Goal: Task Accomplishment & Management: Contribute content

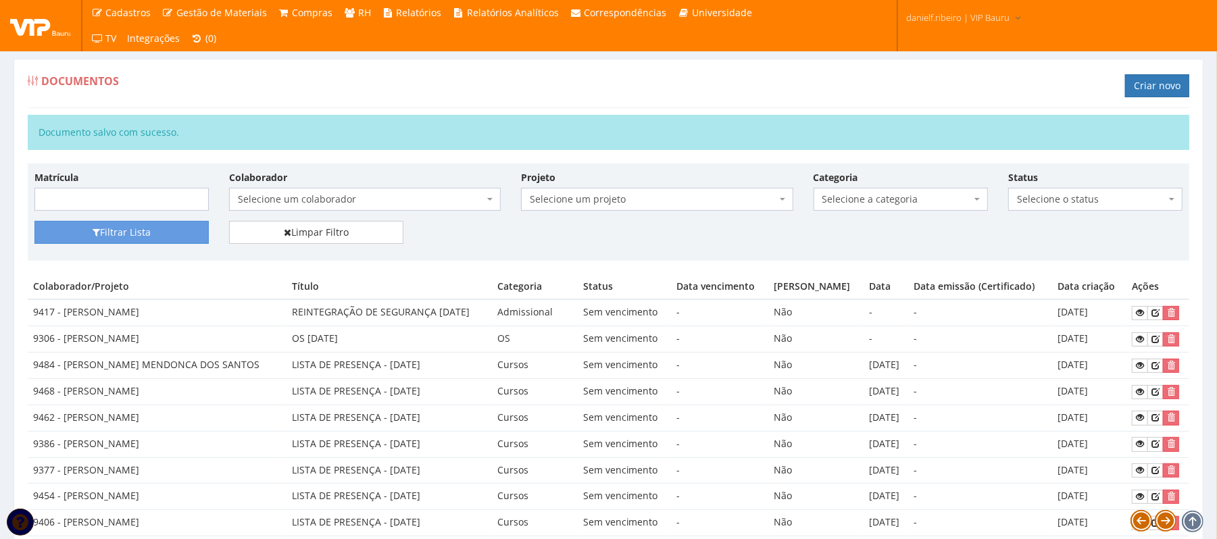
click at [308, 195] on span "Selecione um colaborador" at bounding box center [361, 200] width 246 height 14
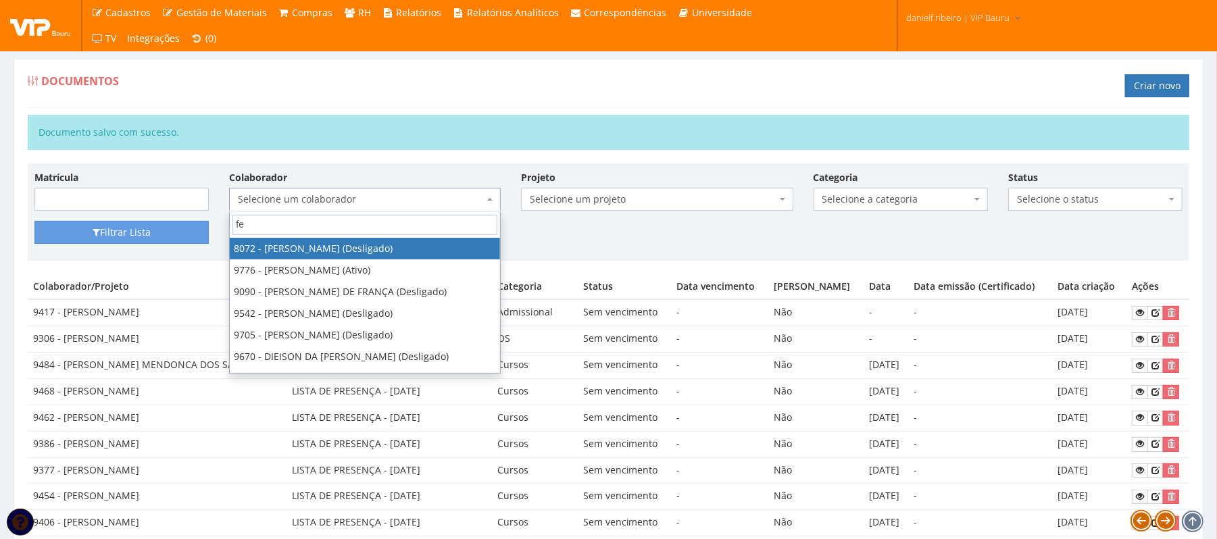
type input "f"
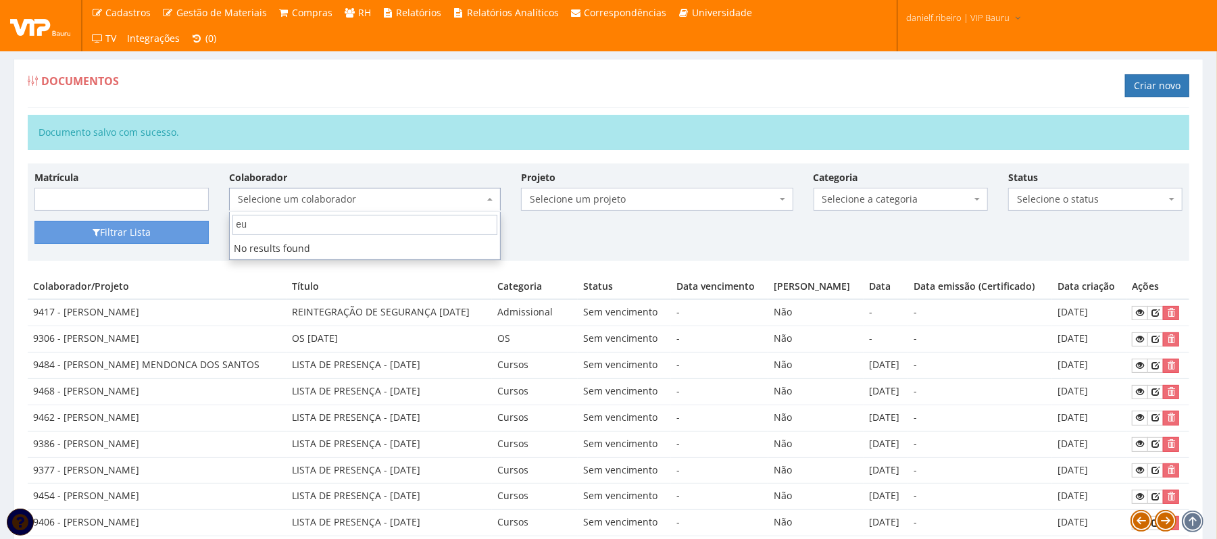
type input "e"
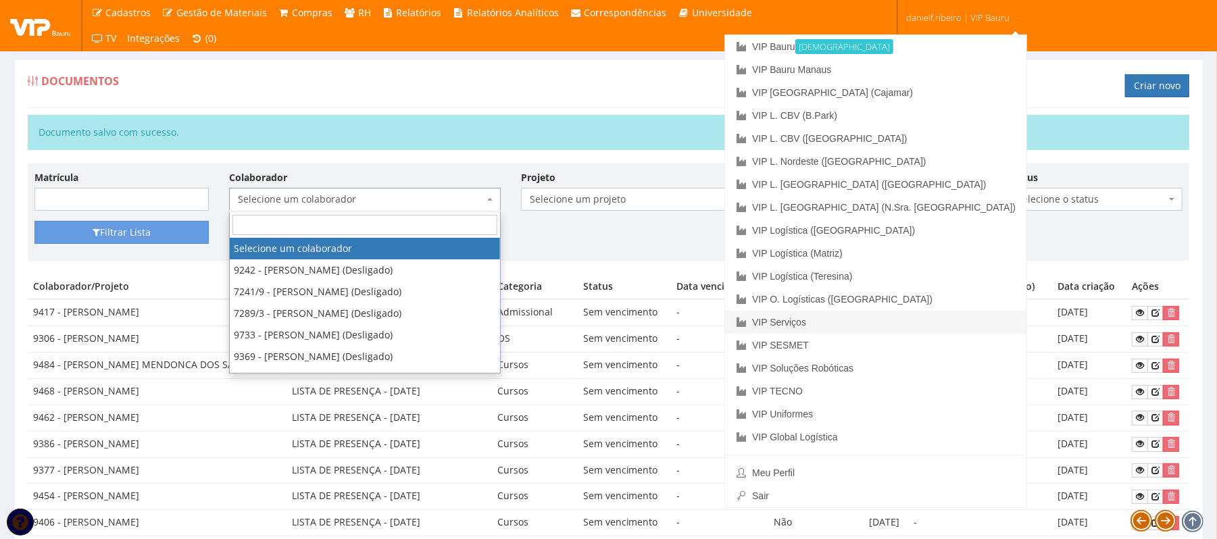
click at [922, 314] on link "VIP Serviços" at bounding box center [875, 322] width 301 height 23
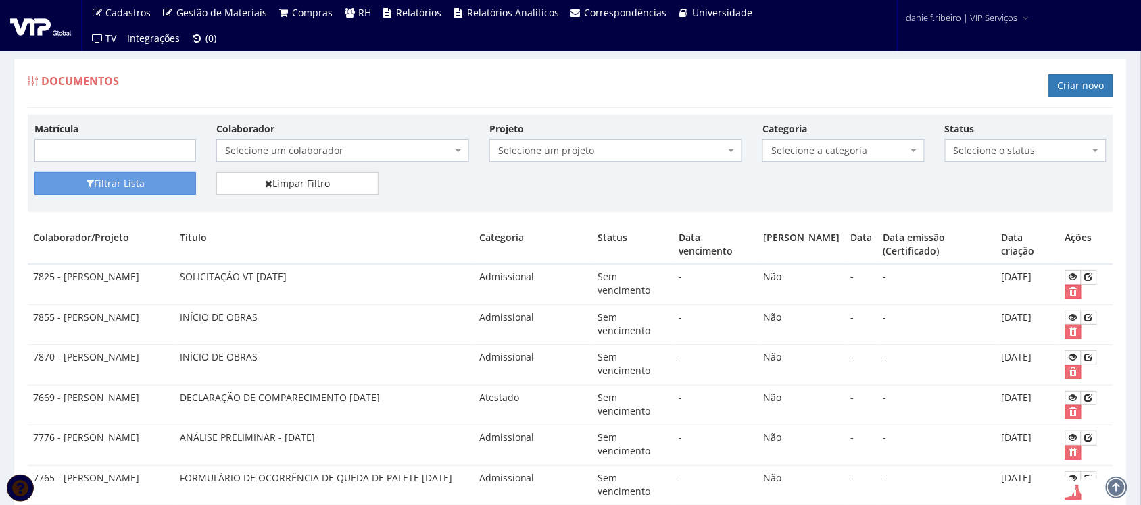
click at [367, 147] on span "Selecione um colaborador" at bounding box center [338, 151] width 227 height 14
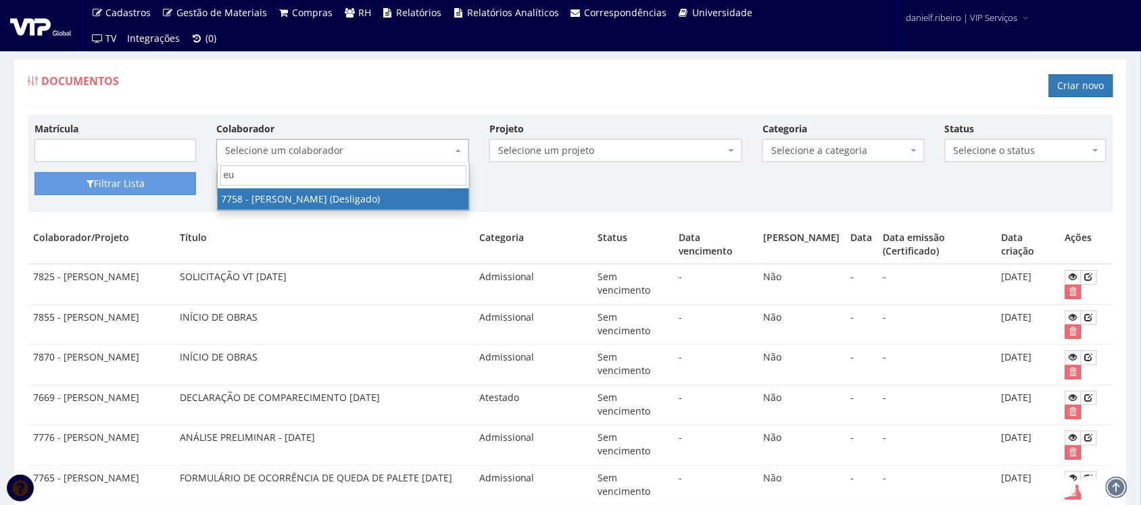
type input "e"
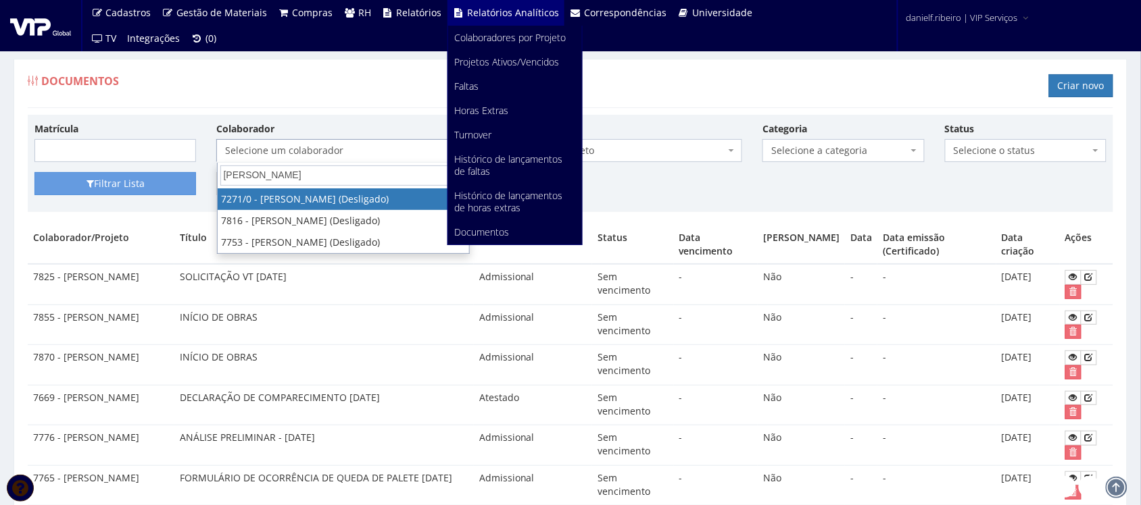
type input "[PERSON_NAME]"
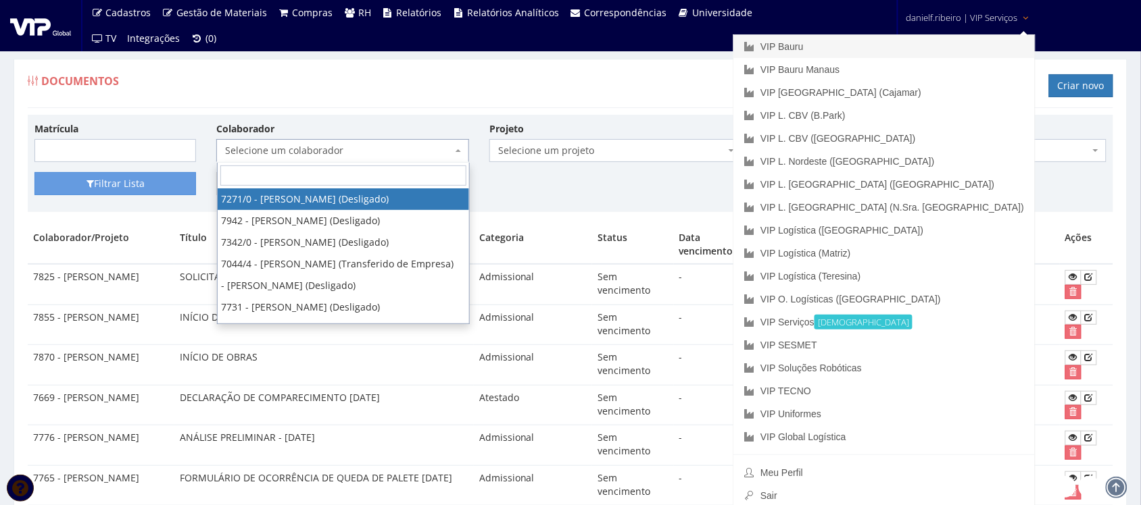
click at [953, 38] on link "VIP Bauru" at bounding box center [883, 46] width 301 height 23
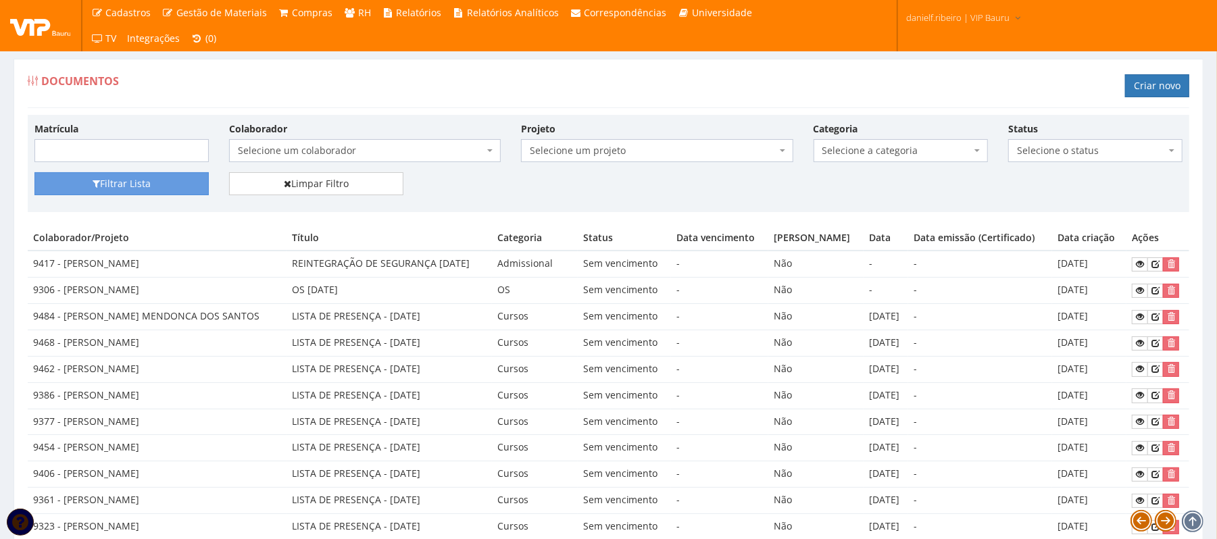
click at [314, 155] on span "Selecione um colaborador" at bounding box center [361, 151] width 246 height 14
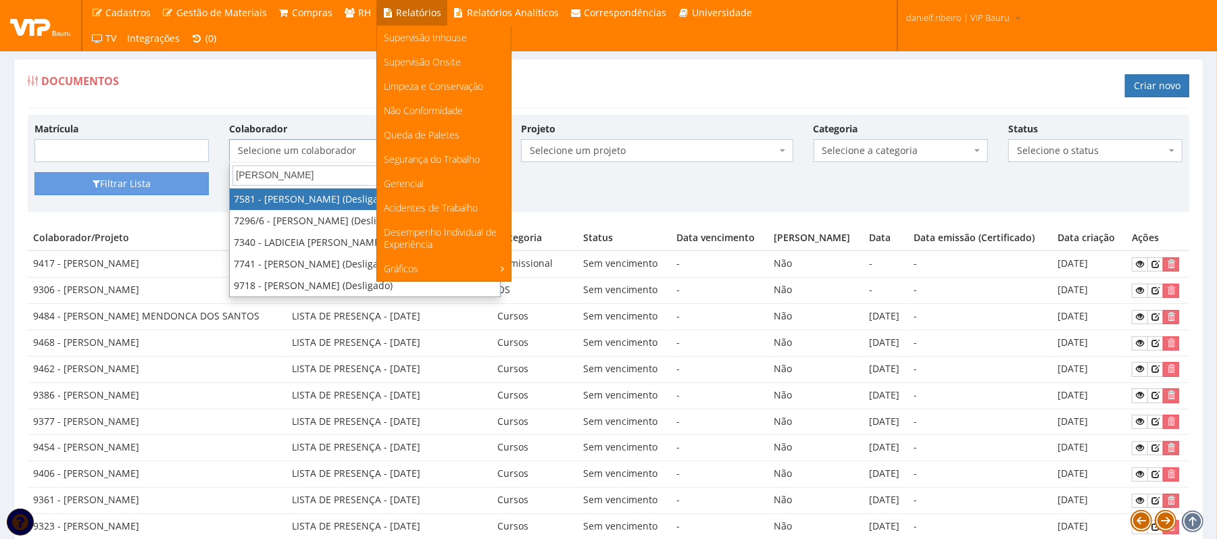
type input "felipe de"
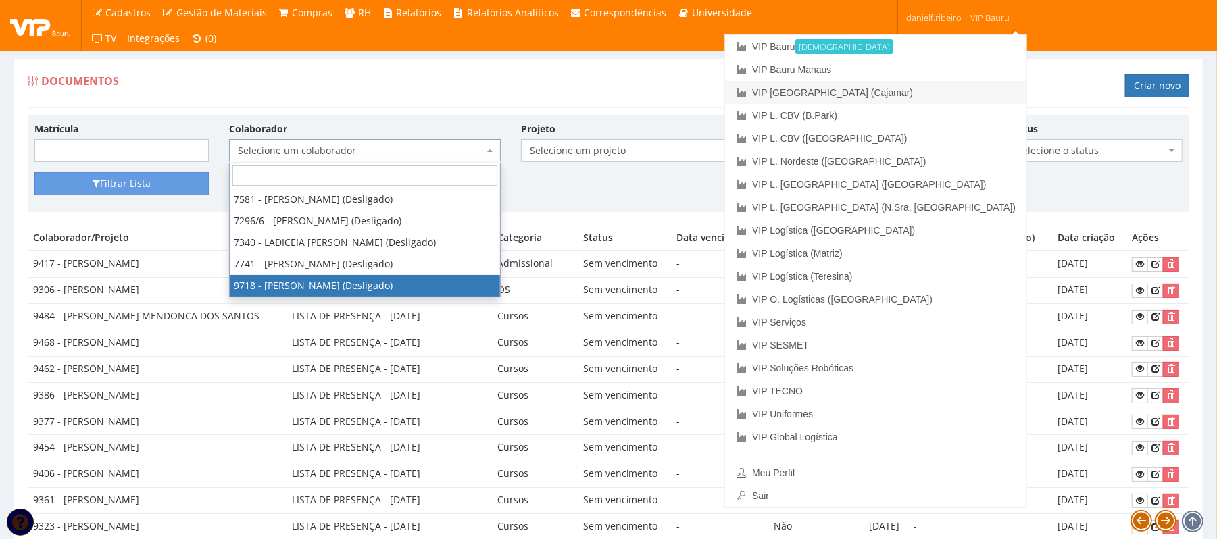
click at [917, 87] on link "VIP [GEOGRAPHIC_DATA] (Cajamar)" at bounding box center [875, 92] width 301 height 23
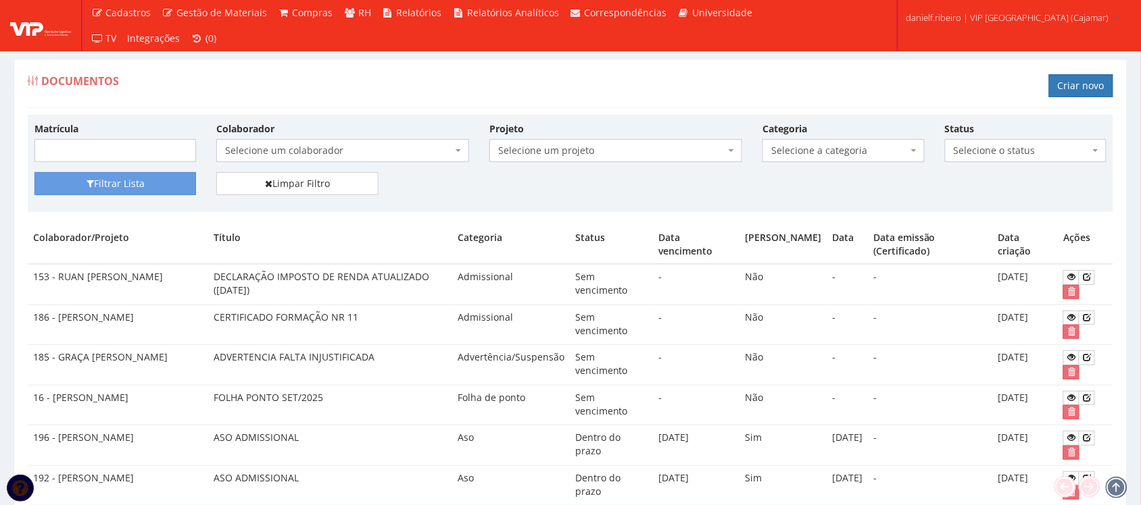
click at [376, 159] on span "Selecione um colaborador" at bounding box center [342, 150] width 253 height 23
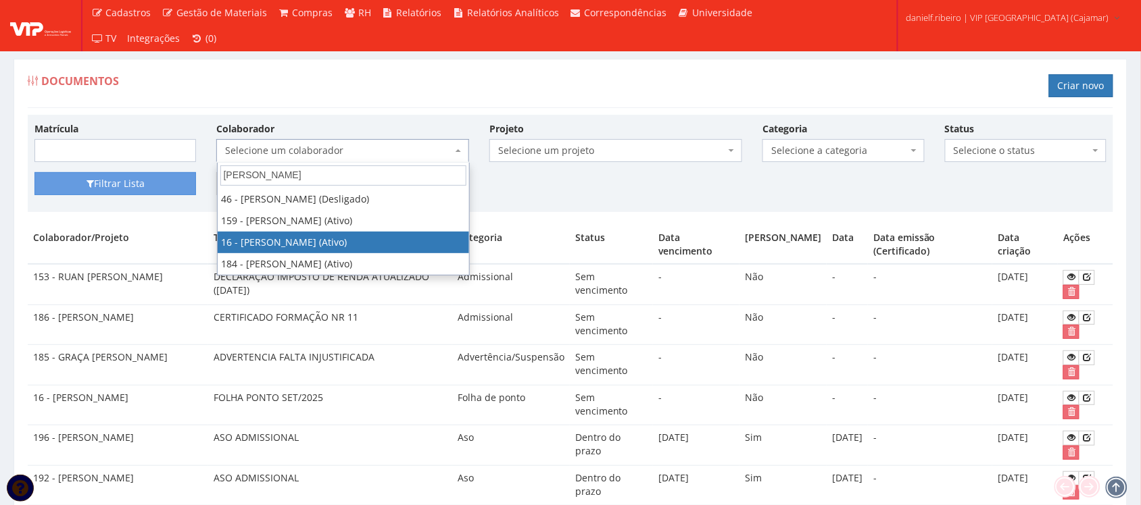
type input "[PERSON_NAME]"
select select "2809"
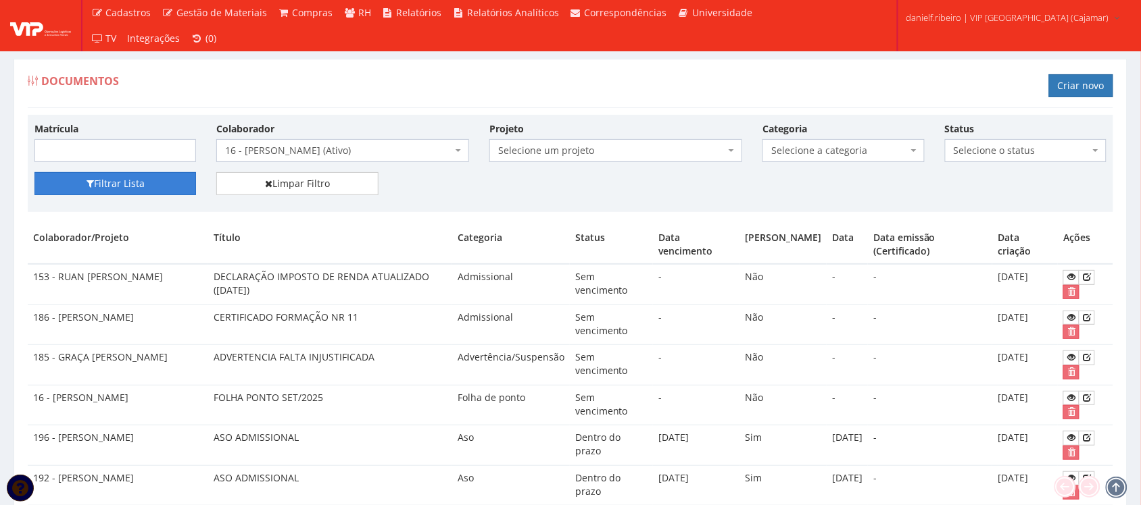
click at [170, 174] on button "Filtrar Lista" at bounding box center [115, 183] width 162 height 23
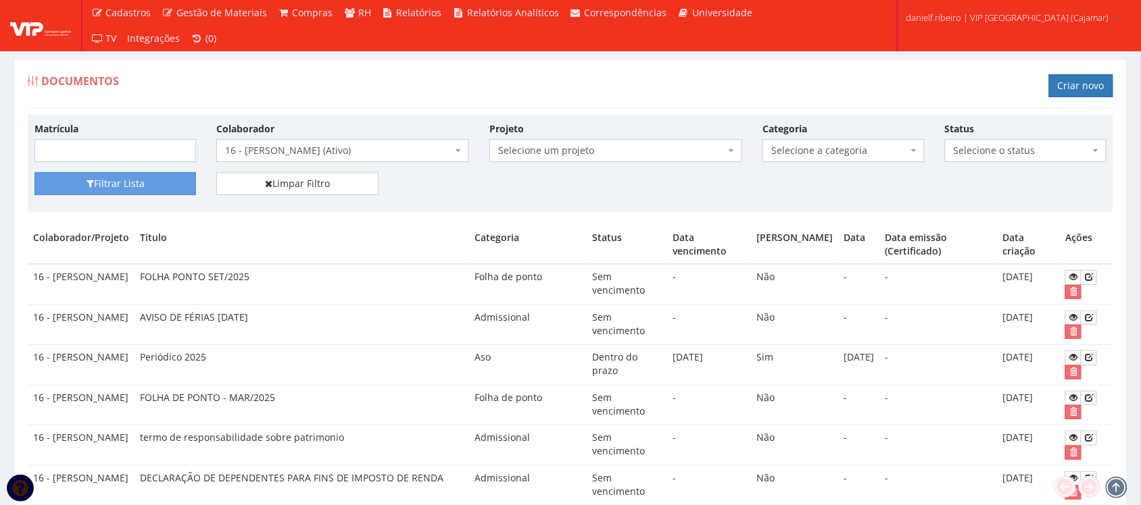
click at [803, 145] on span "Selecione a categoria" at bounding box center [839, 151] width 136 height 14
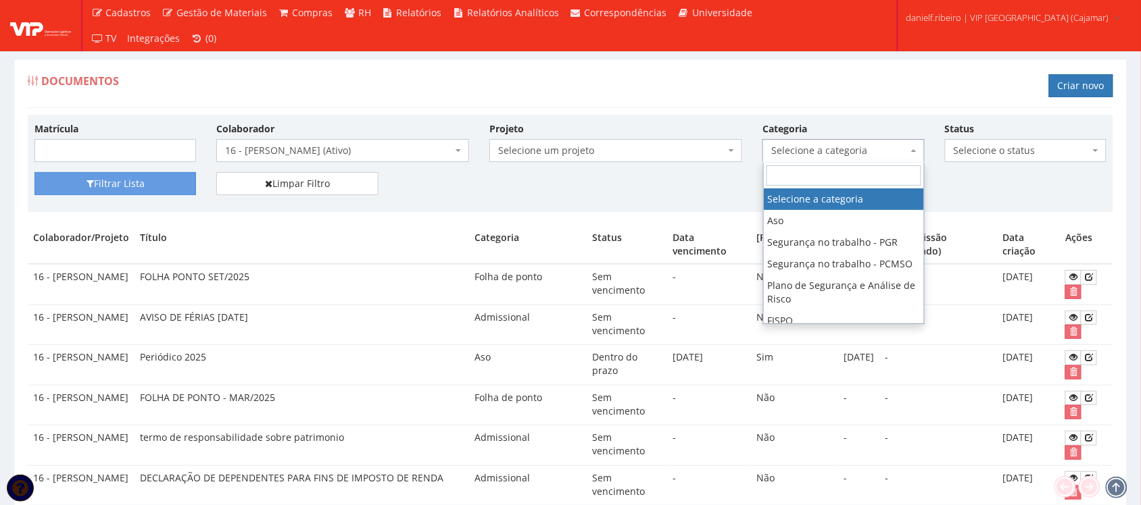
click at [605, 99] on div "Documentos Criar novo" at bounding box center [570, 88] width 1085 height 41
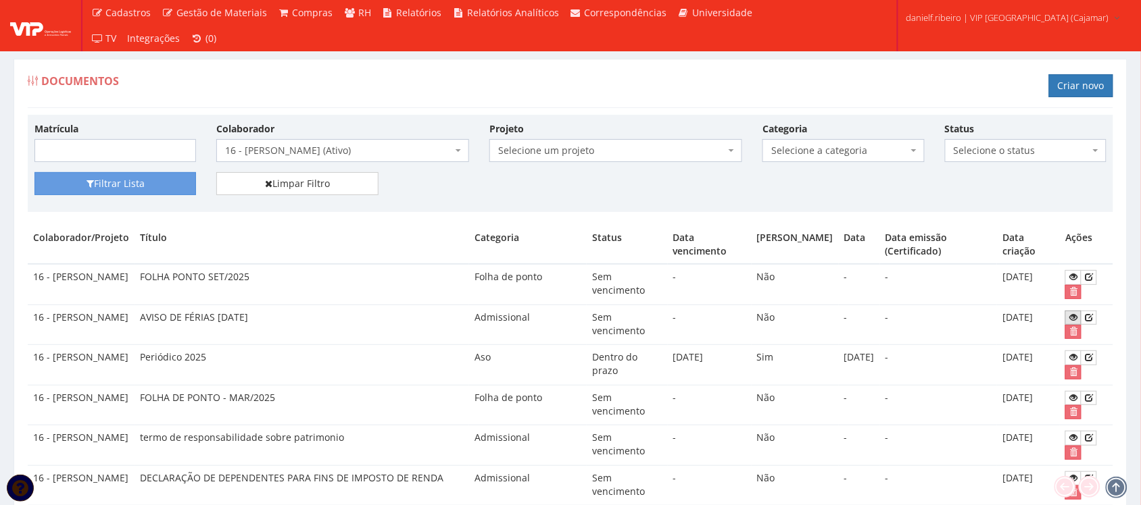
click at [1071, 315] on icon at bounding box center [1073, 317] width 8 height 9
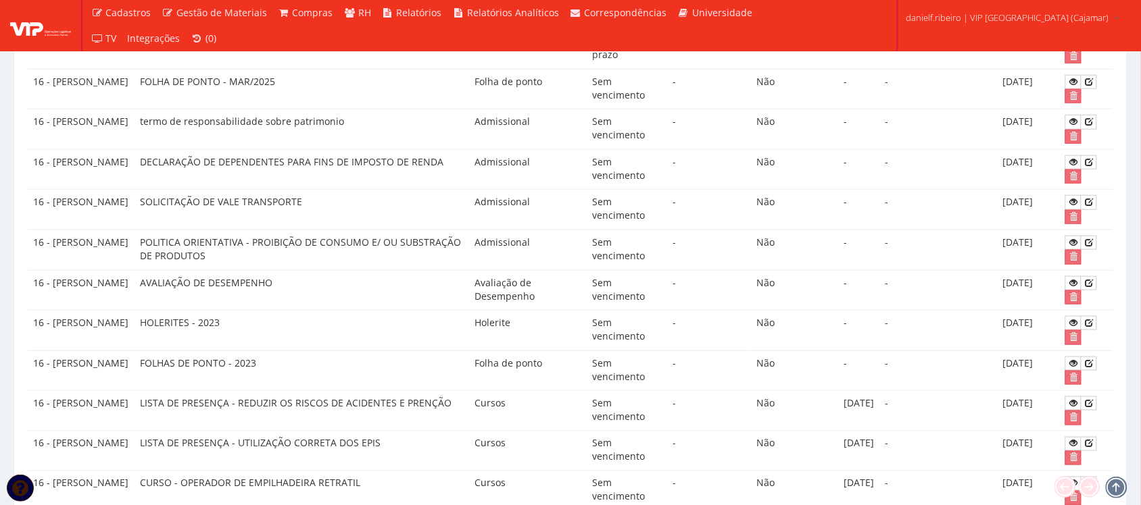
scroll to position [319, 0]
click at [1069, 328] on link at bounding box center [1073, 321] width 16 height 14
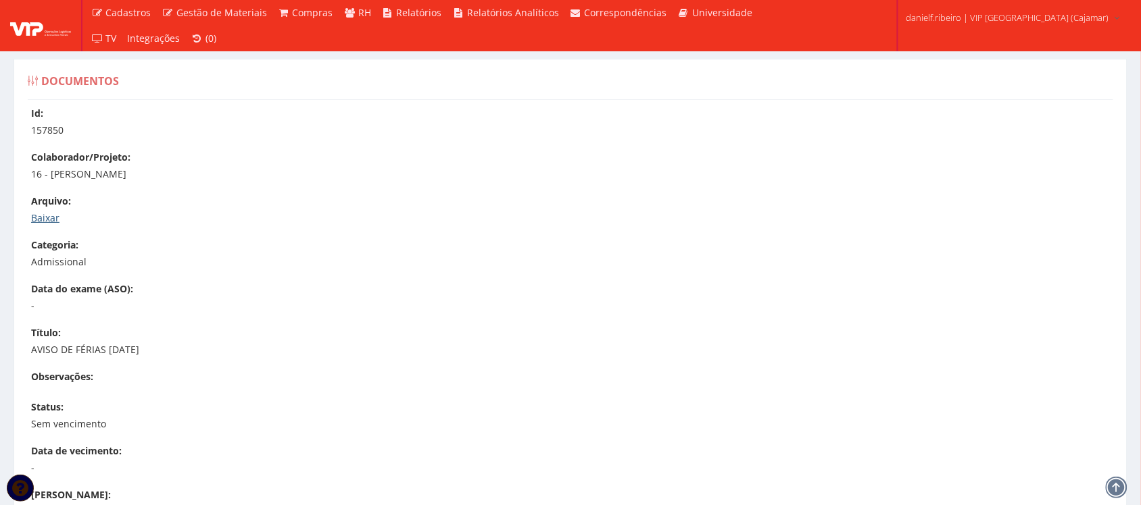
click at [51, 214] on link "Baixar" at bounding box center [45, 218] width 28 height 13
click at [49, 216] on link "Baixar" at bounding box center [45, 218] width 28 height 13
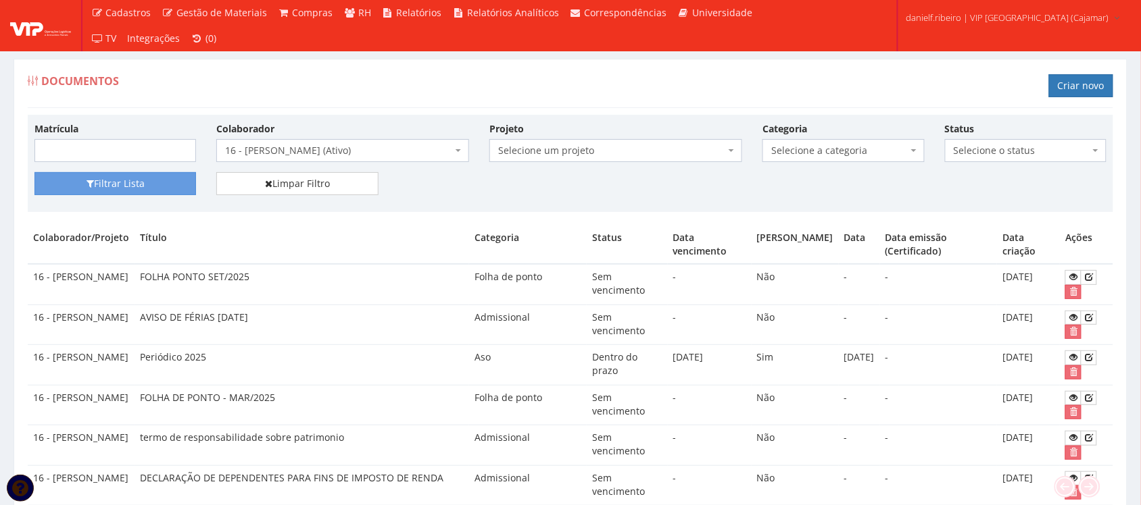
click at [843, 147] on span "Selecione a categoria" at bounding box center [839, 151] width 136 height 14
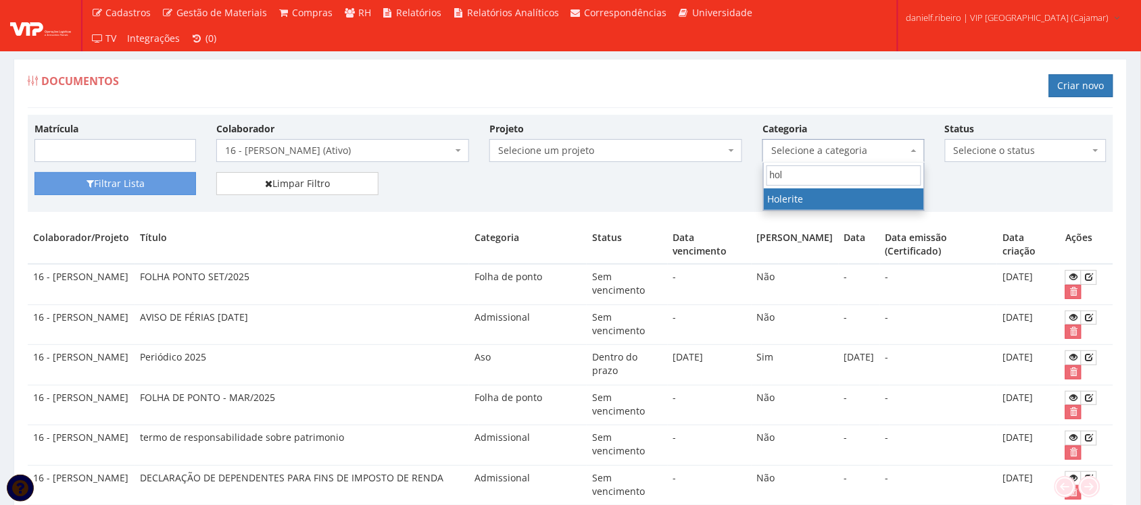
type input "hol"
select select "holerite"
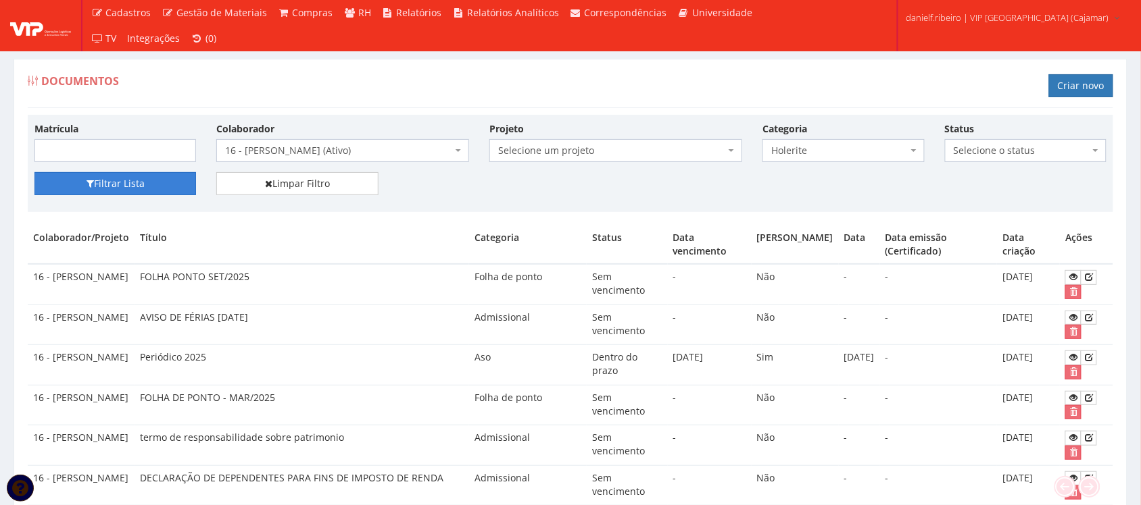
click at [89, 191] on button "Filtrar Lista" at bounding box center [115, 183] width 162 height 23
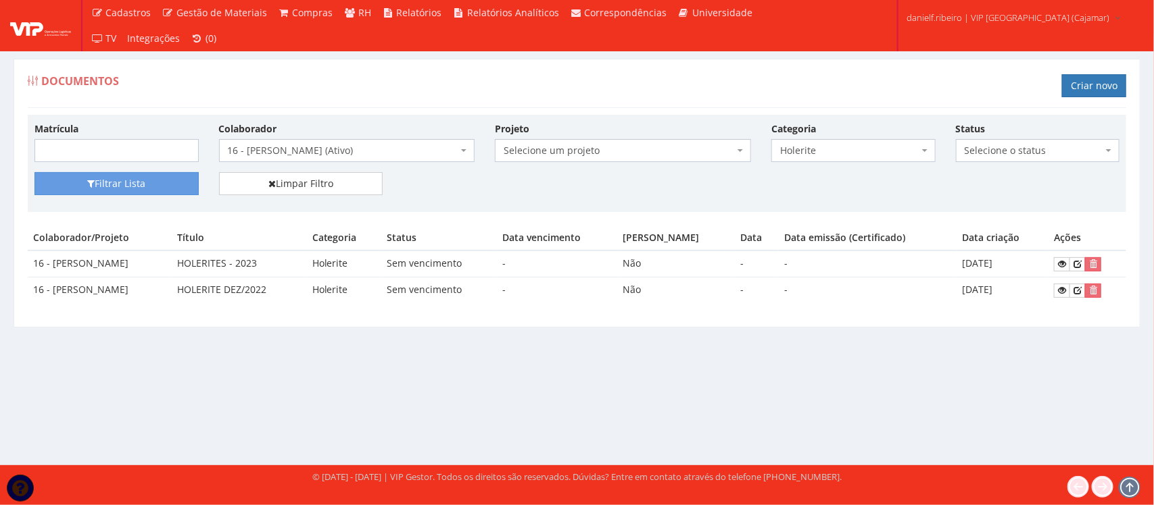
click at [362, 156] on span "16 - FELIPE DE SOUZA EUGENIO (Ativo)" at bounding box center [343, 151] width 230 height 14
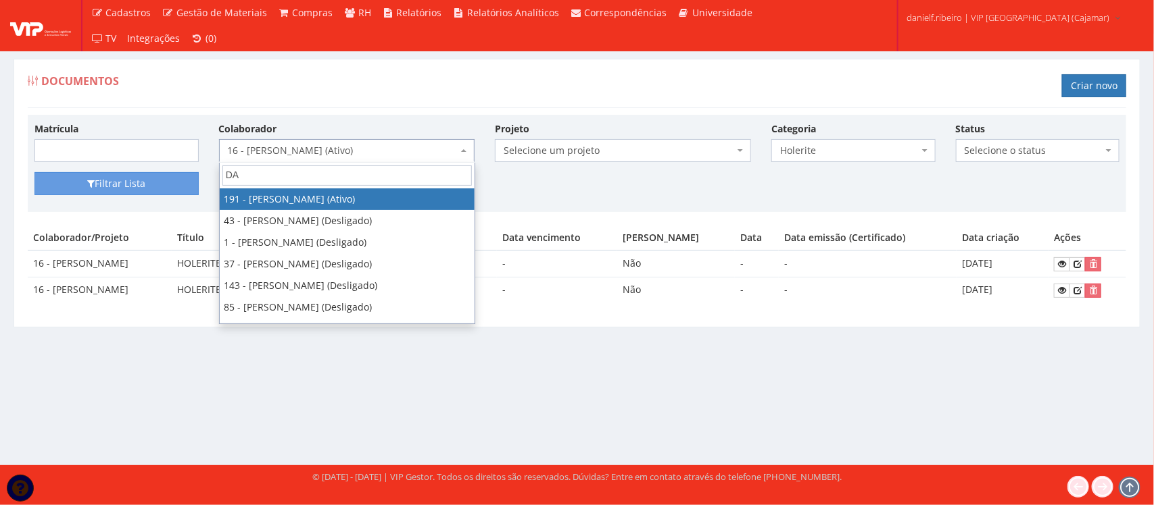
type input "DAN"
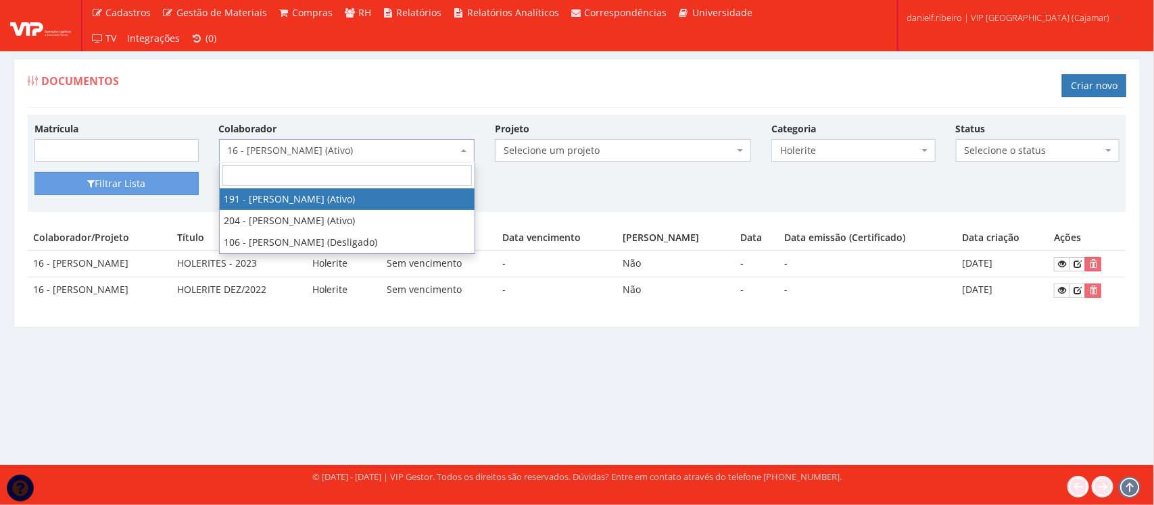
click at [502, 70] on div "Documentos Criar novo" at bounding box center [577, 88] width 1098 height 41
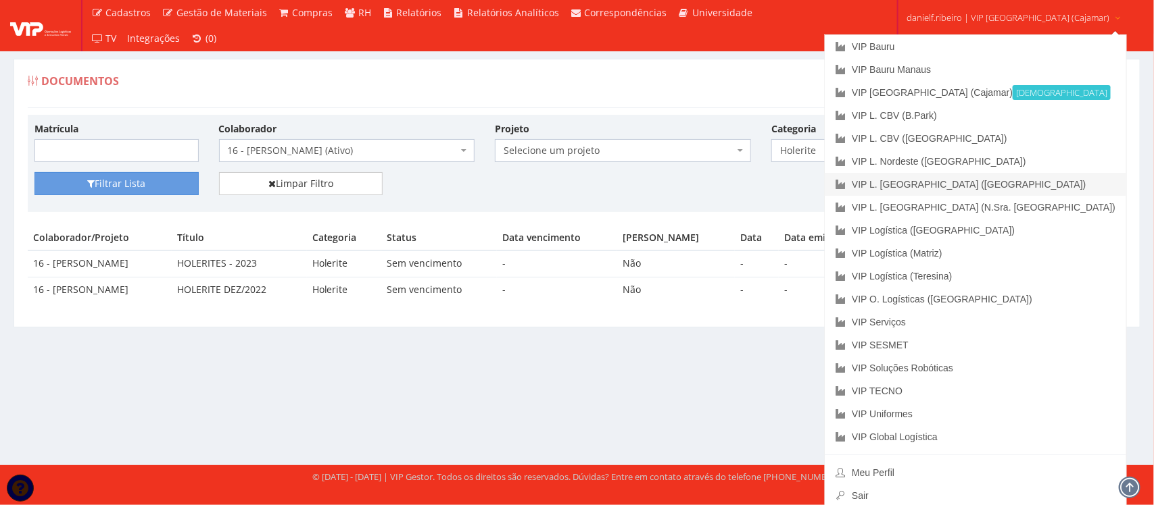
click at [989, 184] on link "VIP L. [GEOGRAPHIC_DATA] ([GEOGRAPHIC_DATA])" at bounding box center [974, 184] width 301 height 23
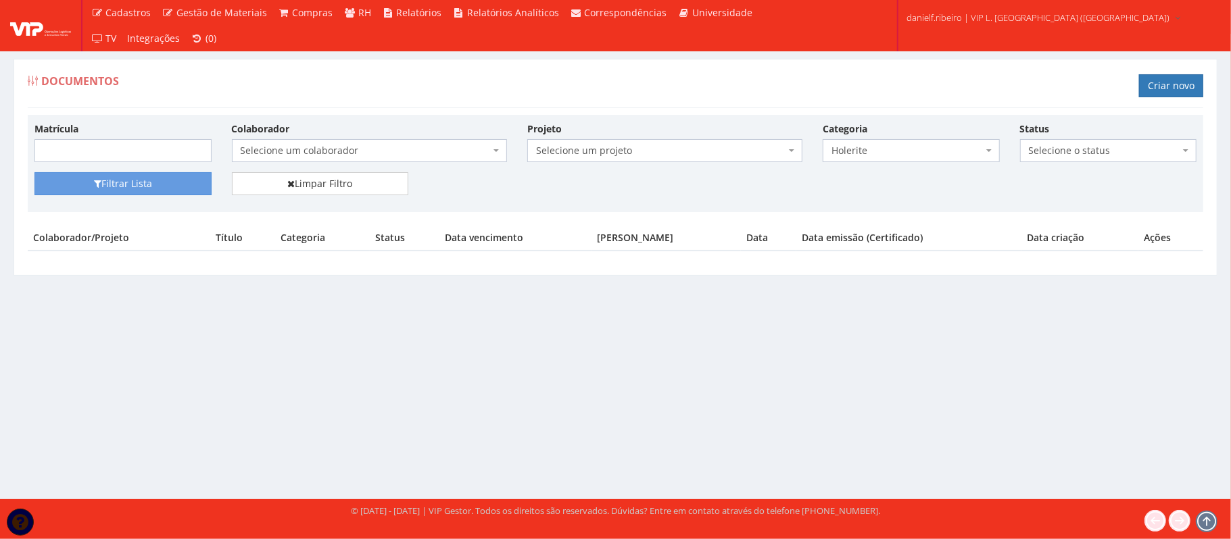
click at [320, 160] on span "Selecione um colaborador" at bounding box center [369, 150] width 275 height 23
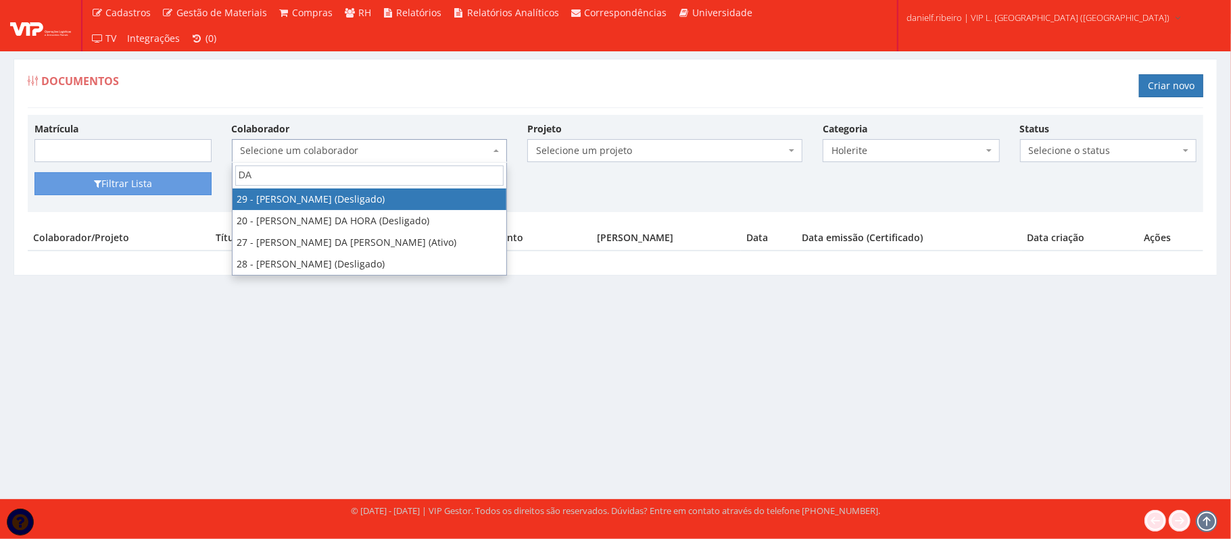
type input "DA"
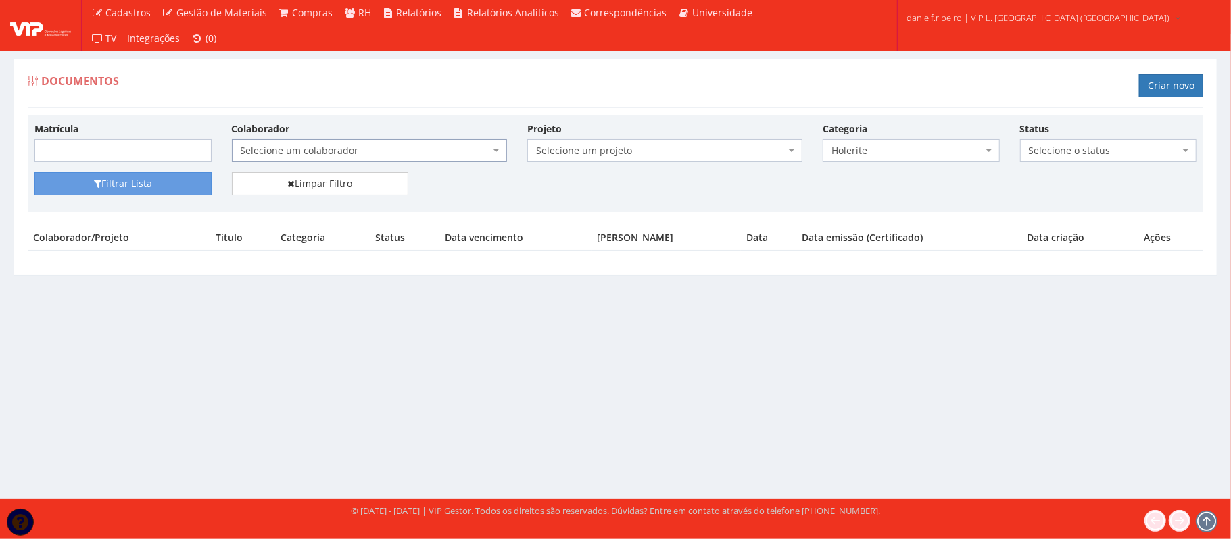
click at [962, 298] on div "Documentos Criar novo Matrícula Colaborador Selecione um colaborador 26 - ADELM…" at bounding box center [615, 267] width 1231 height 466
click at [1166, 79] on link "Criar novo" at bounding box center [1171, 85] width 64 height 23
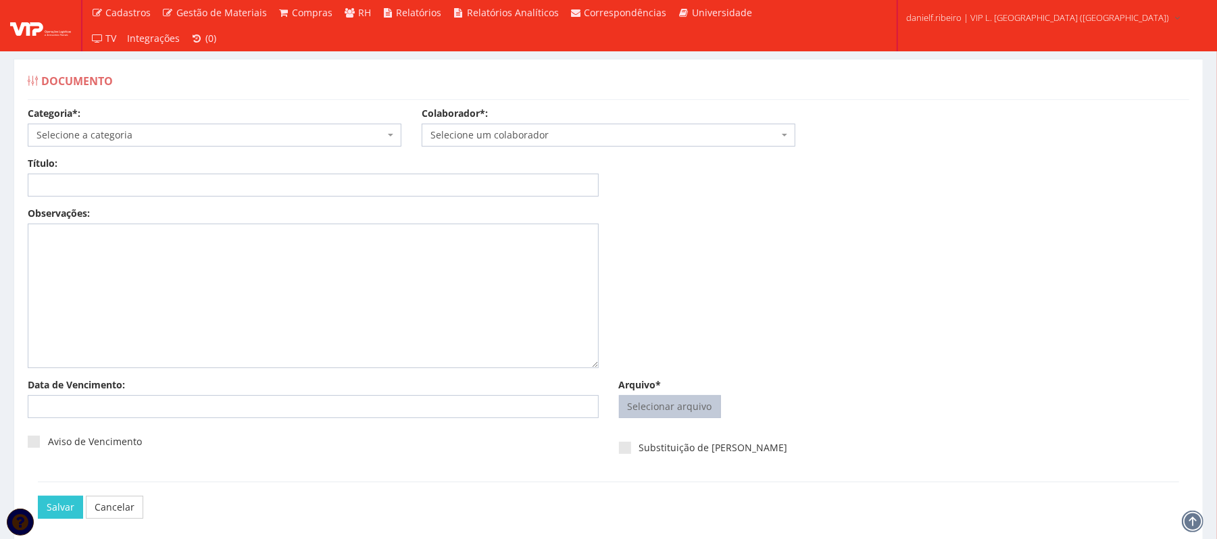
drag, startPoint x: 680, startPoint y: 382, endPoint x: 680, endPoint y: 399, distance: 16.2
click at [680, 385] on div "Arquivo* Selecionar arquivo Trocar Remover" at bounding box center [904, 401] width 591 height 46
click at [680, 399] on input "Arquivo*" at bounding box center [670, 407] width 101 height 22
type input "C:\fakepath\HOLERITE [DATE] [PERSON_NAME].pdf"
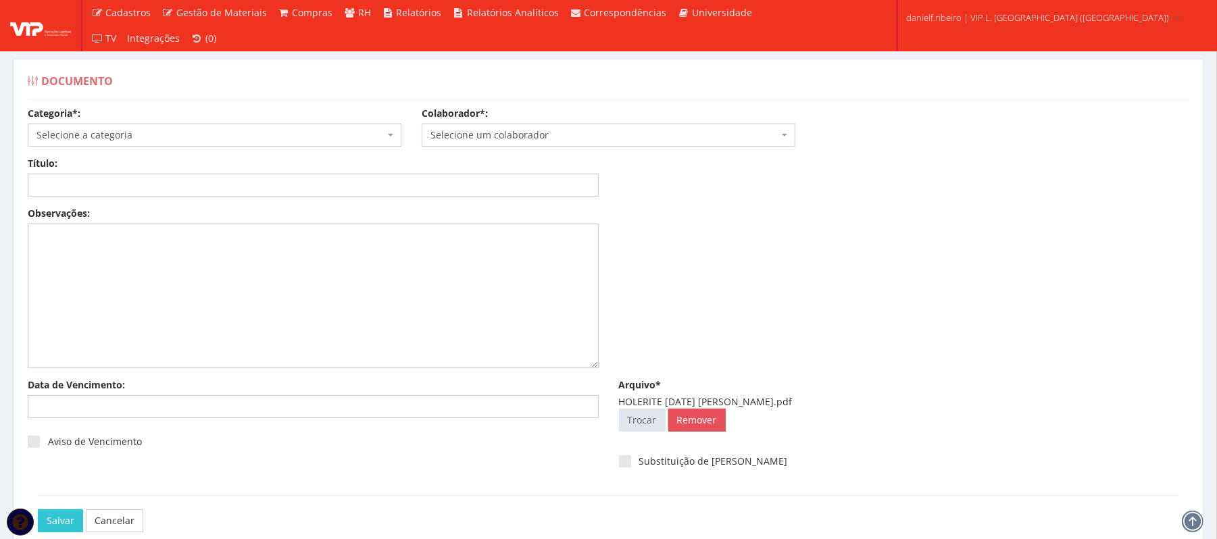
click at [543, 137] on span "Selecione um colaborador" at bounding box center [604, 135] width 348 height 14
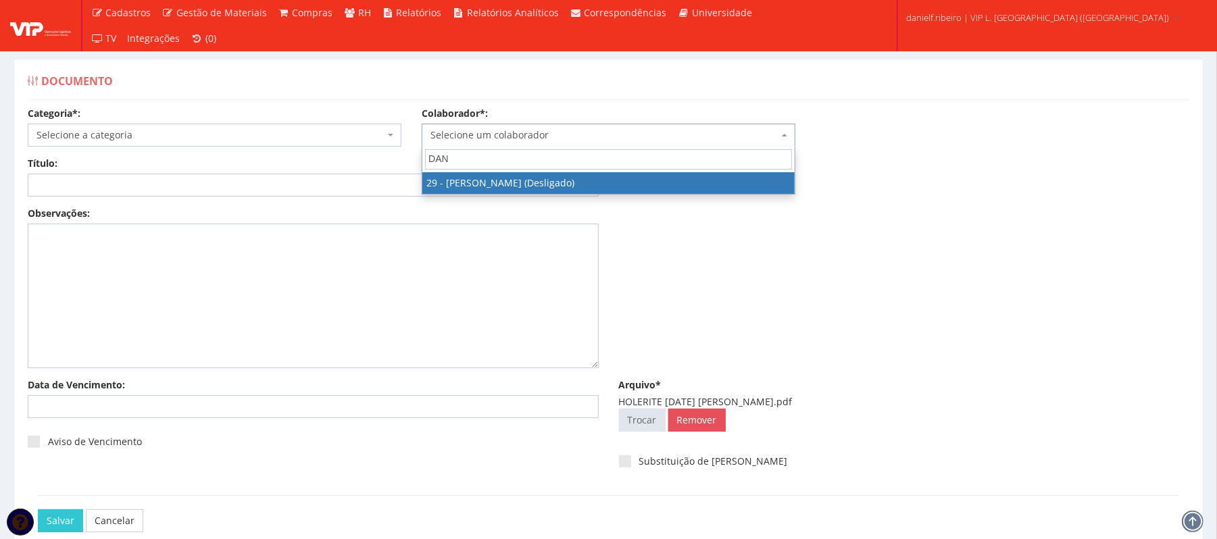
type input "DAN"
select select "3839"
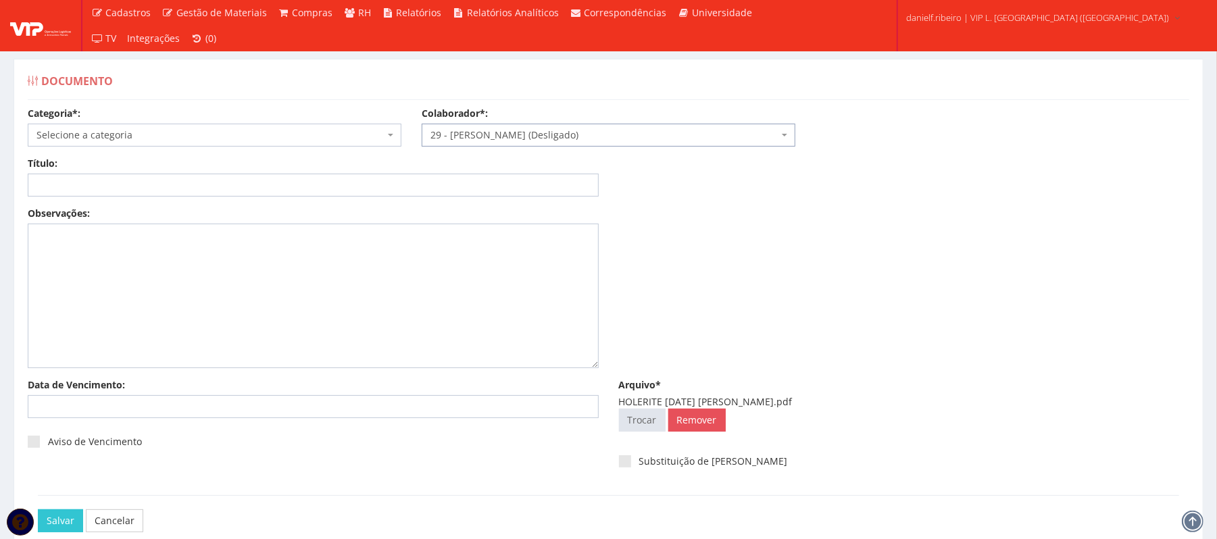
click at [120, 128] on span "Selecione a categoria" at bounding box center [210, 135] width 348 height 14
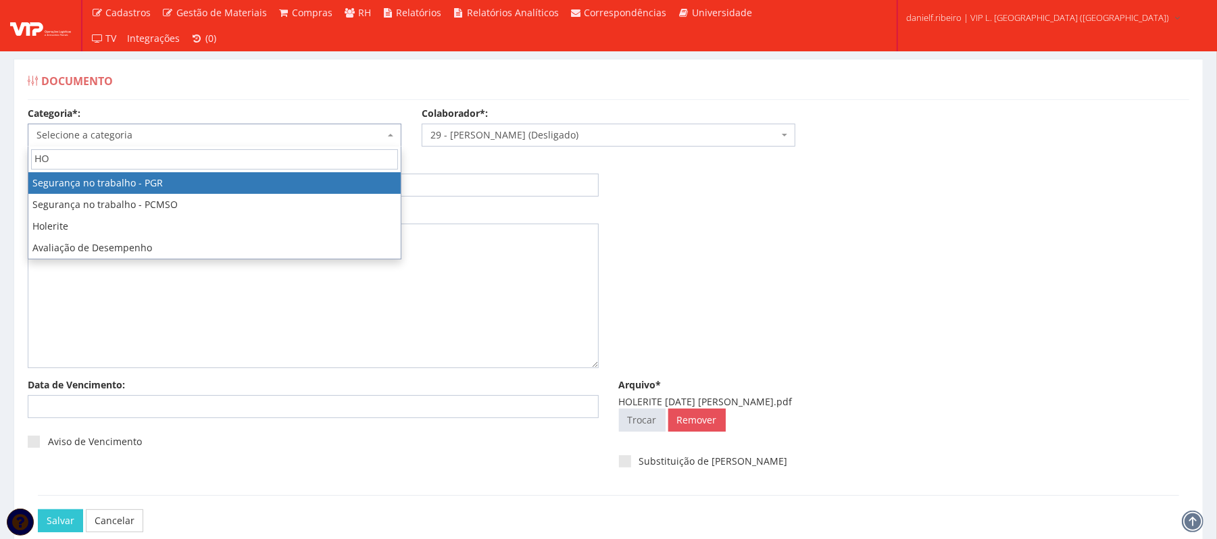
type input "HOL"
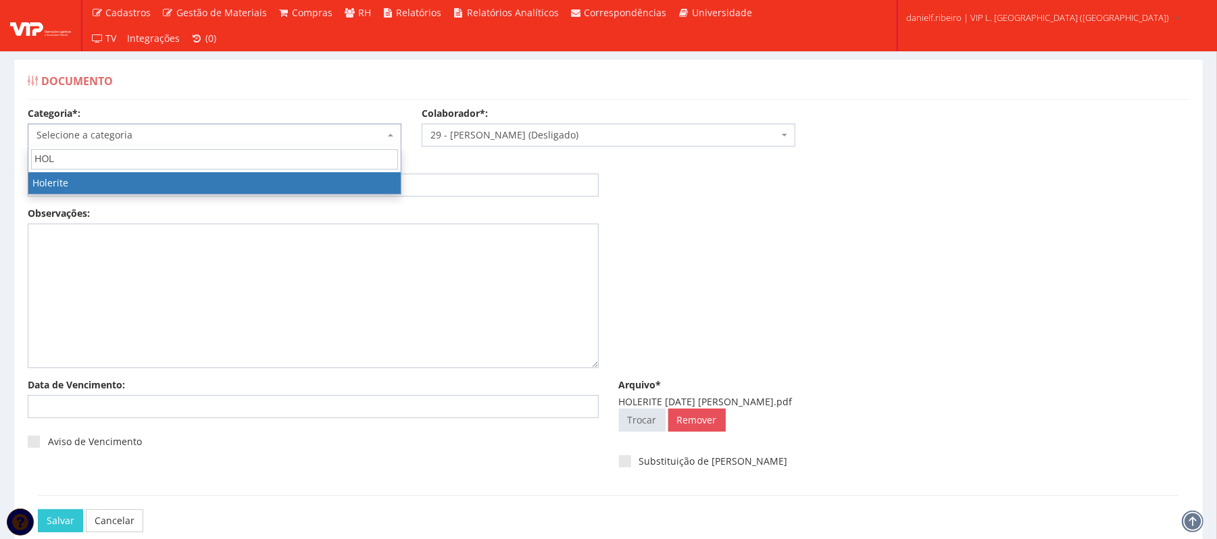
select select "holerite"
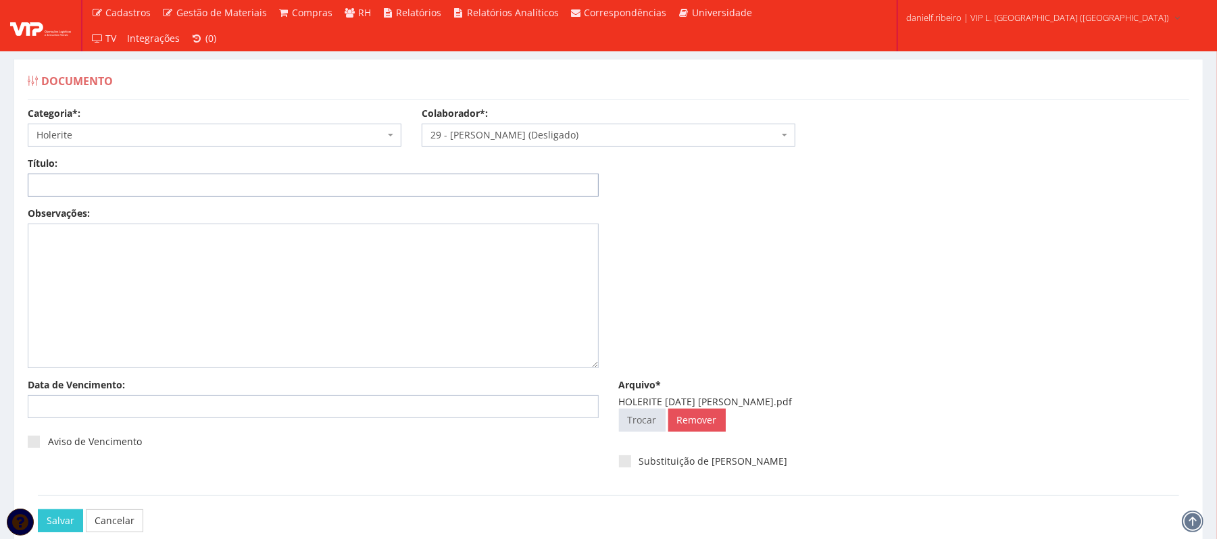
click at [132, 187] on input "Título:" at bounding box center [313, 185] width 571 height 23
paste input "HOLERITE SET.2025"
drag, startPoint x: 103, startPoint y: 185, endPoint x: 96, endPoint y: 187, distance: 6.9
click at [96, 187] on input "HOLERITE SET.2025" at bounding box center [313, 185] width 571 height 23
click at [84, 185] on input "HOLERITE SET/2025" at bounding box center [313, 185] width 571 height 23
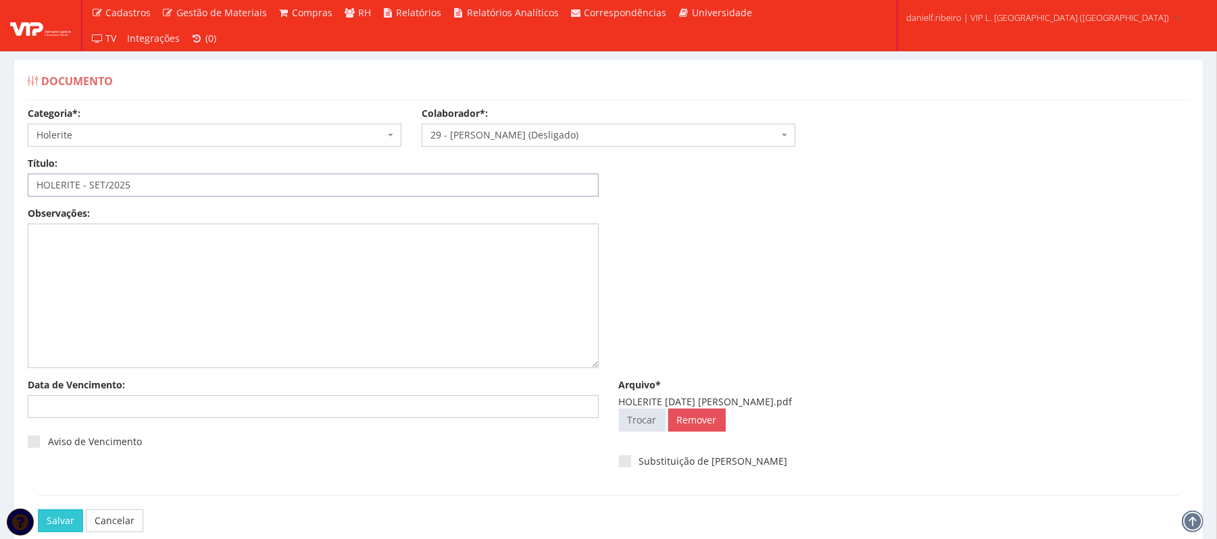
drag, startPoint x: 166, startPoint y: 176, endPoint x: 0, endPoint y: 180, distance: 165.6
click at [0, 180] on div "Documento Categoria*: Selecione a categoria Aso Segurança no trabalho - PGR Seg…" at bounding box center [608, 312] width 1217 height 557
click at [226, 187] on input "HOLERITE - SET/2025" at bounding box center [313, 185] width 571 height 23
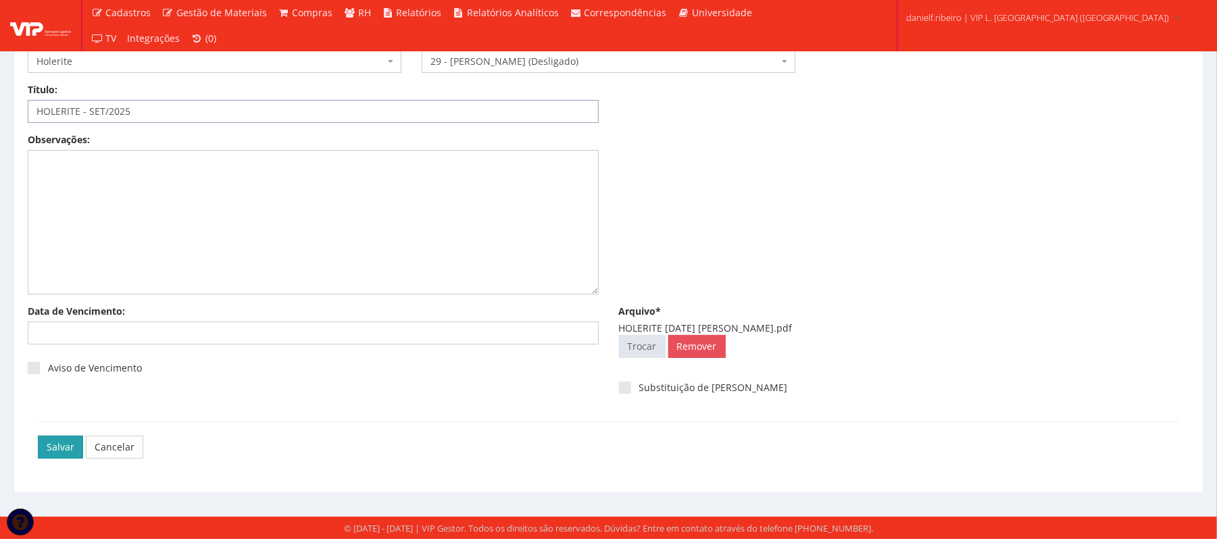
type input "HOLERITE - SET/2025"
click at [53, 436] on input "Salvar" at bounding box center [60, 447] width 45 height 23
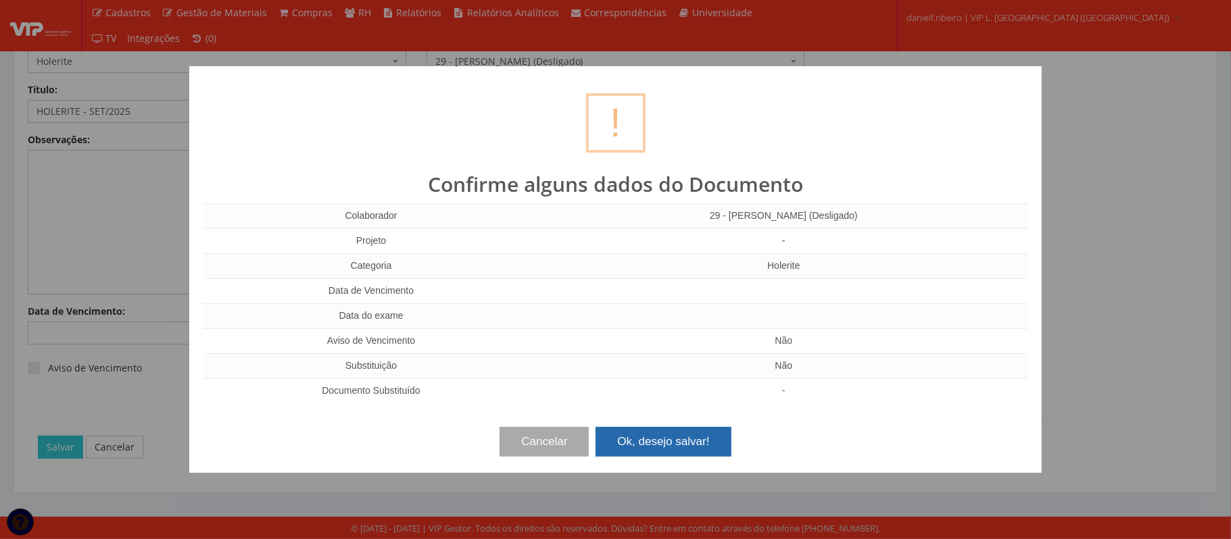
click at [666, 450] on button "Ok, desejo salvar!" at bounding box center [662, 442] width 135 height 30
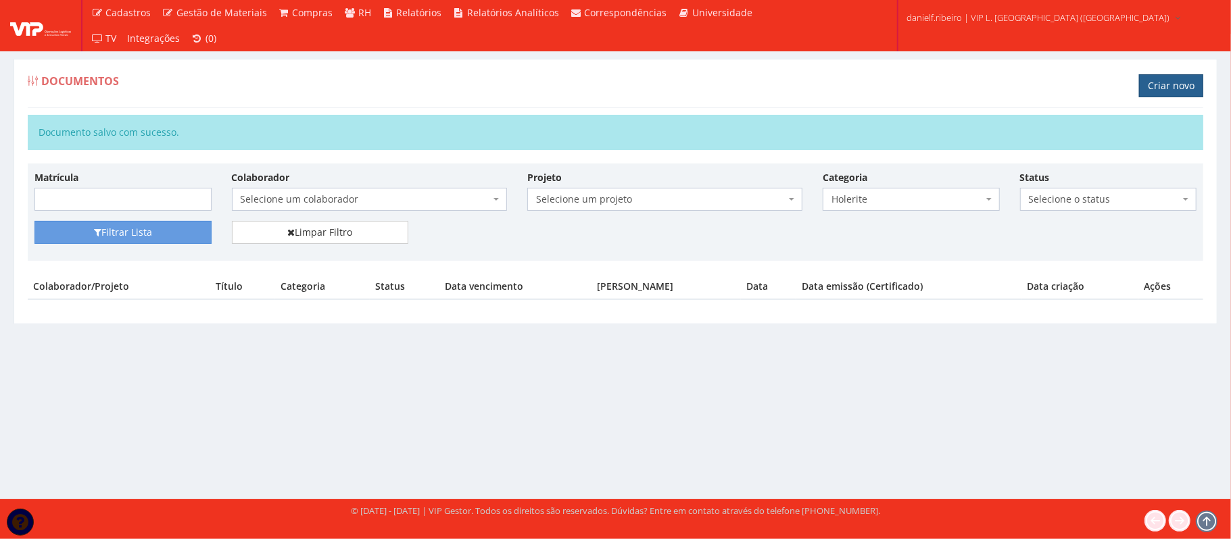
click at [1185, 96] on link "Criar novo" at bounding box center [1171, 85] width 64 height 23
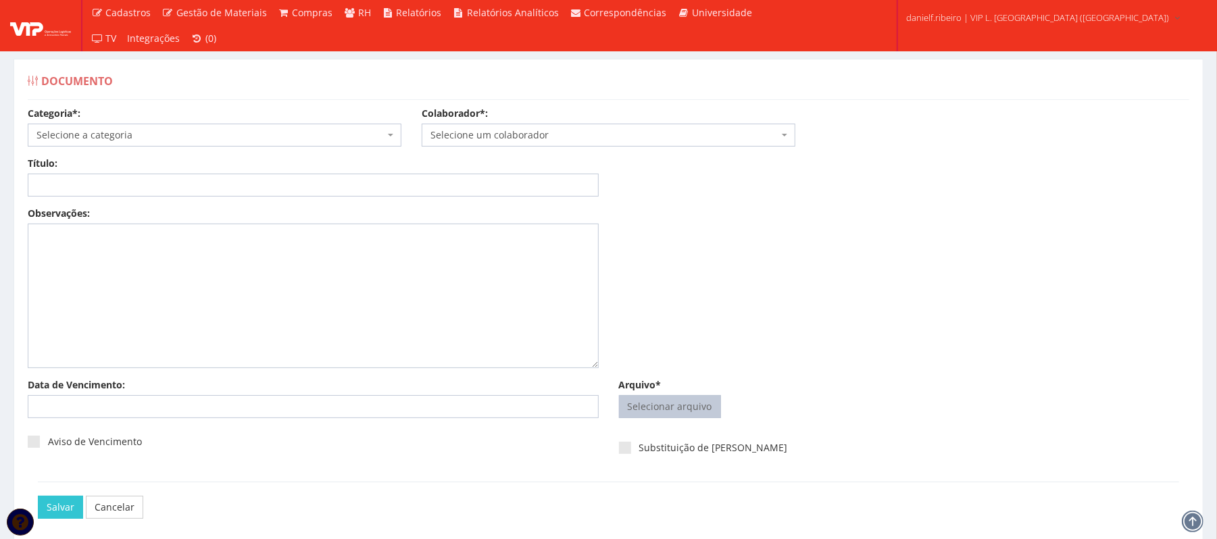
click at [661, 403] on input "Arquivo*" at bounding box center [670, 407] width 101 height 22
type input "C:\fakepath\HOLERITE [DATE] [PERSON_NAME].pdf"
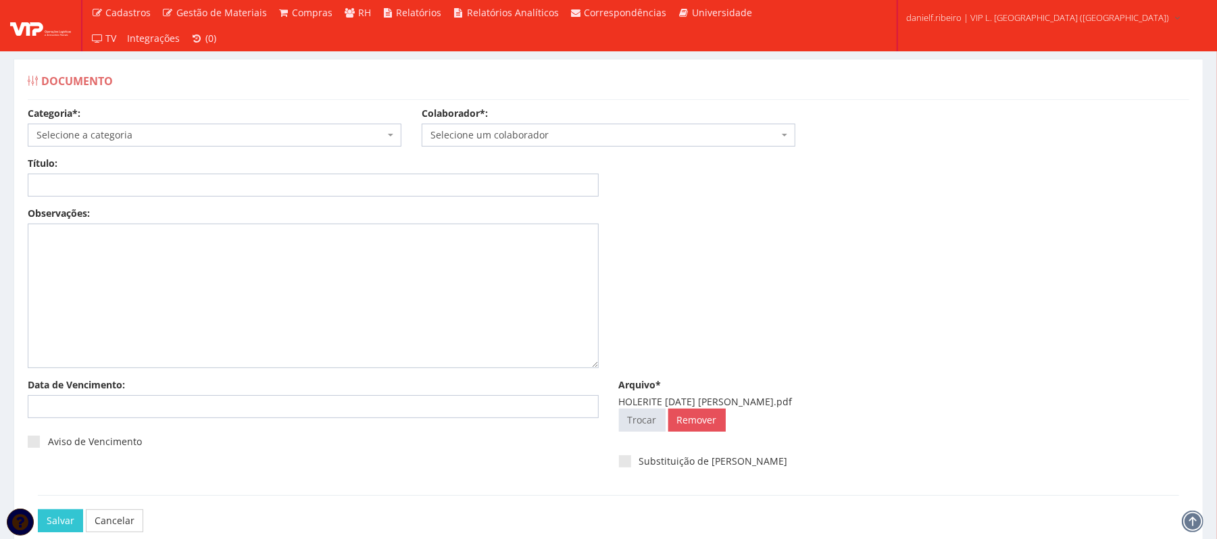
click at [503, 146] on body "Cadastros Clientes Unidades Subclientes Unidades de Subclientes Projetos Vagas …" at bounding box center [608, 306] width 1217 height 613
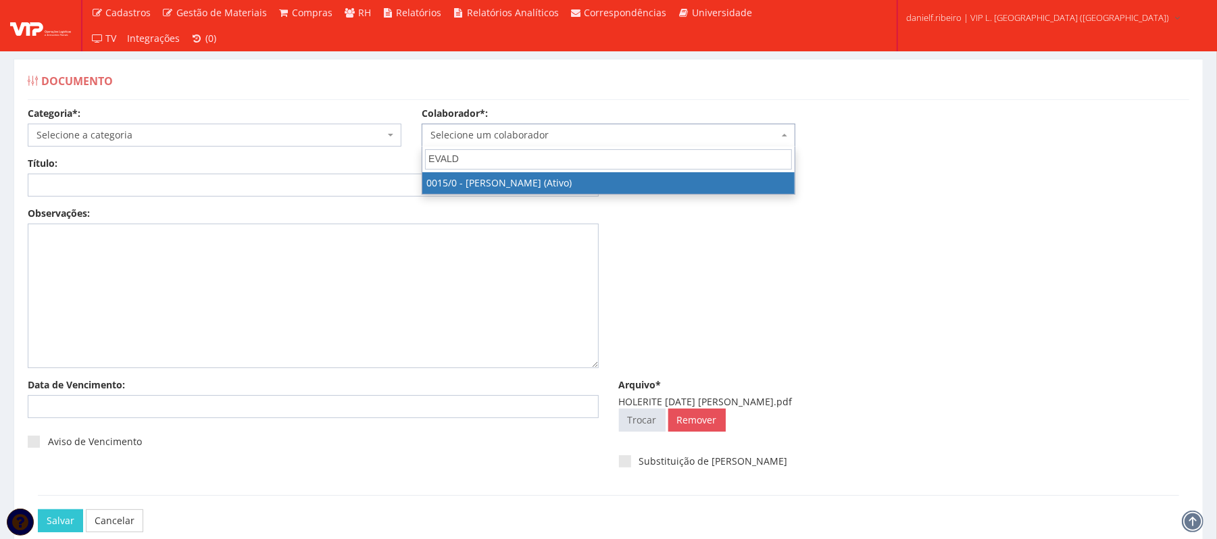
type input "EVALDO"
select select "919"
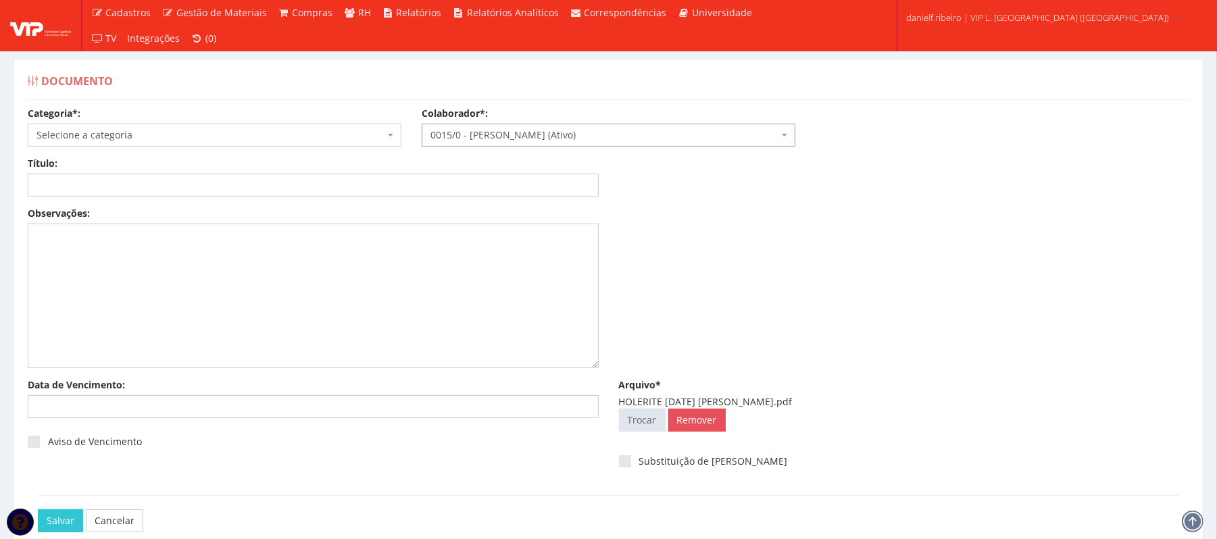
click at [123, 134] on span "Selecione a categoria" at bounding box center [210, 135] width 348 height 14
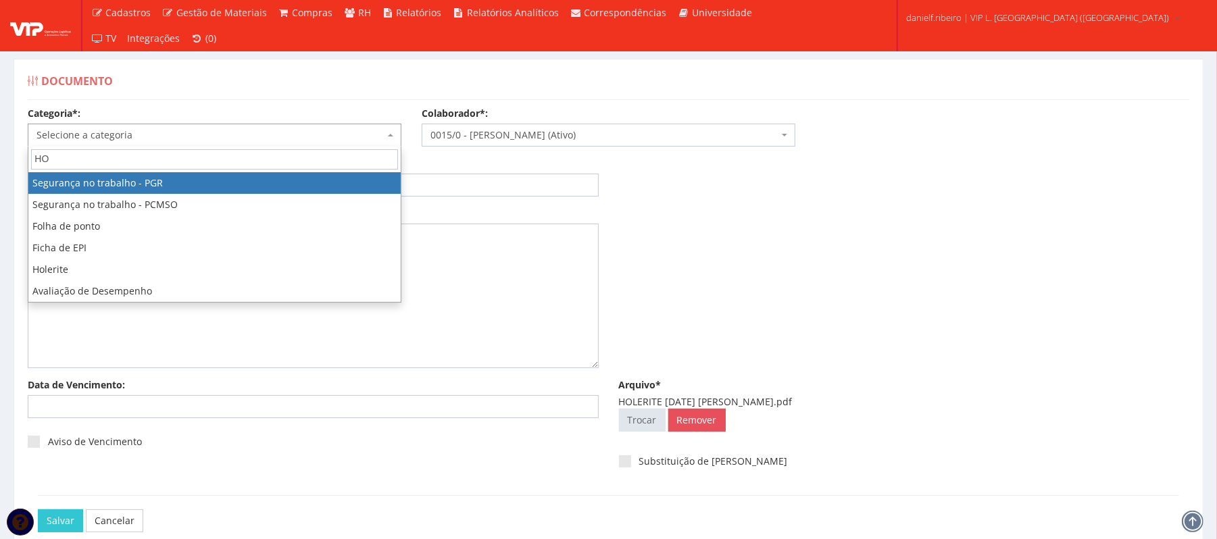
type input "HOL"
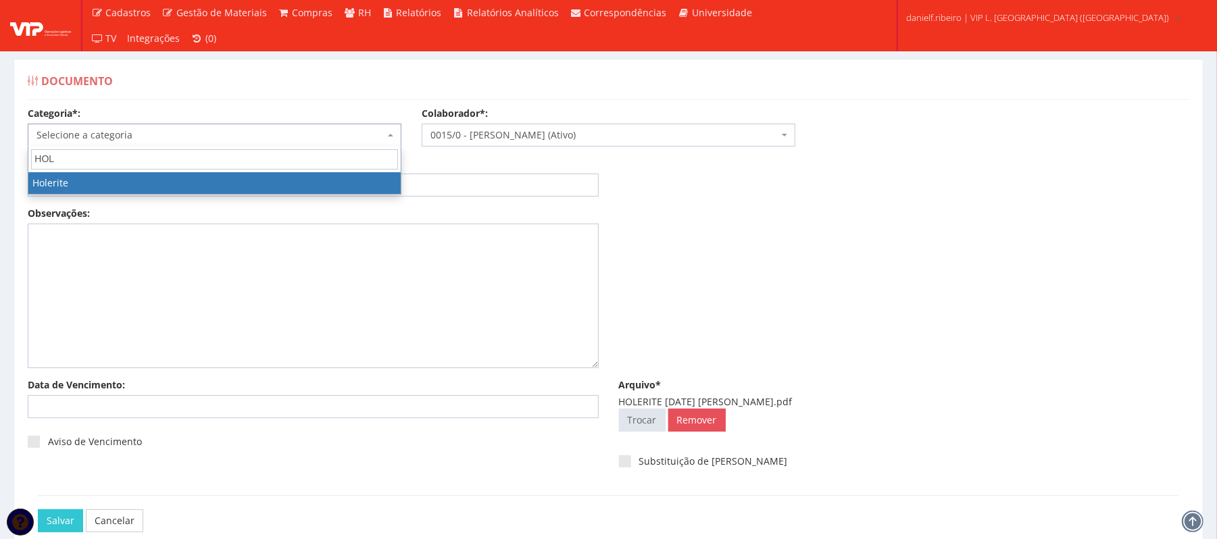
select select "holerite"
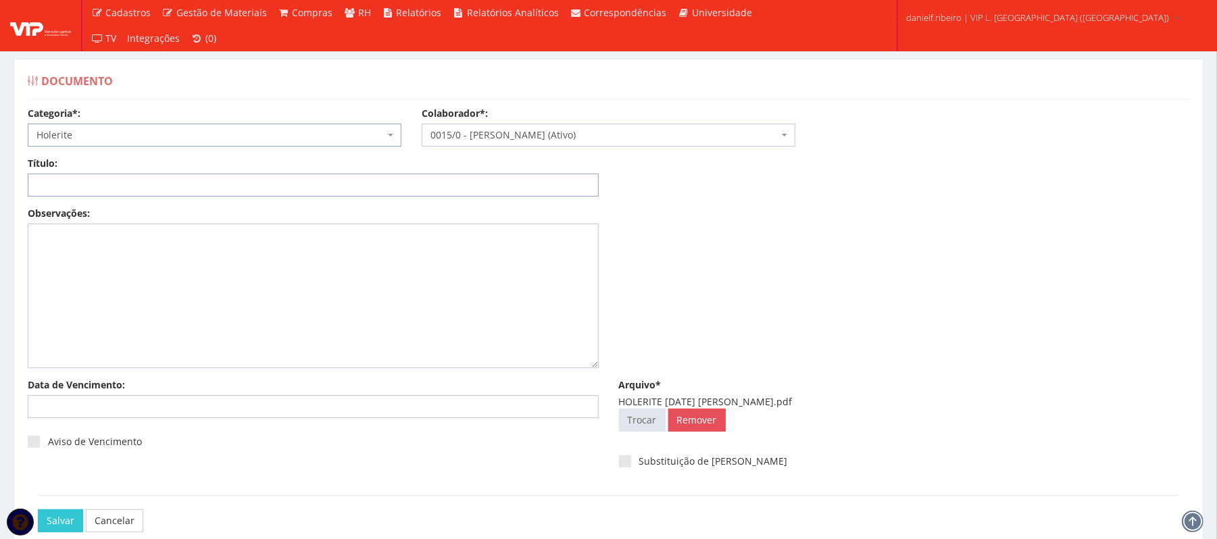
click at [151, 184] on input "Título:" at bounding box center [313, 185] width 571 height 23
paste input "HOLERITE - SET/2025"
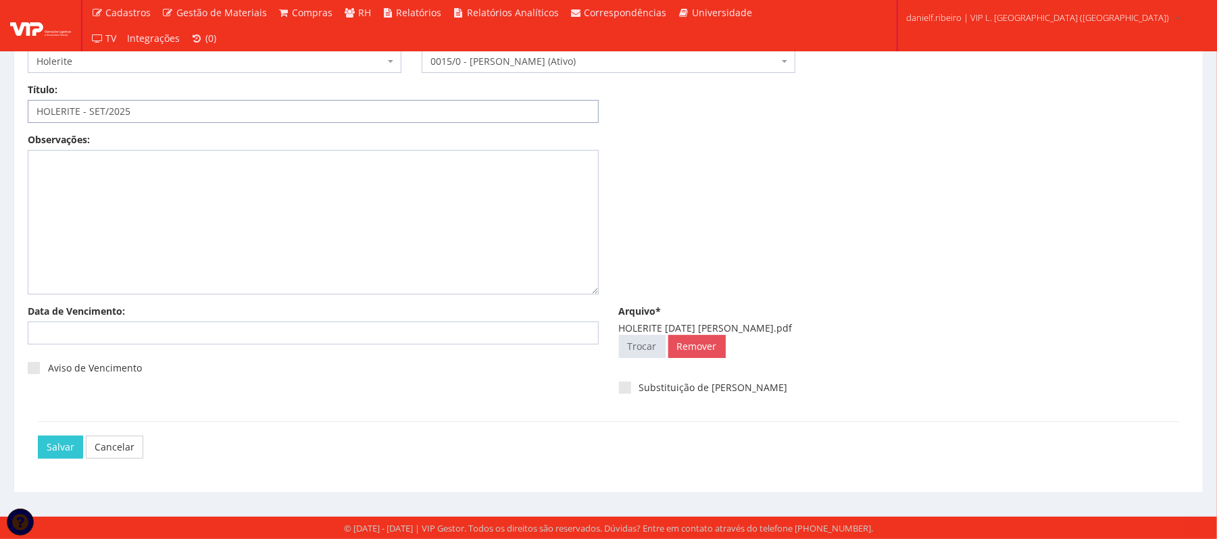
type input "HOLERITE - SET/2025"
click at [36, 446] on div "Salvar Cancelar" at bounding box center [609, 447] width 1162 height 51
click at [55, 443] on input "Salvar" at bounding box center [60, 447] width 45 height 23
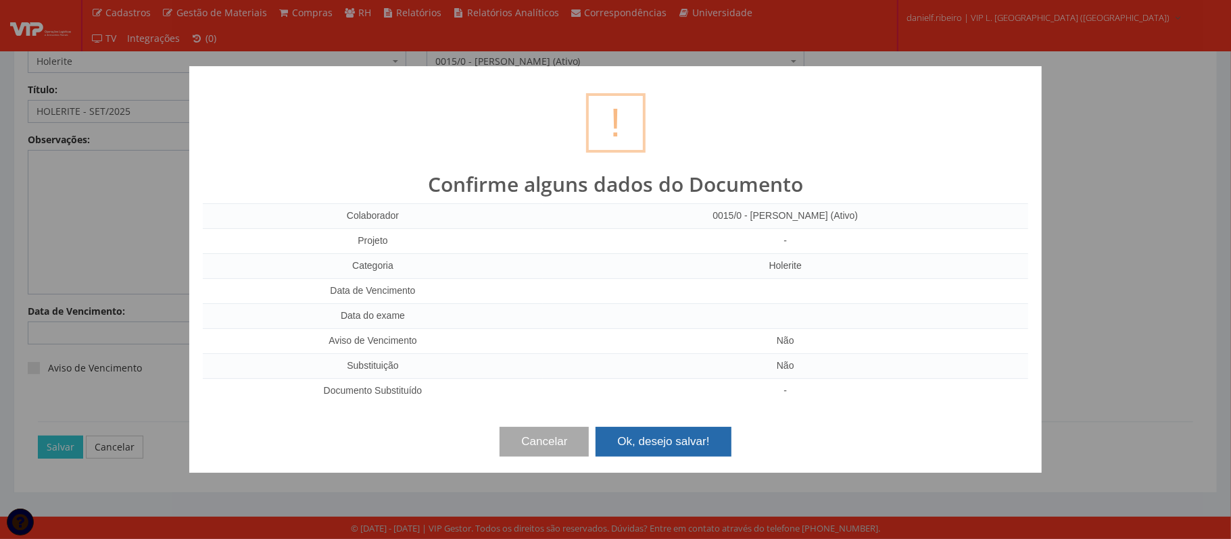
click at [639, 435] on button "Ok, desejo salvar!" at bounding box center [662, 442] width 135 height 30
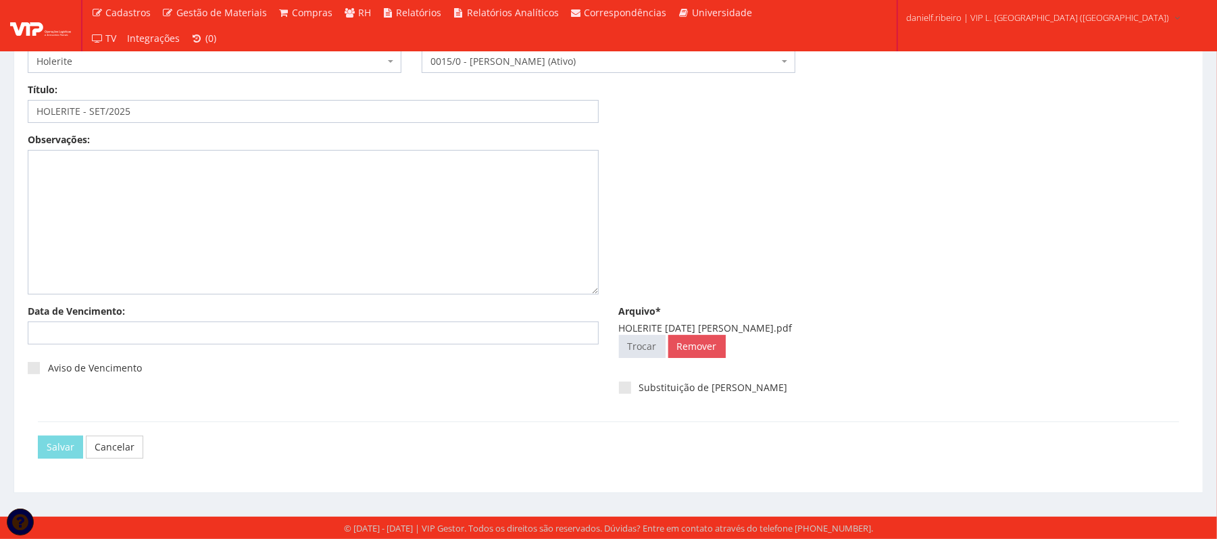
scroll to position [0, 0]
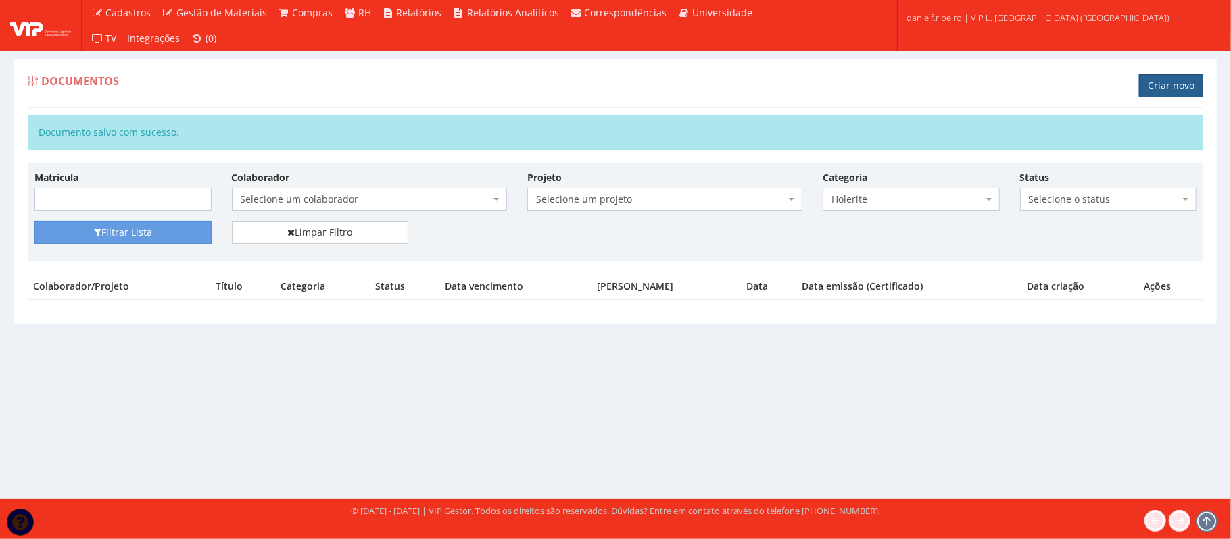
click at [1160, 80] on link "Criar novo" at bounding box center [1171, 85] width 64 height 23
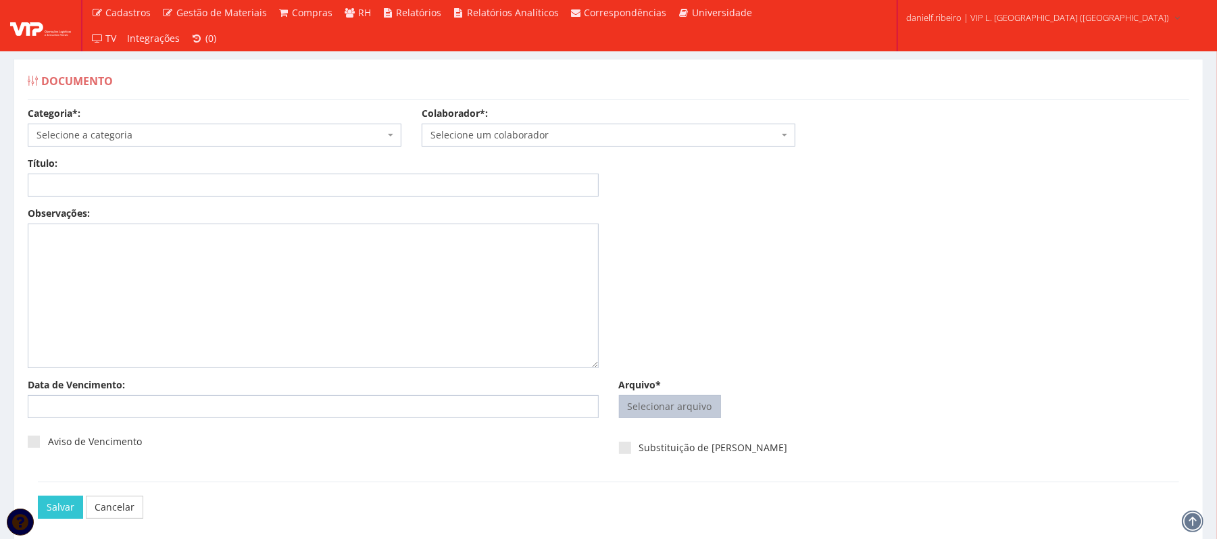
click at [685, 409] on input "Arquivo*" at bounding box center [670, 407] width 101 height 22
type input "C:\fakepath\HOLERITE SET.2025 GEORGE DOUGLAS DA CONCEICAO SANTOS.pdf"
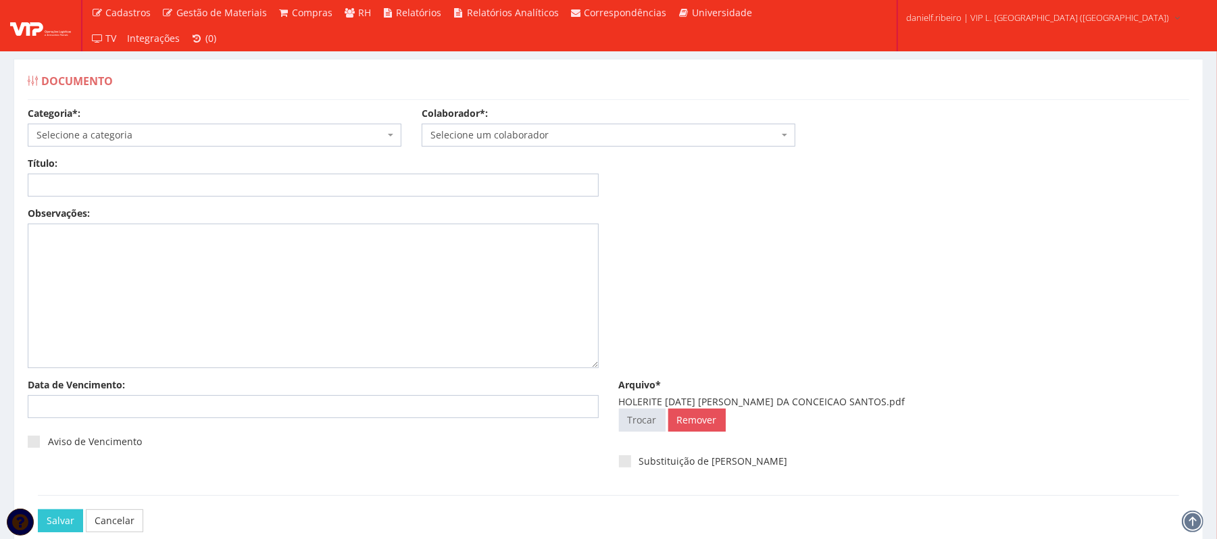
click at [550, 141] on span "Selecione um colaborador" at bounding box center [604, 135] width 348 height 14
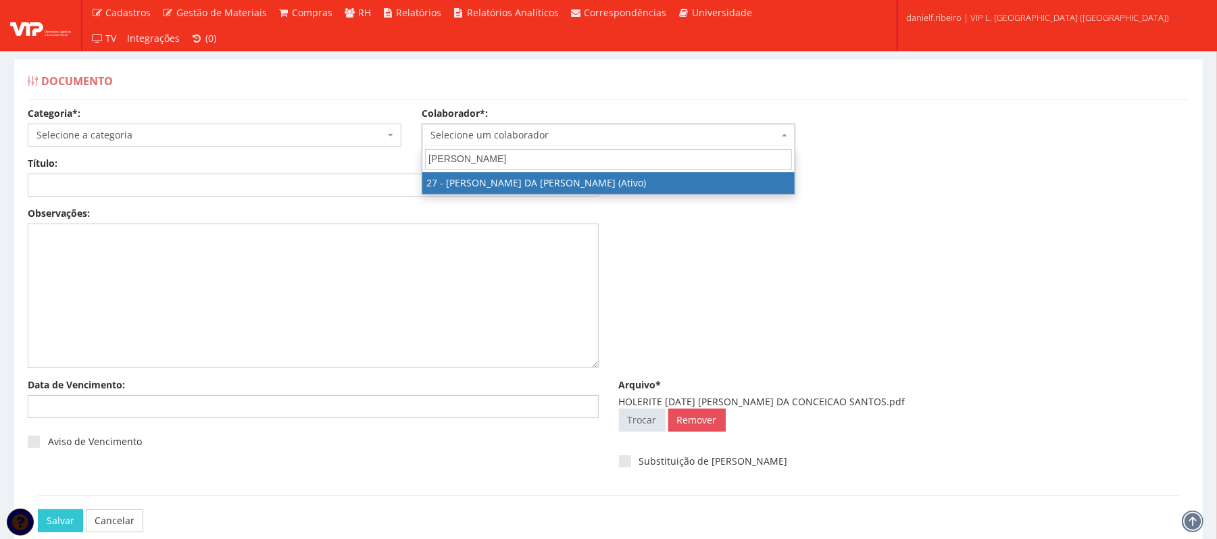
type input "GEORGE"
select select "3837"
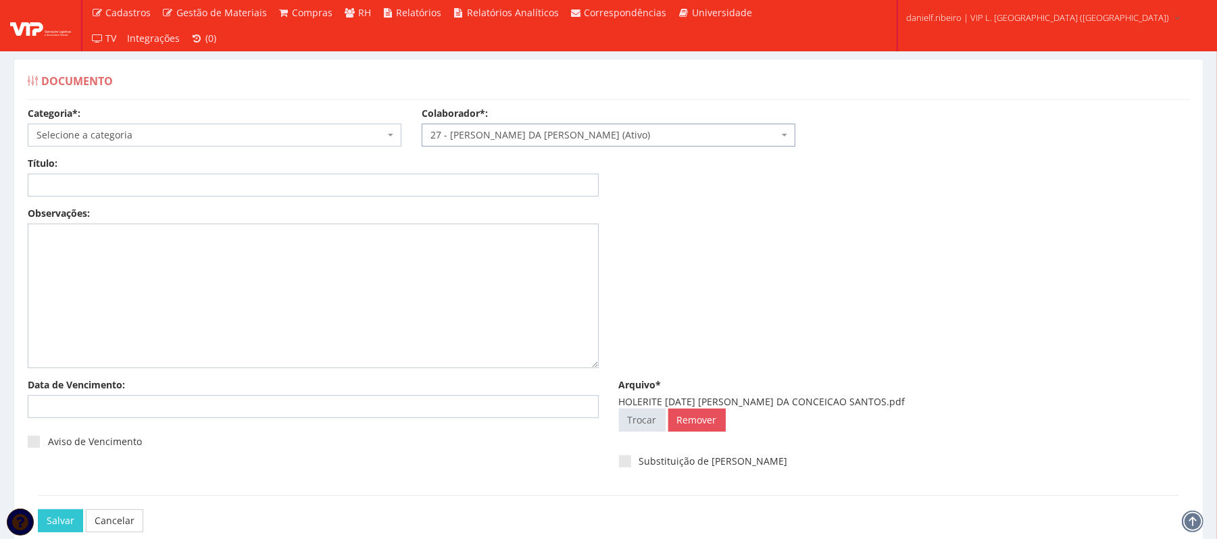
click at [219, 139] on span "Selecione a categoria" at bounding box center [210, 135] width 348 height 14
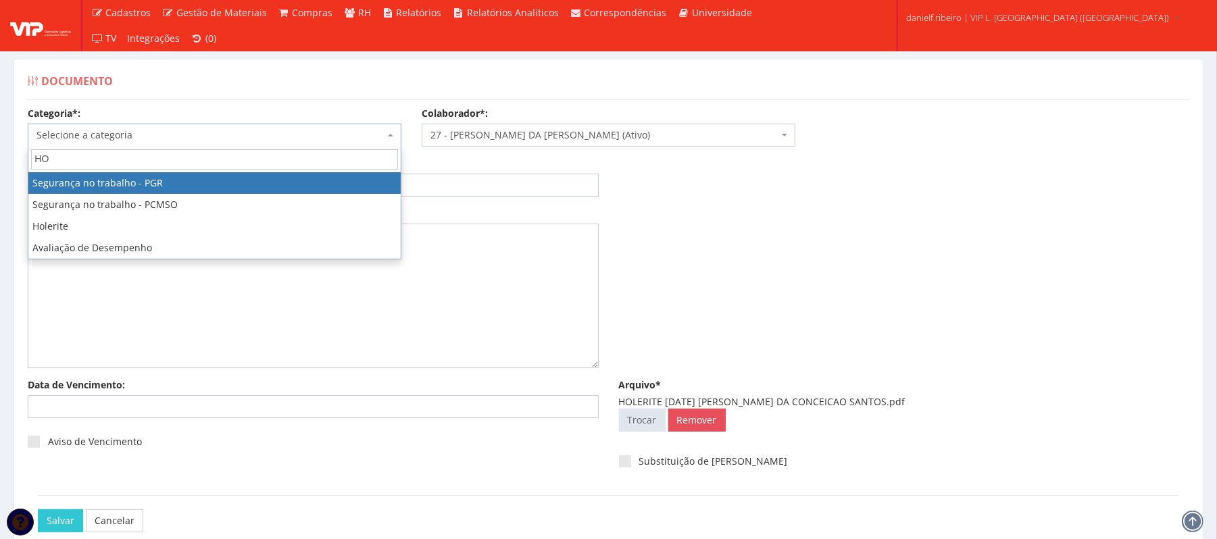
type input "HOL"
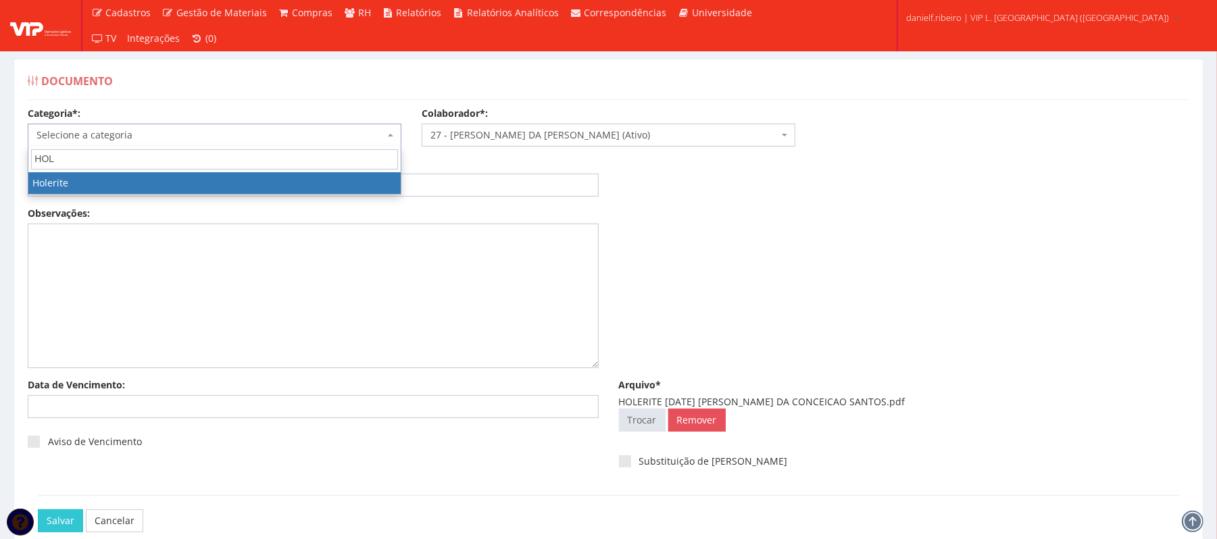
select select "holerite"
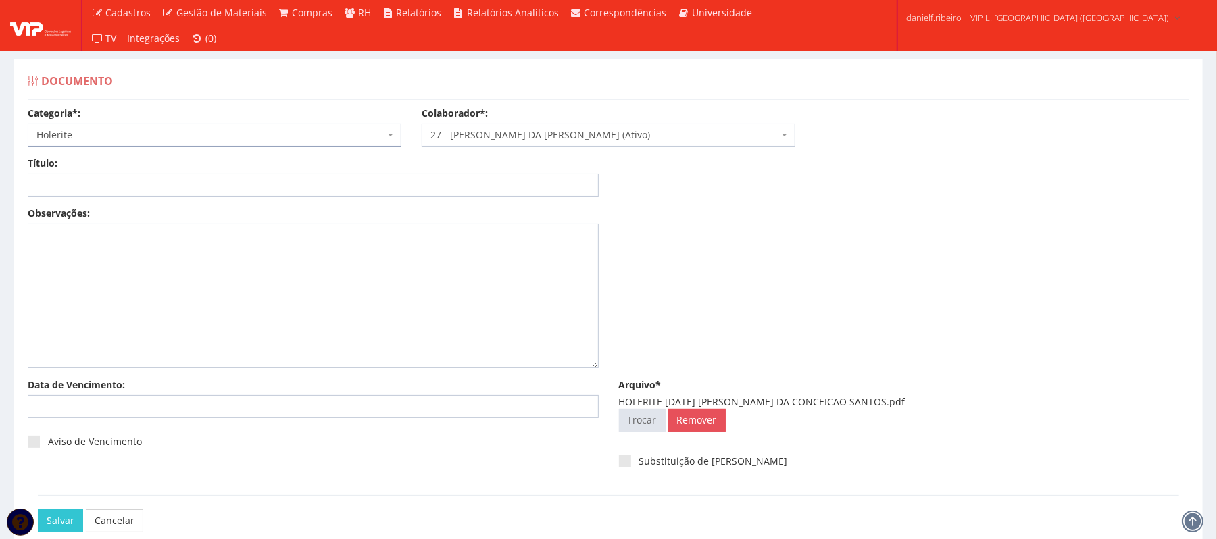
click at [181, 173] on div "Título:" at bounding box center [313, 177] width 591 height 40
click at [174, 193] on input "Título:" at bounding box center [313, 185] width 571 height 23
paste input "HOLERITE - SET/2025"
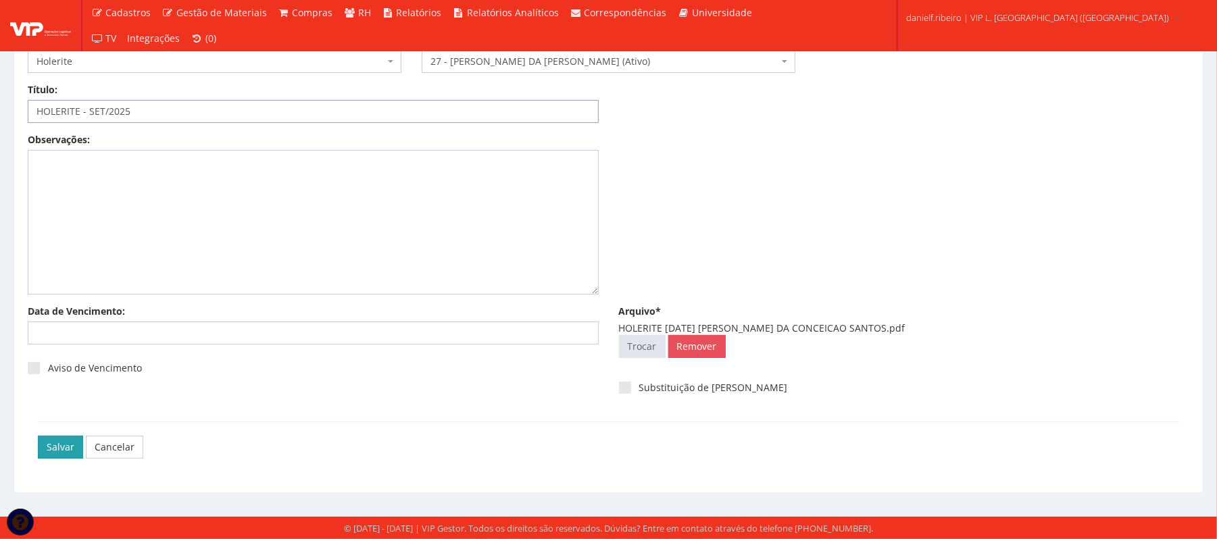
type input "HOLERITE - SET/2025"
click at [61, 447] on input "Salvar" at bounding box center [60, 447] width 45 height 23
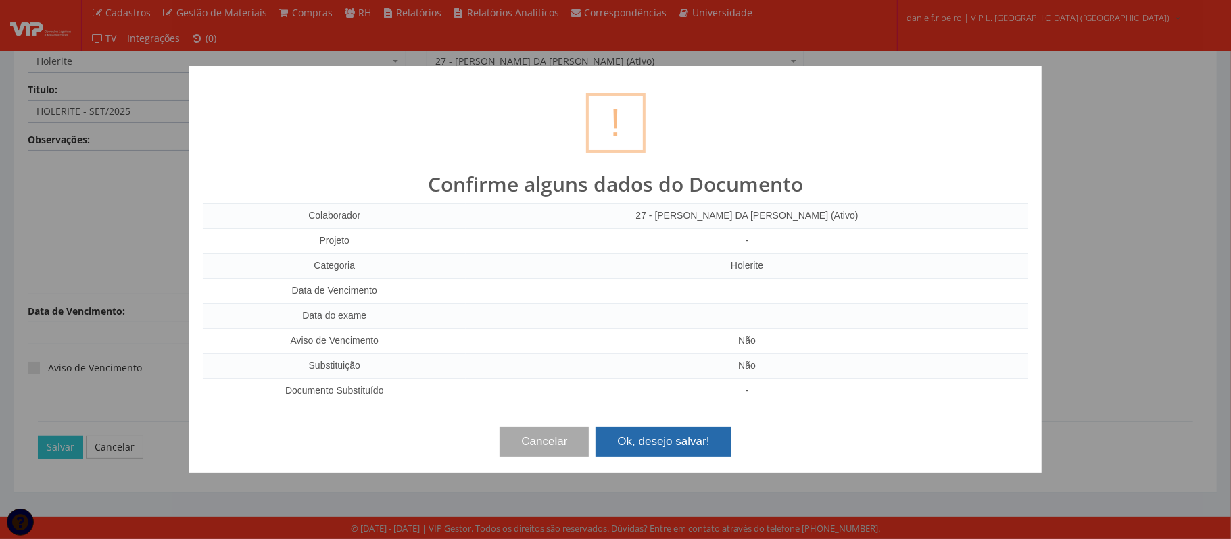
click at [661, 437] on button "Ok, desejo salvar!" at bounding box center [662, 442] width 135 height 30
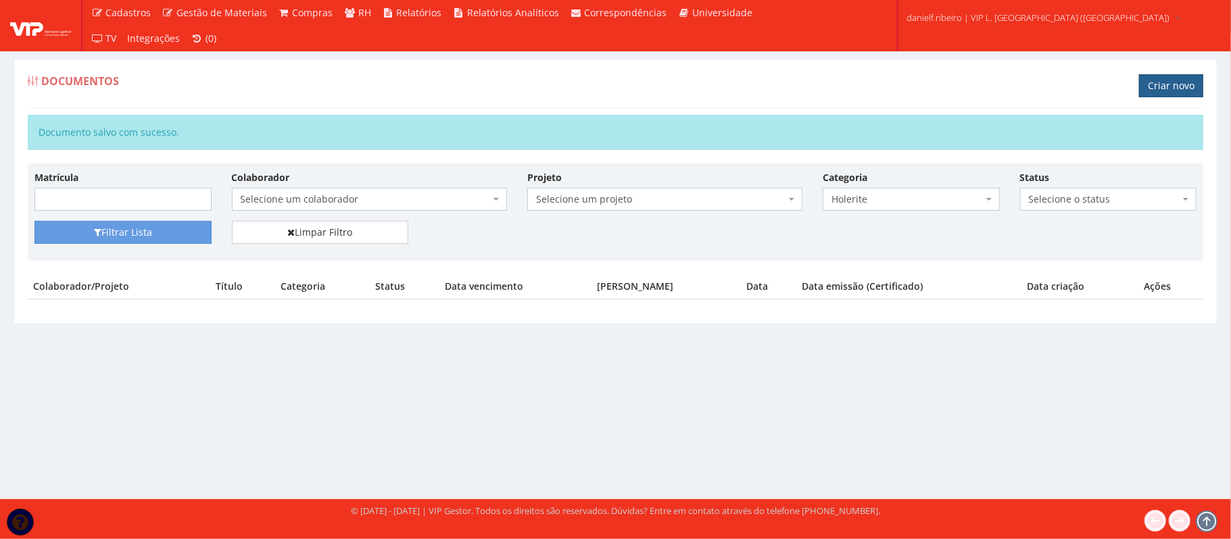
click at [1182, 92] on link "Criar novo" at bounding box center [1171, 85] width 64 height 23
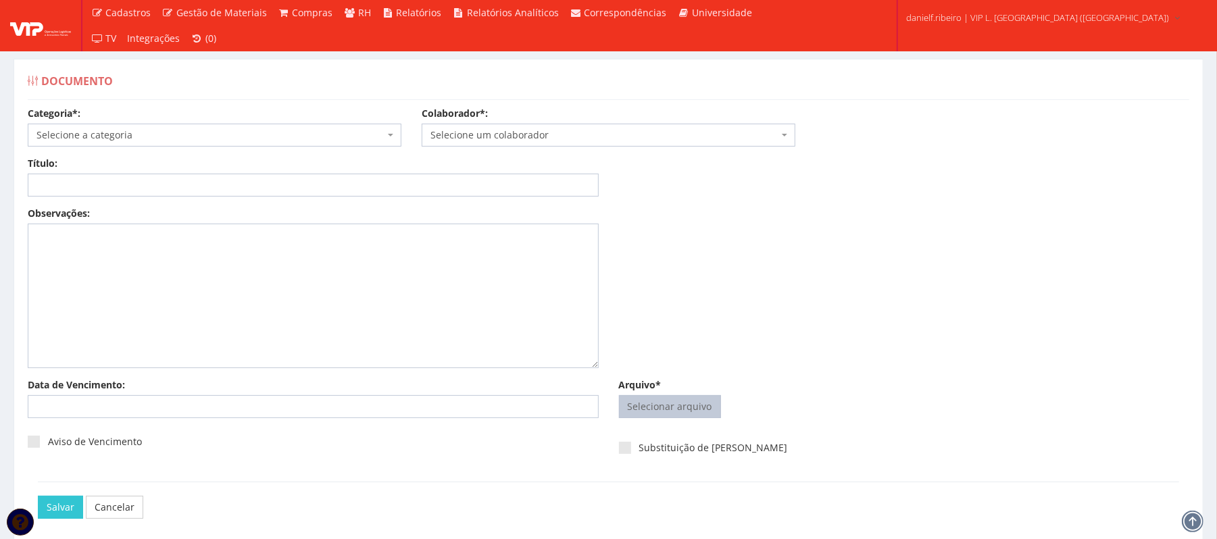
click at [674, 415] on input "Arquivo*" at bounding box center [670, 407] width 101 height 22
type input "C:\fakepath\HOLERITE [DATE] [PERSON_NAME].pdf"
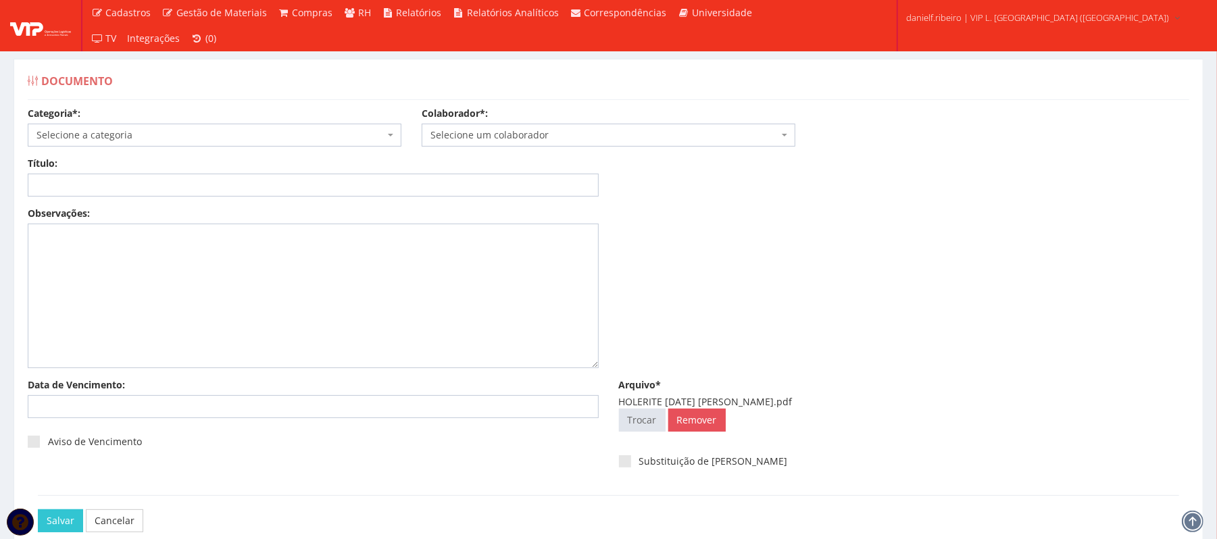
click at [563, 151] on div "Categoria*: Selecione a categoria Aso Segurança no trabalho - PGR Segurança no …" at bounding box center [609, 132] width 1182 height 50
click at [561, 146] on body "Cadastros Clientes Unidades Subclientes Unidades de Subclientes Projetos Vagas …" at bounding box center [608, 306] width 1217 height 613
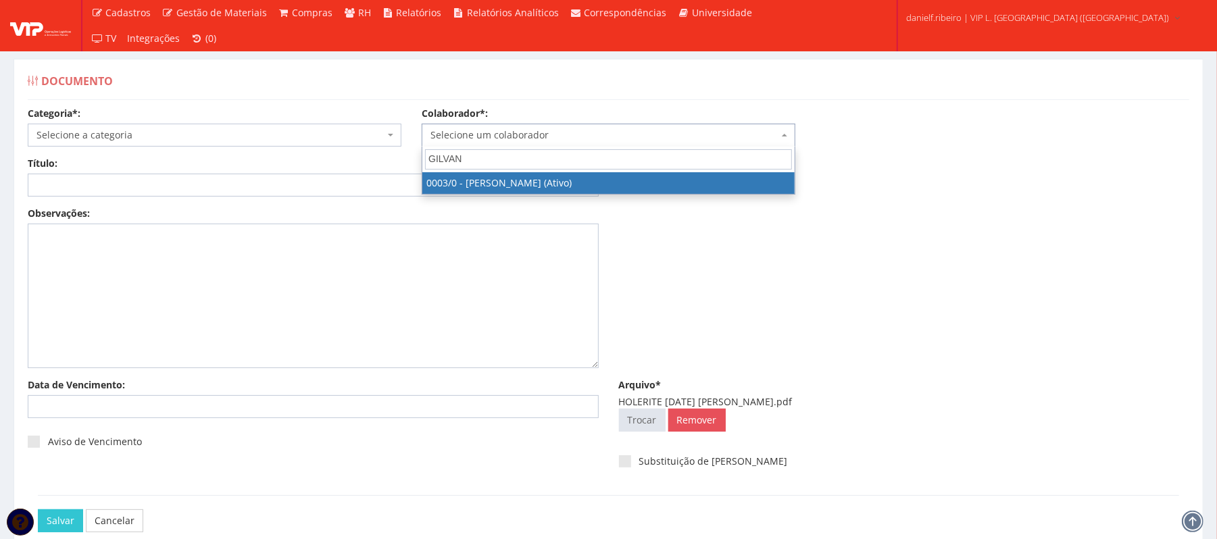
type input "GILVANE"
select select "716"
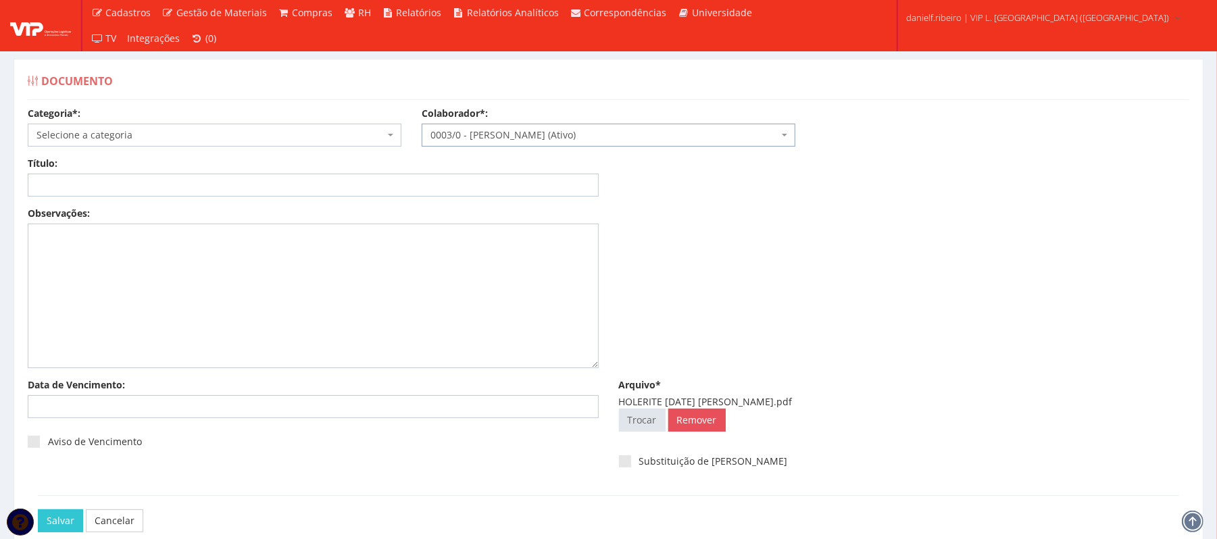
click at [166, 130] on span "Selecione a categoria" at bounding box center [210, 135] width 348 height 14
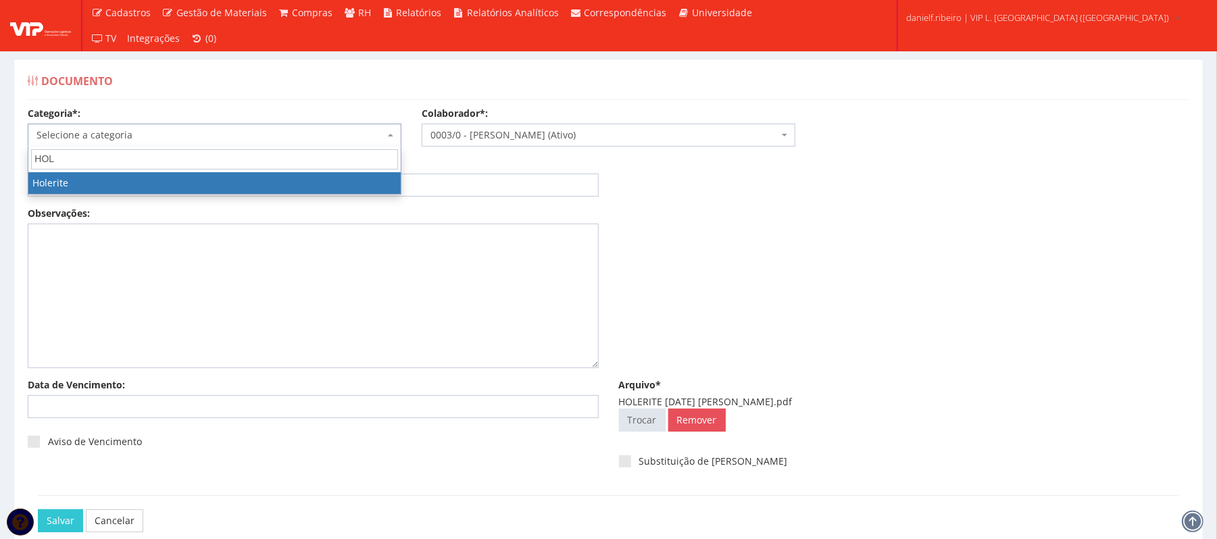
type input "HOL"
select select "holerite"
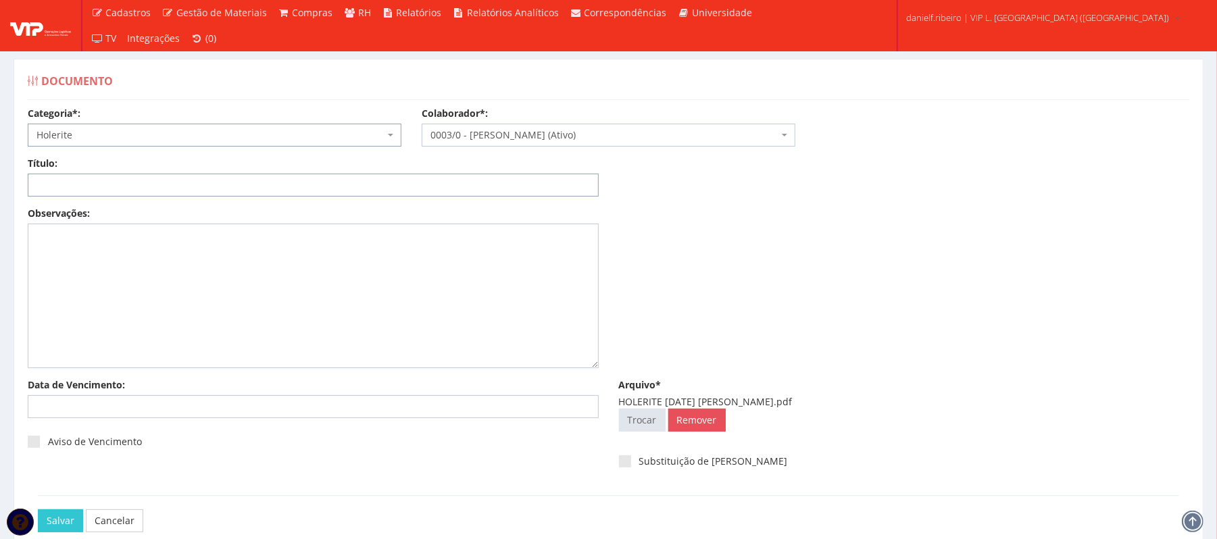
click at [138, 184] on input "Título:" at bounding box center [313, 185] width 571 height 23
paste input "HOLERITE - SET/2025"
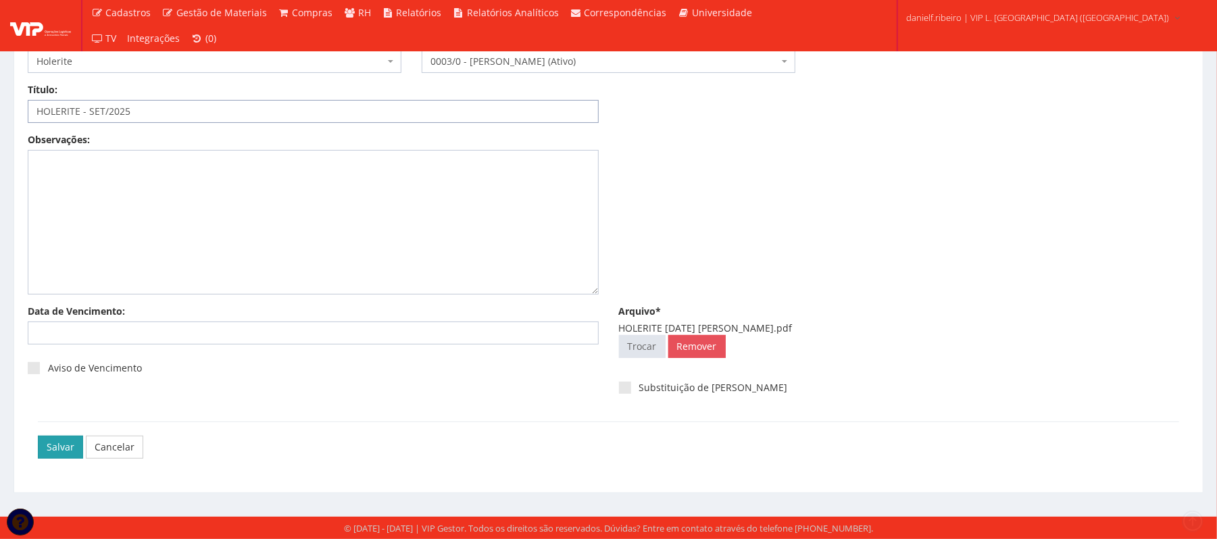
type input "HOLERITE - SET/2025"
click at [39, 444] on input "Salvar" at bounding box center [60, 447] width 45 height 23
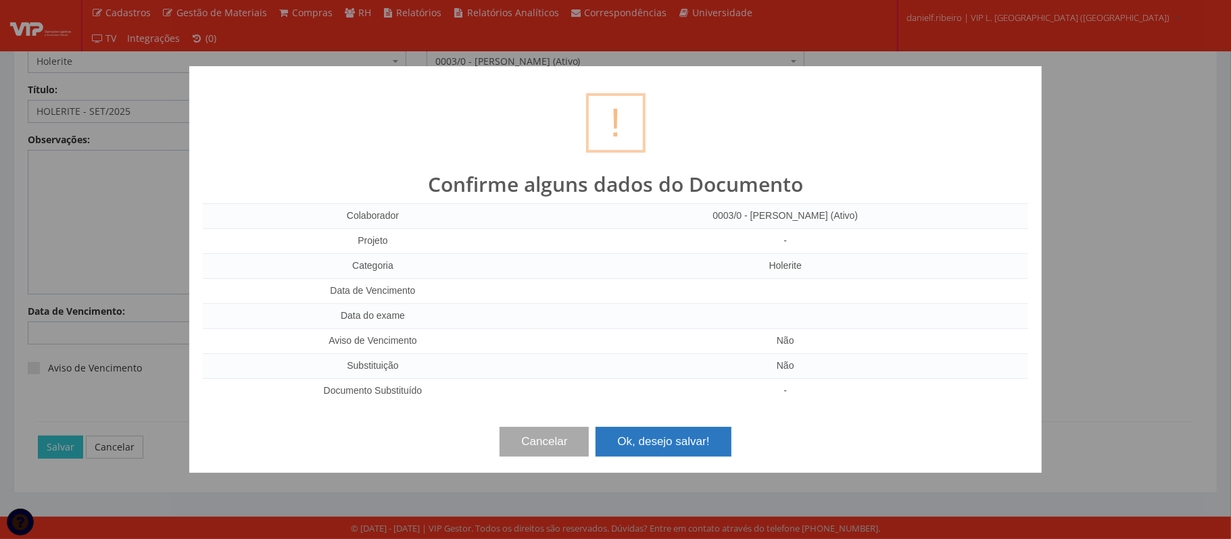
click at [642, 449] on button "Ok, desejo salvar!" at bounding box center [662, 442] width 135 height 30
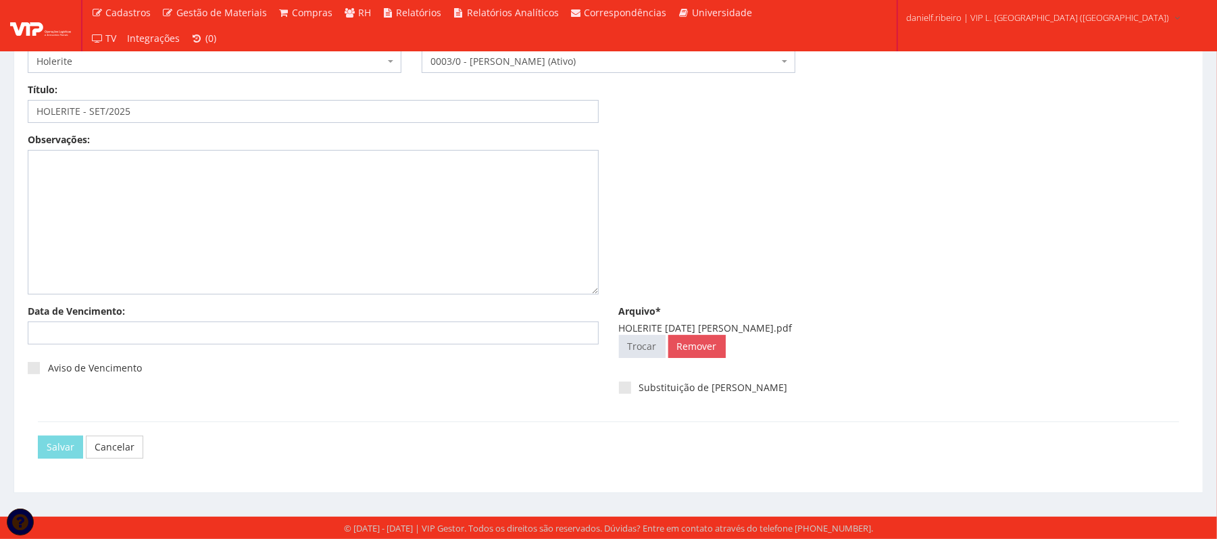
scroll to position [0, 0]
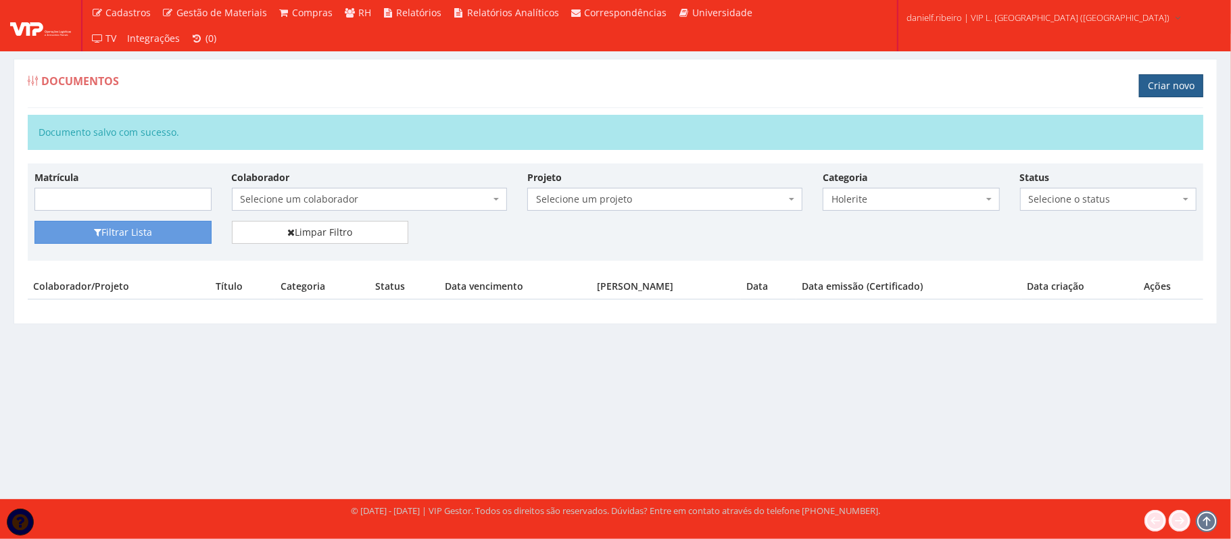
click at [1187, 91] on link "Criar novo" at bounding box center [1171, 85] width 64 height 23
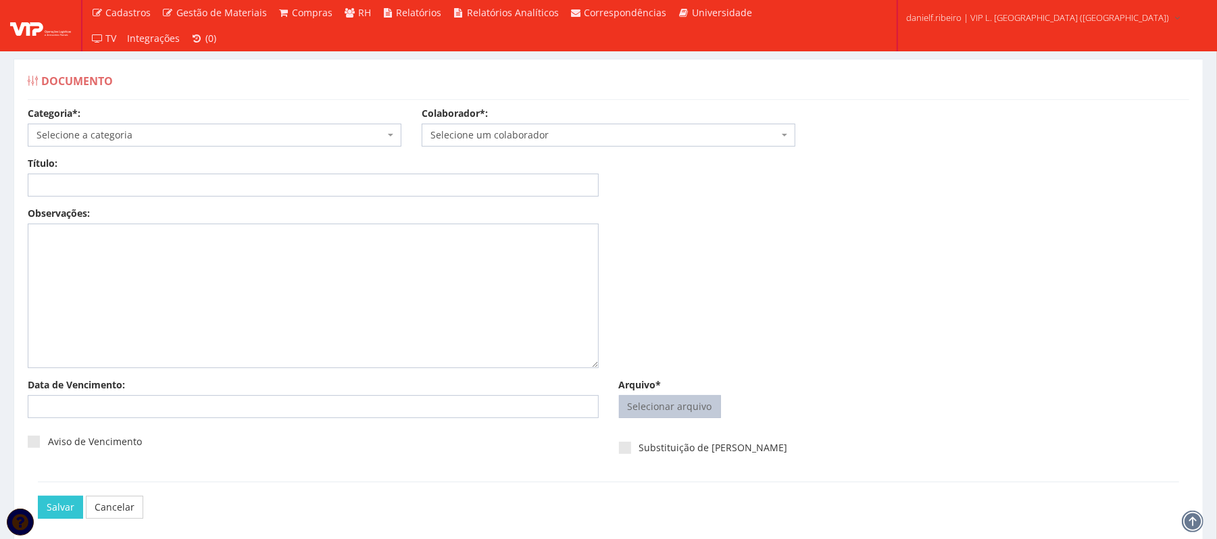
click at [672, 403] on input "Arquivo*" at bounding box center [670, 407] width 101 height 22
type input "C:\fakepath\HOLERITE [DATE] [PERSON_NAME].pdf"
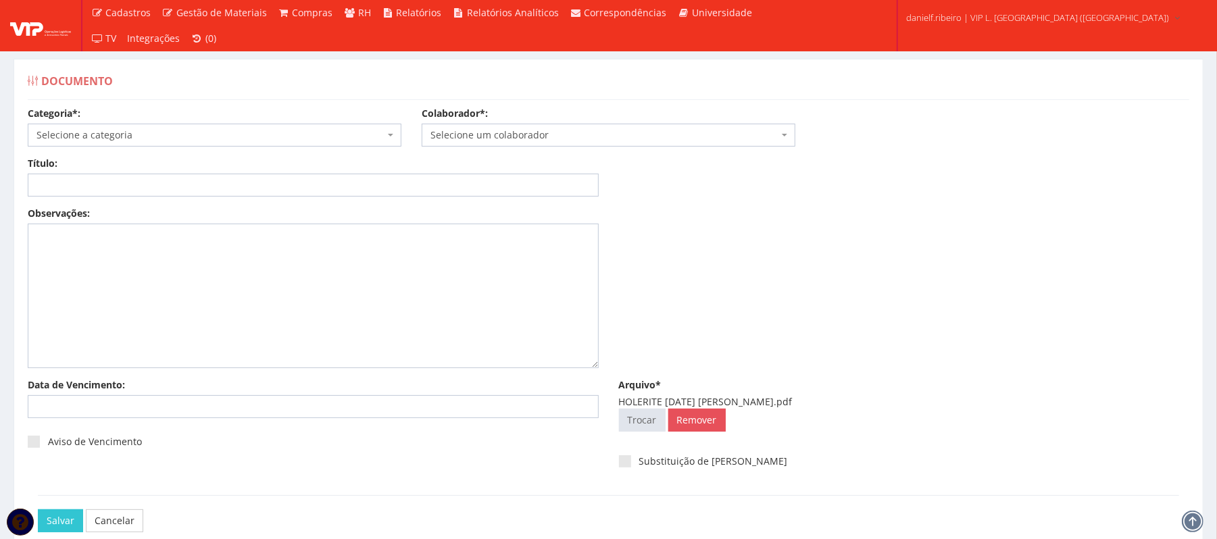
click at [527, 135] on span "Selecione um colaborador" at bounding box center [604, 135] width 348 height 14
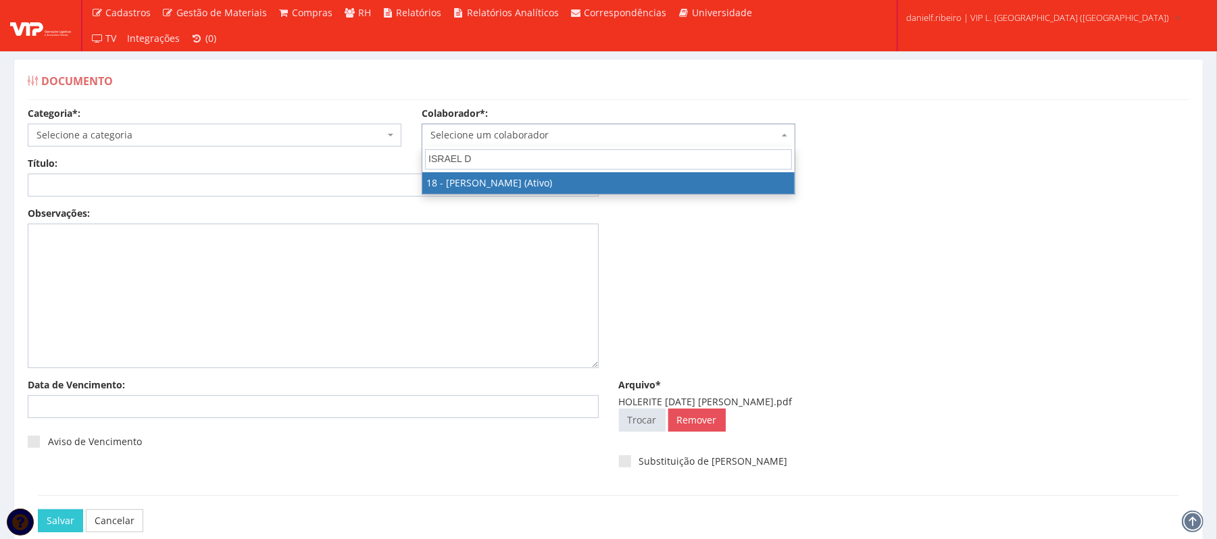
type input "ISRAEL DO"
select select "1437"
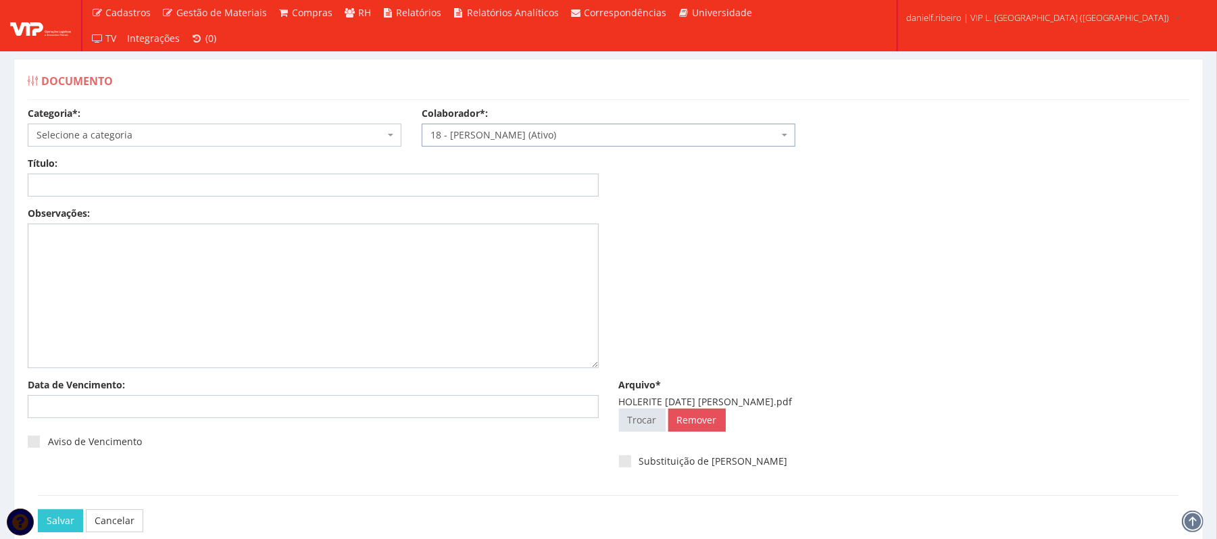
click at [127, 135] on span "Selecione a categoria" at bounding box center [210, 135] width 348 height 14
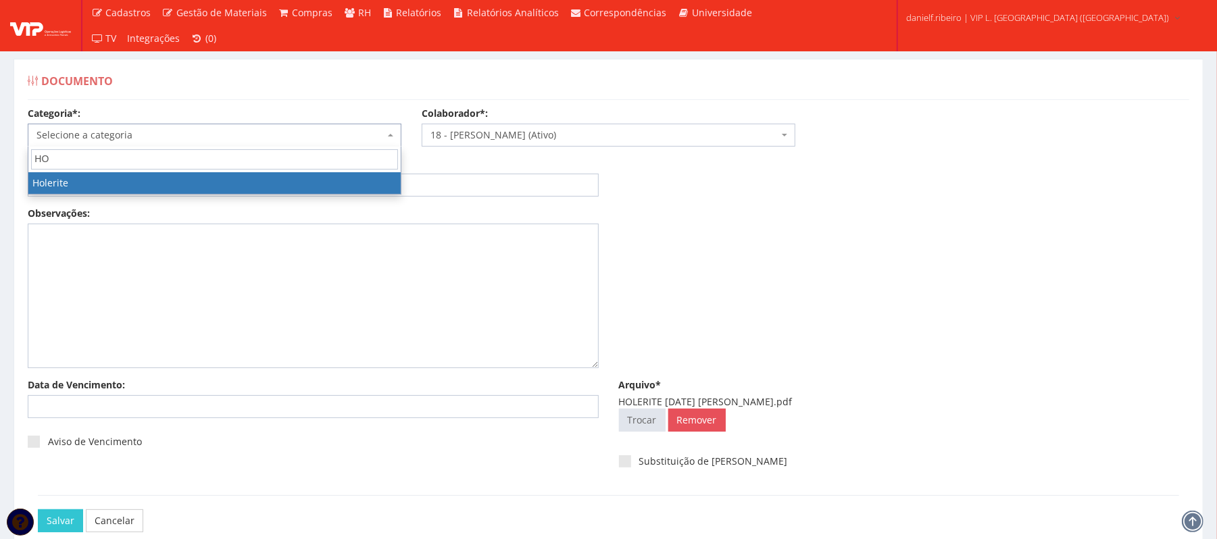
type input "HOL"
select select "holerite"
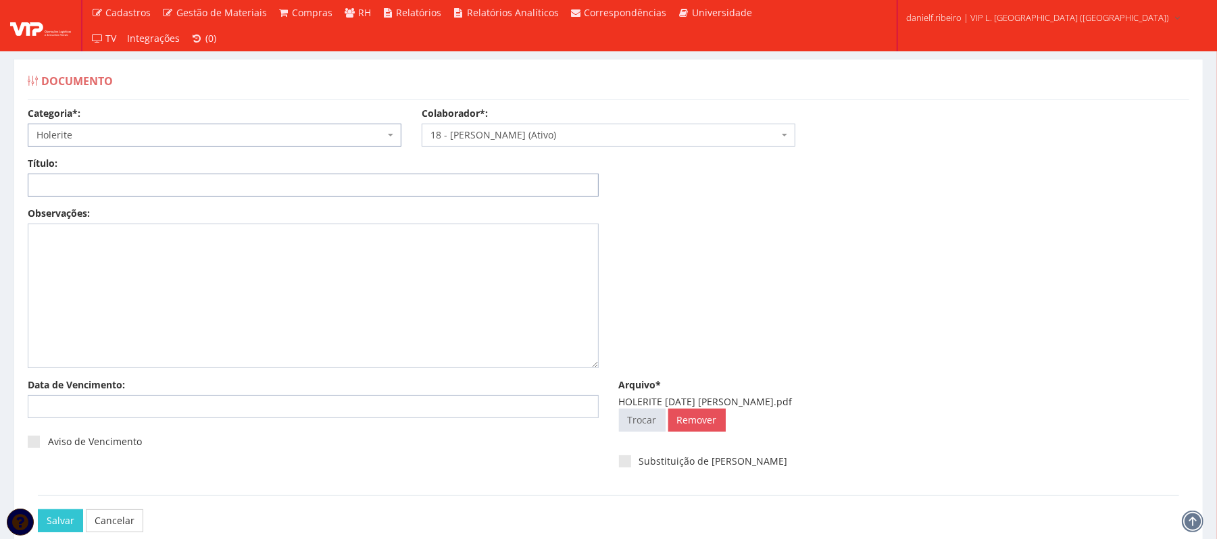
click at [103, 182] on input "Título:" at bounding box center [313, 185] width 571 height 23
paste input "HOLERITE - SET/2025"
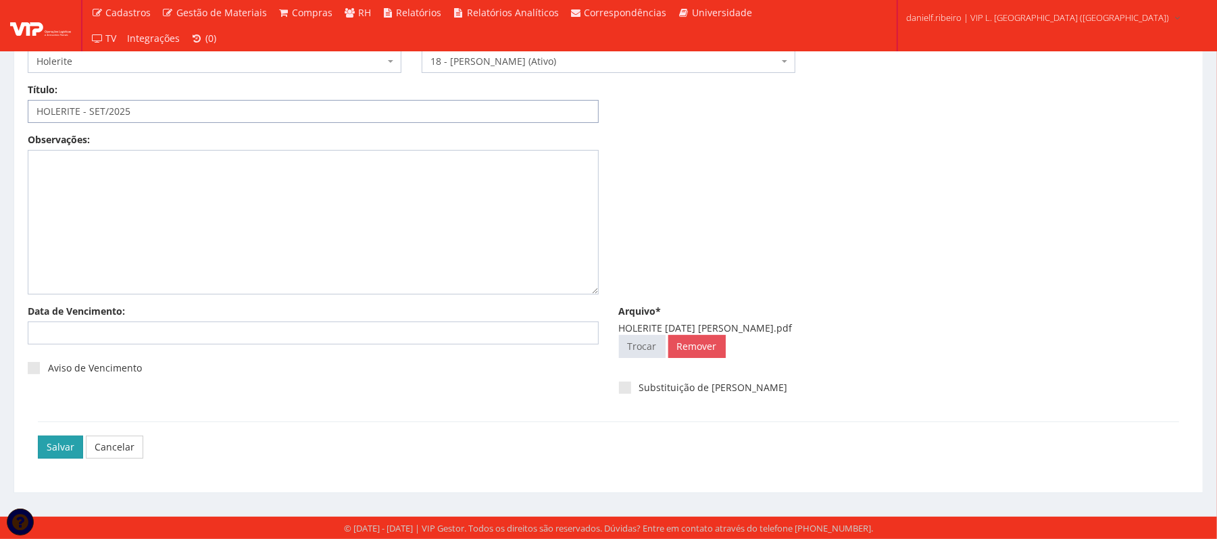
type input "HOLERITE - SET/2025"
click at [66, 443] on input "Salvar" at bounding box center [60, 447] width 45 height 23
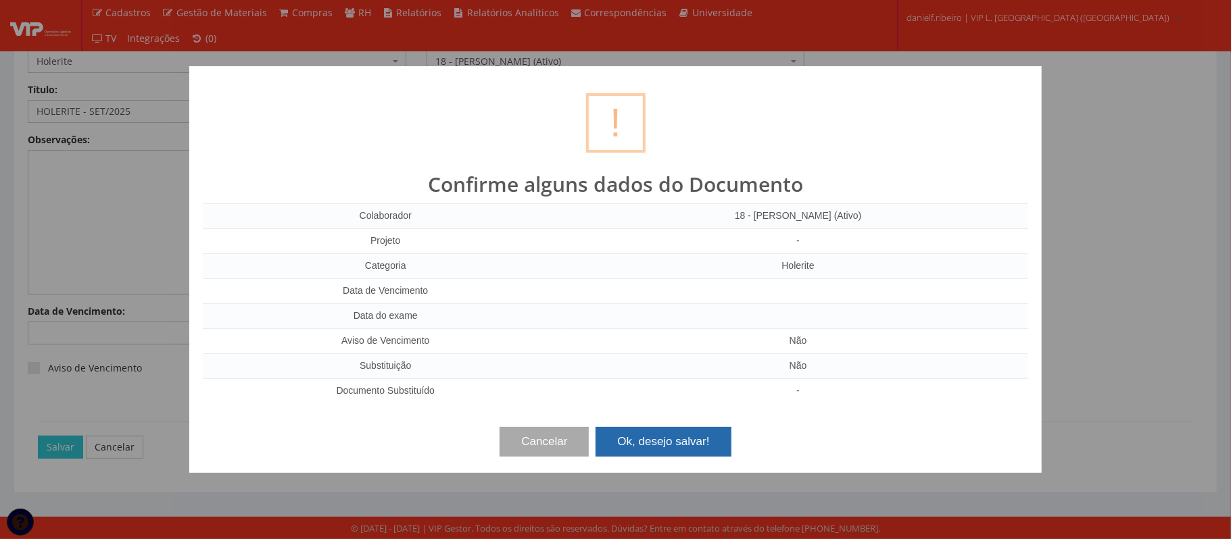
click at [703, 450] on button "Ok, desejo salvar!" at bounding box center [662, 442] width 135 height 30
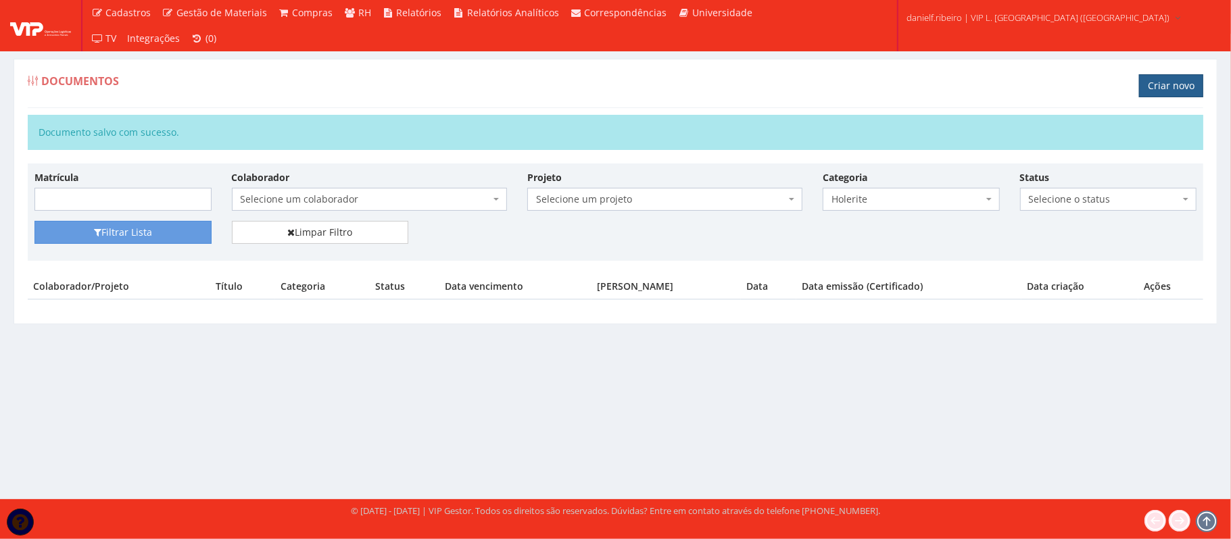
click at [1170, 93] on link "Criar novo" at bounding box center [1171, 85] width 64 height 23
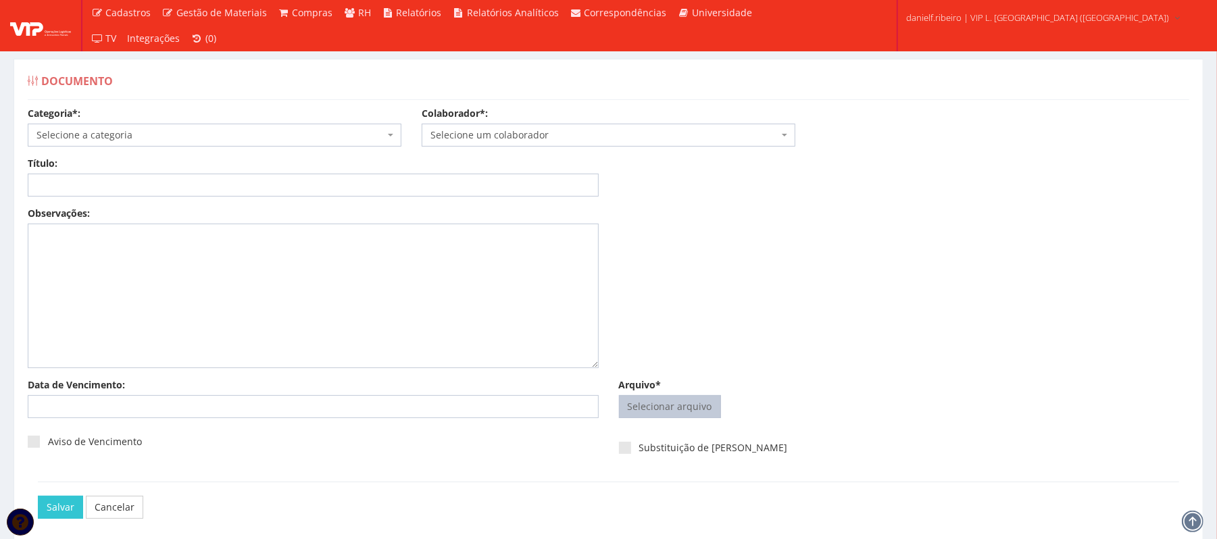
click at [676, 410] on input "Arquivo*" at bounding box center [670, 407] width 101 height 22
type input "C:\fakepath\HOLERITE SET.2025 JILDEON SANTOS BOAVENTURA.pdf"
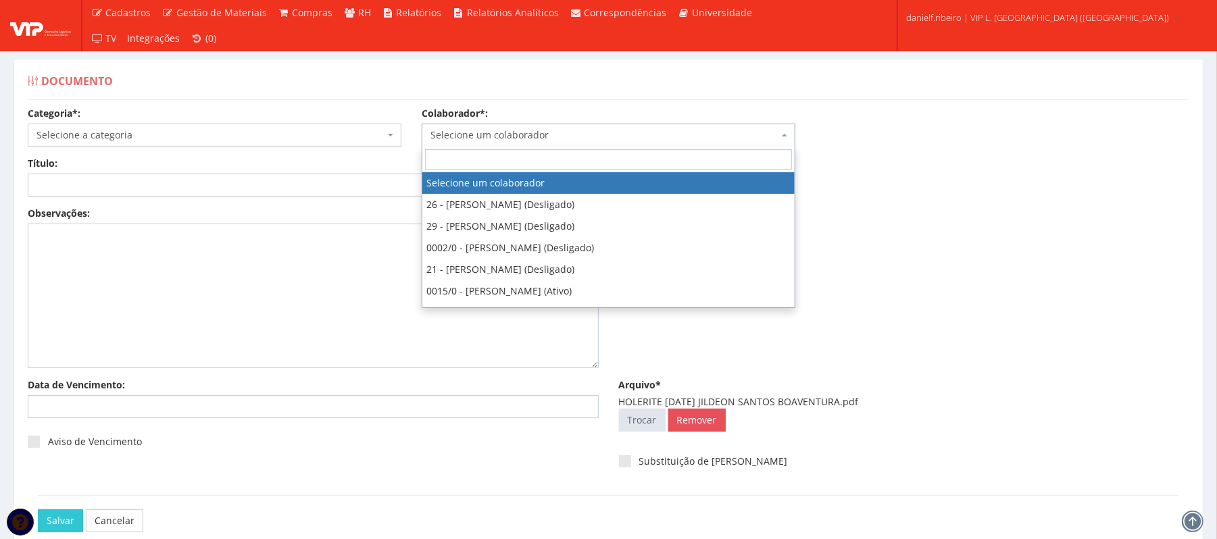
click at [561, 132] on span "Selecione um colaborador" at bounding box center [604, 135] width 348 height 14
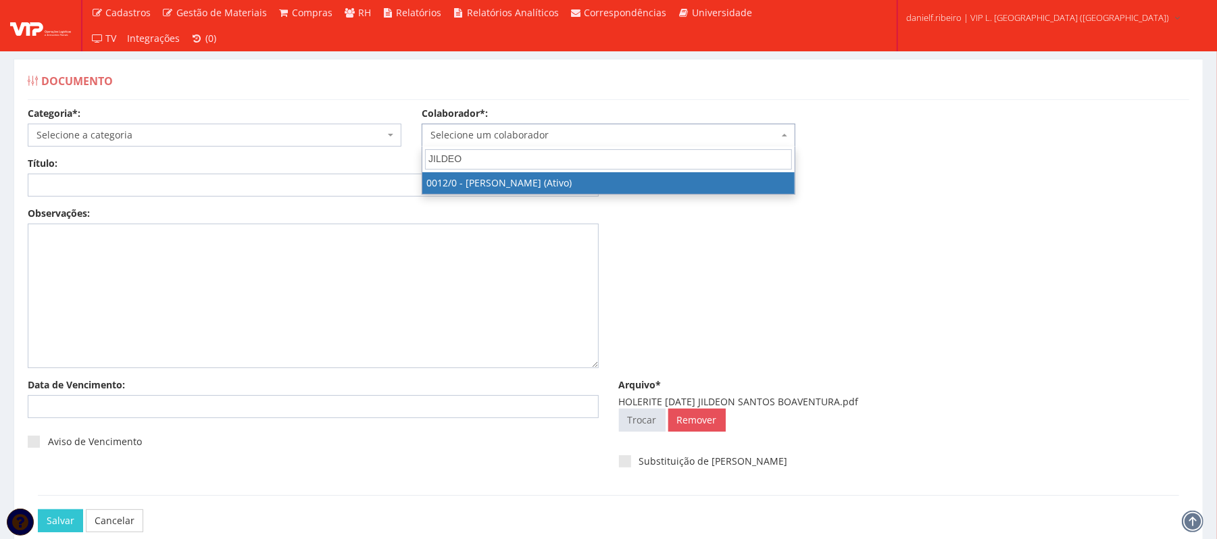
type input "JILDEON"
select select "888"
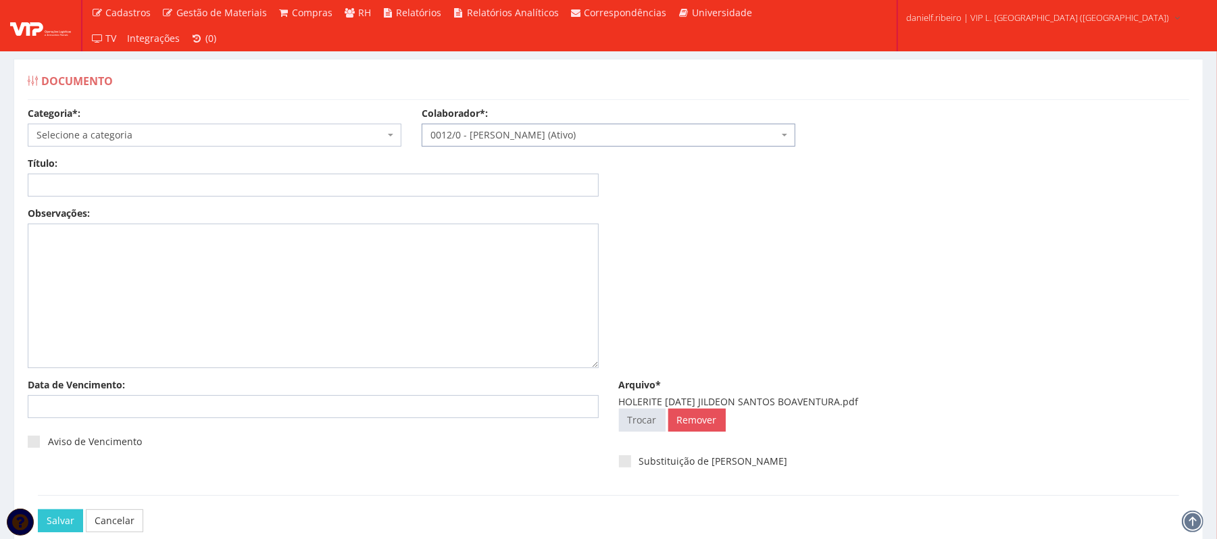
click at [200, 143] on span "Selecione a categoria" at bounding box center [215, 135] width 374 height 23
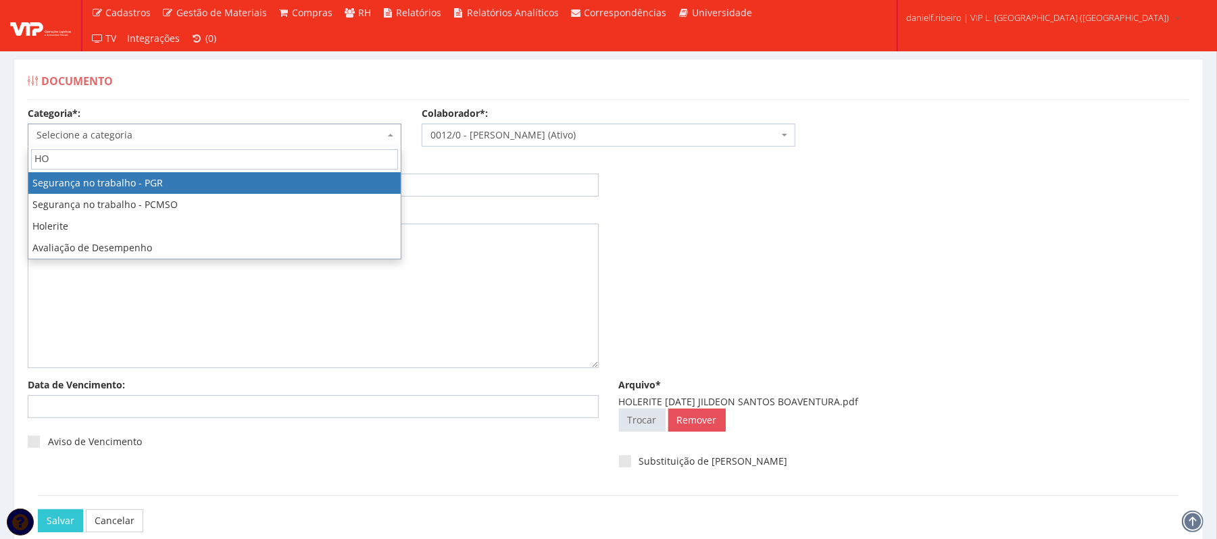
type input "HOL"
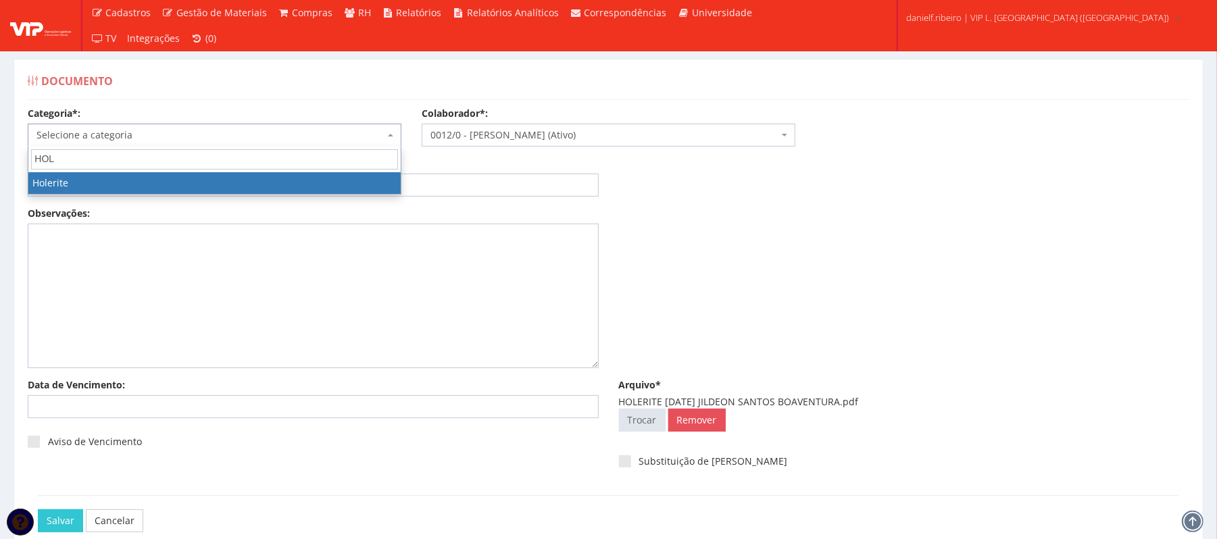
select select "holerite"
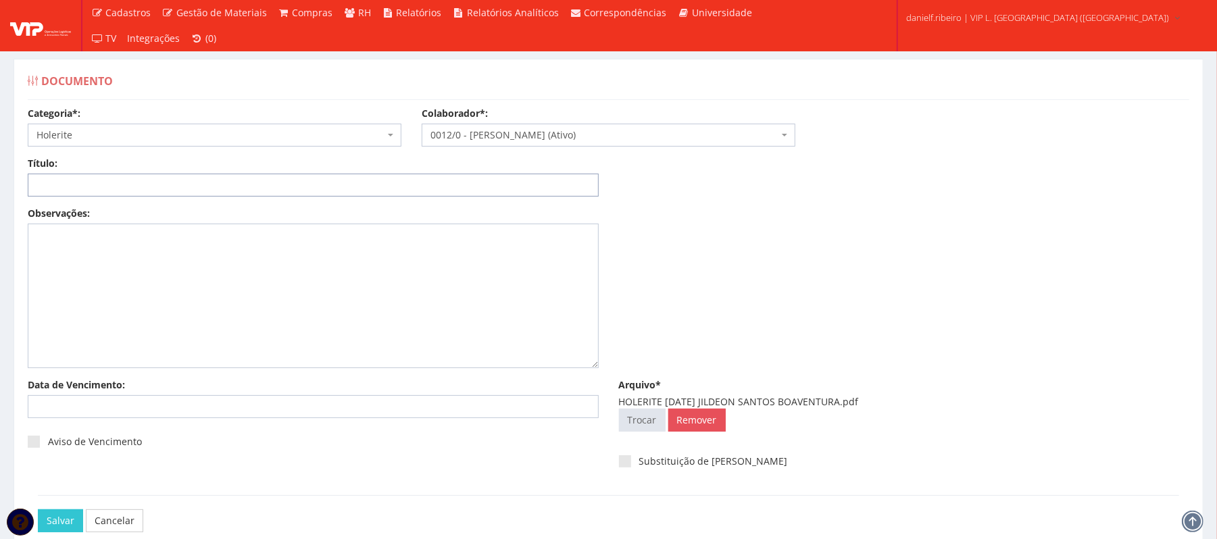
click at [187, 178] on input "Título:" at bounding box center [313, 185] width 571 height 23
paste input "HOLERITE - SET/2025"
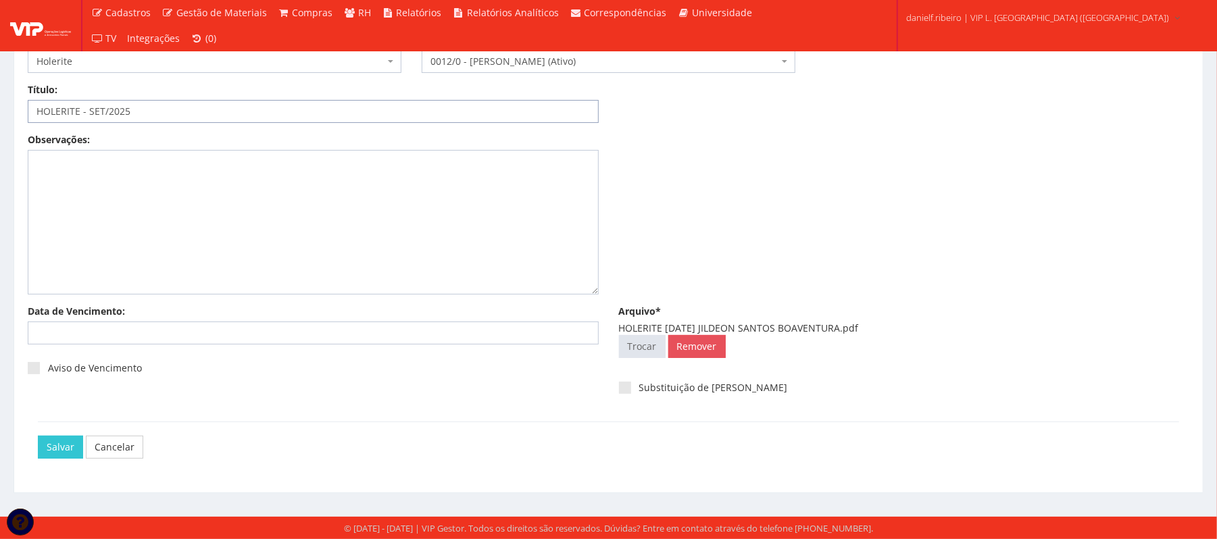
type input "HOLERITE - SET/2025"
click at [39, 460] on div "Salvar Cancelar" at bounding box center [608, 447] width 1141 height 51
click at [49, 450] on input "Salvar" at bounding box center [60, 447] width 45 height 23
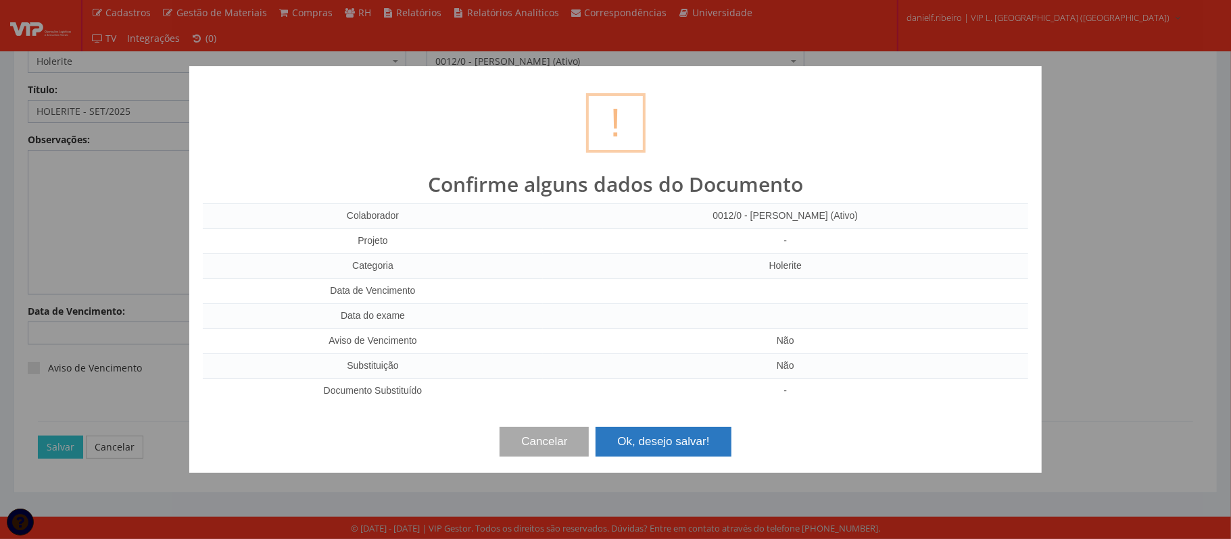
click at [685, 443] on button "Ok, desejo salvar!" at bounding box center [662, 442] width 135 height 30
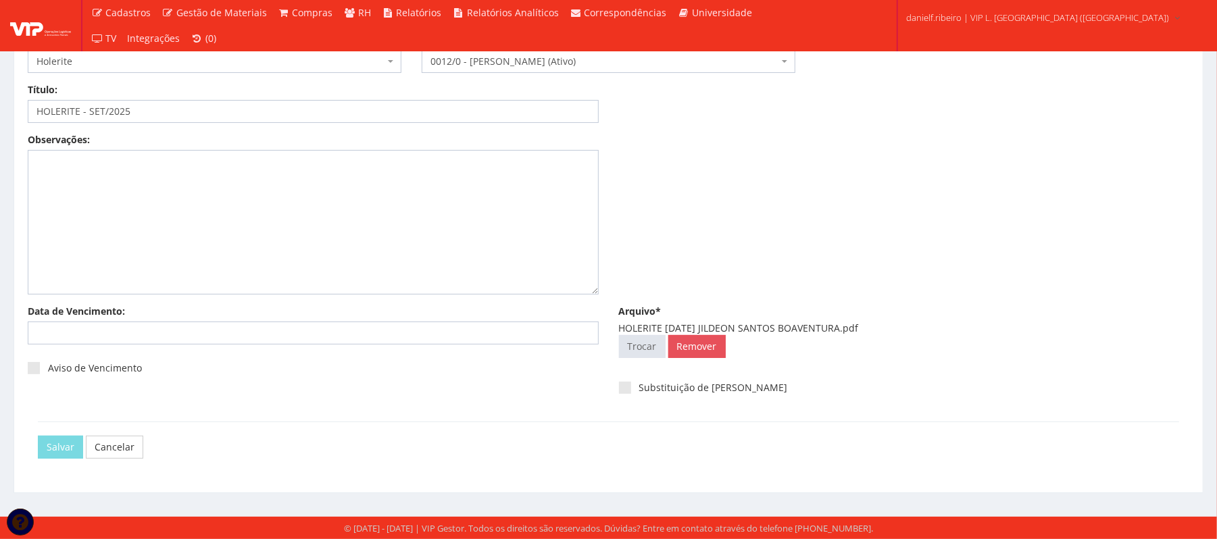
scroll to position [0, 0]
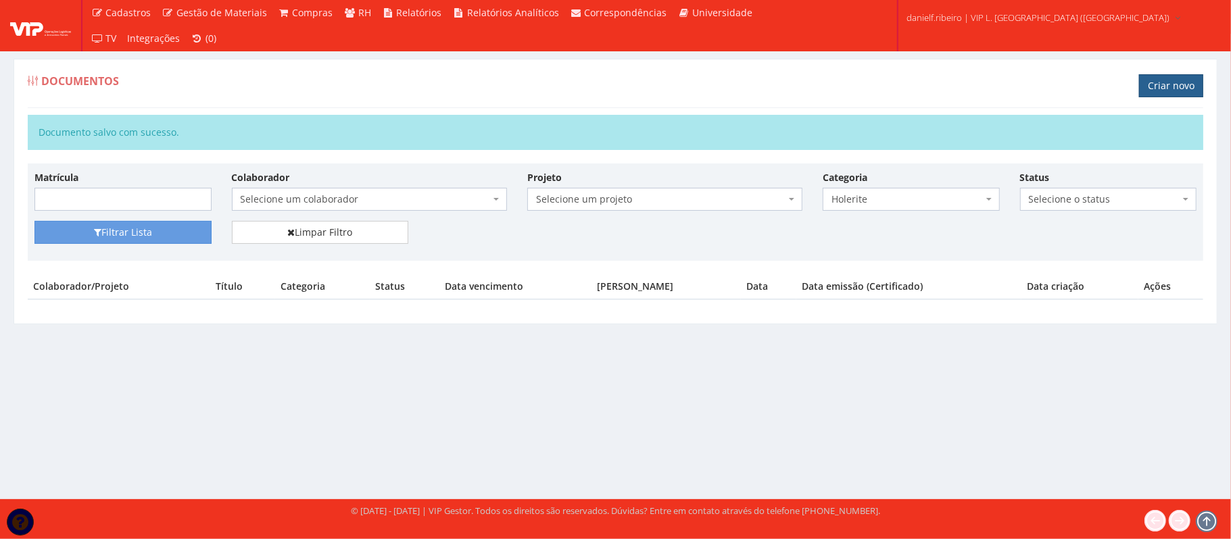
click at [1158, 90] on link "Criar novo" at bounding box center [1171, 85] width 64 height 23
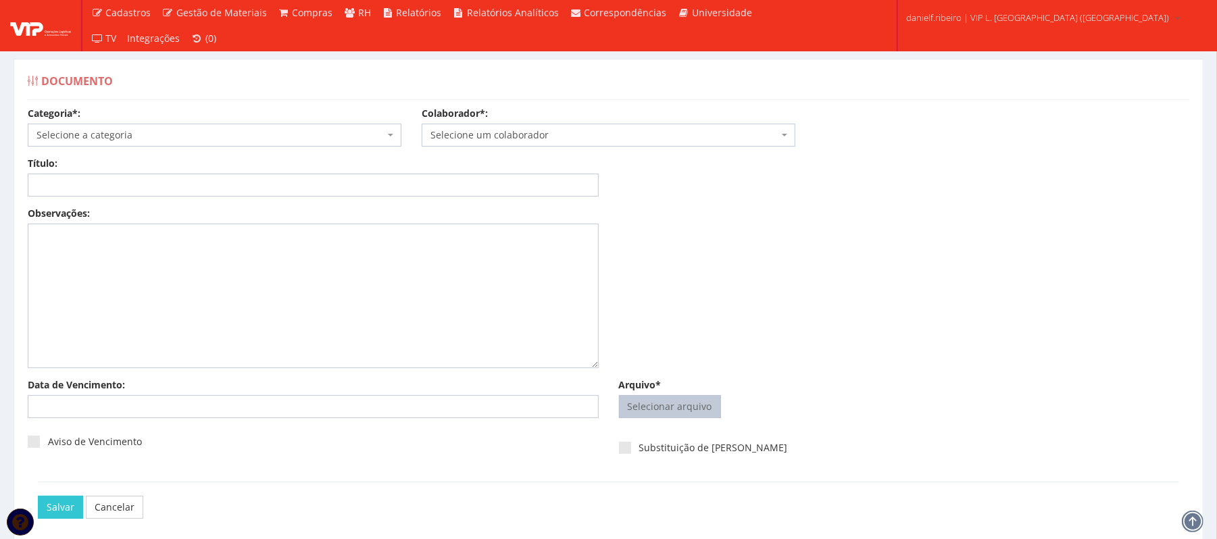
click at [695, 411] on input "Arquivo*" at bounding box center [670, 407] width 101 height 22
type input "C:\fakepath\HOLERITE [DATE] [PERSON_NAME].pdf"
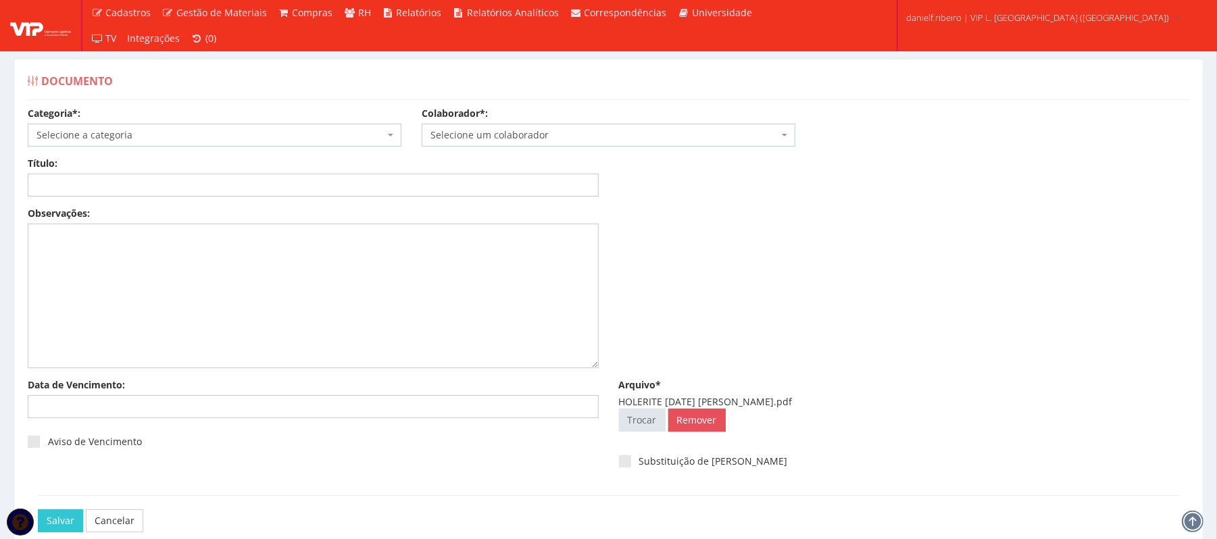
click at [552, 143] on span "Selecione um colaborador" at bounding box center [609, 135] width 374 height 23
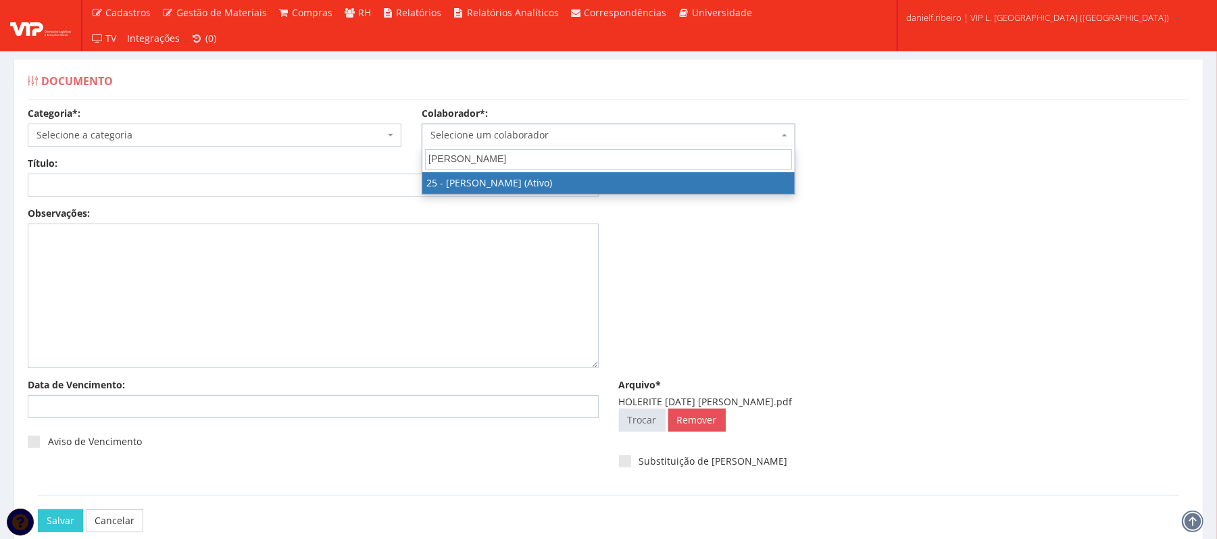
type input "JOSE ADILSON"
select select "3764"
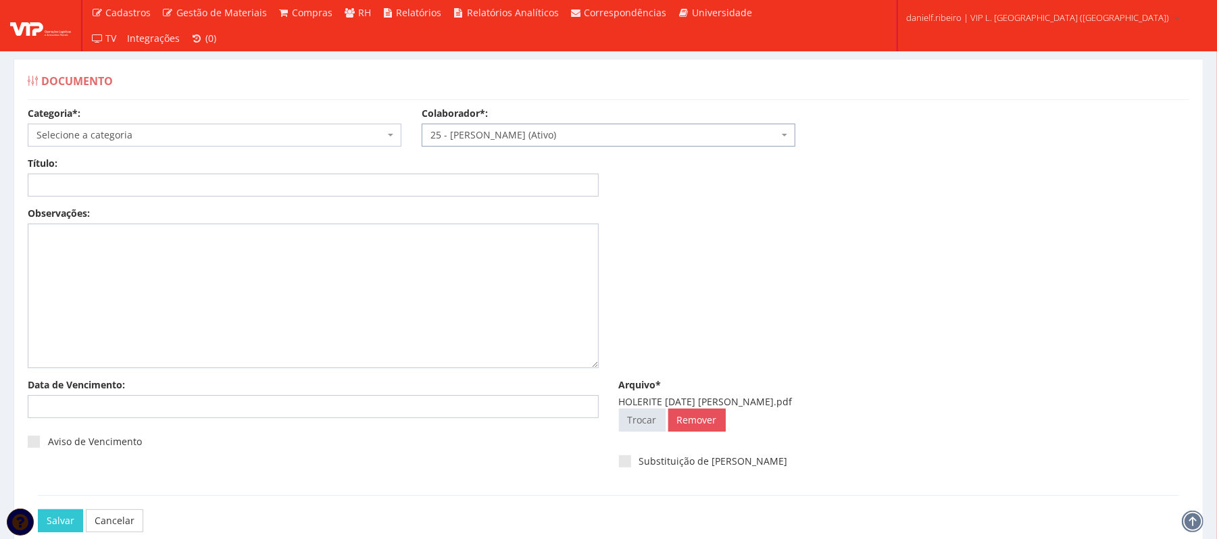
click at [182, 132] on span "Selecione a categoria" at bounding box center [210, 135] width 348 height 14
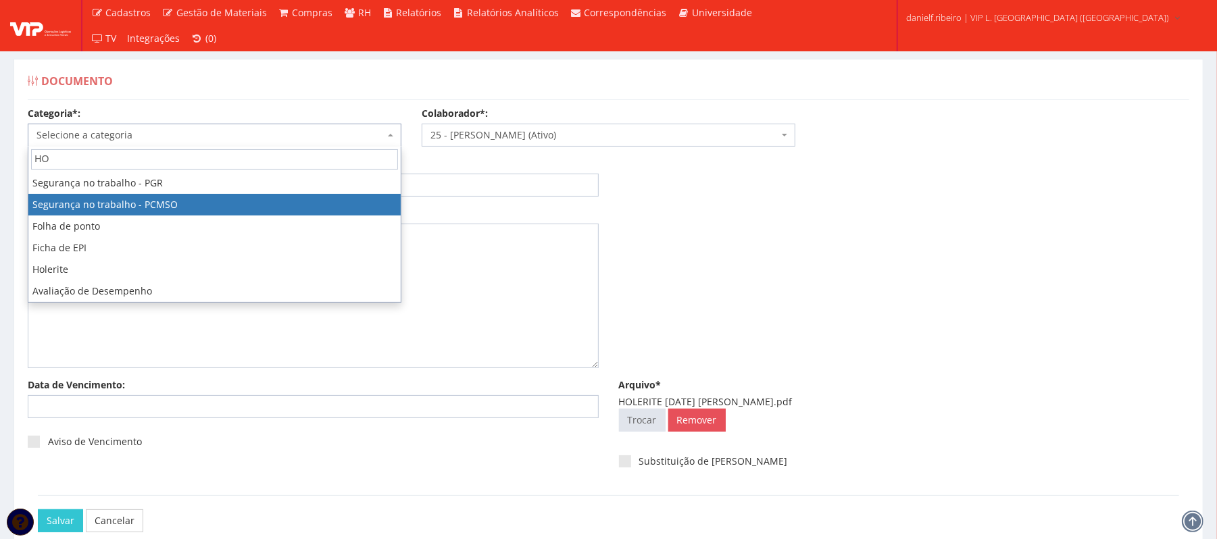
type input "HOL"
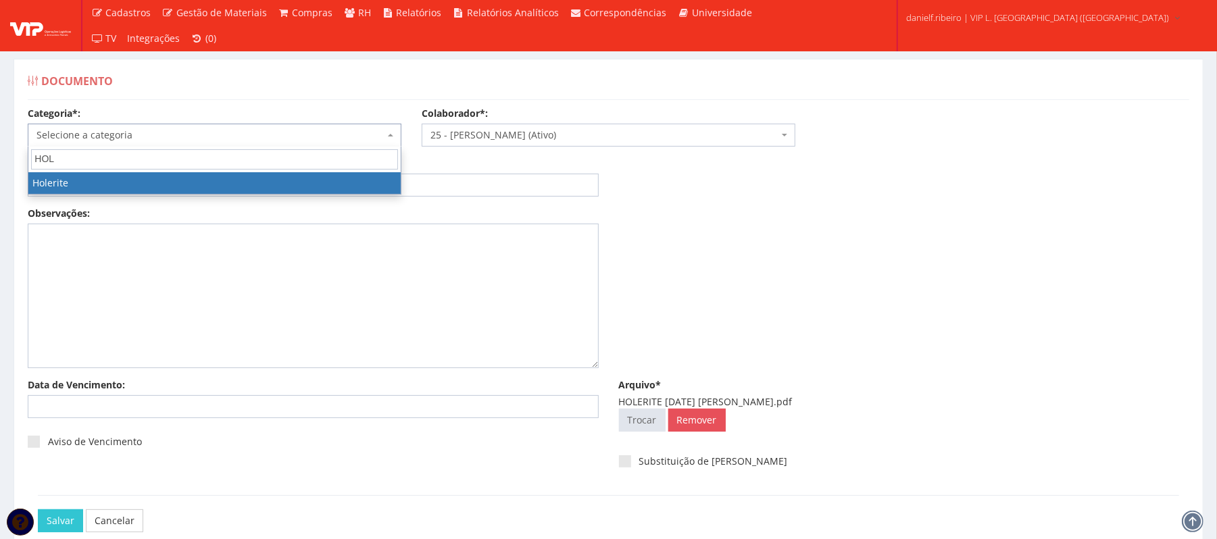
select select "holerite"
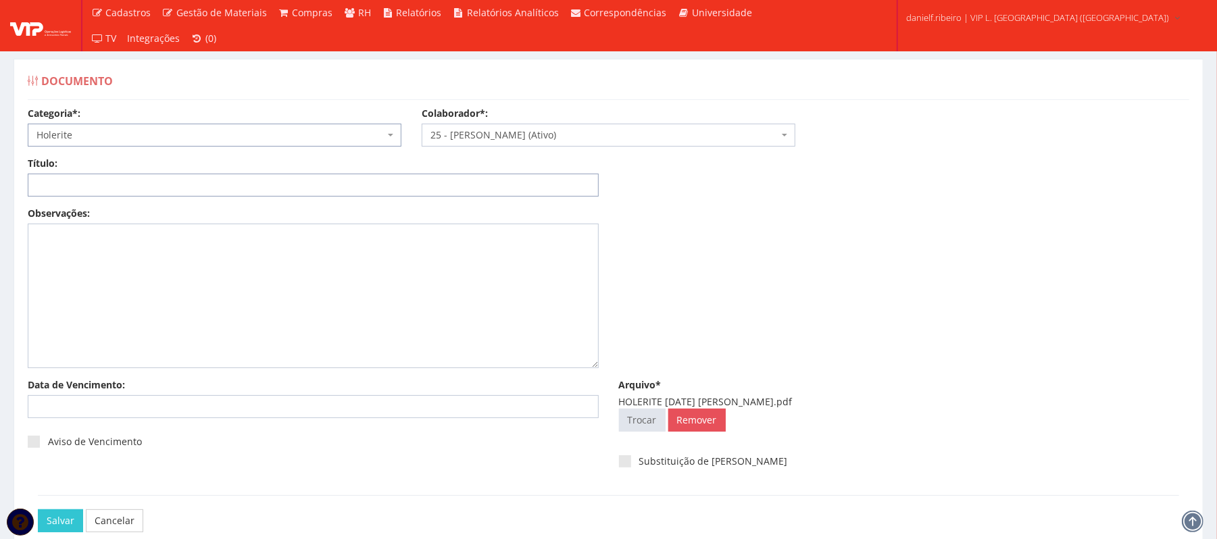
click at [99, 193] on input "Título:" at bounding box center [313, 185] width 571 height 23
paste input "HOLERITE - SET/2025"
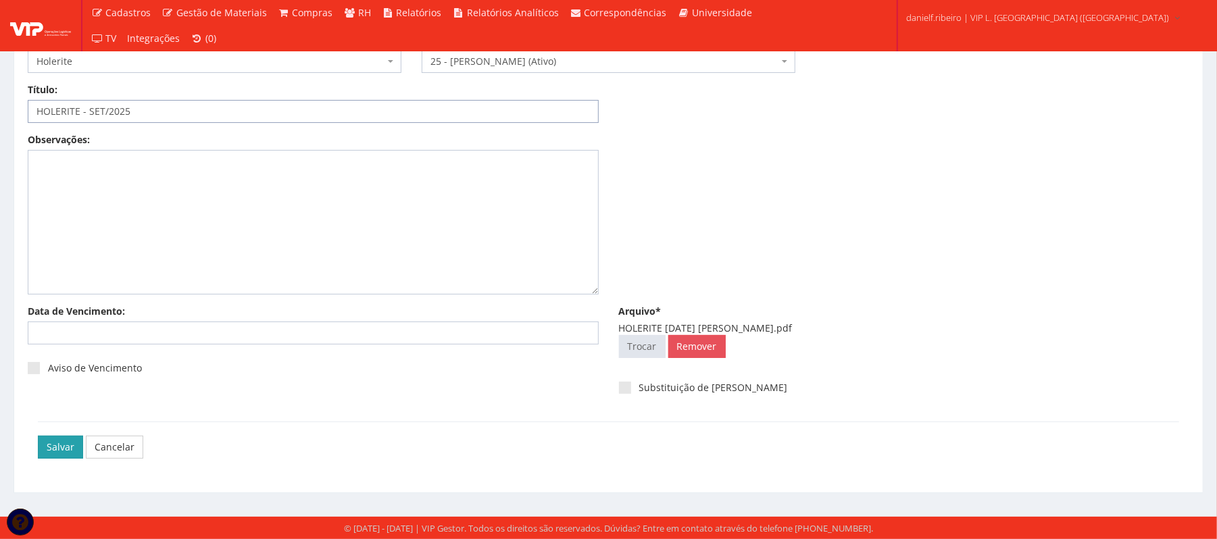
type input "HOLERITE - SET/2025"
click at [65, 441] on input "Salvar" at bounding box center [60, 447] width 45 height 23
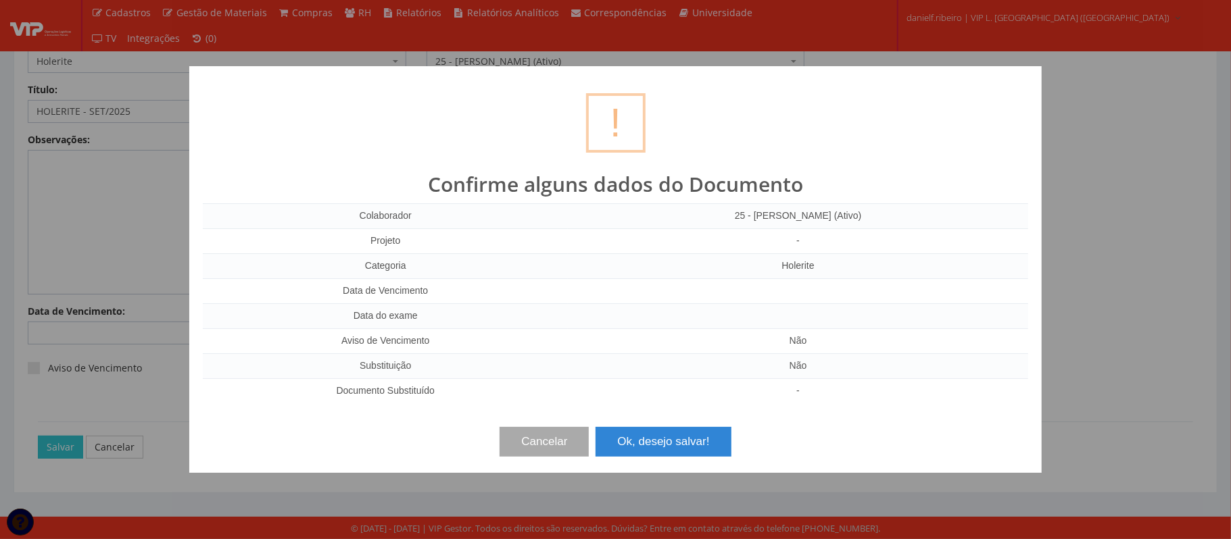
click at [718, 444] on button "Ok, desejo salvar!" at bounding box center [662, 442] width 135 height 30
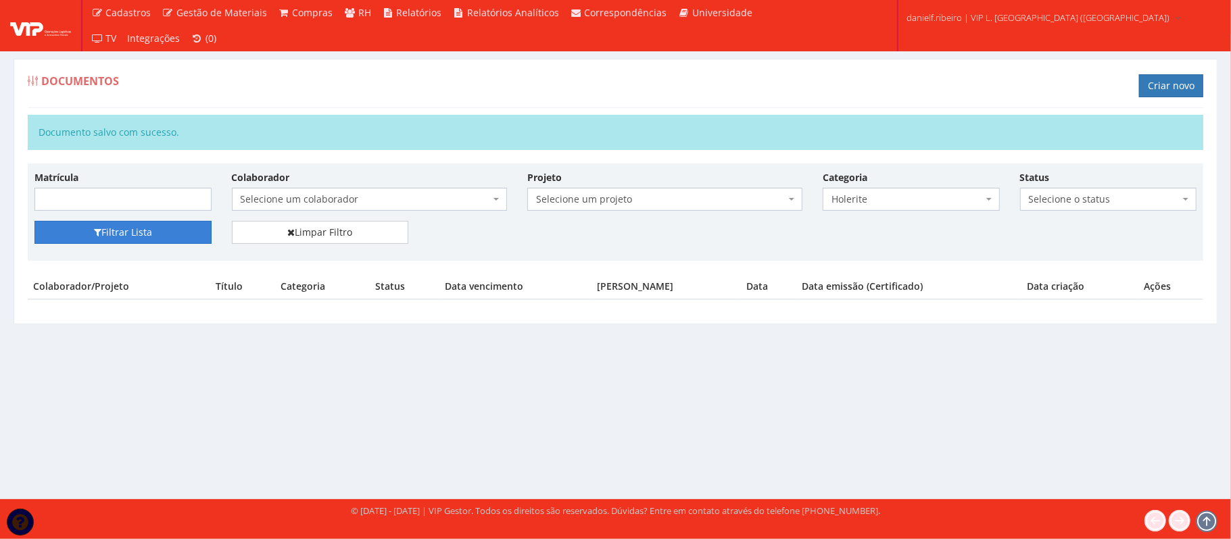
click at [108, 241] on button "Filtrar Lista" at bounding box center [122, 232] width 177 height 23
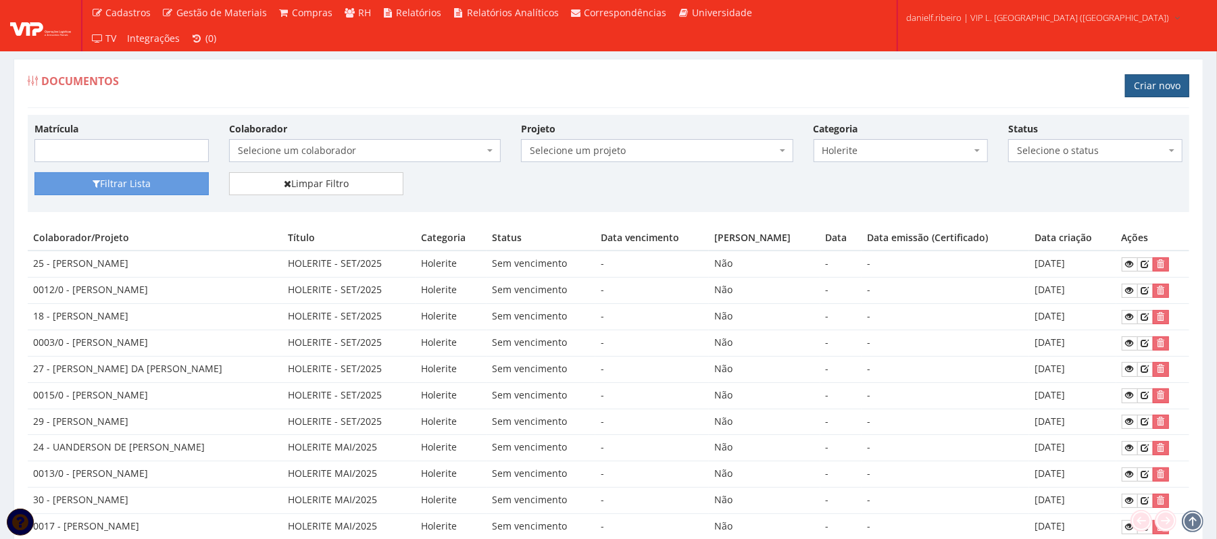
click at [1147, 78] on link "Criar novo" at bounding box center [1157, 85] width 64 height 23
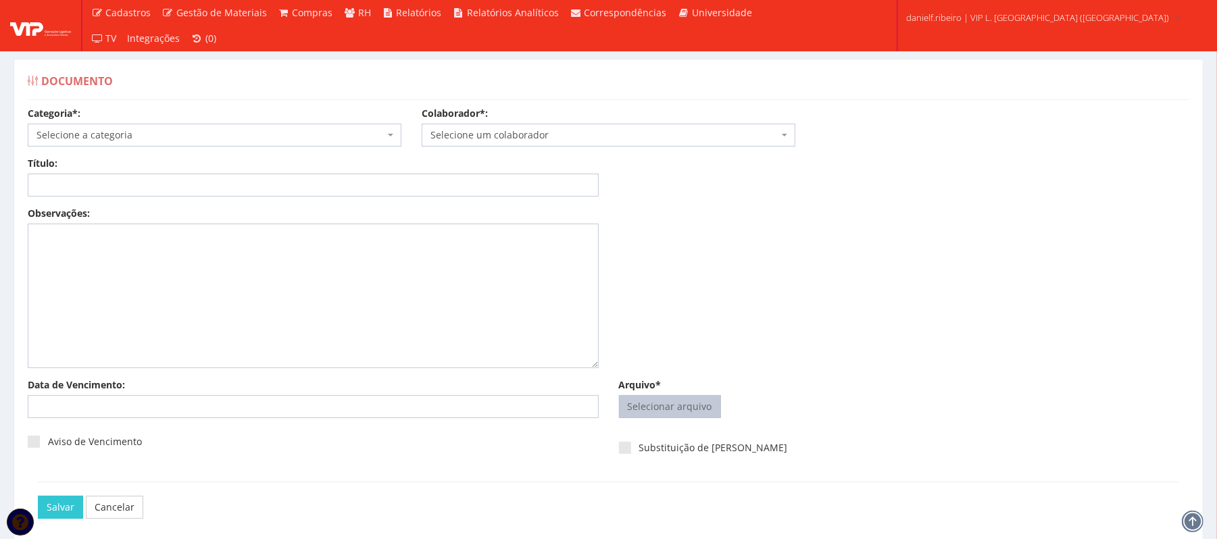
click at [674, 415] on input "Arquivo*" at bounding box center [670, 407] width 101 height 22
type input "C:\fakepath\HOLERITE SET.2025 JOSE RONALDO SANTOS SIQUEIRA.pdf"
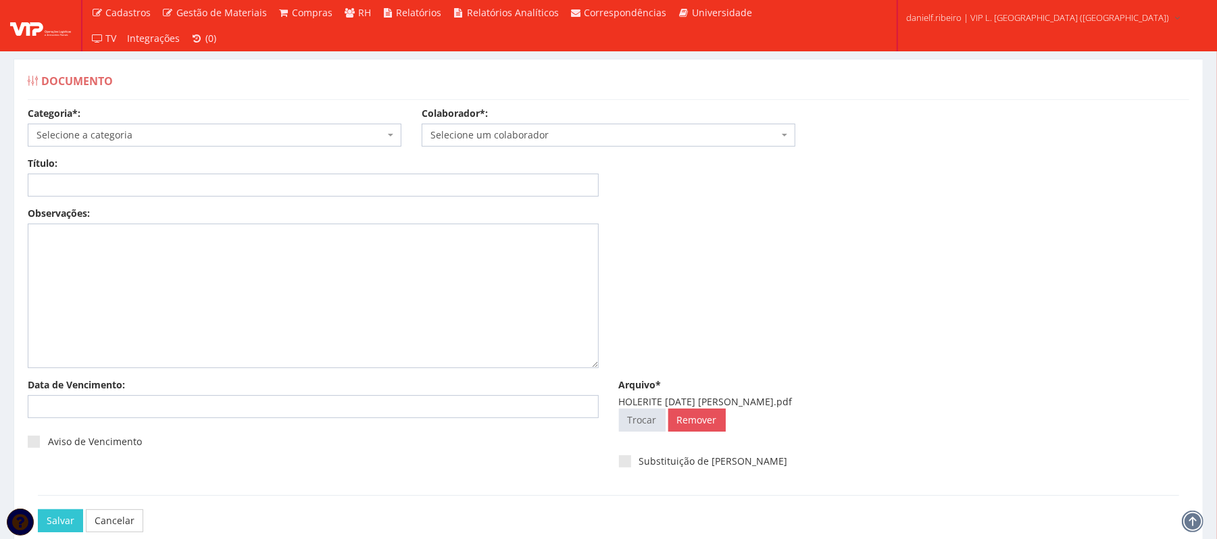
click at [577, 135] on span "Selecione um colaborador" at bounding box center [604, 135] width 348 height 14
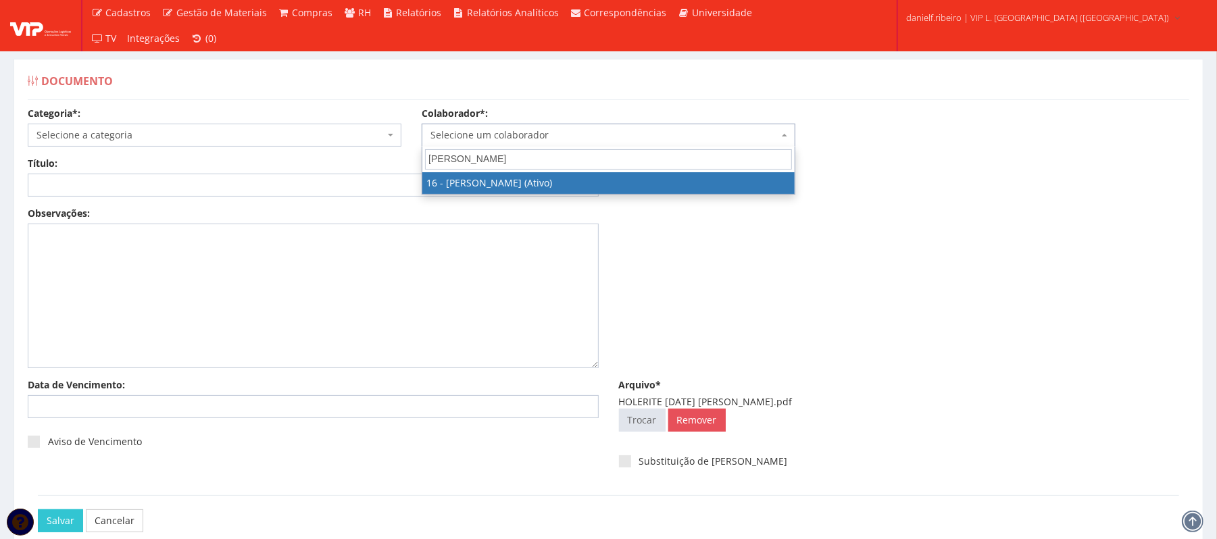
type input "JOSE RONALDO"
select select "1278"
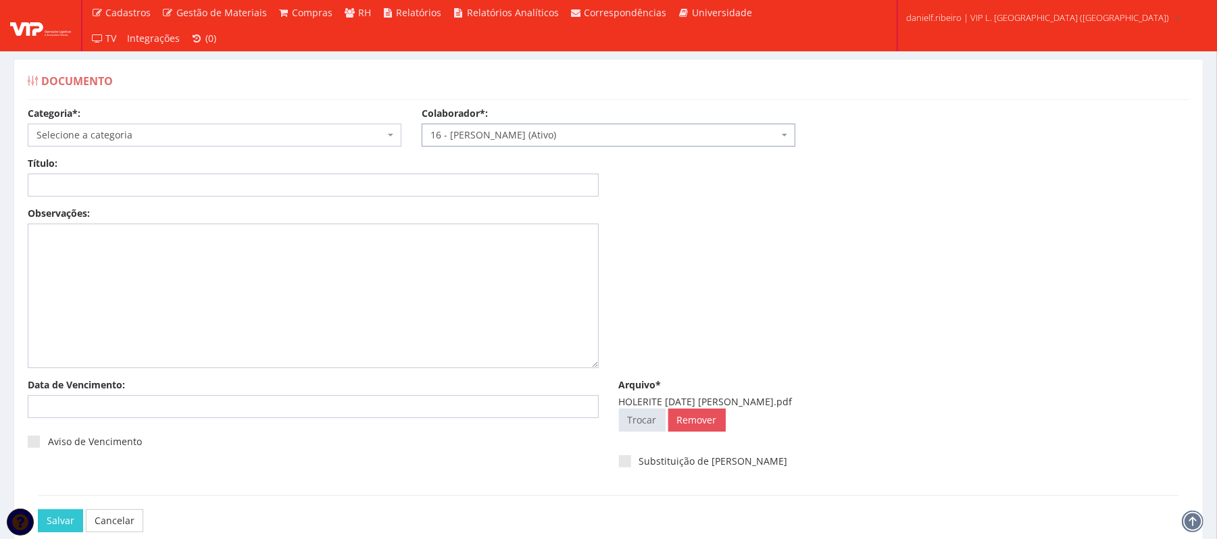
click at [207, 126] on span "Selecione a categoria" at bounding box center [215, 135] width 374 height 23
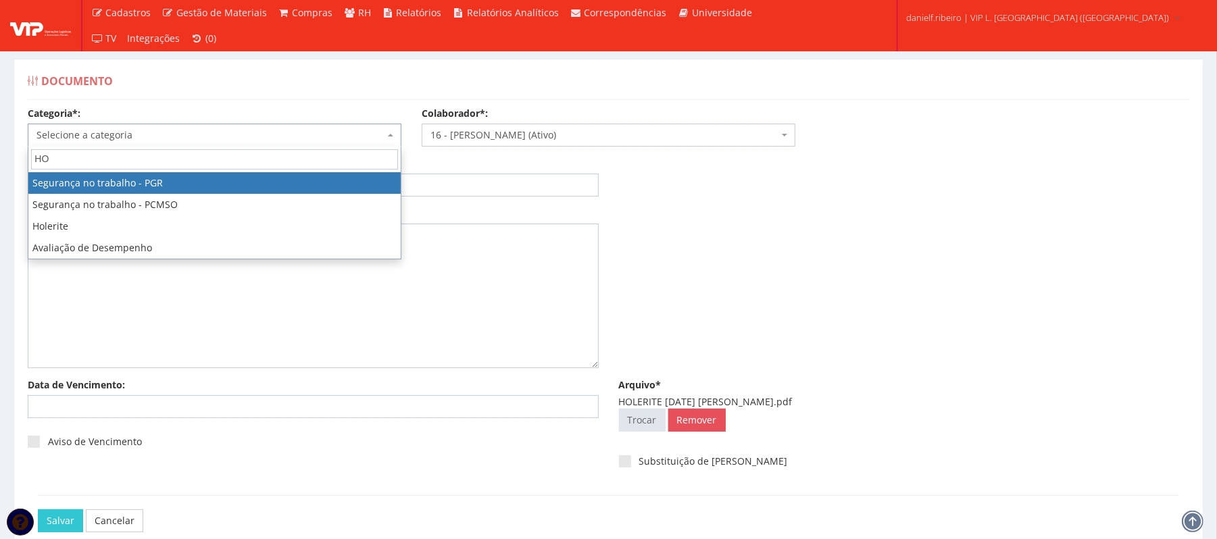
type input "HOL"
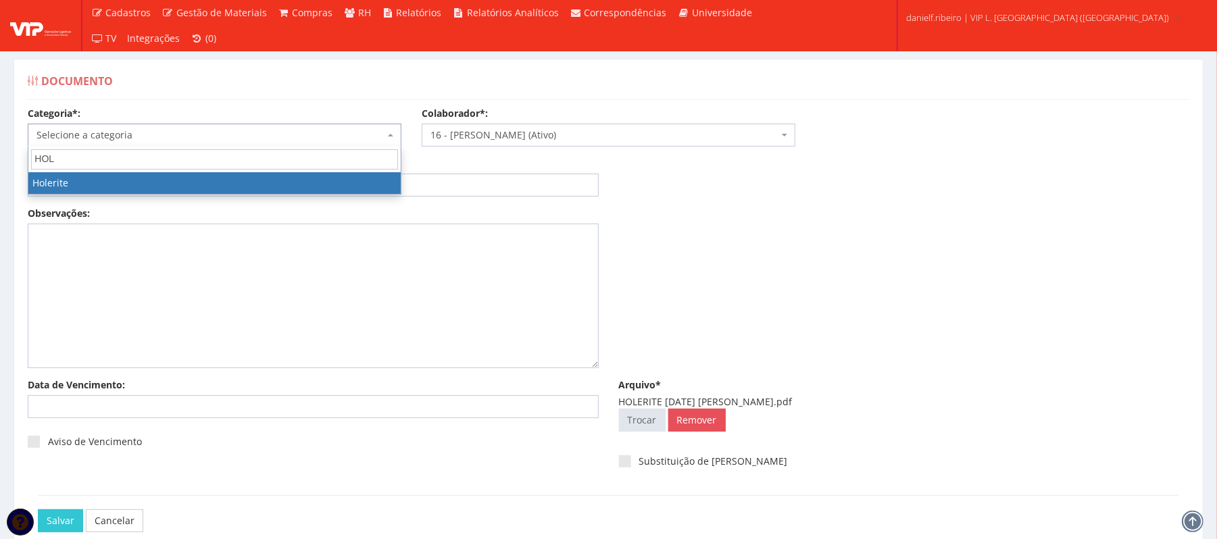
select select "holerite"
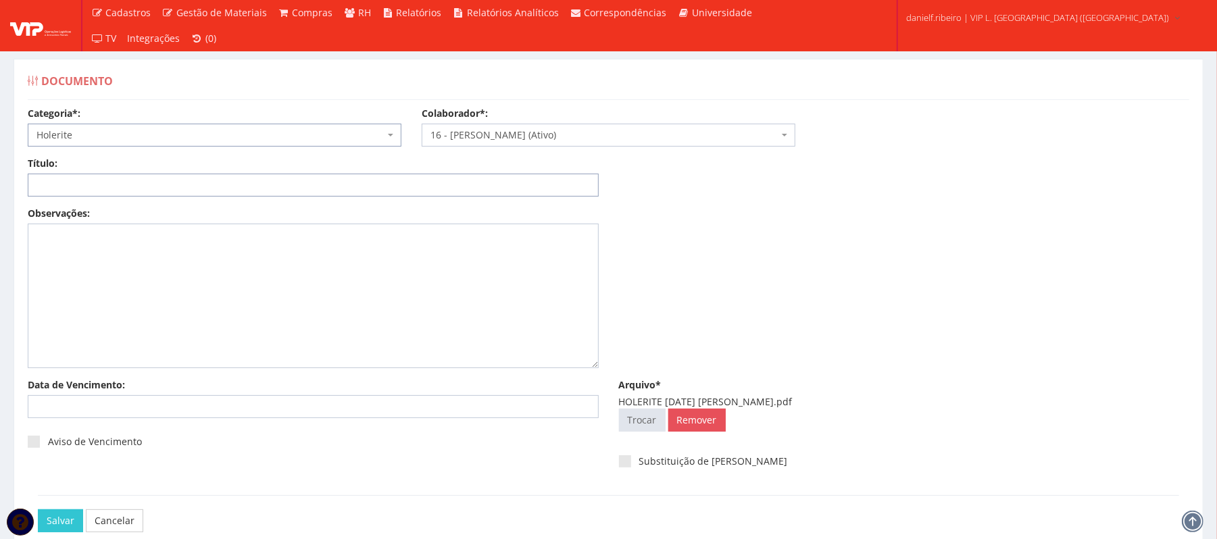
click at [145, 184] on input "Título:" at bounding box center [313, 185] width 571 height 23
paste input "HOLERITE - SET/2025"
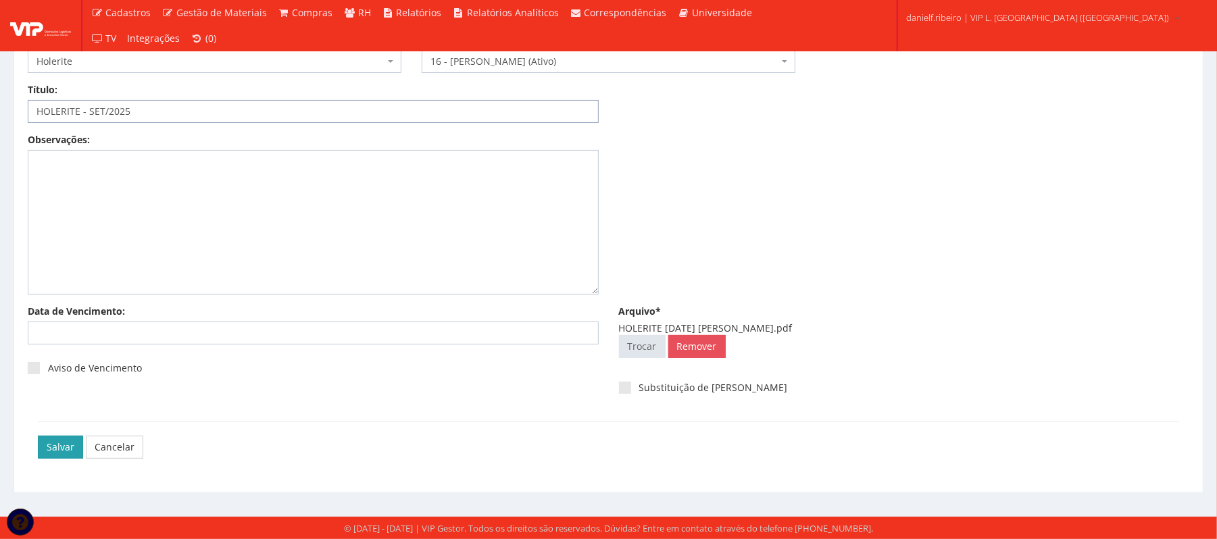
type input "HOLERITE - SET/2025"
click at [57, 453] on input "Salvar" at bounding box center [60, 447] width 45 height 23
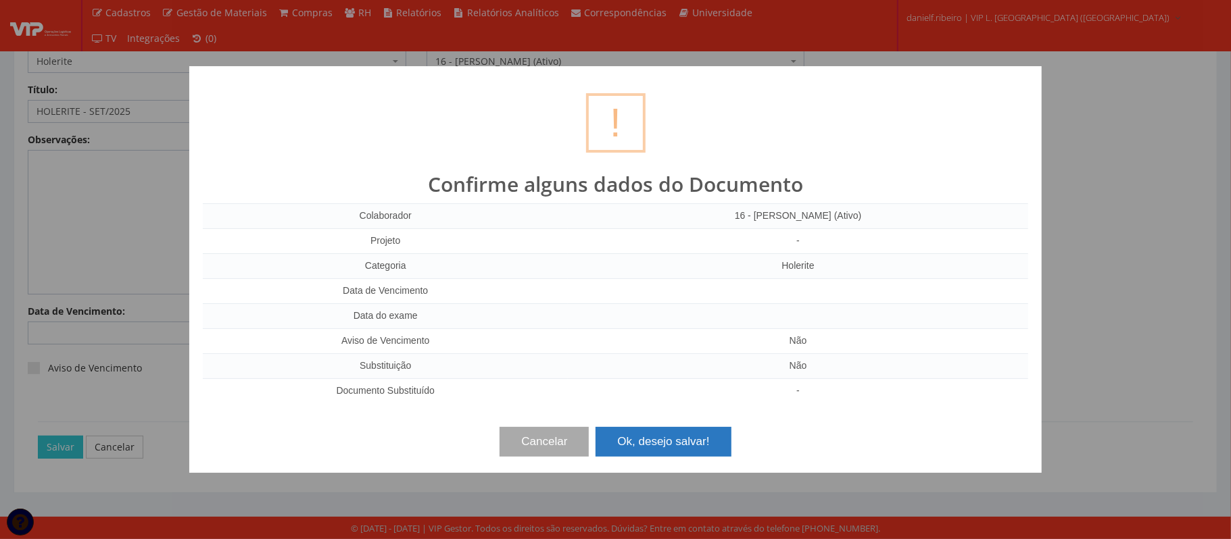
click at [693, 443] on button "Ok, desejo salvar!" at bounding box center [662, 442] width 135 height 30
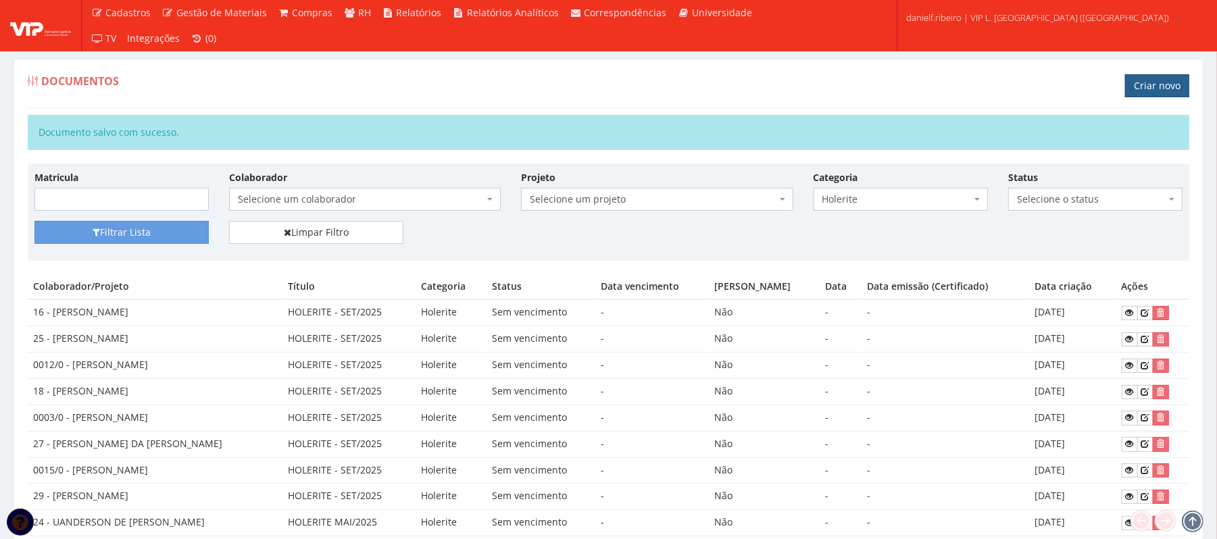
click at [1164, 87] on link "Criar novo" at bounding box center [1157, 85] width 64 height 23
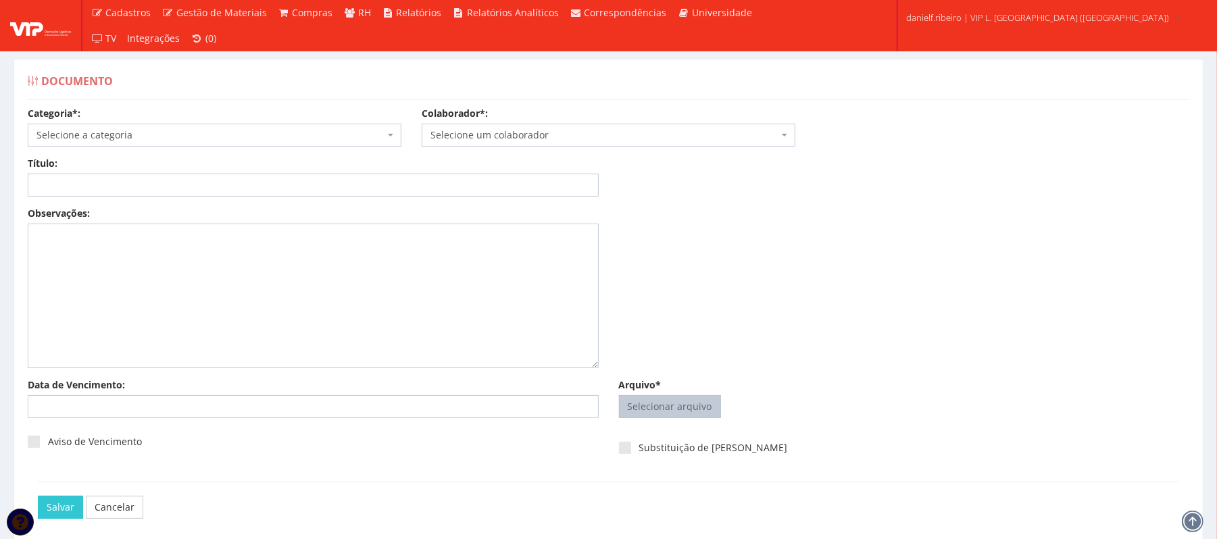
click at [663, 417] on input "Arquivo*" at bounding box center [670, 407] width 101 height 22
type input "C:\fakepath\HOLERITE [DATE] [PERSON_NAME].pdf"
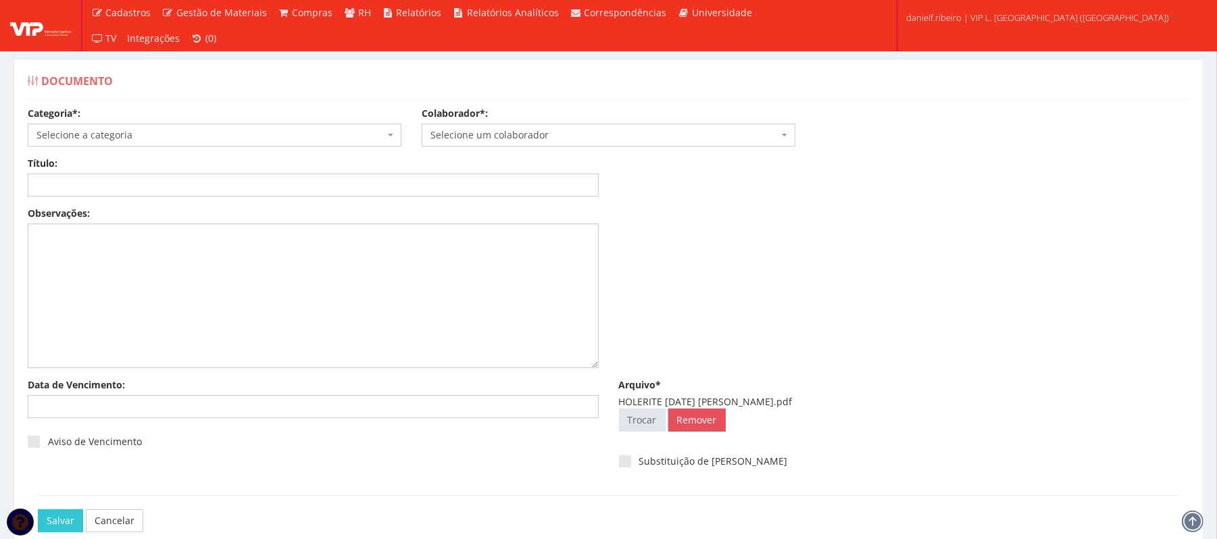
click at [614, 130] on span "Selecione um colaborador" at bounding box center [609, 135] width 374 height 23
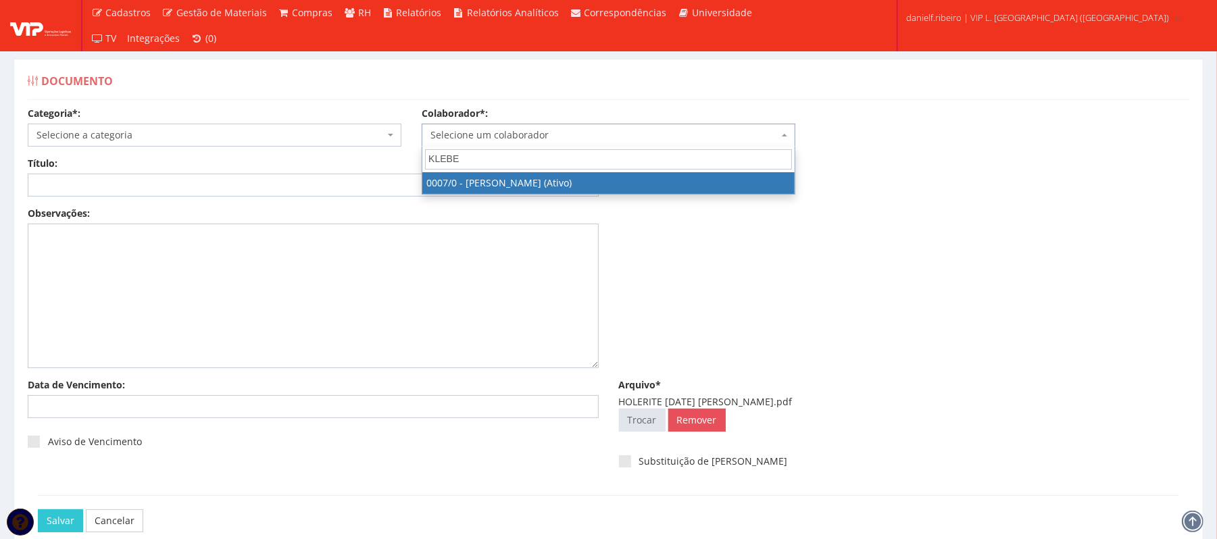
type input "KLEBER"
select select "720"
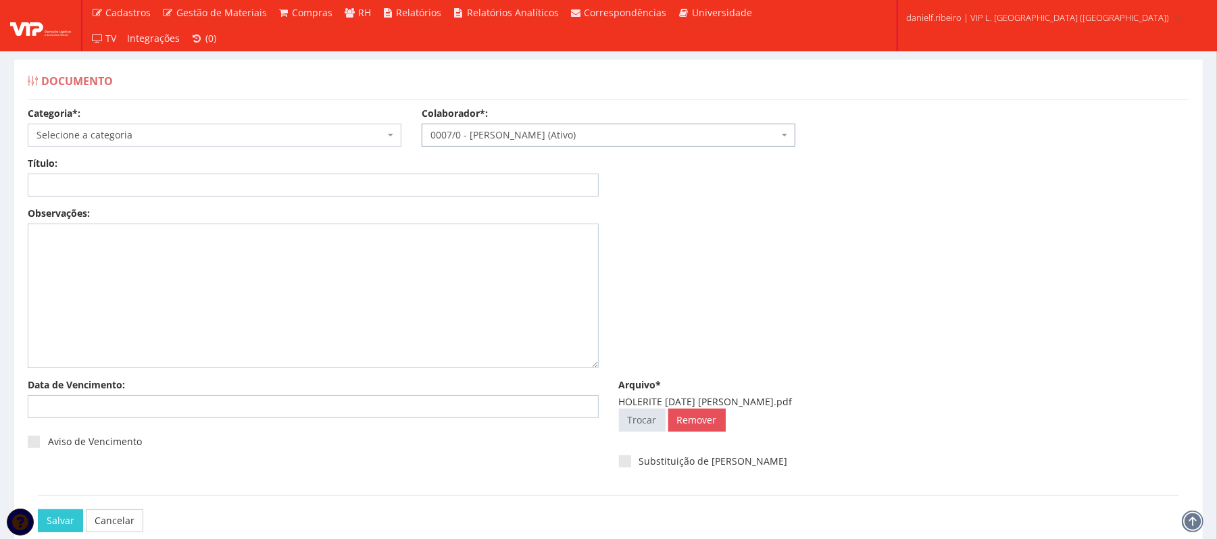
click at [215, 125] on span "Selecione a categoria" at bounding box center [215, 135] width 374 height 23
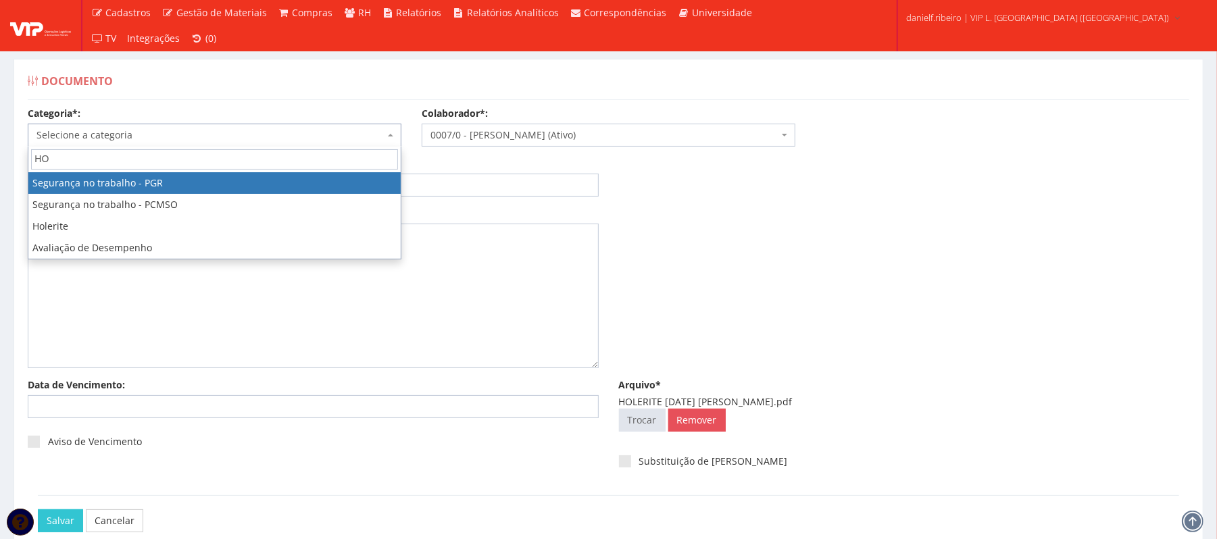
type input "HOL"
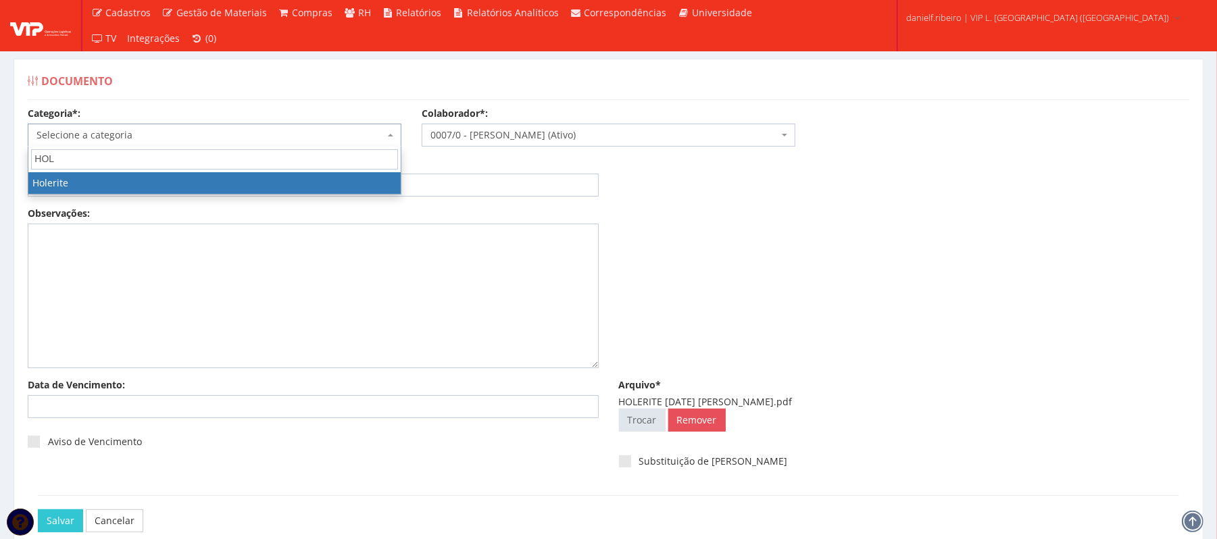
select select "holerite"
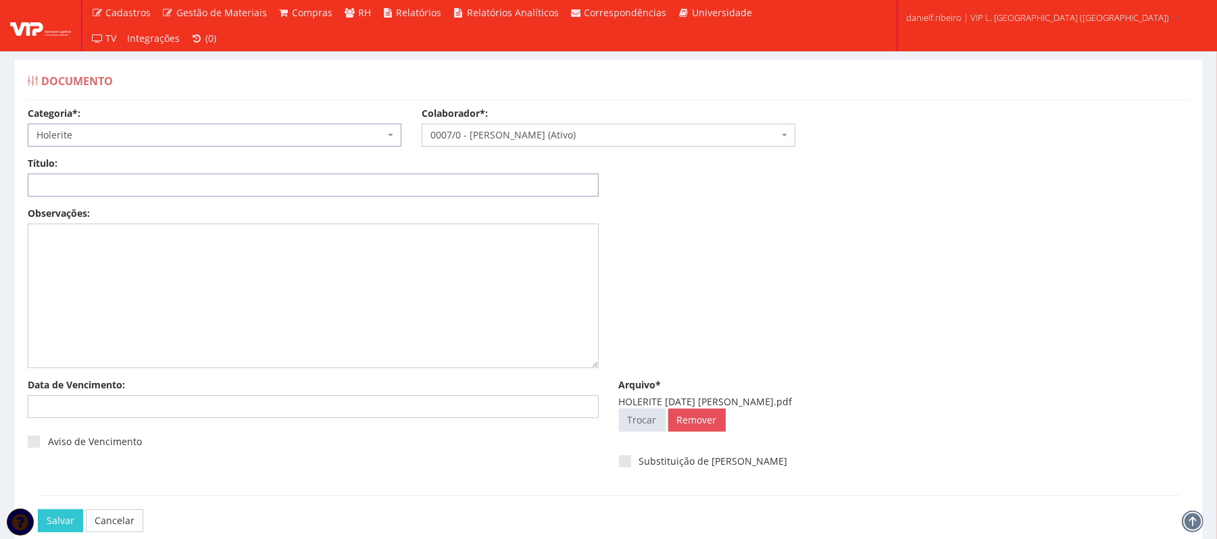
click at [263, 176] on input "Título:" at bounding box center [313, 185] width 571 height 23
paste input "HOLERITE - SET/2025"
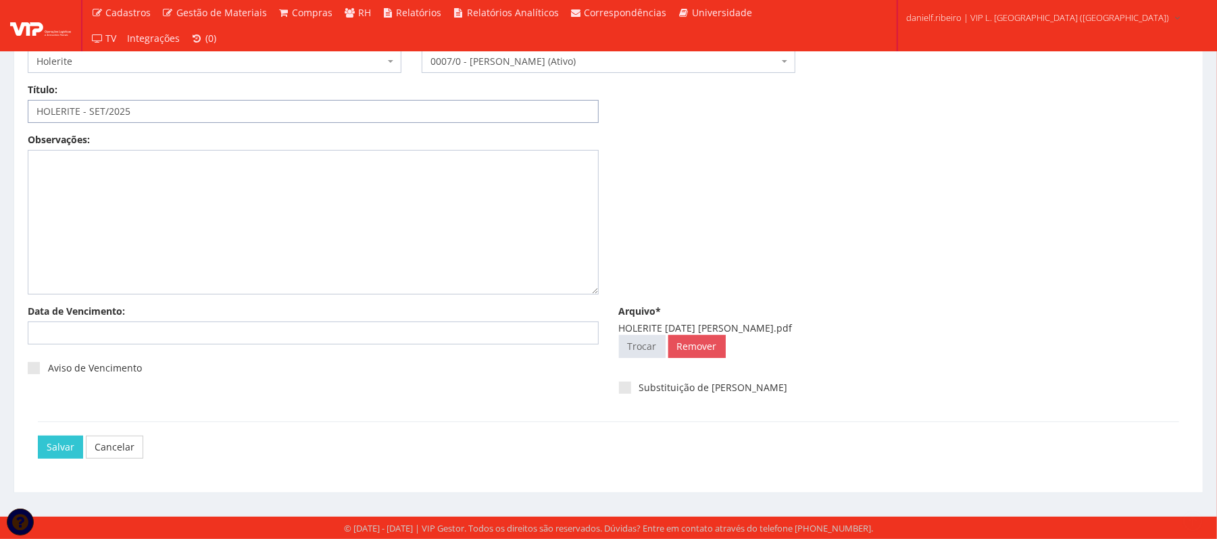
type input "HOLERITE - SET/2025"
drag, startPoint x: 28, startPoint y: 441, endPoint x: 41, endPoint y: 446, distance: 13.3
click at [28, 441] on div "Salvar Cancelar" at bounding box center [609, 447] width 1162 height 51
click at [49, 446] on input "Salvar" at bounding box center [60, 447] width 45 height 23
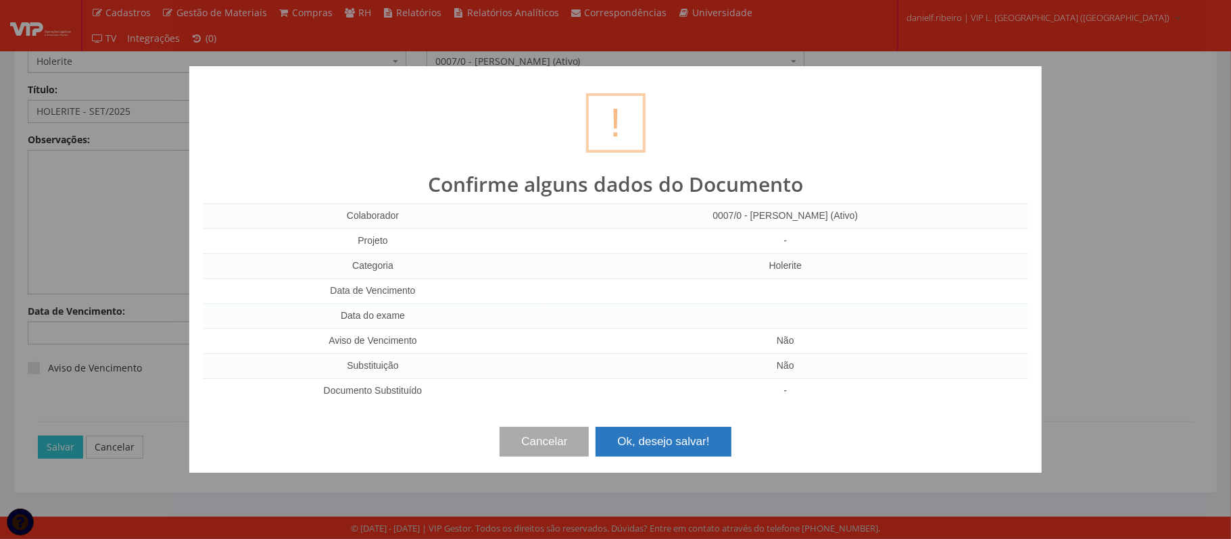
click at [638, 439] on button "Ok, desejo salvar!" at bounding box center [662, 442] width 135 height 30
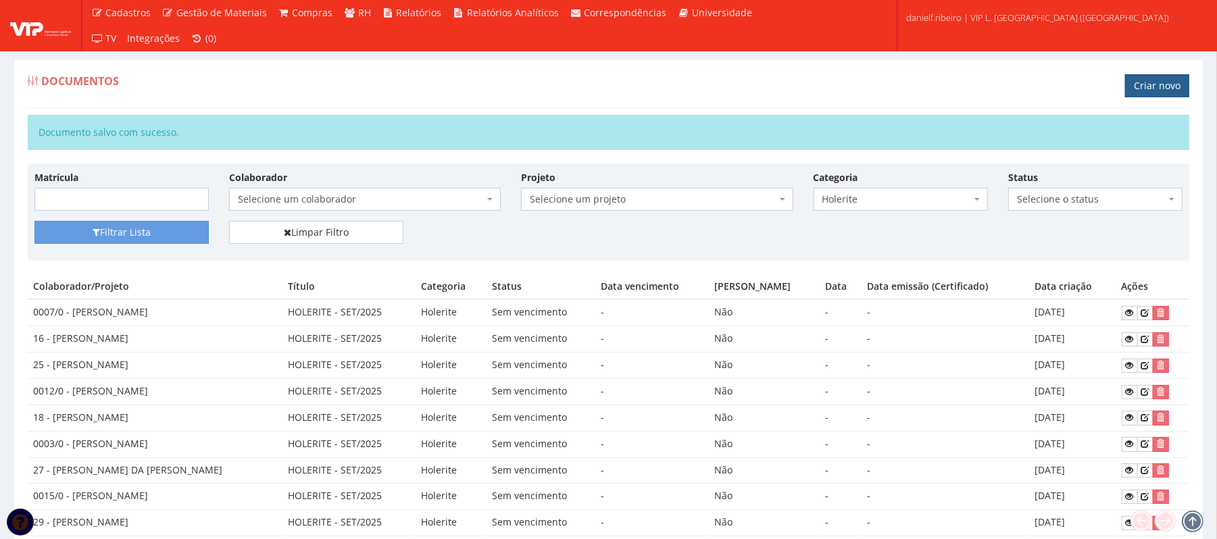
click at [1179, 79] on link "Criar novo" at bounding box center [1157, 85] width 64 height 23
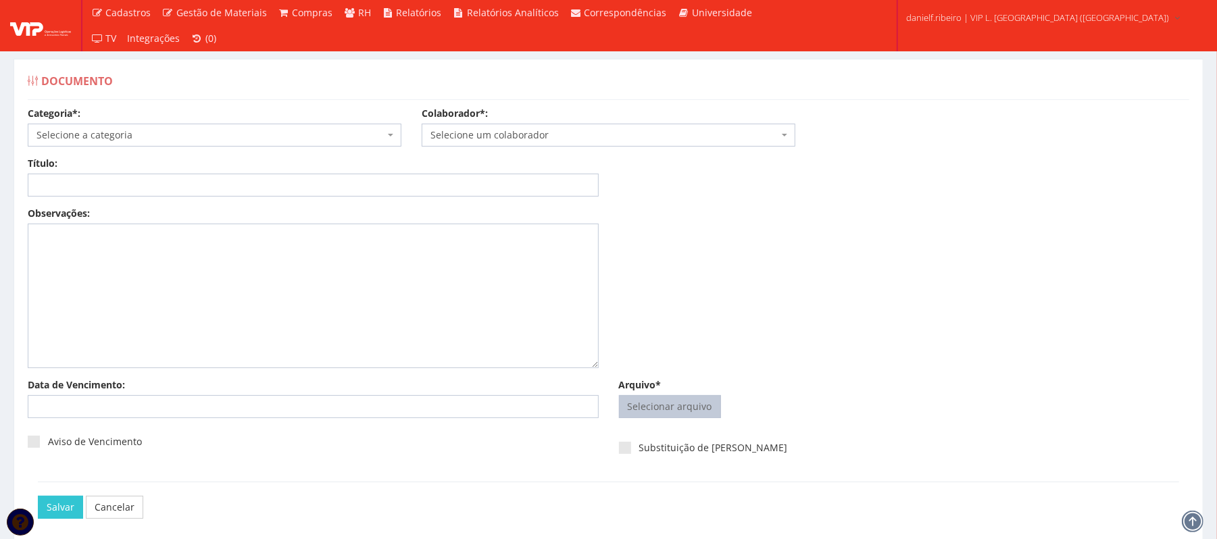
click at [684, 400] on input "Arquivo*" at bounding box center [670, 407] width 101 height 22
type input "C:\fakepath\HOLERITE SET.2025 LUCAS SANTOS DA CRUZ.pdf"
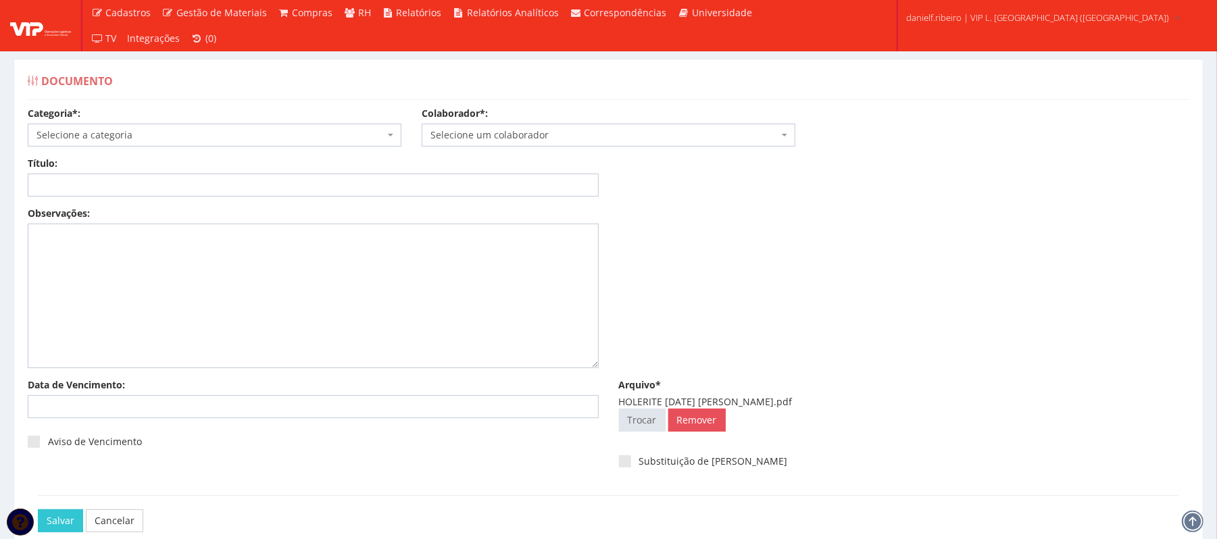
click at [618, 130] on span "Selecione um colaborador" at bounding box center [604, 135] width 348 height 14
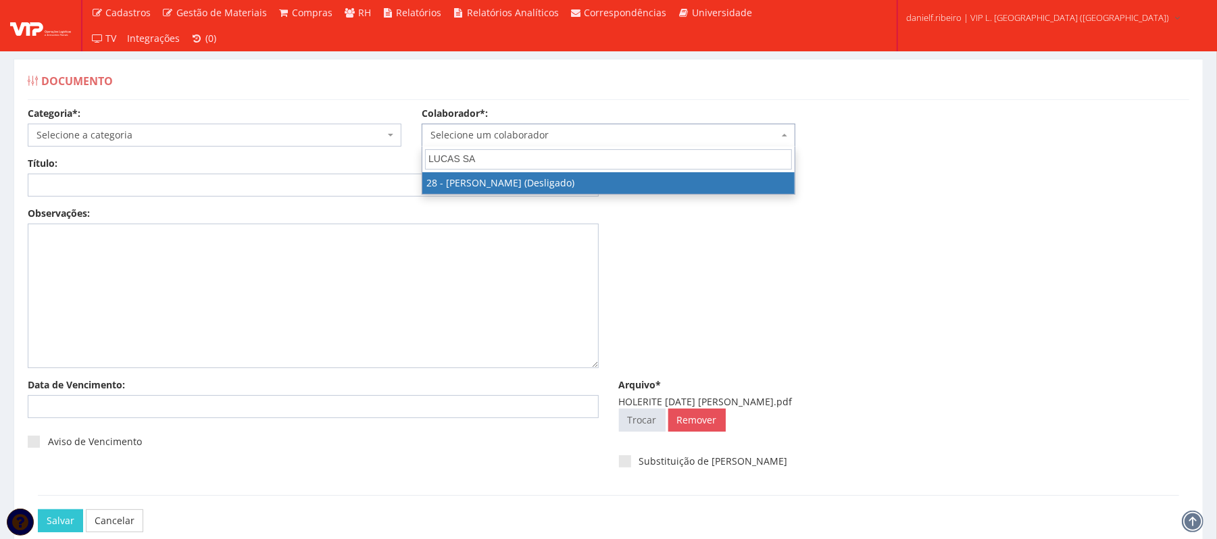
type input "LUCAS SAN"
select select "3838"
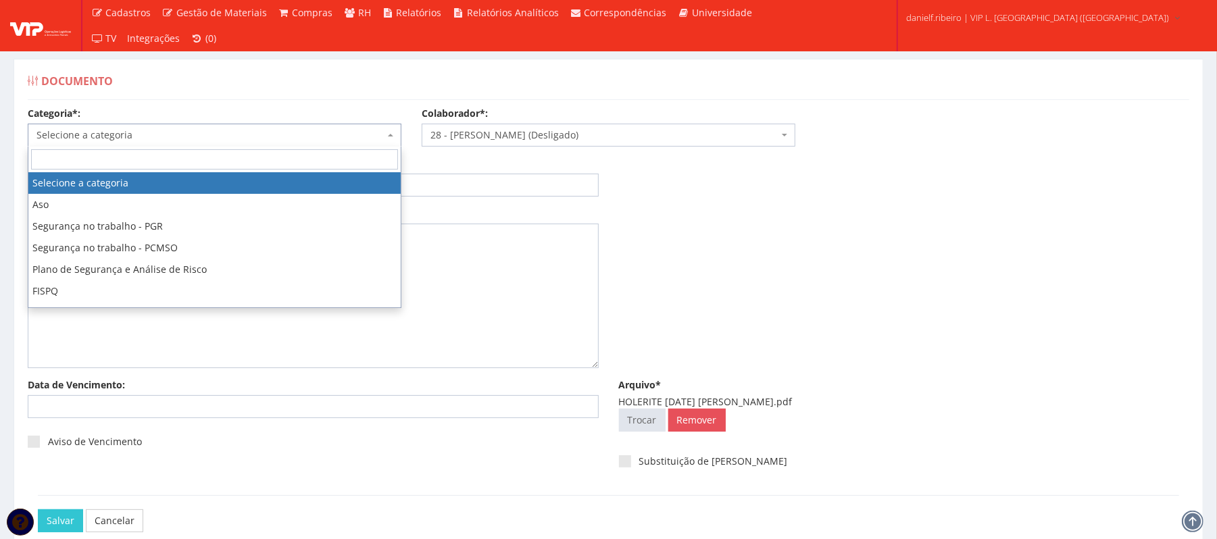
click at [335, 134] on span "Selecione a categoria" at bounding box center [210, 135] width 348 height 14
type input "HOL"
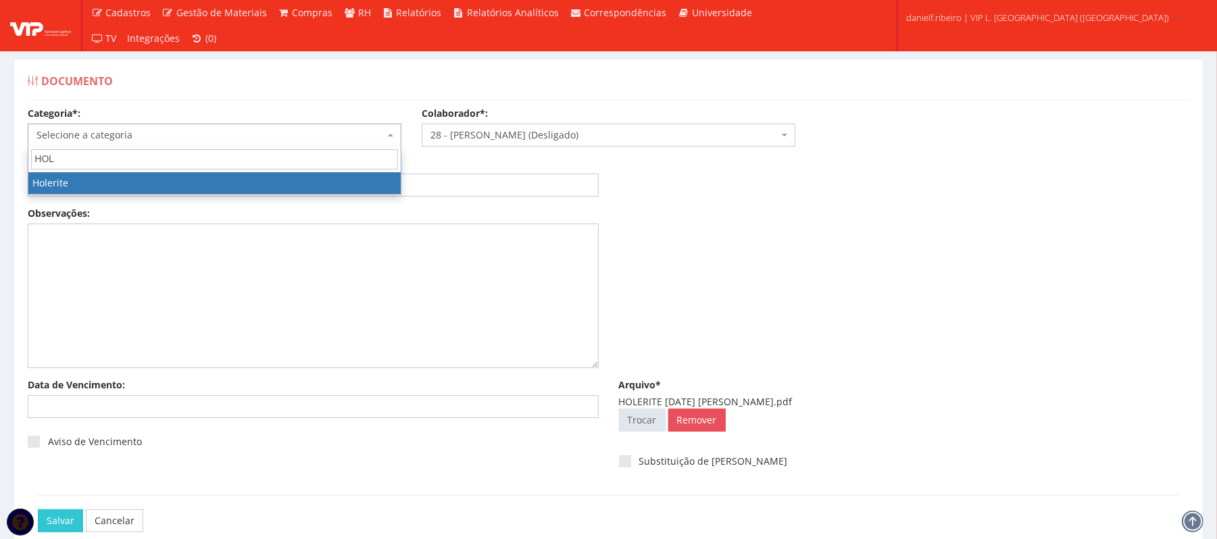
select select "holerite"
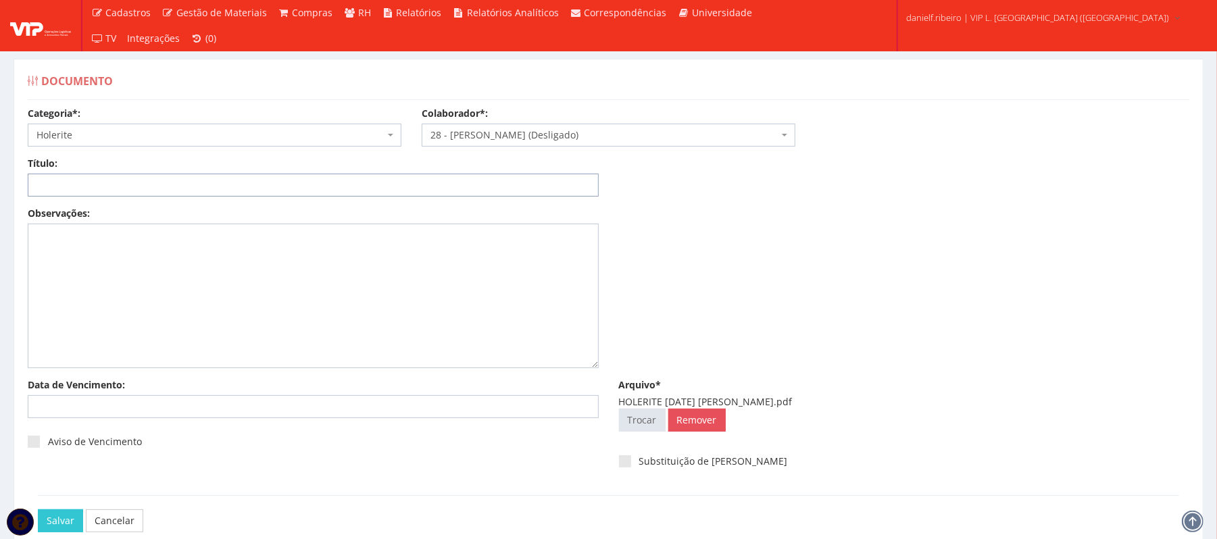
click at [287, 178] on input "Título:" at bounding box center [313, 185] width 571 height 23
paste input "HOLERITE - SET/2025"
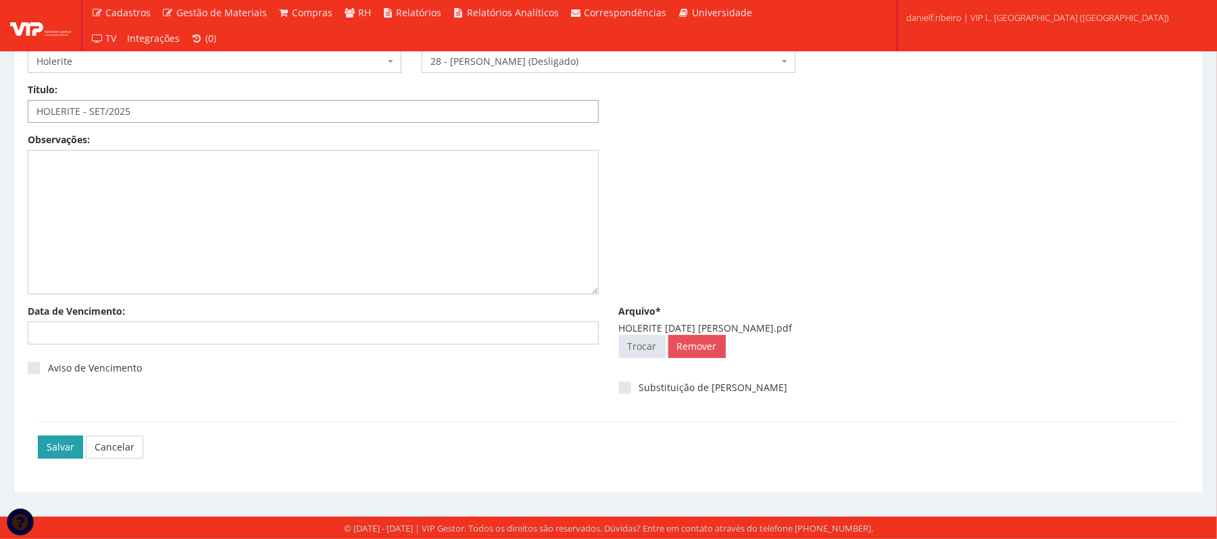
type input "HOLERITE - SET/2025"
click at [57, 455] on input "Salvar" at bounding box center [60, 447] width 45 height 23
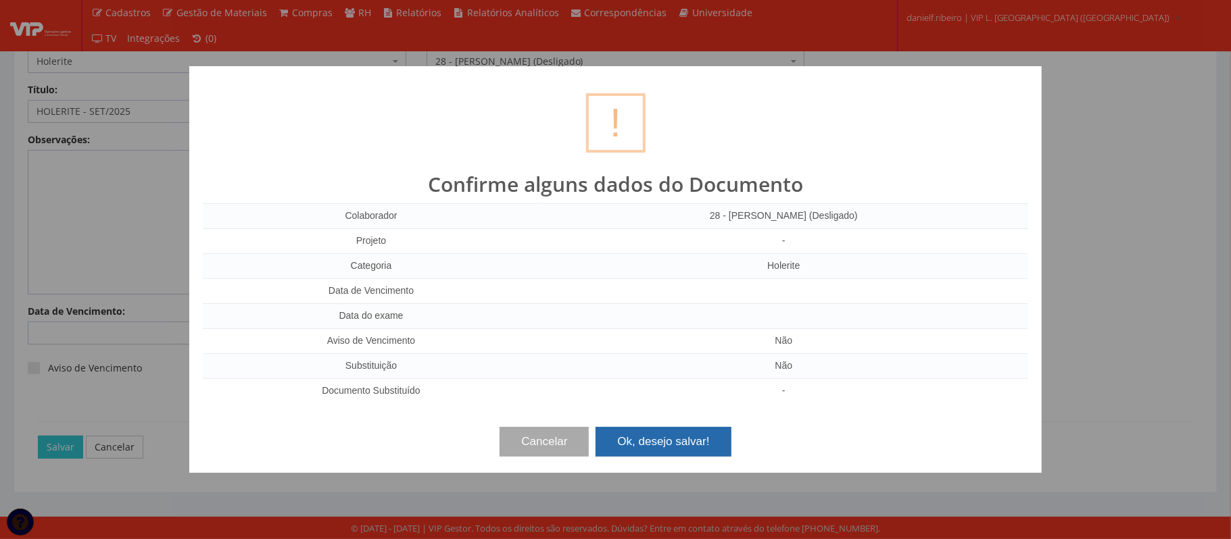
click at [674, 433] on button "Ok, desejo salvar!" at bounding box center [662, 442] width 135 height 30
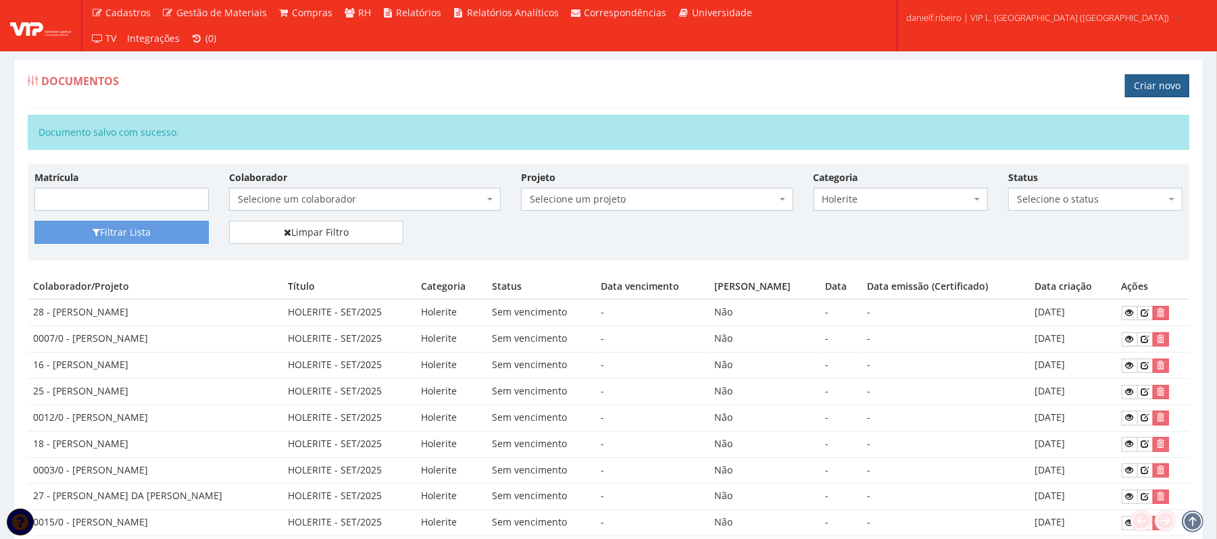
click at [1145, 82] on link "Criar novo" at bounding box center [1157, 85] width 64 height 23
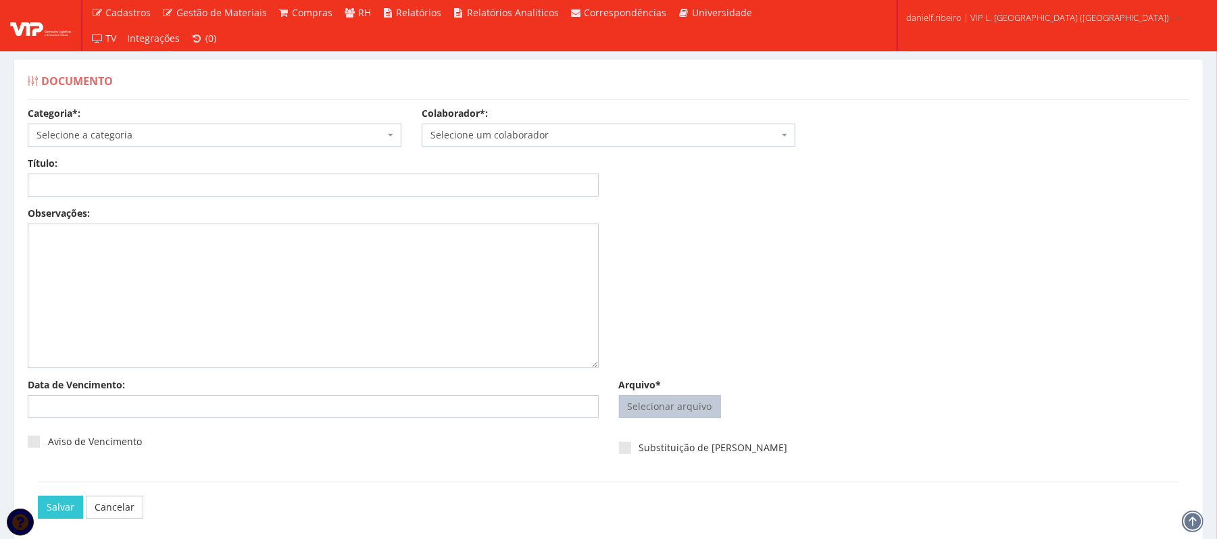
click at [706, 408] on input "Arquivo*" at bounding box center [670, 407] width 101 height 22
type input "C:\fakepath\HOLERITE [DATE] [PERSON_NAME].pdf"
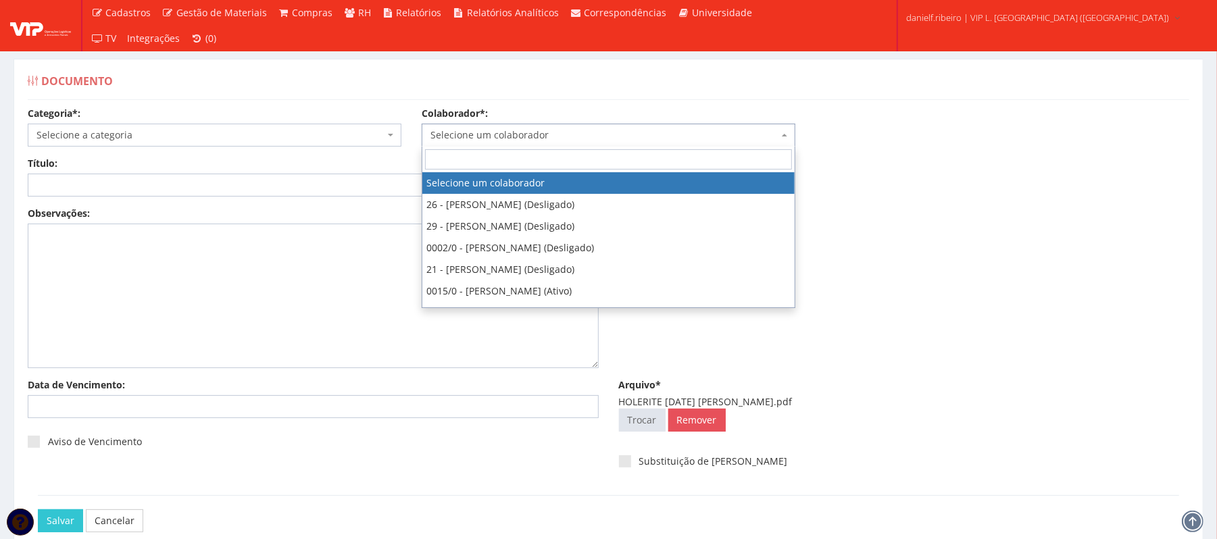
click at [584, 134] on span "Selecione um colaborador" at bounding box center [604, 135] width 348 height 14
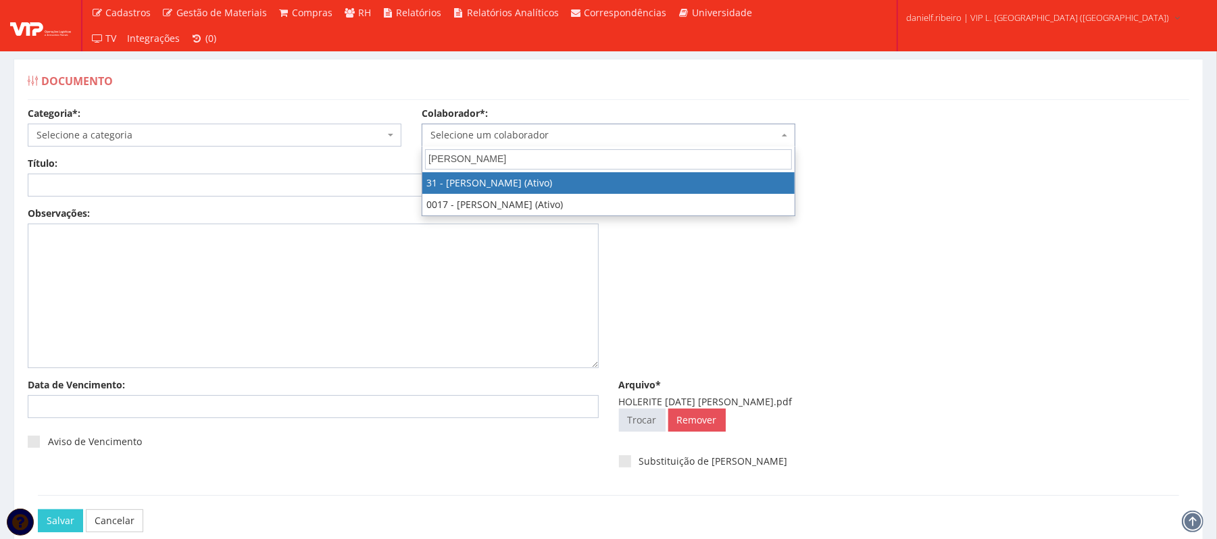
type input "LUIZ FERN"
select select "3928"
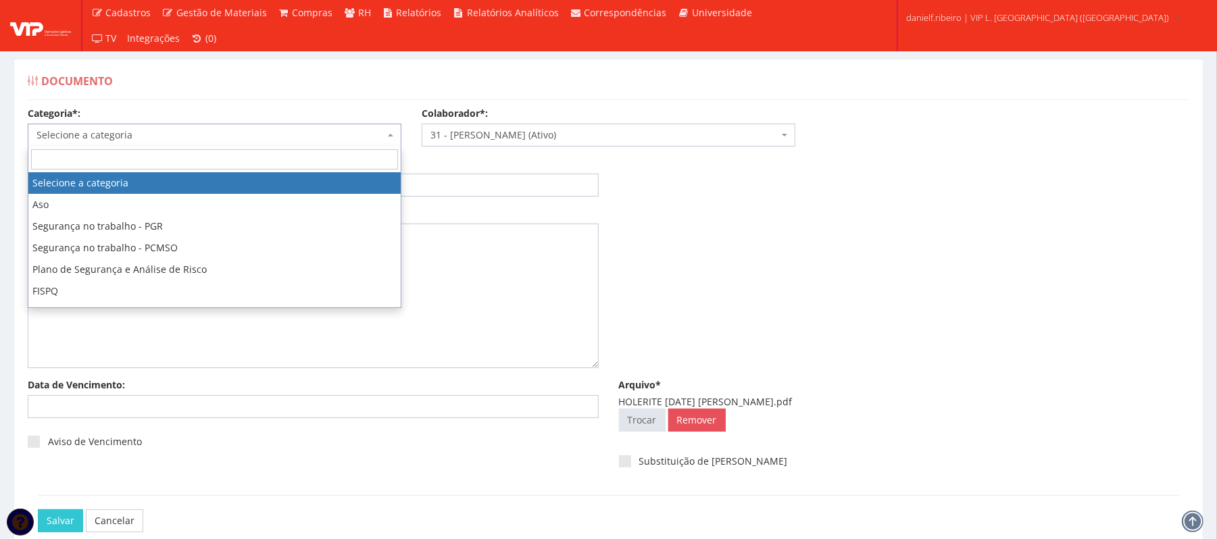
drag, startPoint x: 166, startPoint y: 136, endPoint x: 159, endPoint y: 162, distance: 27.2
click at [166, 139] on span "Selecione a categoria" at bounding box center [210, 135] width 348 height 14
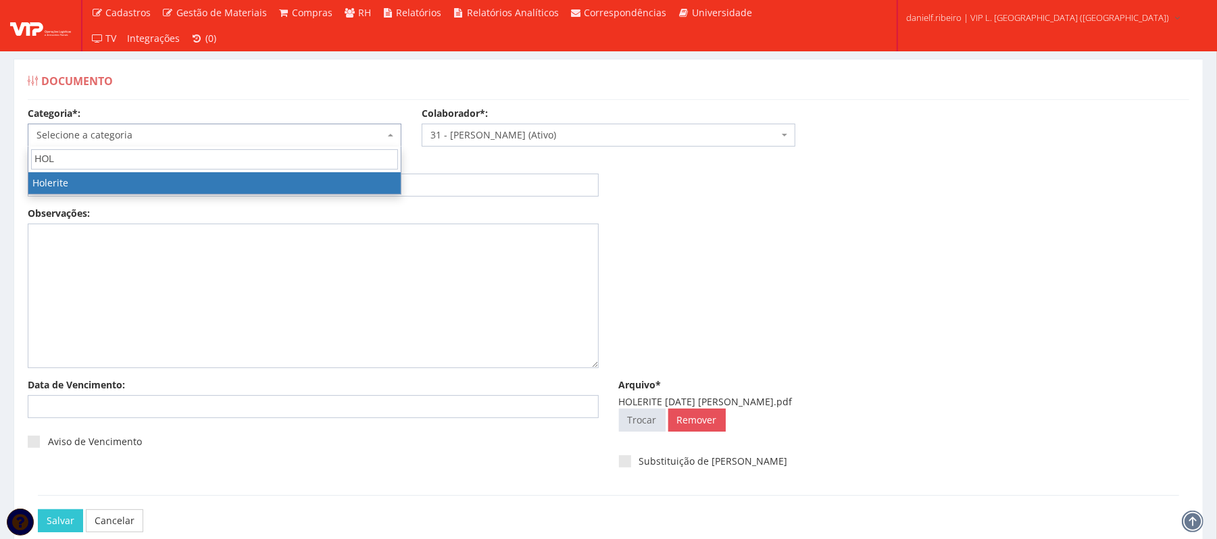
type input "HOL"
drag, startPoint x: 214, startPoint y: 184, endPoint x: 201, endPoint y: 184, distance: 12.8
select select "holerite"
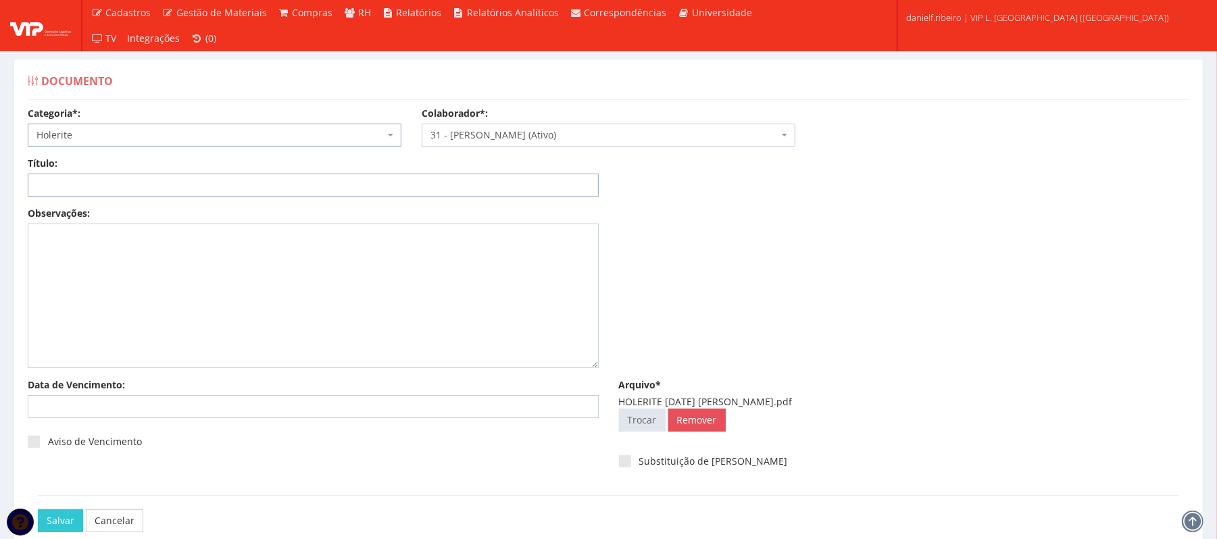
click at [198, 181] on input "Título:" at bounding box center [313, 185] width 571 height 23
paste input "HOLERITE - SET/2025"
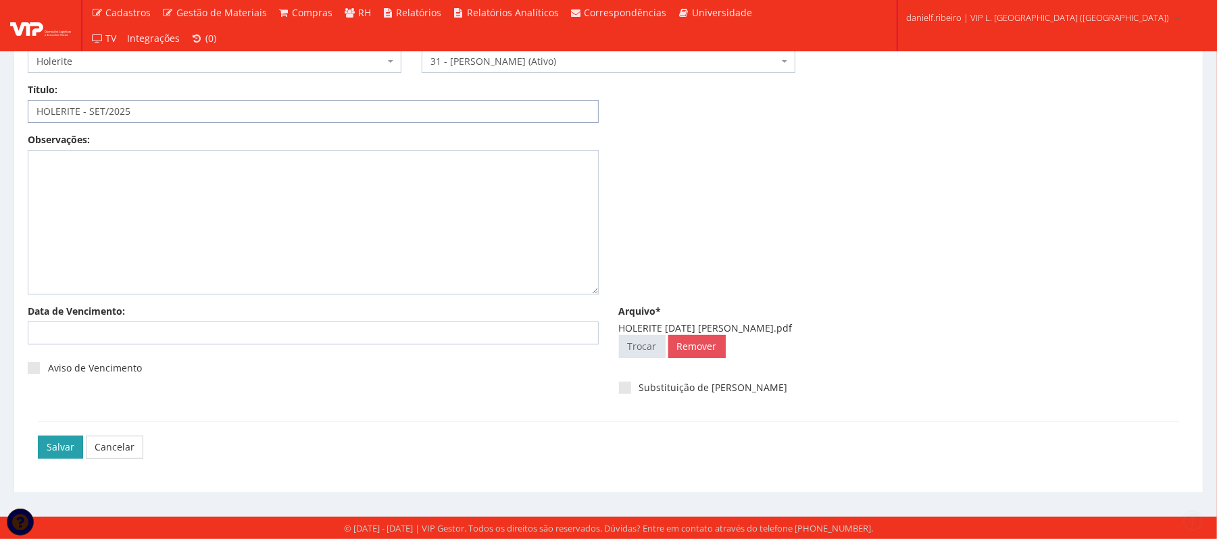
type input "HOLERITE - SET/2025"
click at [47, 447] on input "Salvar" at bounding box center [60, 447] width 45 height 23
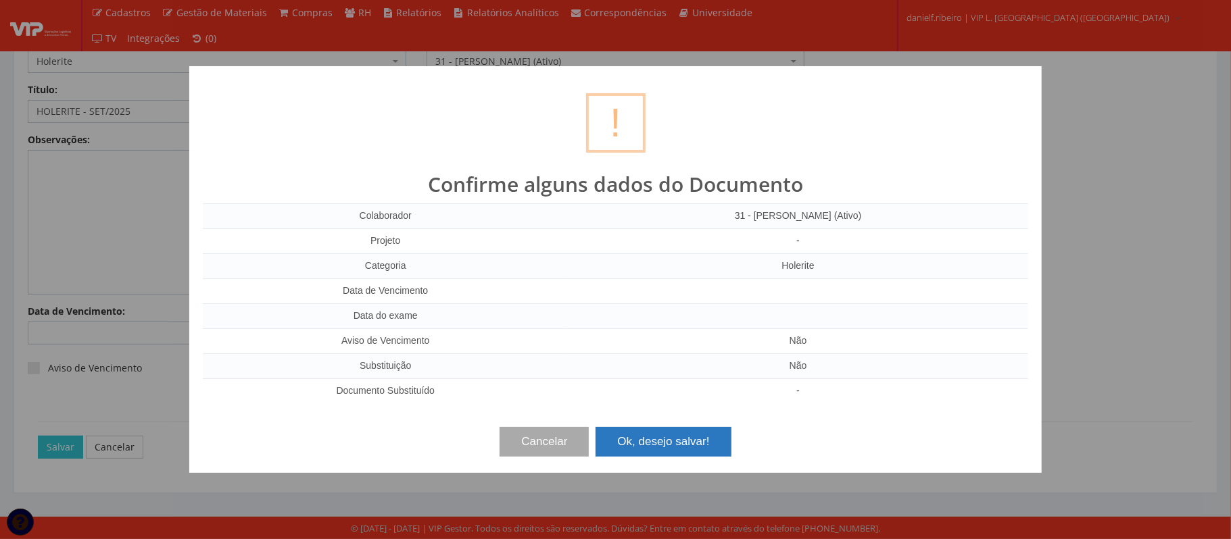
click at [692, 450] on button "Ok, desejo salvar!" at bounding box center [662, 442] width 135 height 30
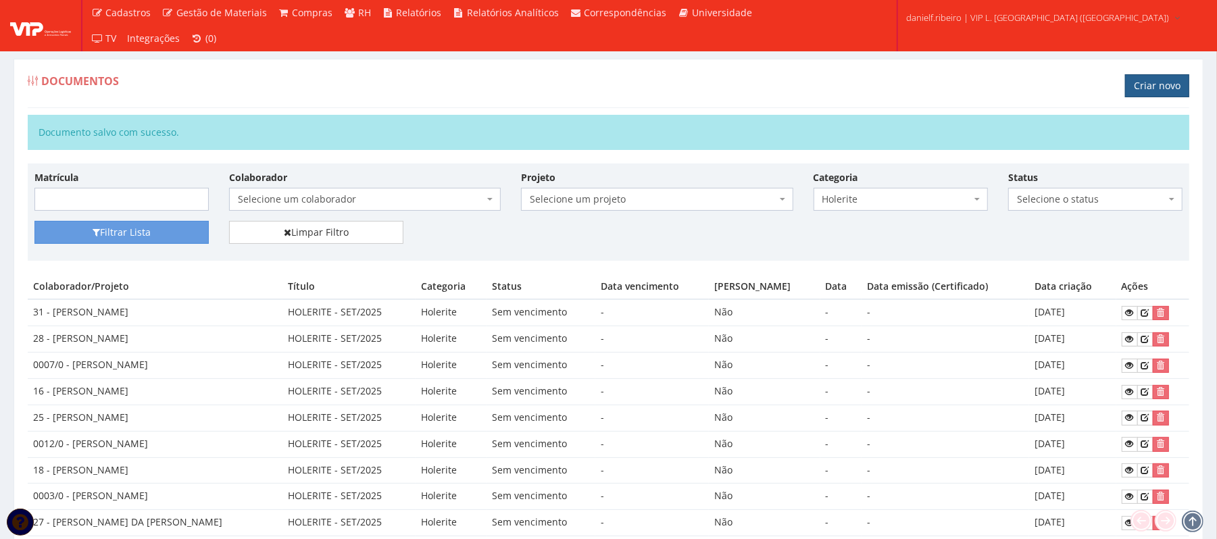
click at [1158, 90] on link "Criar novo" at bounding box center [1157, 85] width 64 height 23
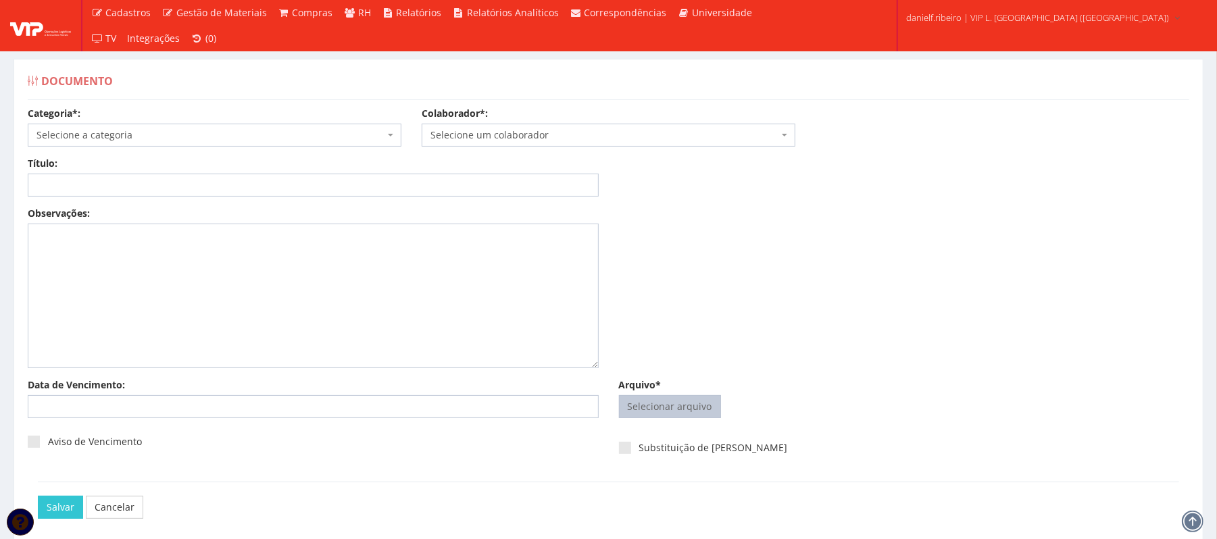
click at [681, 415] on input "Arquivo*" at bounding box center [670, 407] width 101 height 22
type input "C:\fakepath\HOLERITE SET.2025 LUIZ FERNANDO ROCHA JUNIOR.pdf"
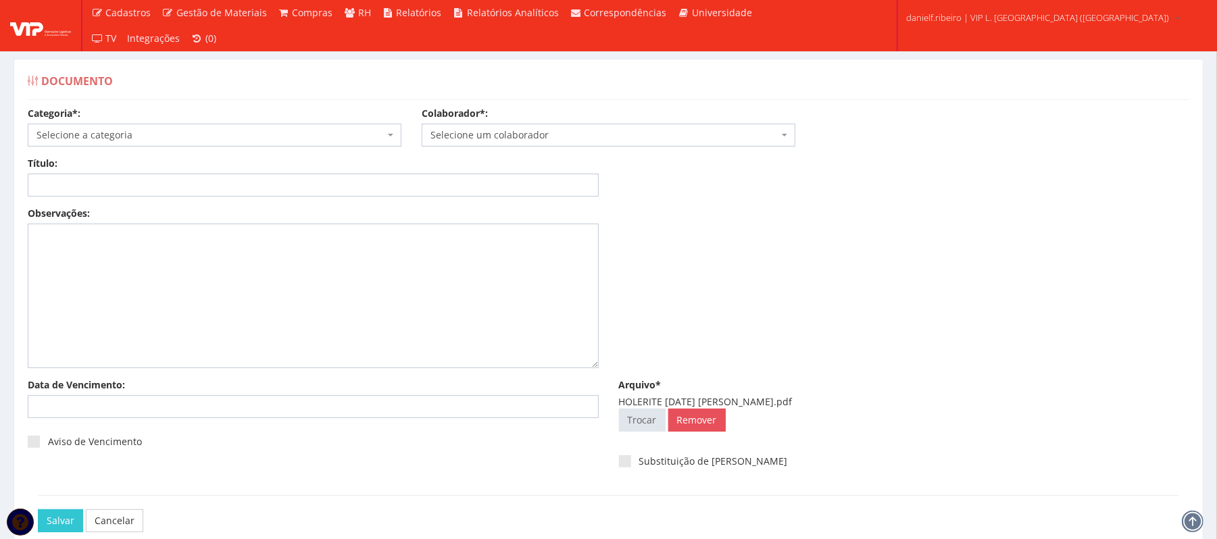
click at [547, 142] on span "Selecione um colaborador" at bounding box center [609, 135] width 374 height 23
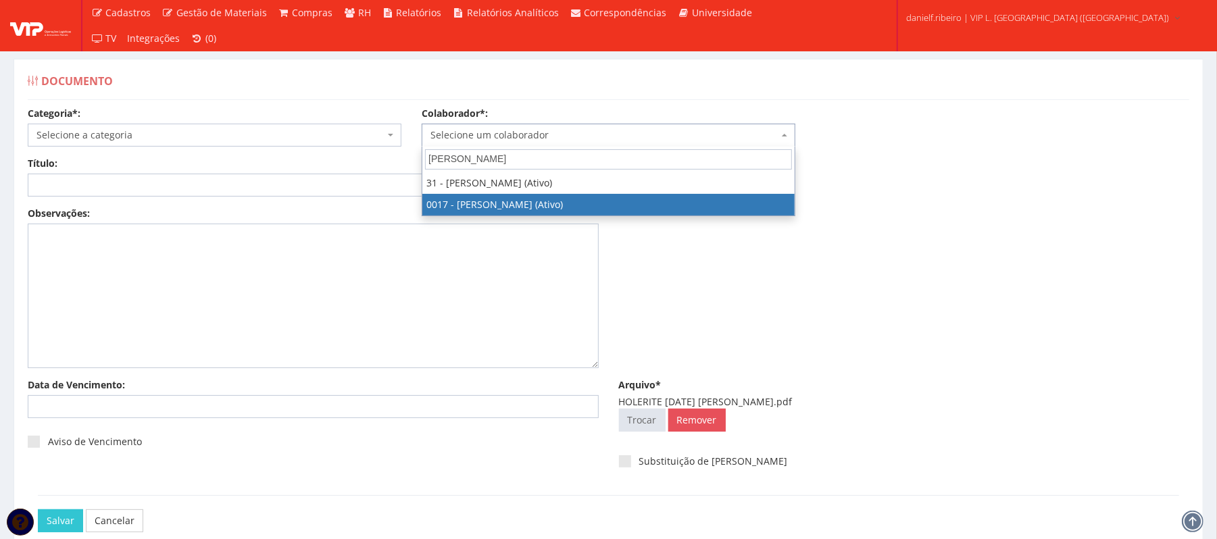
type input "LUIZ FERNAN"
select select "1336"
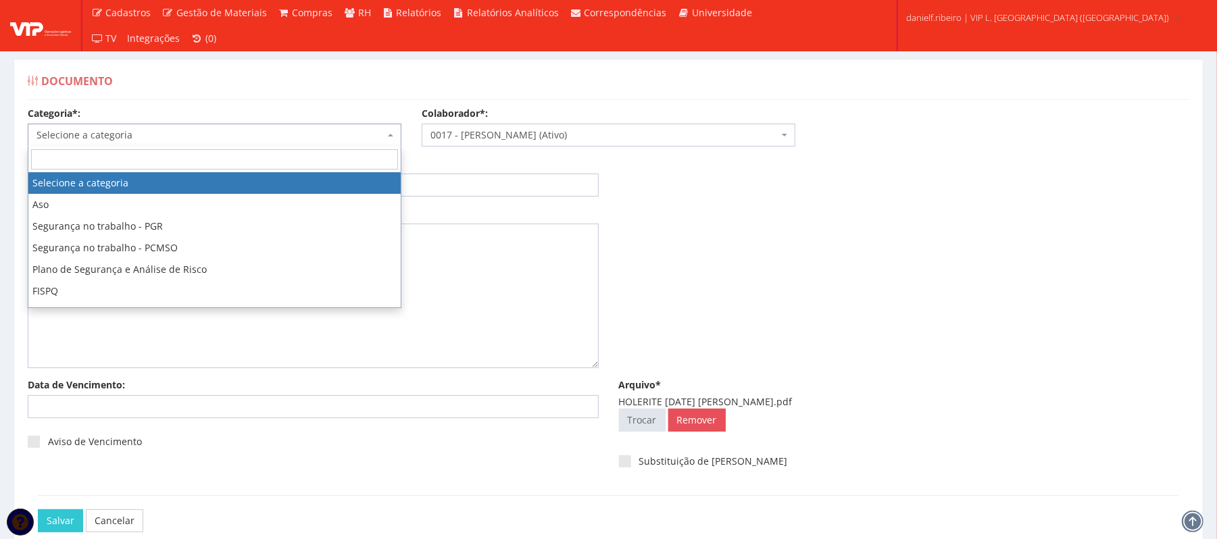
click at [214, 128] on span "Selecione a categoria" at bounding box center [210, 135] width 348 height 14
type input "HOL"
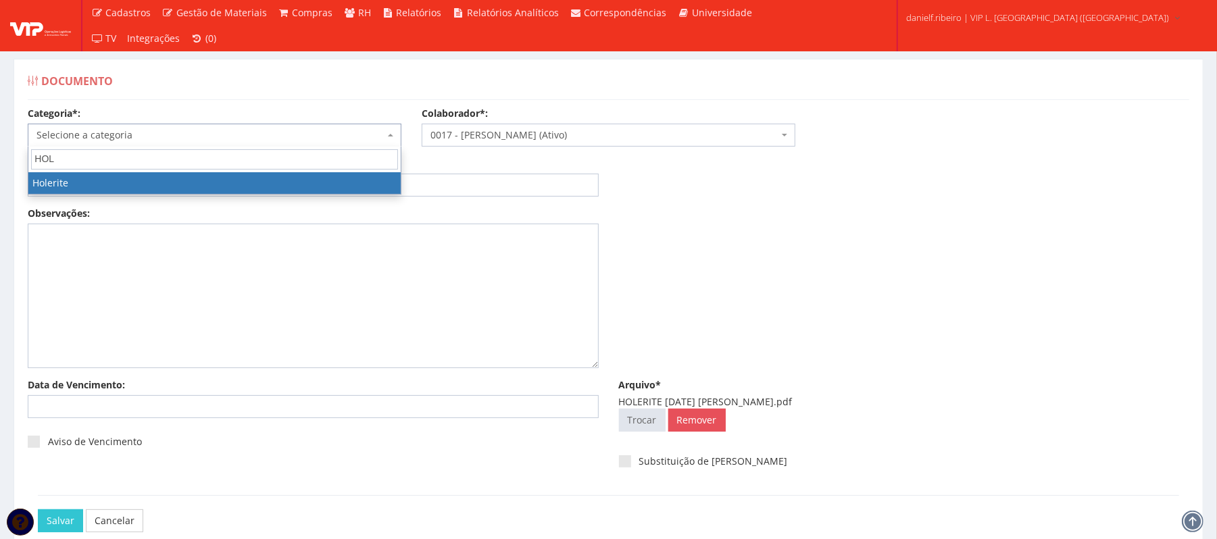
select select "holerite"
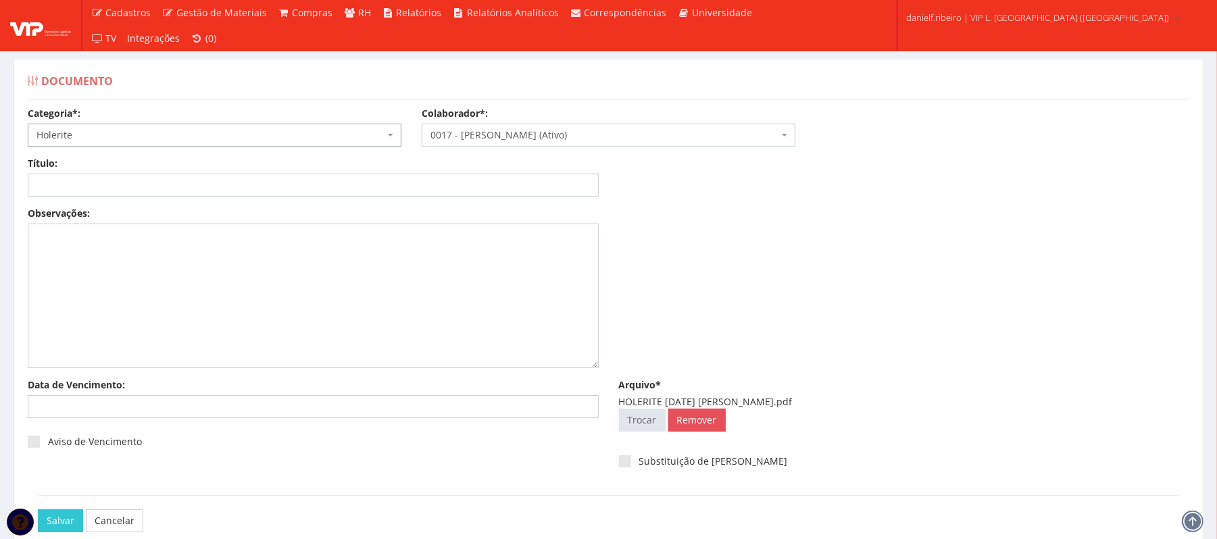
click at [176, 170] on div "Título:" at bounding box center [313, 177] width 591 height 40
click at [176, 188] on input "Título:" at bounding box center [313, 185] width 571 height 23
paste input "HOLERITE - SET/2025"
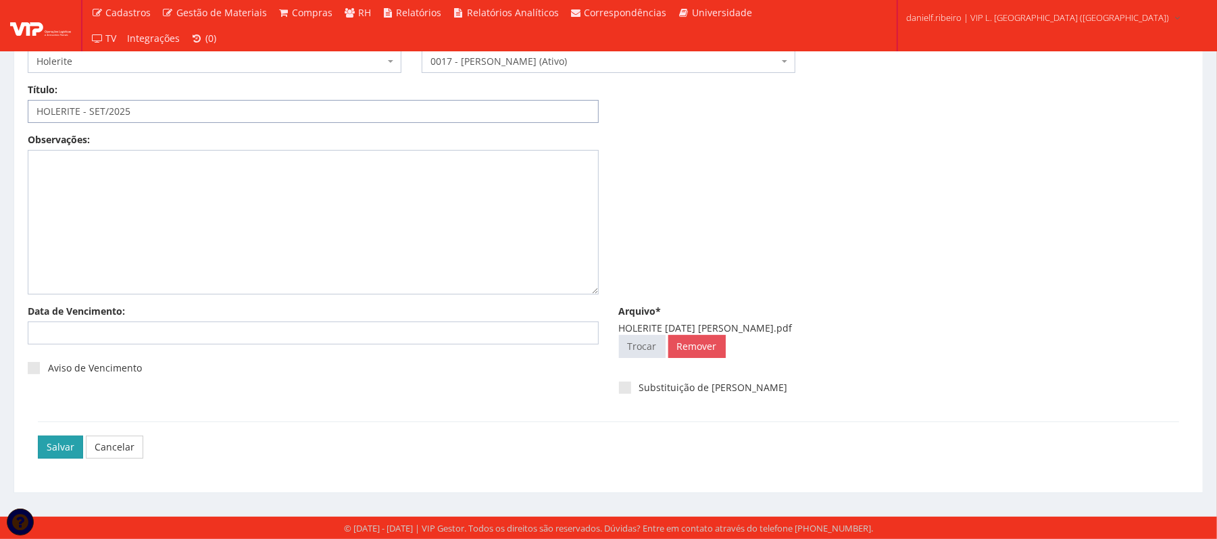
type input "HOLERITE - SET/2025"
click at [49, 446] on input "Salvar" at bounding box center [60, 447] width 45 height 23
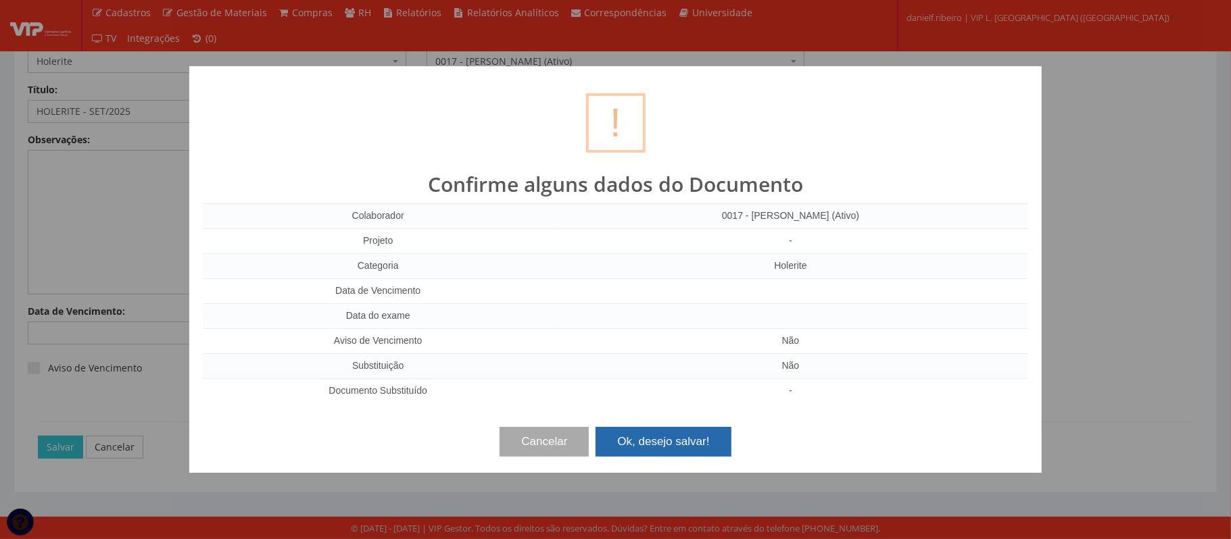
click at [709, 444] on button "Ok, desejo salvar!" at bounding box center [662, 442] width 135 height 30
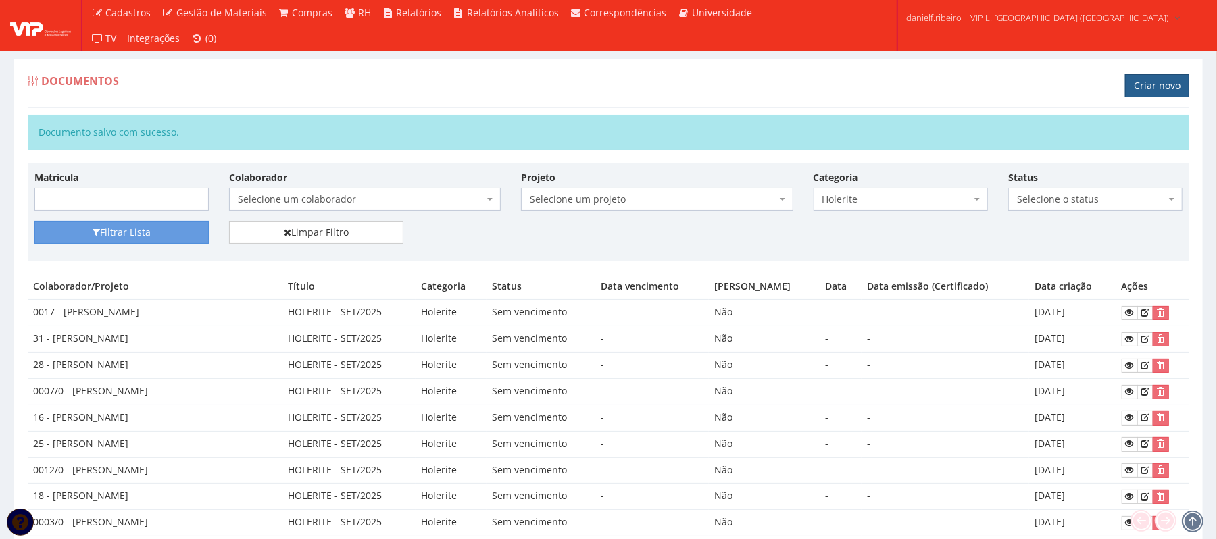
click at [1181, 82] on link "Criar novo" at bounding box center [1157, 85] width 64 height 23
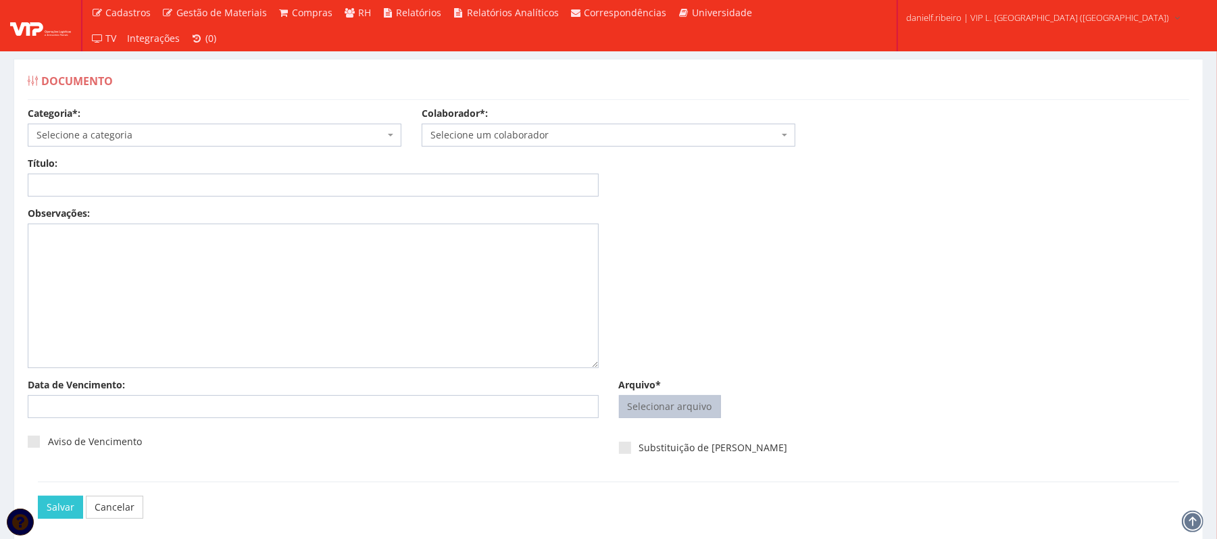
click at [672, 410] on input "Arquivo*" at bounding box center [670, 407] width 101 height 22
type input "C:\fakepath\HOLERITE [DATE] [PERSON_NAME].pdf"
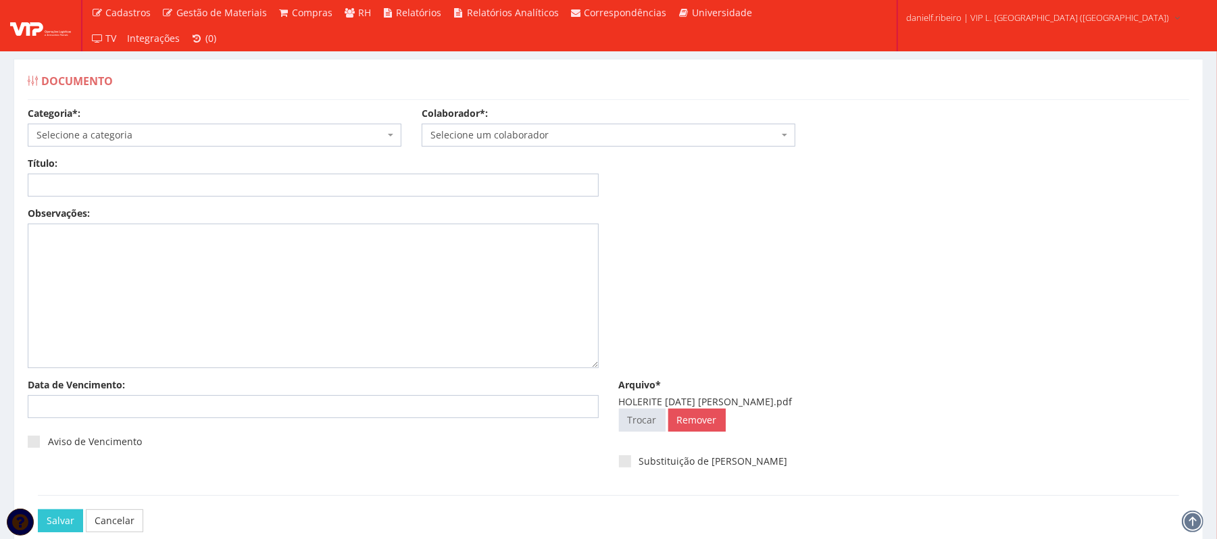
click at [572, 125] on span "Selecione um colaborador" at bounding box center [609, 135] width 374 height 23
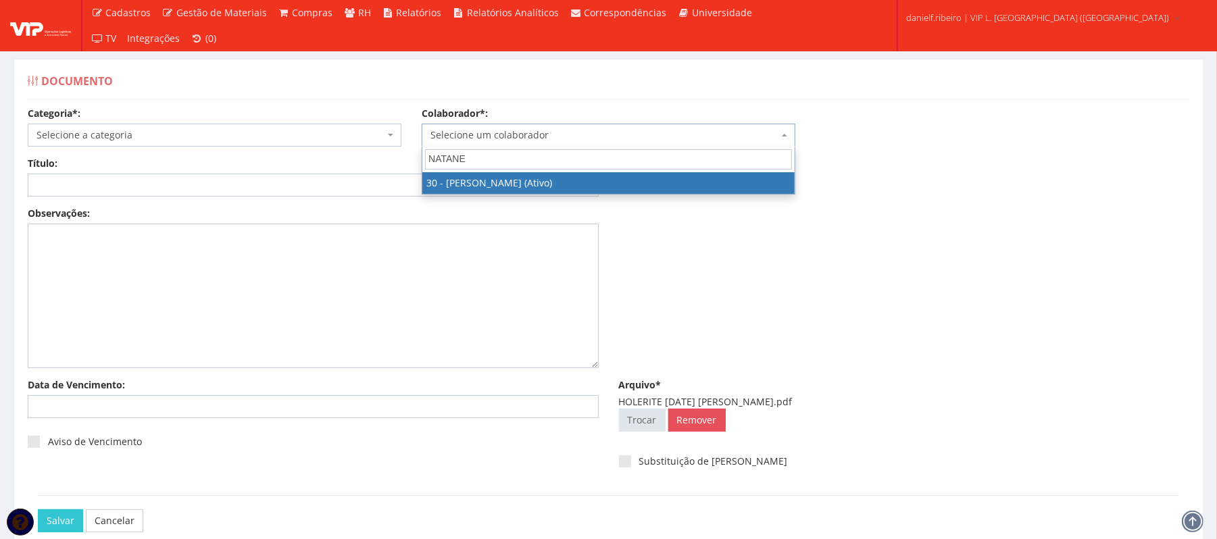
type input "NATANE"
select select "3873"
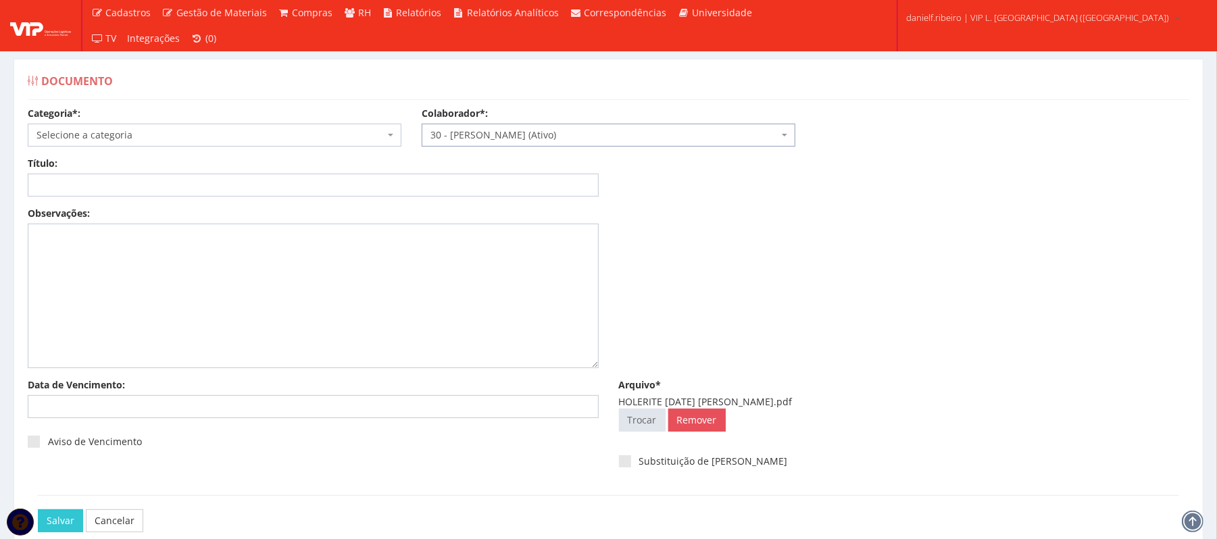
click at [190, 128] on span "Selecione a categoria" at bounding box center [210, 135] width 348 height 14
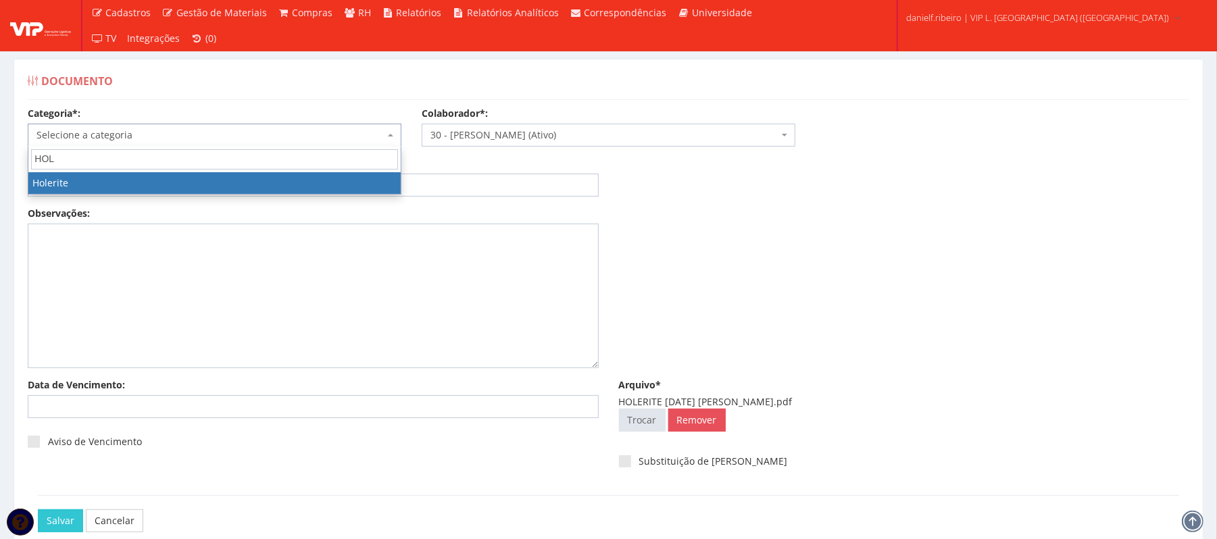
type input "HOL"
select select "holerite"
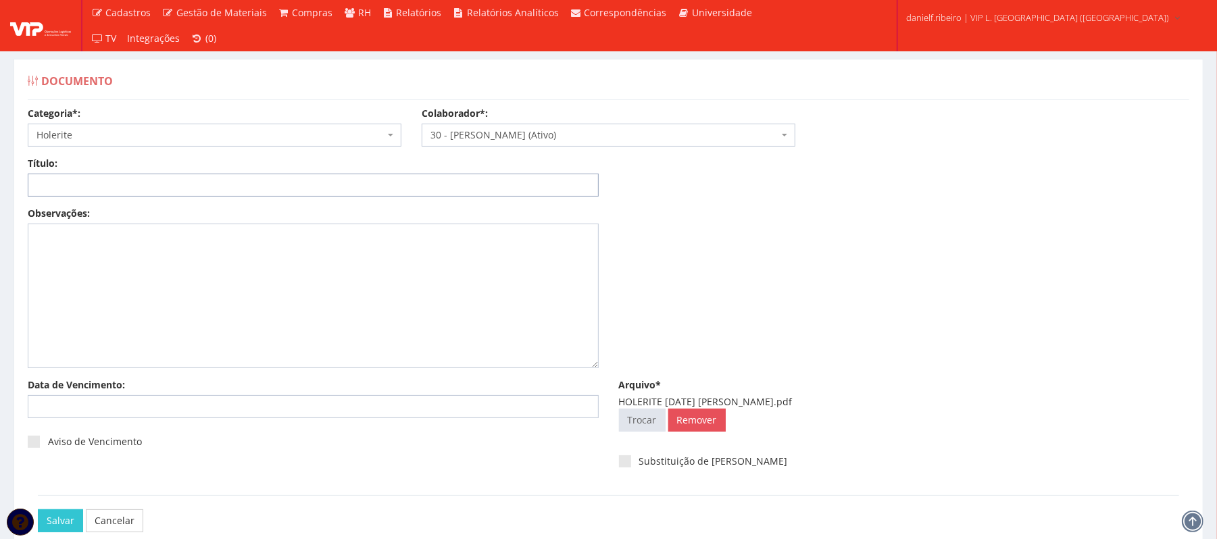
click at [189, 176] on input "Título:" at bounding box center [313, 185] width 571 height 23
paste input "HOLERITE - SET/2025"
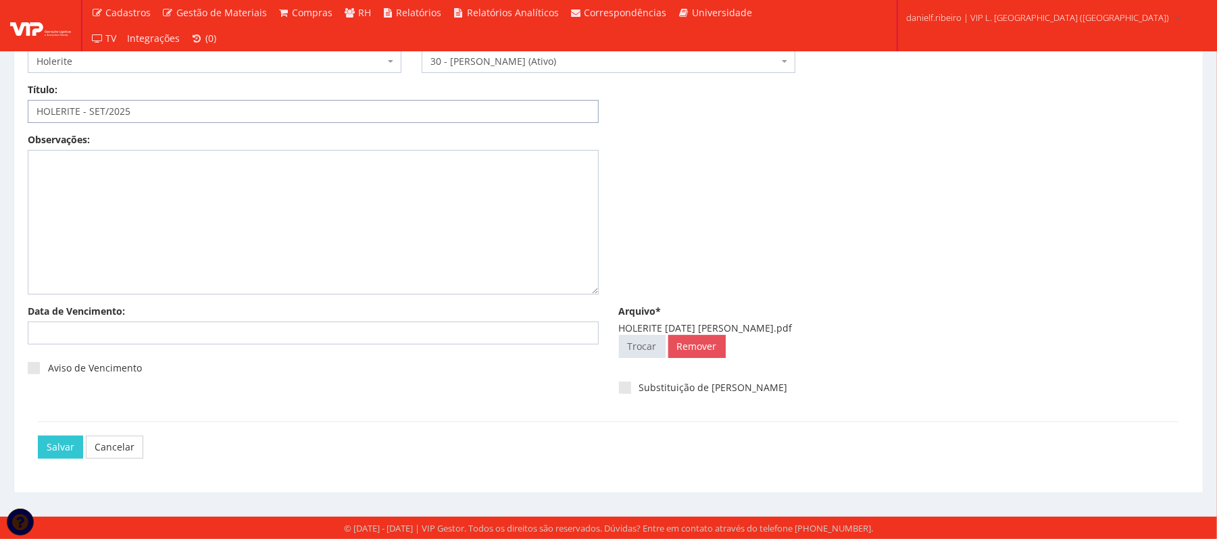
type input "HOLERITE - SET/2025"
click at [49, 433] on div "Salvar Cancelar" at bounding box center [608, 447] width 1141 height 51
click at [52, 436] on input "Salvar" at bounding box center [60, 447] width 45 height 23
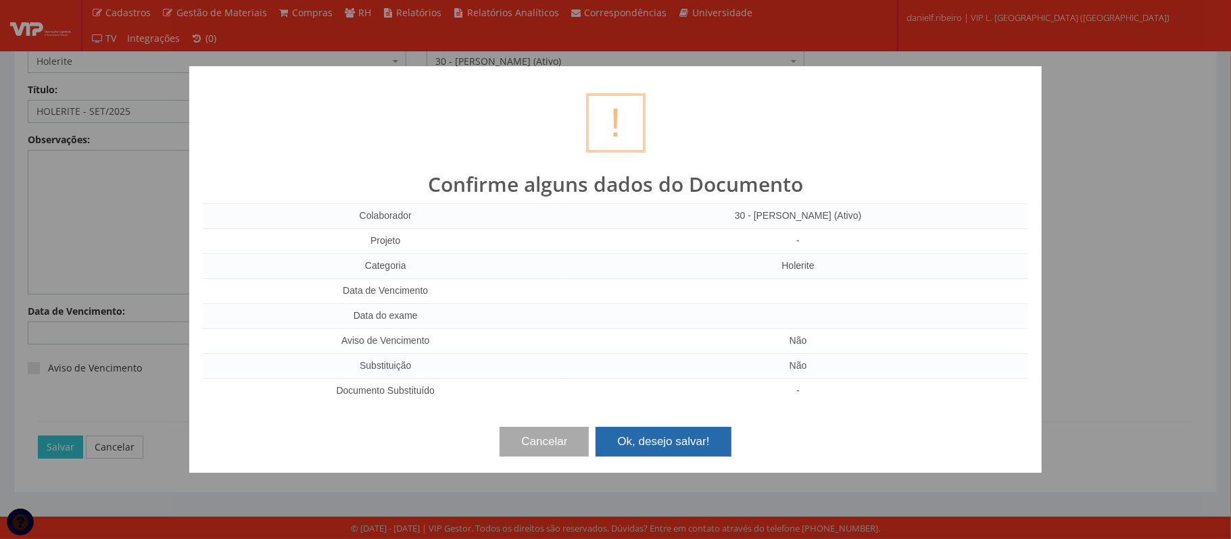
click at [658, 455] on button "Ok, desejo salvar!" at bounding box center [662, 442] width 135 height 30
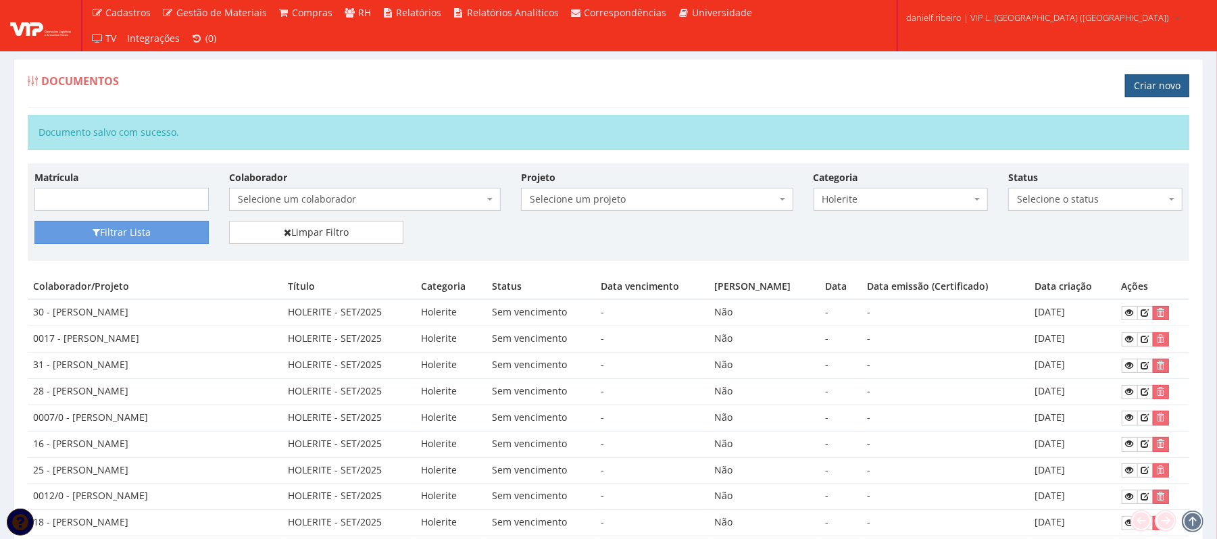
click at [1137, 82] on link "Criar novo" at bounding box center [1157, 85] width 64 height 23
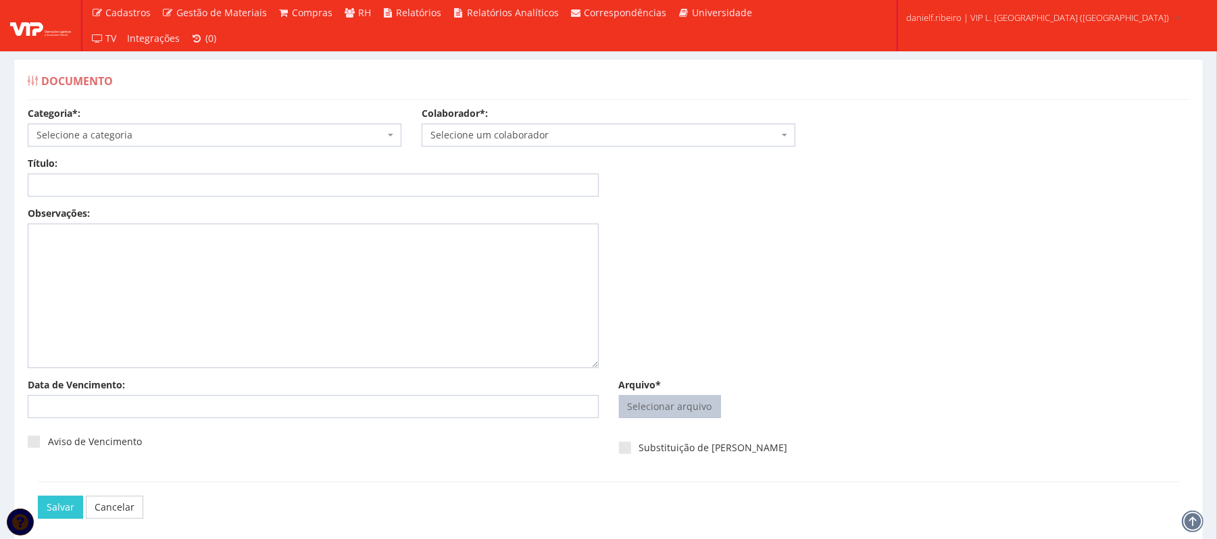
click at [687, 407] on input "Arquivo*" at bounding box center [670, 407] width 101 height 22
type input "C:\fakepath\HOLERITE SET.2025 RAUL SANTOS ROQUE.pdf"
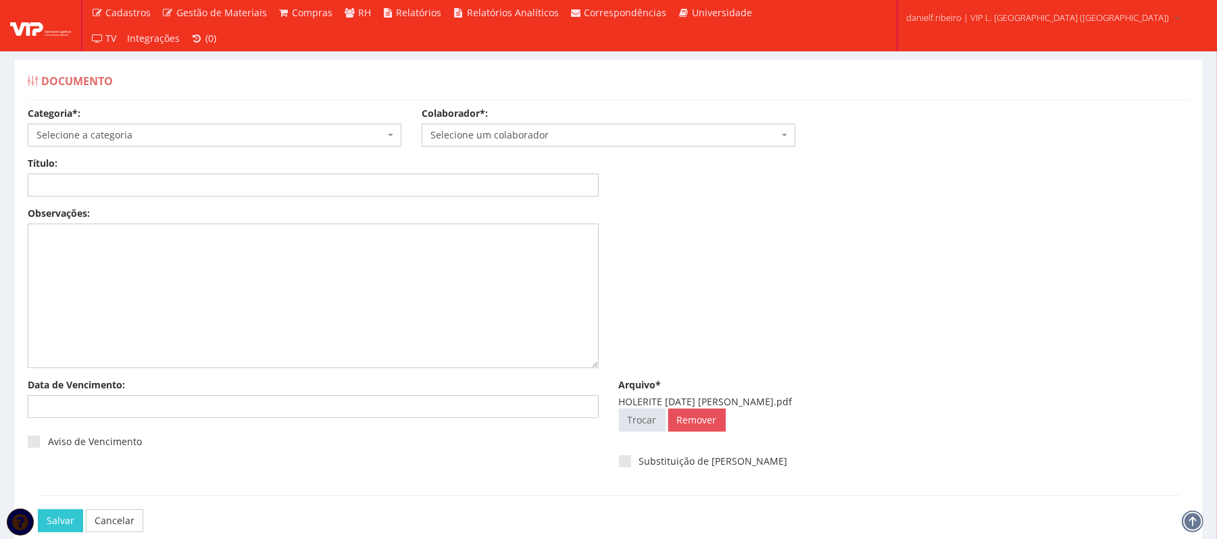
click at [500, 146] on body "Cadastros Clientes Unidades Subclientes Unidades de Subclientes Projetos Vagas …" at bounding box center [608, 306] width 1217 height 613
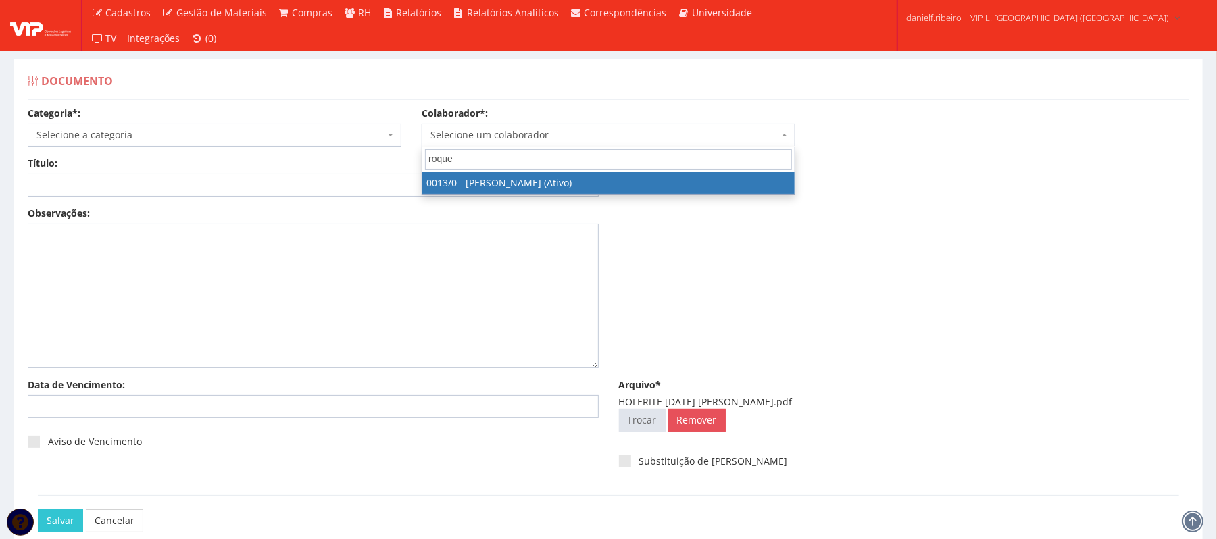
type input "roque"
drag, startPoint x: 584, startPoint y: 188, endPoint x: 276, endPoint y: 136, distance: 312.5
select select "889"
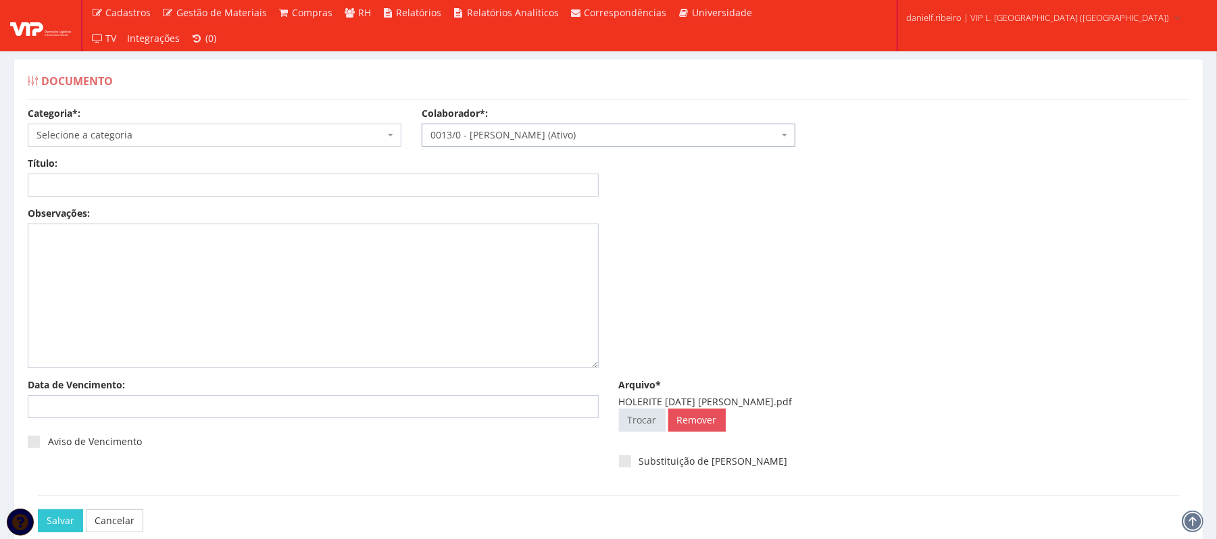
click at [203, 141] on span "Selecione a categoria" at bounding box center [210, 135] width 348 height 14
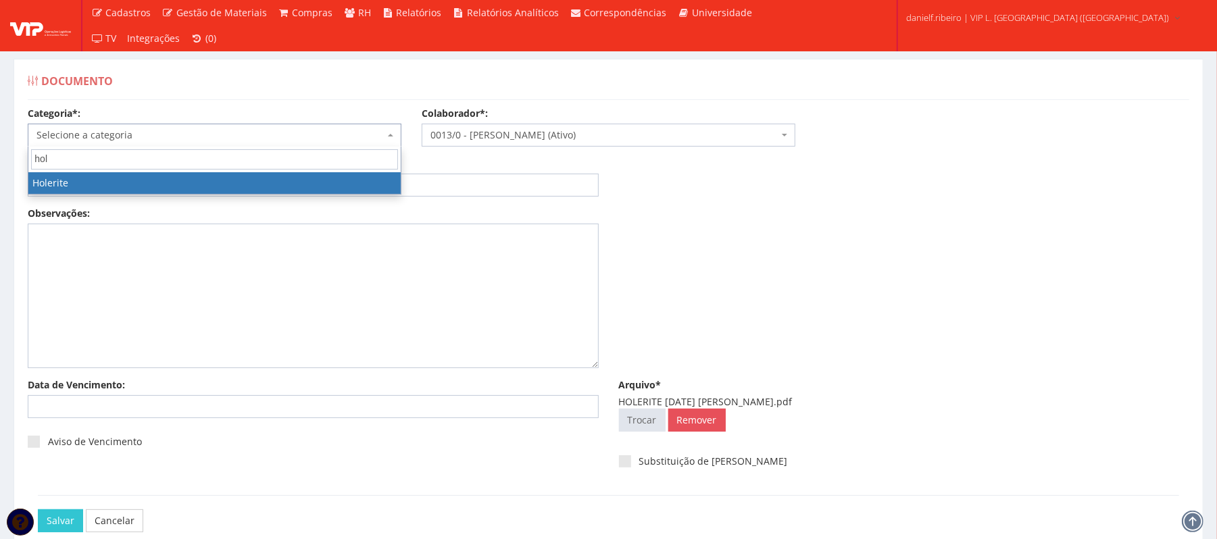
type input "hol"
select select "holerite"
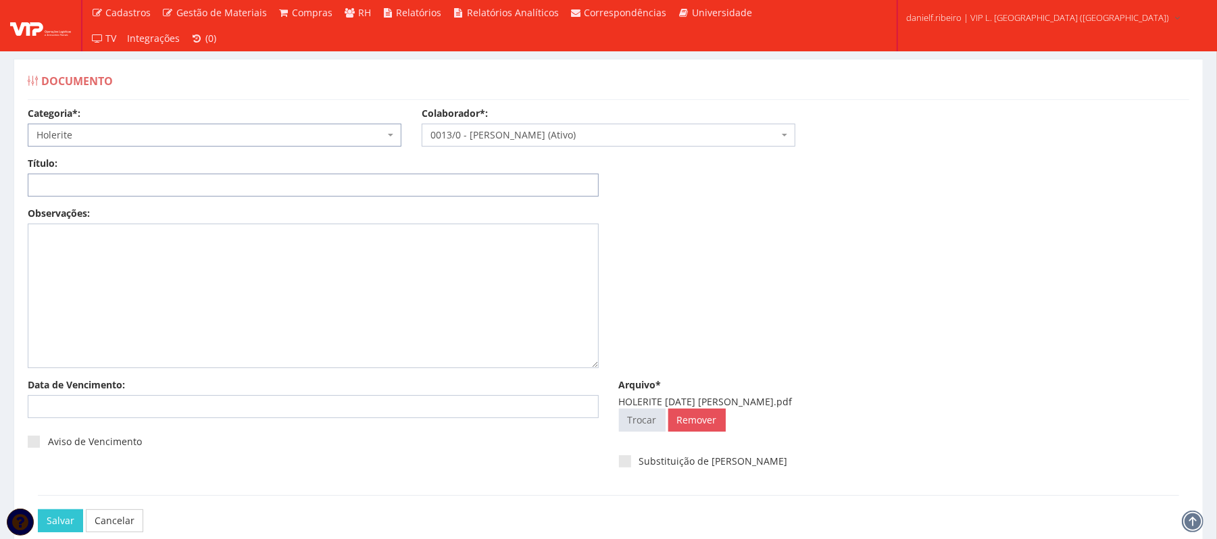
click at [312, 185] on input "Título:" at bounding box center [313, 185] width 571 height 23
paste input "HOLERITE - SET/2025"
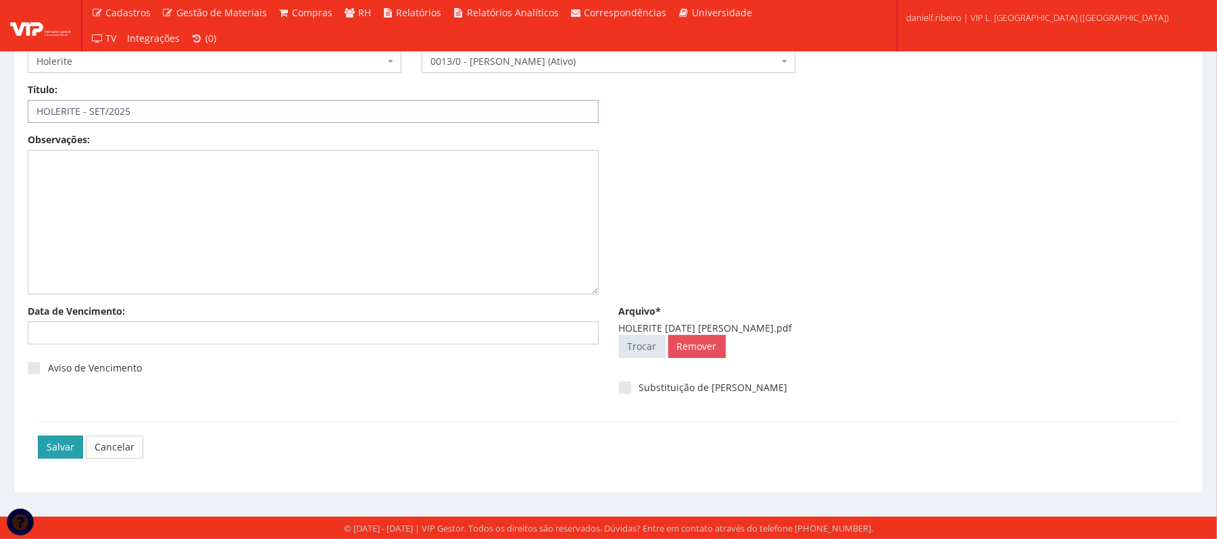
type input "HOLERITE - SET/2025"
click at [55, 438] on input "Salvar" at bounding box center [60, 447] width 45 height 23
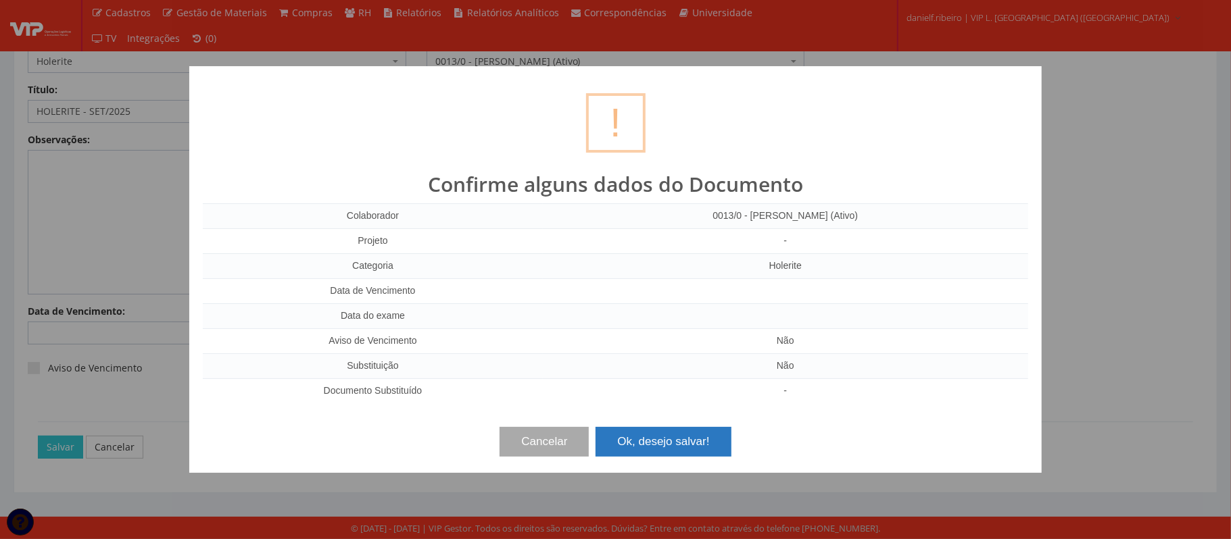
click at [685, 449] on button "Ok, desejo salvar!" at bounding box center [662, 442] width 135 height 30
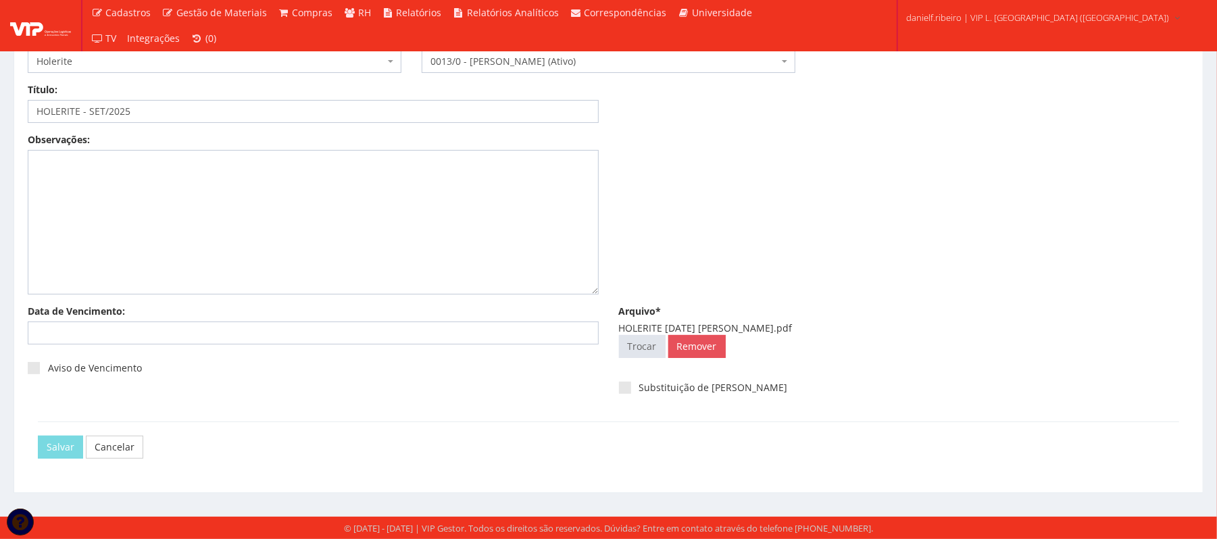
scroll to position [0, 0]
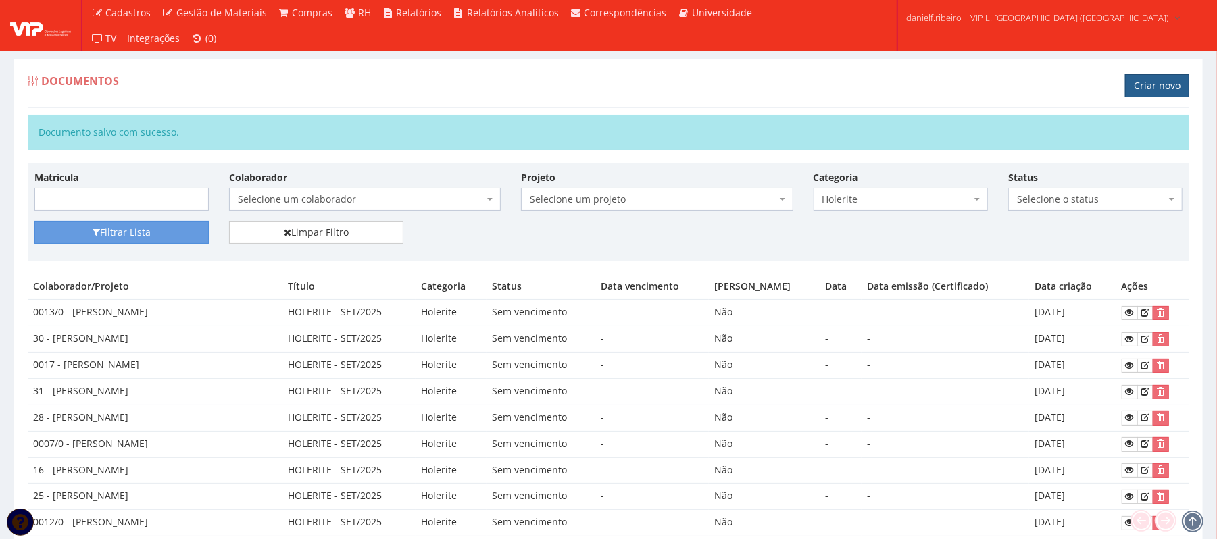
click at [1171, 81] on link "Criar novo" at bounding box center [1157, 85] width 64 height 23
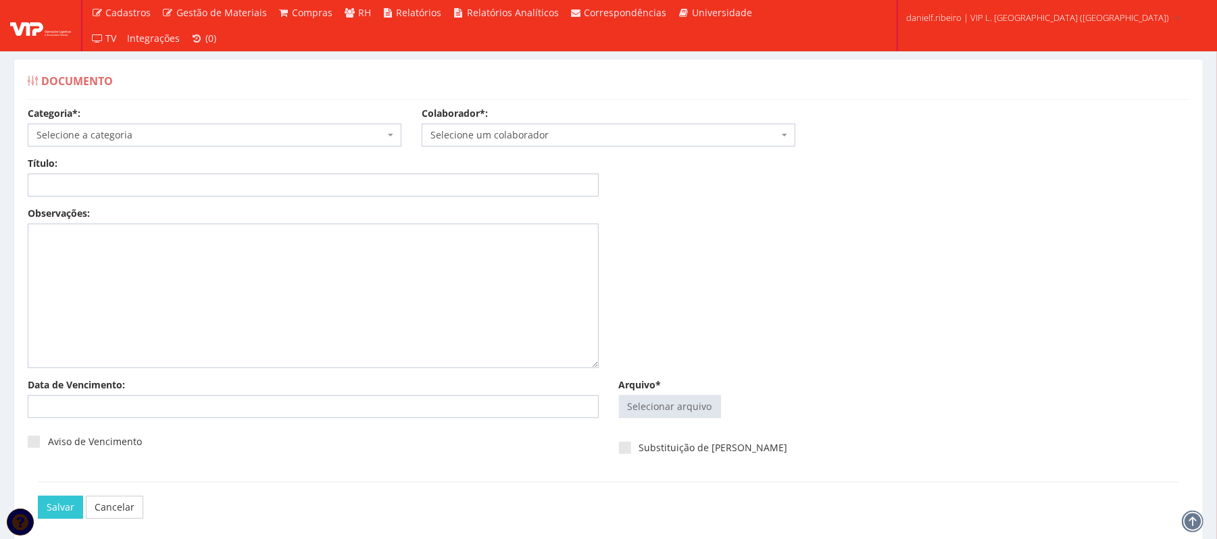
click at [591, 141] on span "Selecione um colaborador" at bounding box center [604, 135] width 348 height 14
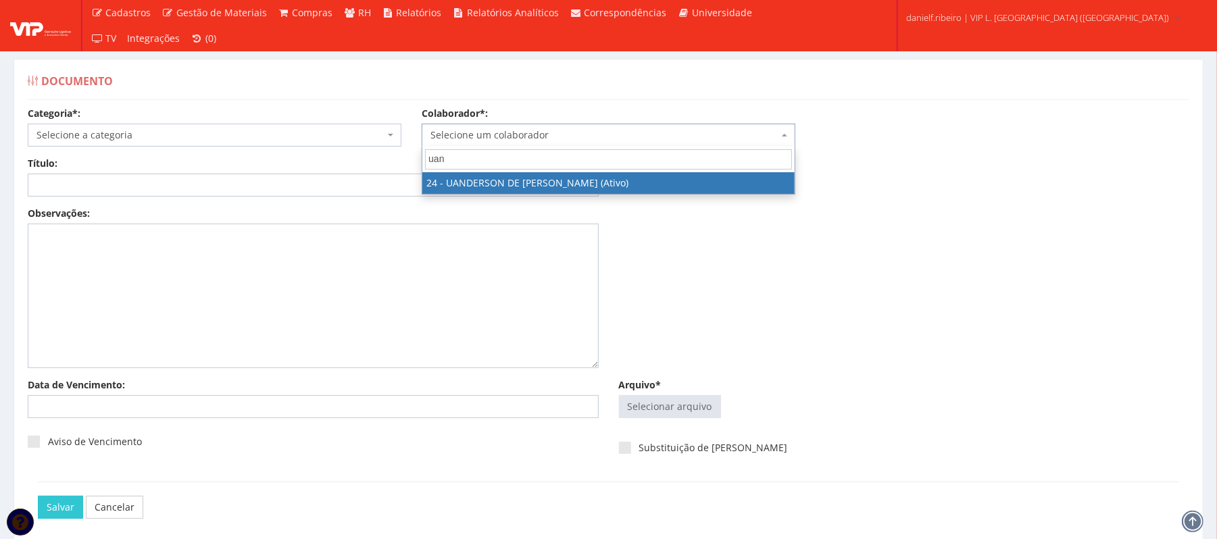
type input "uan"
select select "3724"
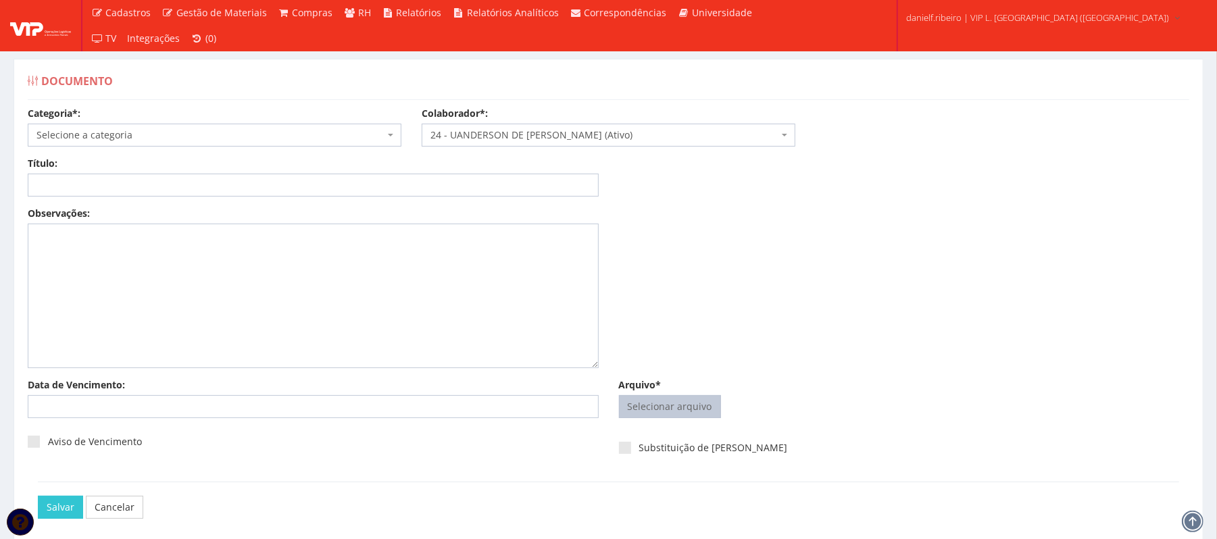
click at [657, 411] on input "Arquivo*" at bounding box center [670, 407] width 101 height 22
type input "C:\fakepath\HOLERITE SET.2025 UANDERSON DE JESUS PAIXAO.pdf"
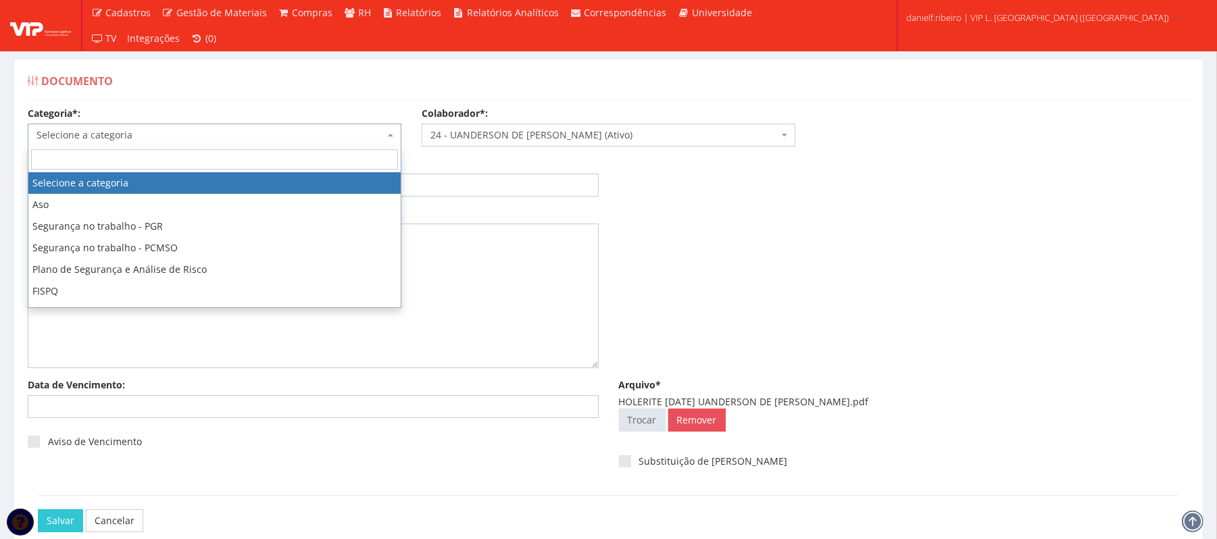
click at [246, 133] on span "Selecione a categoria" at bounding box center [210, 135] width 348 height 14
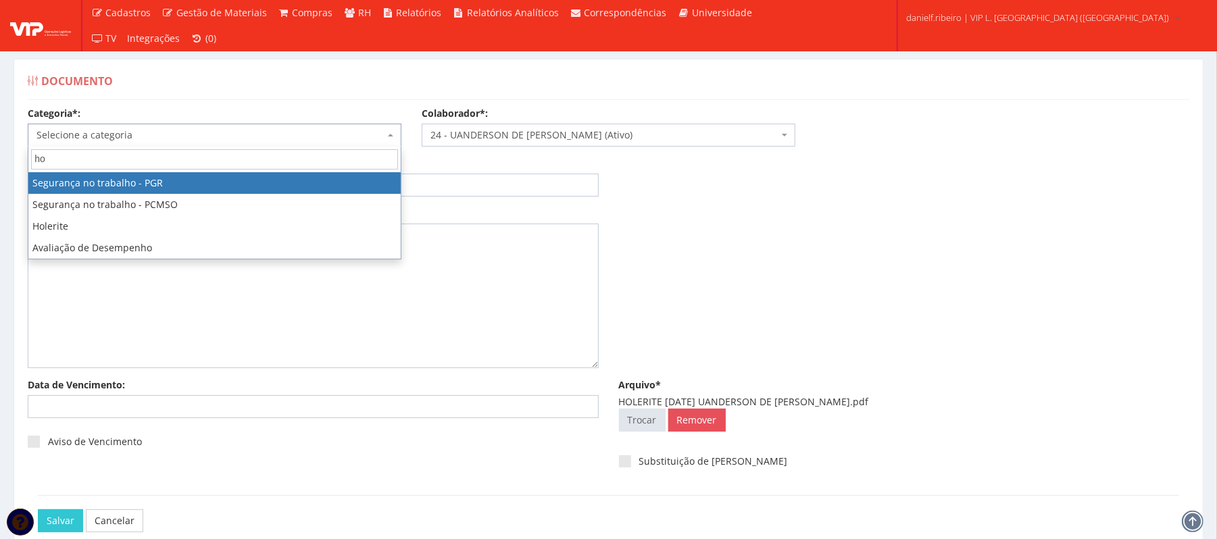
type input "hol"
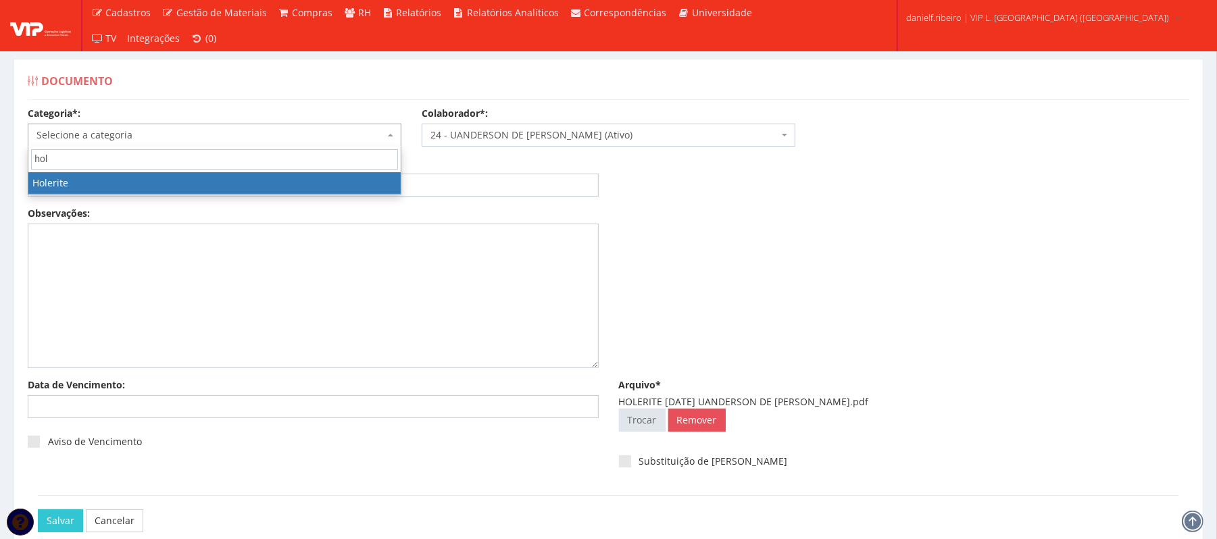
select select "holerite"
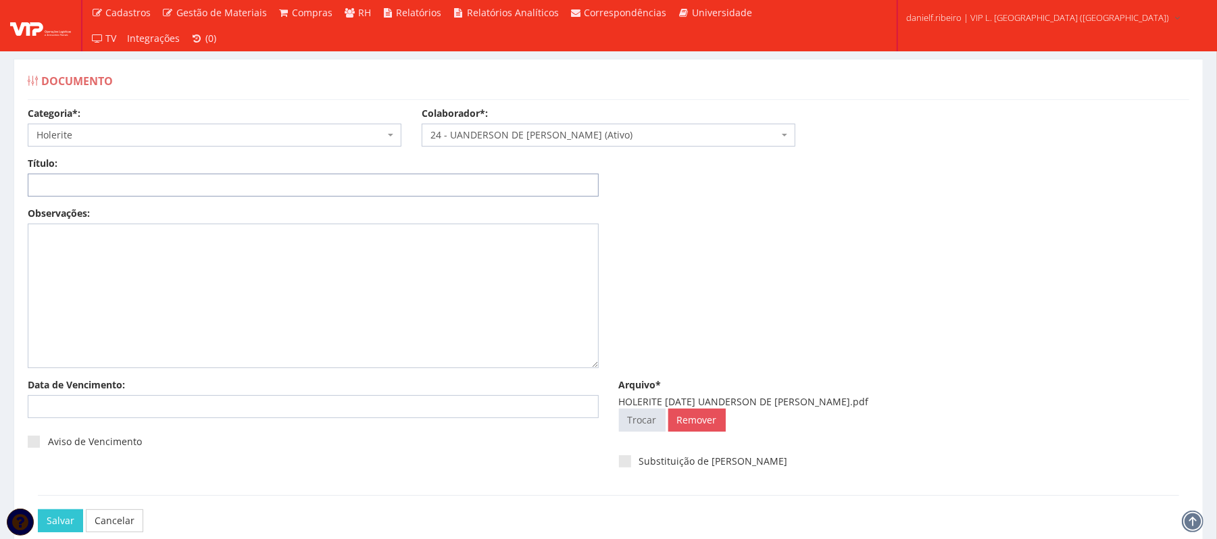
click at [277, 185] on input "Título:" at bounding box center [313, 185] width 571 height 23
paste input "HOLERITE - SET/2025"
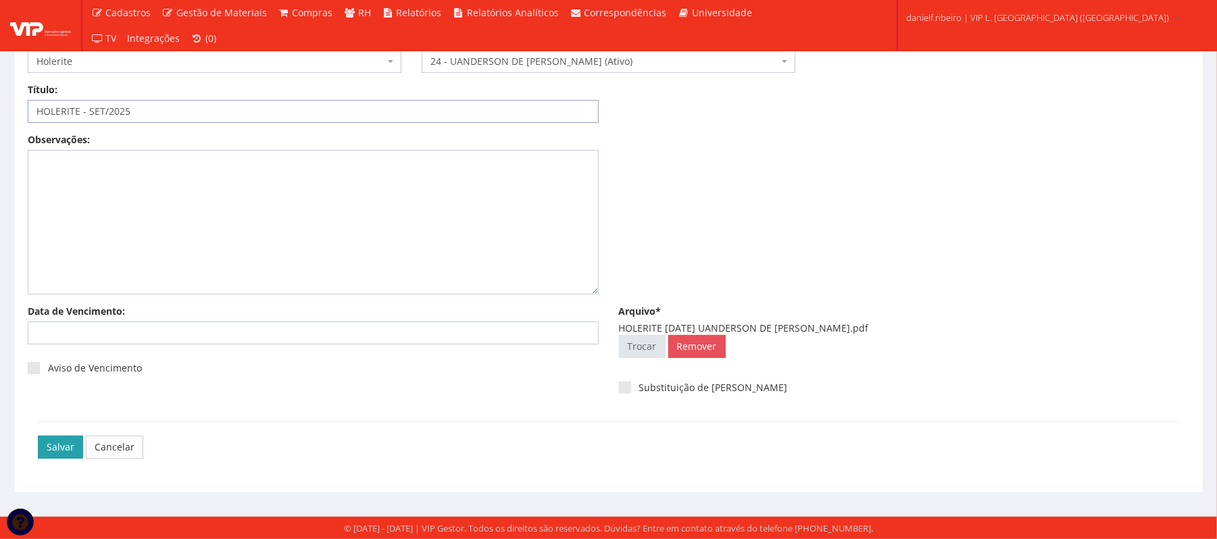
type input "HOLERITE - SET/2025"
click at [55, 454] on input "Salvar" at bounding box center [60, 447] width 45 height 23
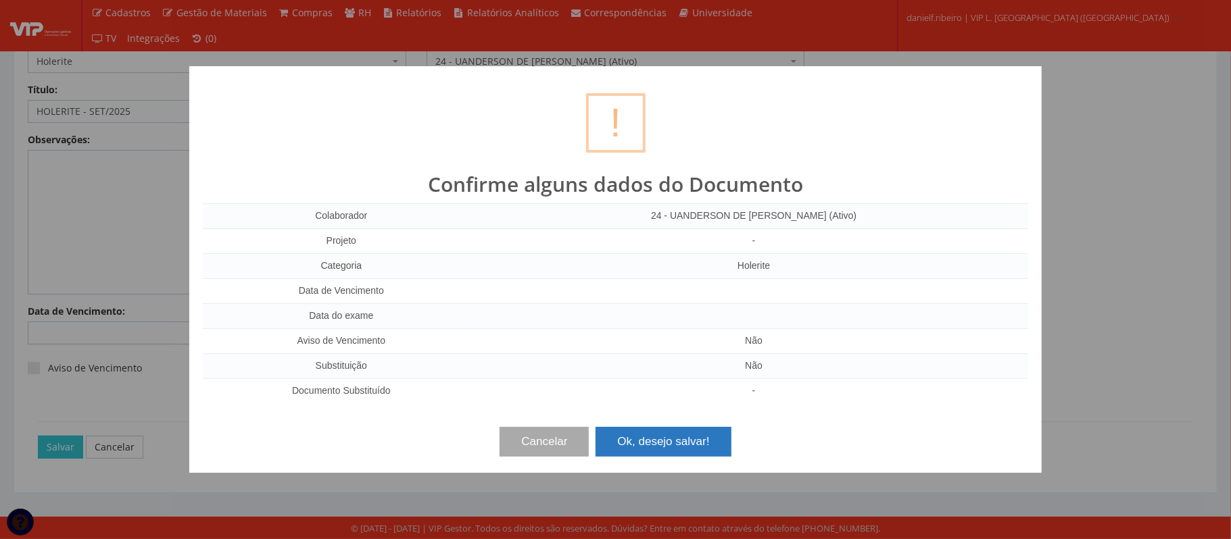
click at [695, 434] on button "Ok, desejo salvar!" at bounding box center [662, 442] width 135 height 30
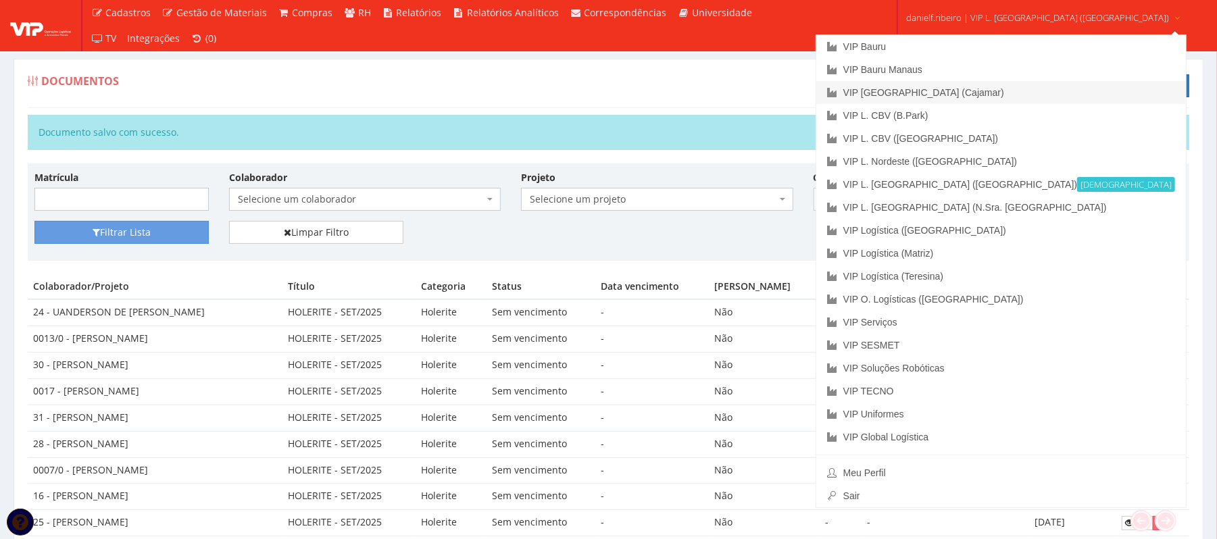
click at [990, 91] on link "VIP [GEOGRAPHIC_DATA] (Cajamar)" at bounding box center [1001, 92] width 370 height 23
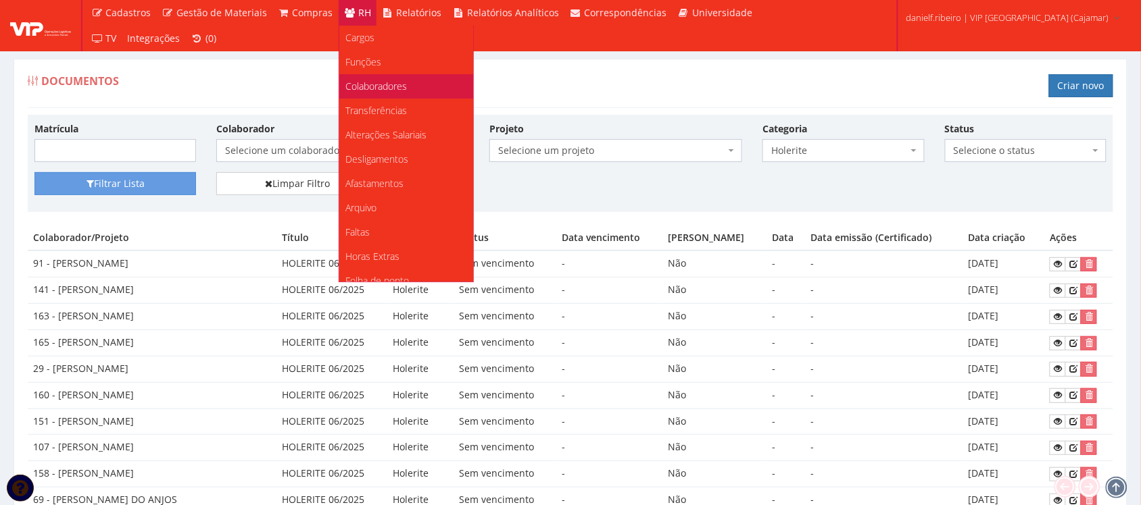
click at [369, 86] on span "Colaboradores" at bounding box center [376, 86] width 61 height 13
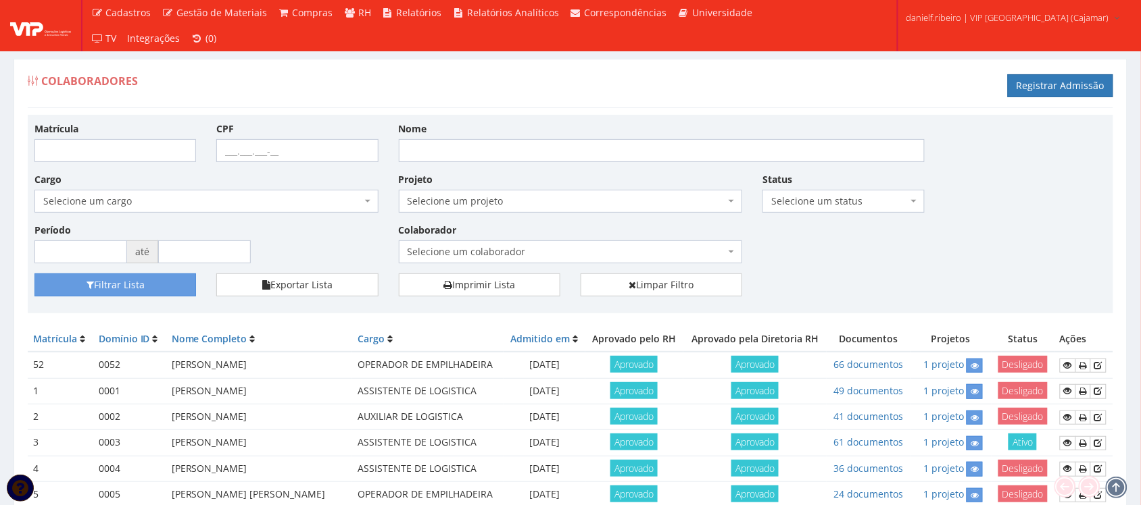
click at [450, 252] on span "Selecione um colaborador" at bounding box center [567, 252] width 318 height 14
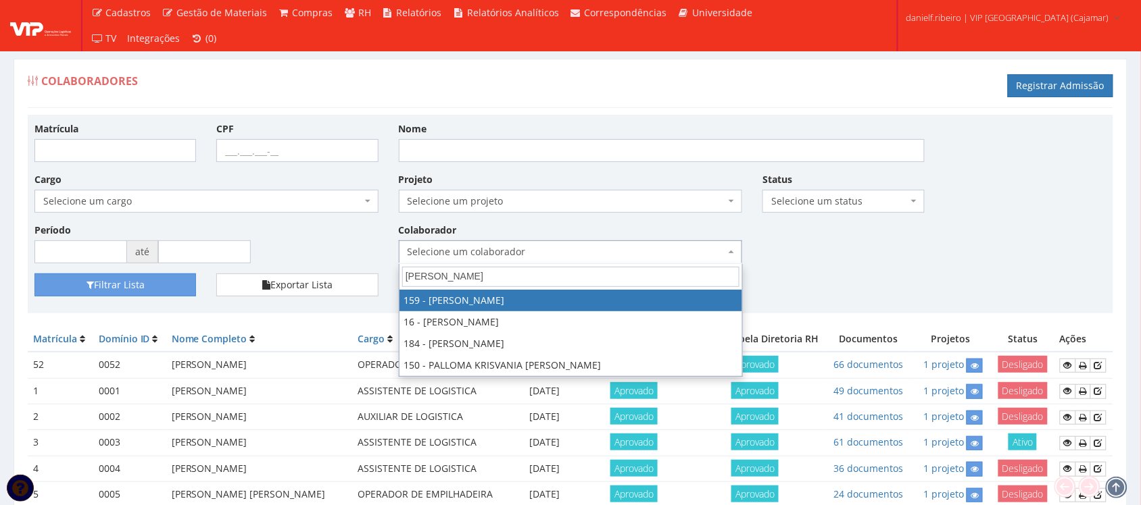
type input "[PERSON_NAME]"
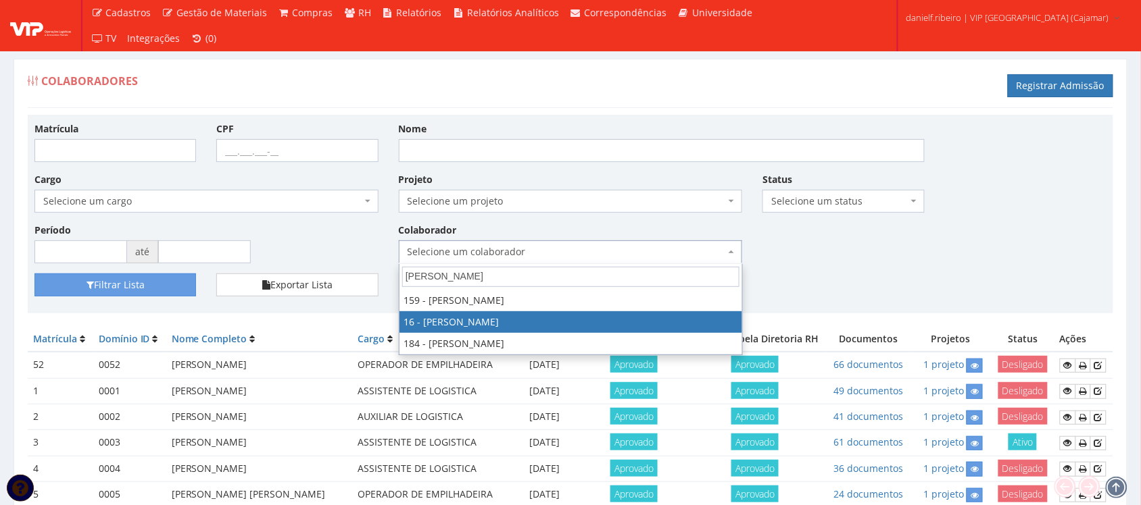
select select "2809"
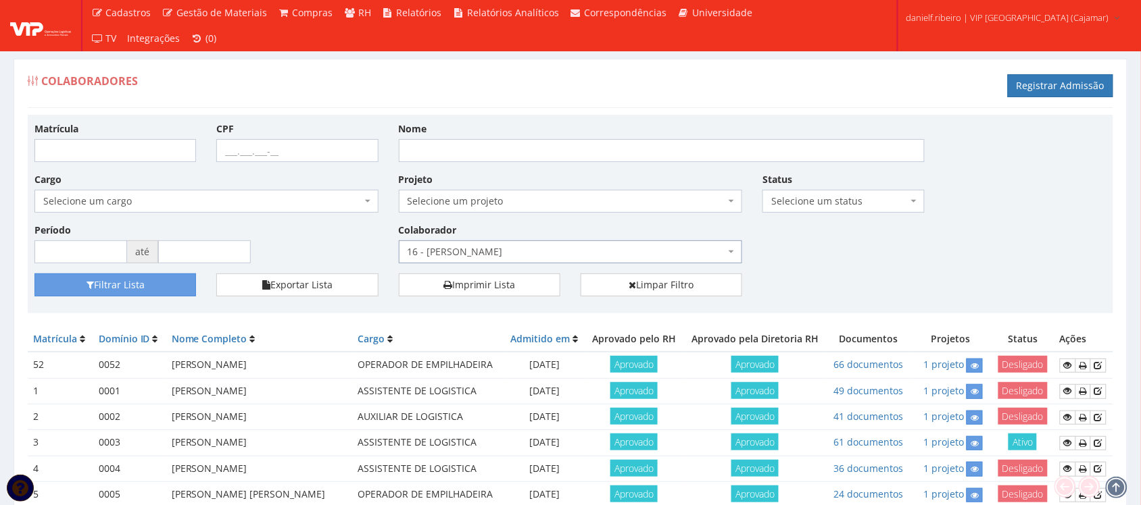
click at [125, 298] on div "Filtrar Lista Exportar Lista Imprimir Lista Limpar Filtro" at bounding box center [570, 290] width 1092 height 33
click at [134, 291] on button "Filtrar Lista" at bounding box center [115, 285] width 162 height 23
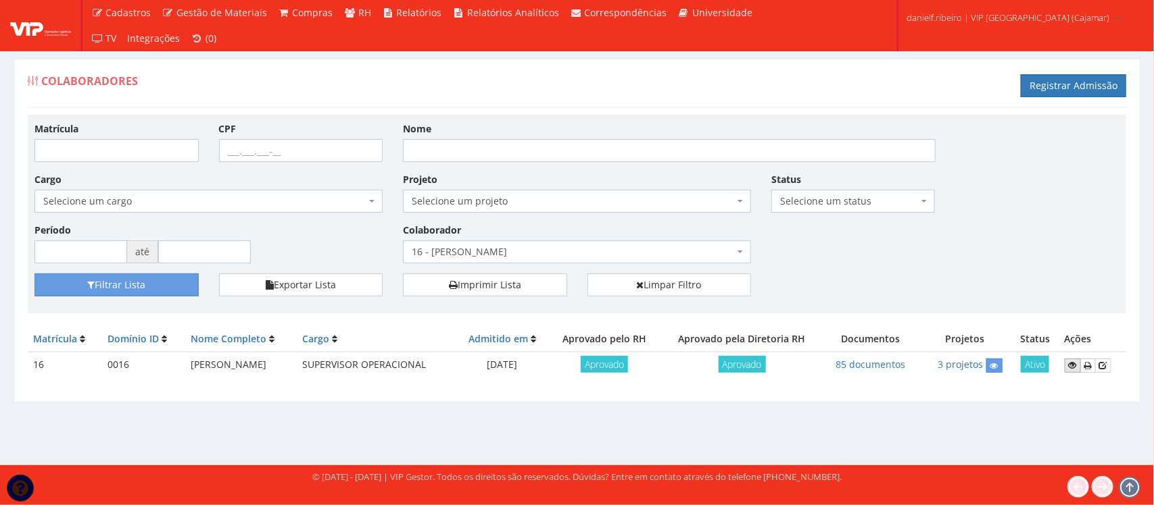
click at [1073, 359] on link at bounding box center [1072, 366] width 16 height 14
click at [546, 72] on div "Colaboradores Registrar Admissão" at bounding box center [577, 88] width 1098 height 41
click at [1072, 369] on icon at bounding box center [1072, 365] width 8 height 9
click at [1075, 360] on link at bounding box center [1072, 366] width 16 height 14
click at [875, 362] on link "85 documentos" at bounding box center [871, 364] width 70 height 13
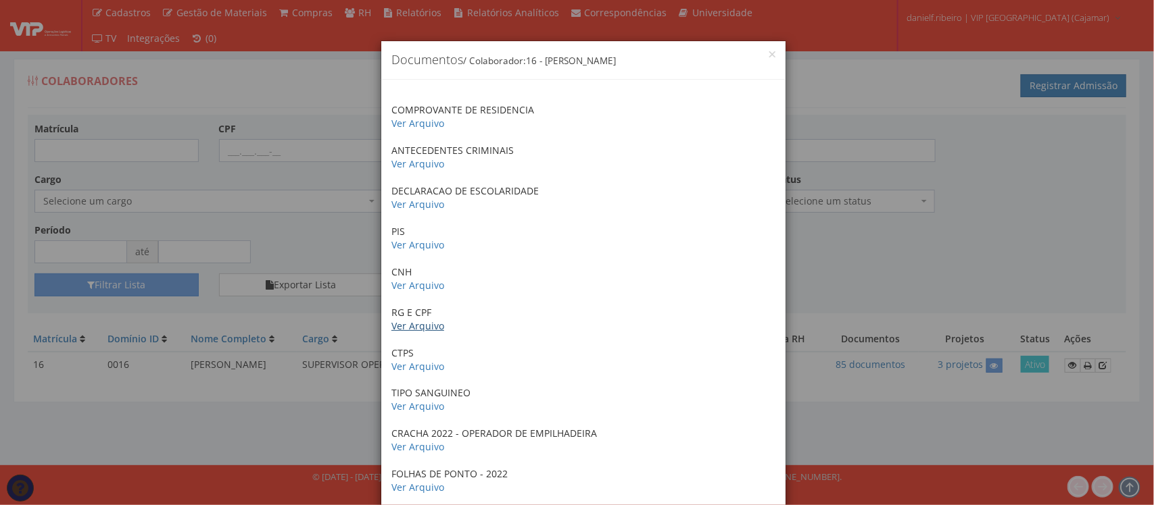
click at [403, 326] on link "Ver Arquivo" at bounding box center [417, 326] width 53 height 13
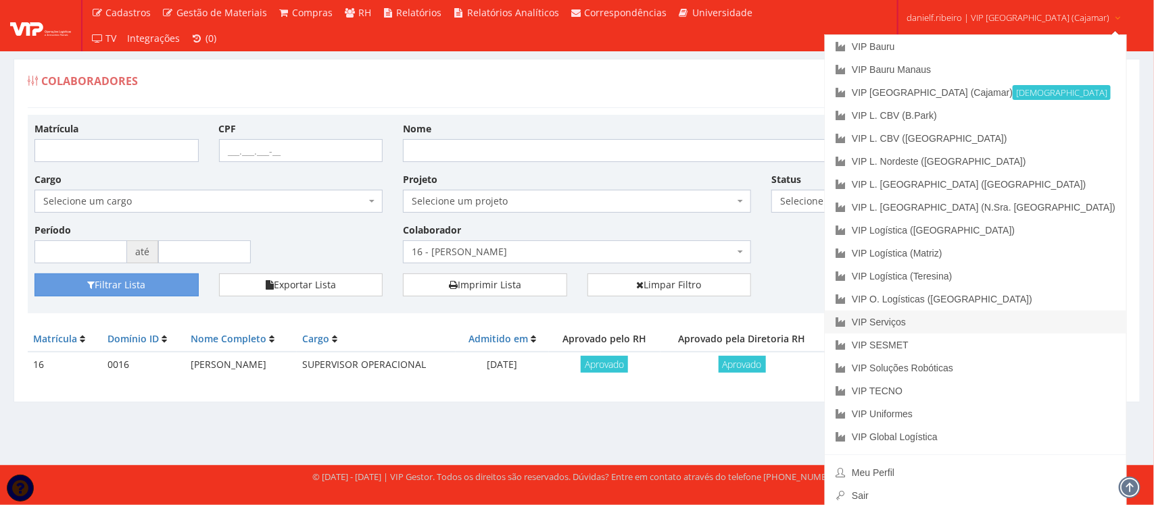
click at [958, 323] on link "VIP Serviços" at bounding box center [974, 322] width 301 height 23
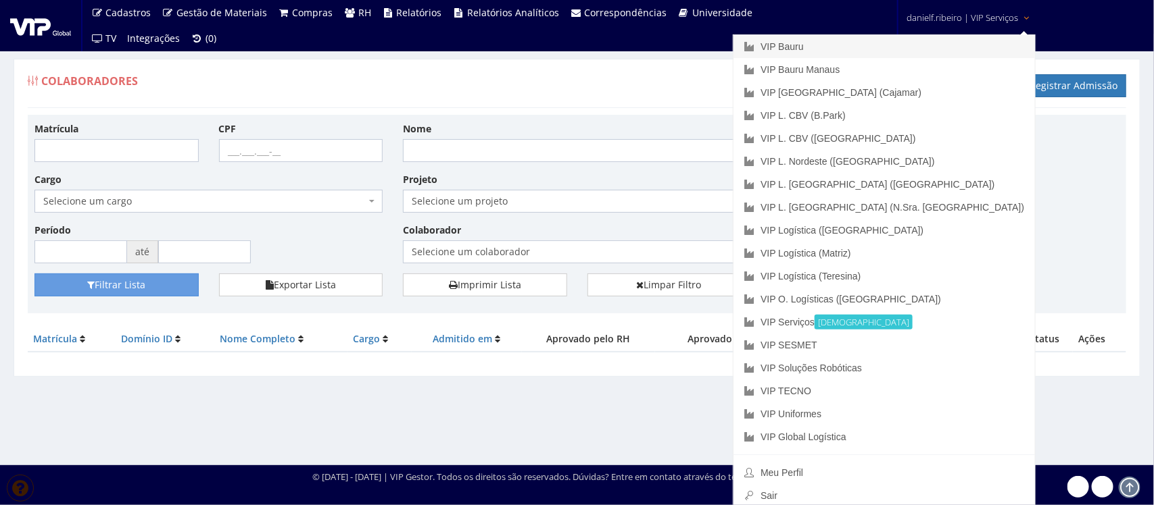
click at [909, 49] on link "VIP Bauru" at bounding box center [883, 46] width 301 height 23
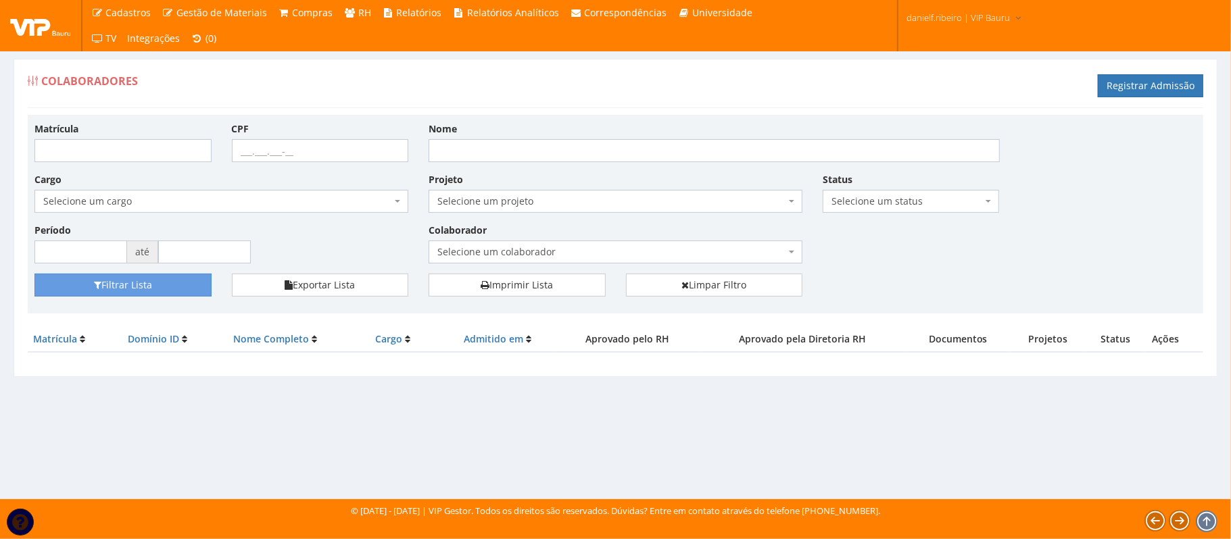
click at [563, 255] on span "Selecione um colaborador" at bounding box center [611, 252] width 348 height 14
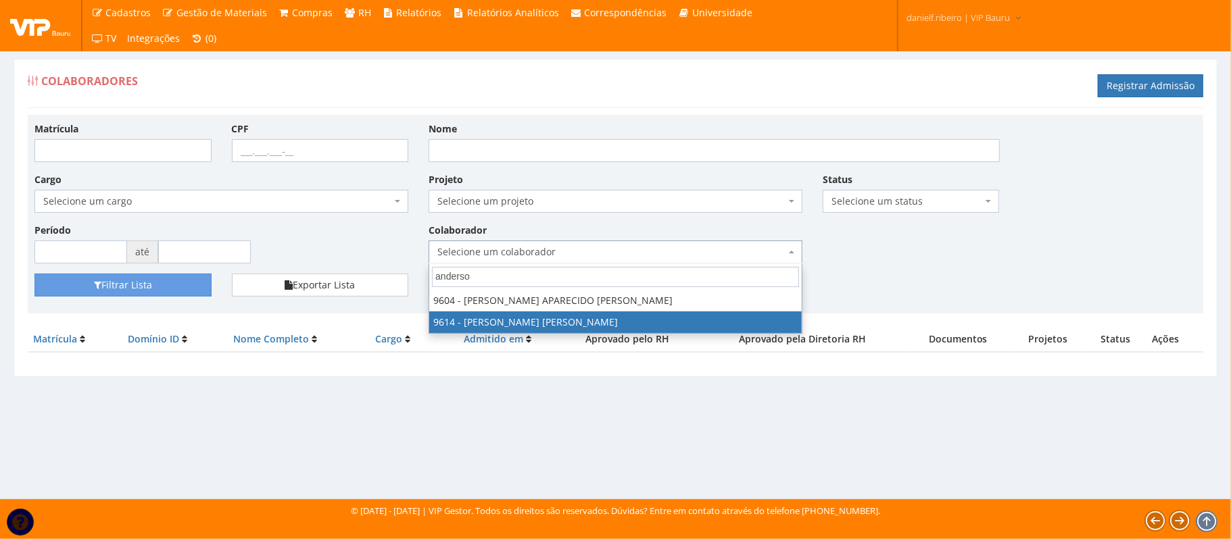
type input "anderso"
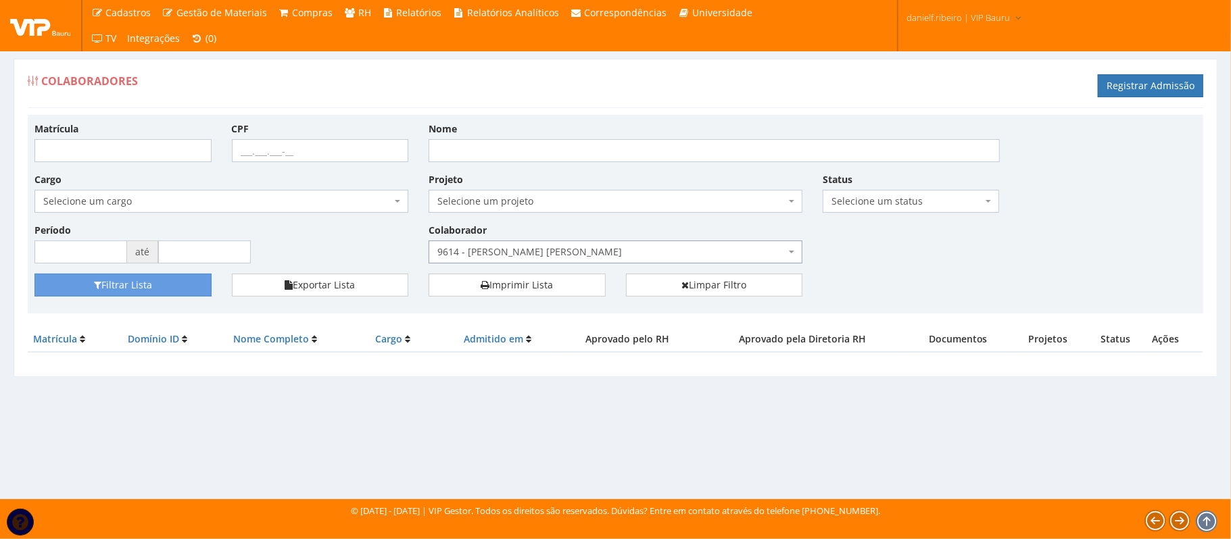
select select "3784"
click at [144, 289] on button "Filtrar Lista" at bounding box center [122, 285] width 177 height 23
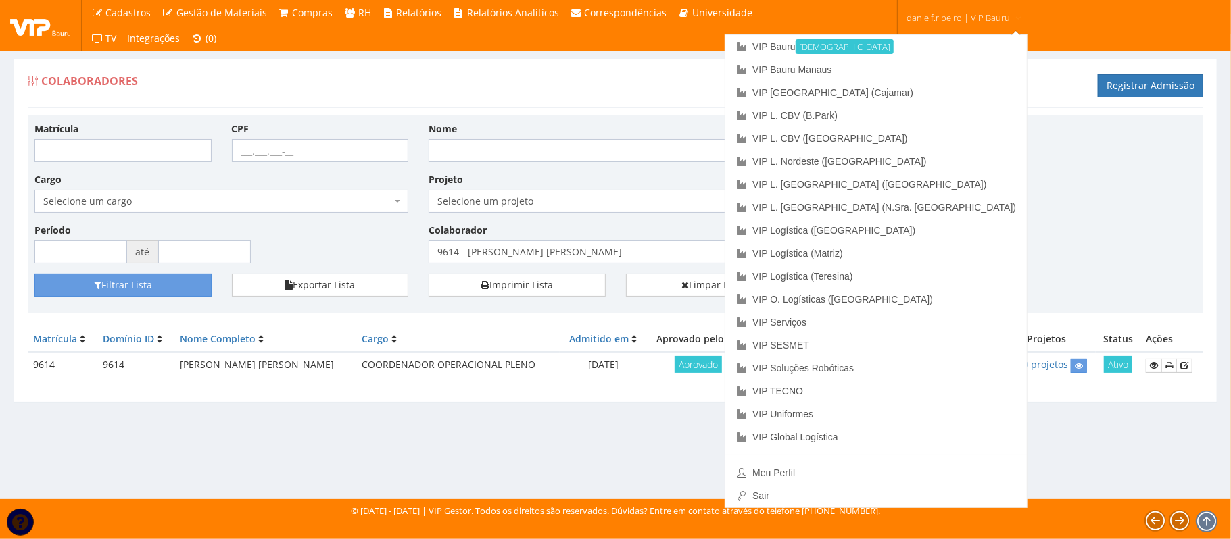
click at [681, 72] on div "Colaboradores Registrar Admissão" at bounding box center [615, 88] width 1175 height 41
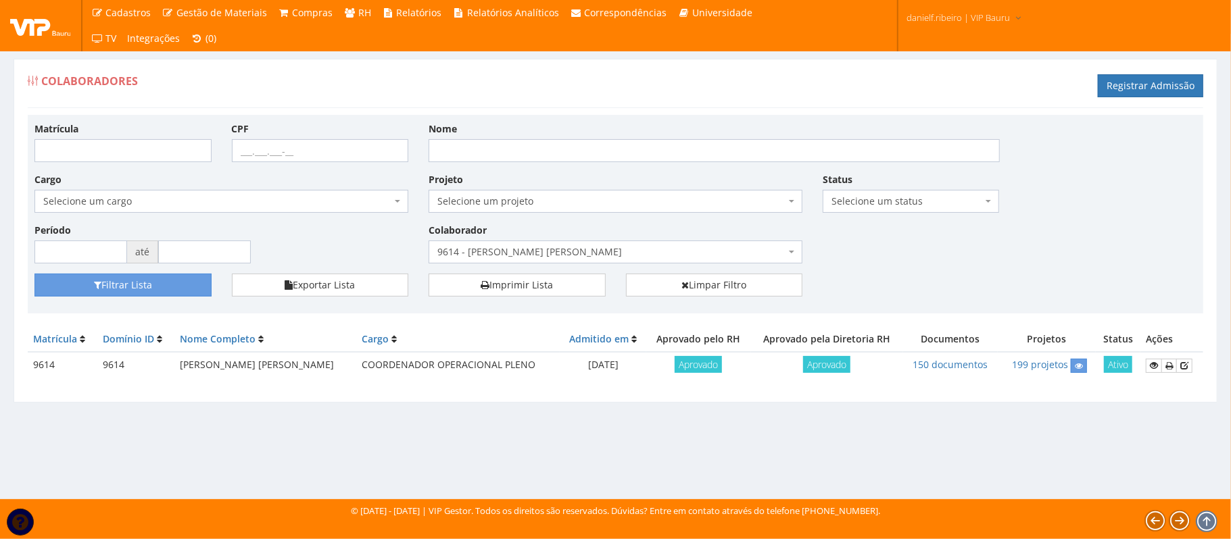
click at [487, 249] on span "9614 - [PERSON_NAME] [PERSON_NAME]" at bounding box center [611, 252] width 348 height 14
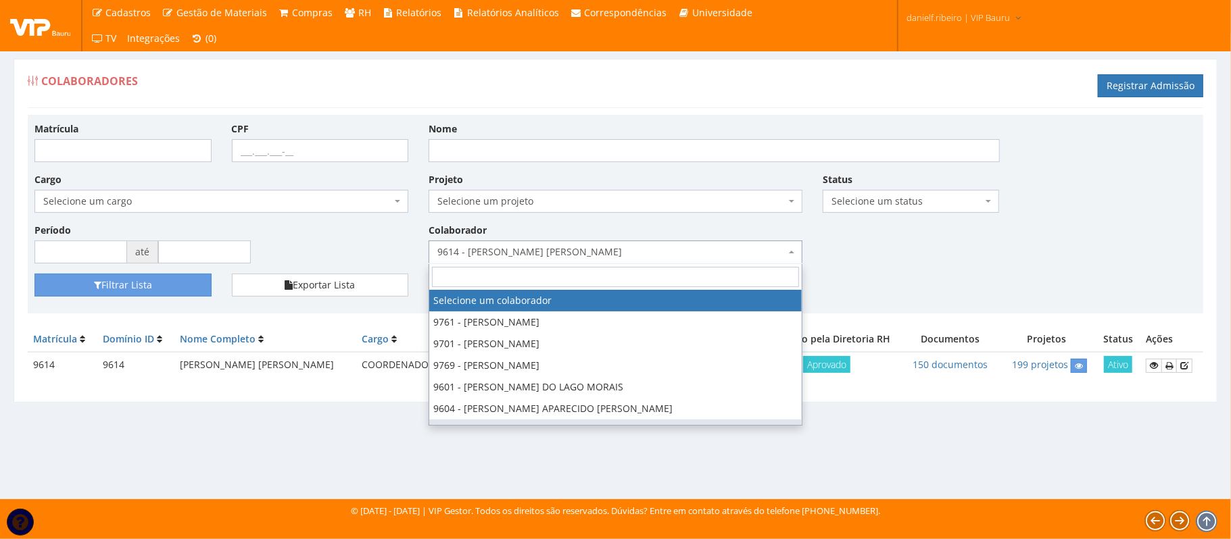
click at [528, 287] on input "search" at bounding box center [615, 277] width 367 height 20
select select
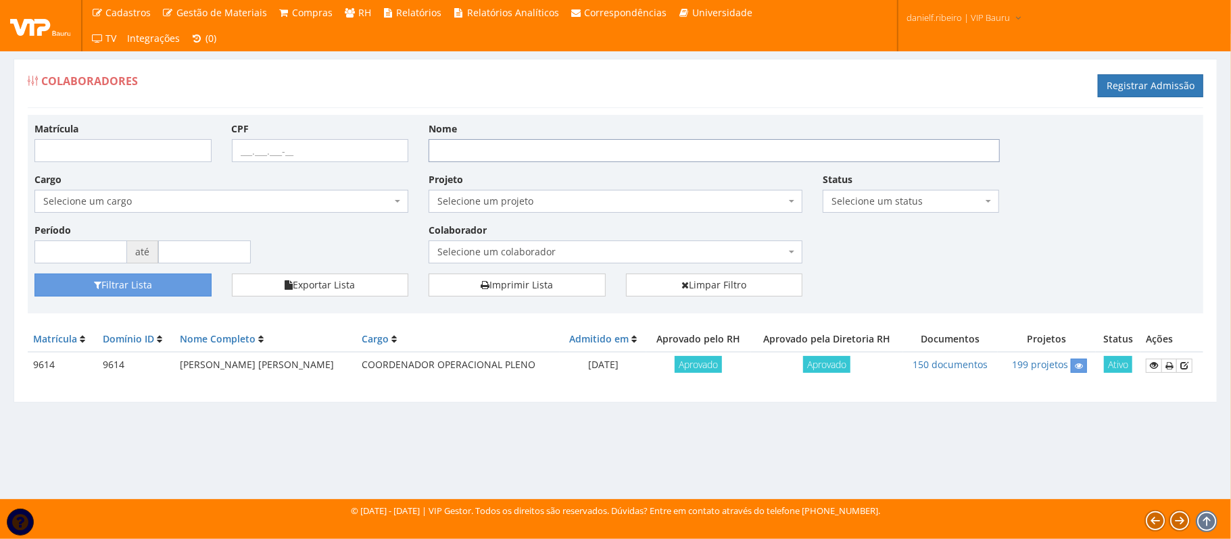
click at [509, 153] on input "Nome" at bounding box center [713, 150] width 571 height 23
type input "PEDRO JOSE DA SILVA"
click at [34, 274] on button "Filtrar Lista" at bounding box center [122, 285] width 177 height 23
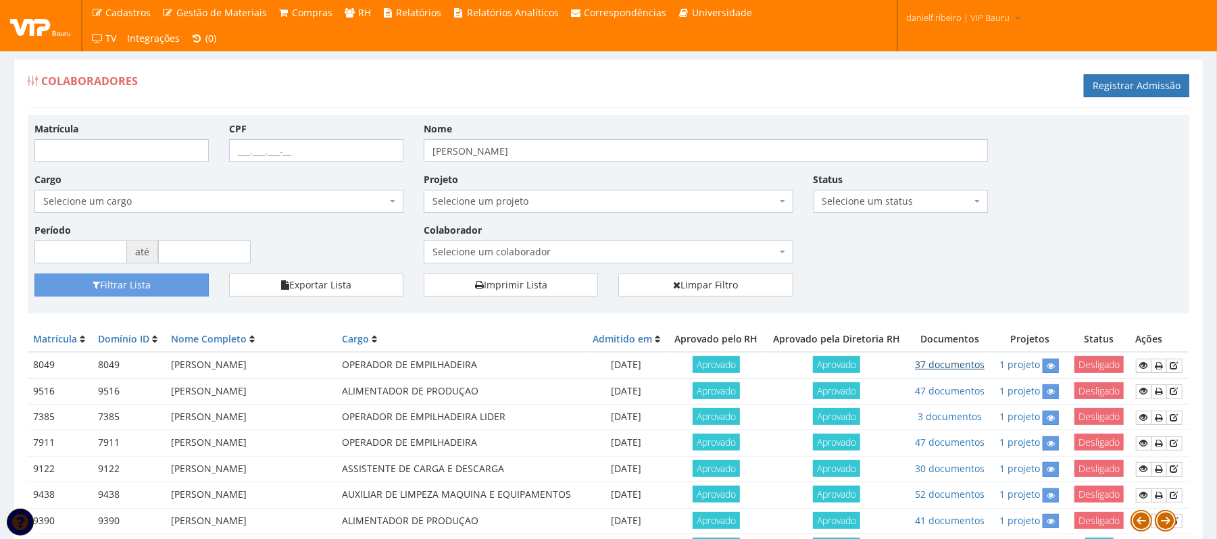
click at [938, 360] on link "37 documentos" at bounding box center [950, 364] width 70 height 13
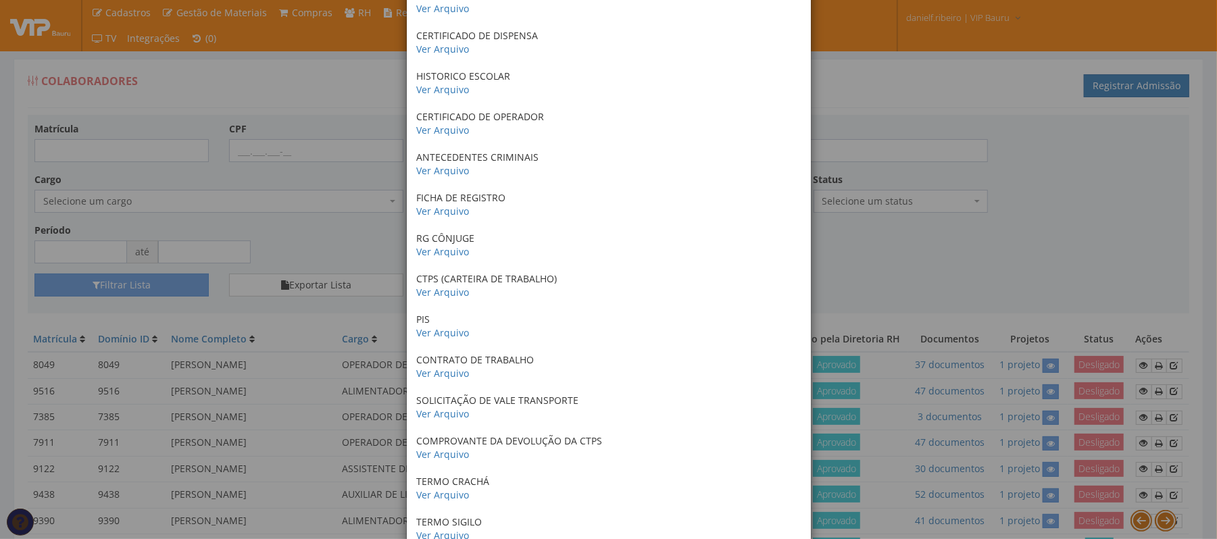
scroll to position [901, 0]
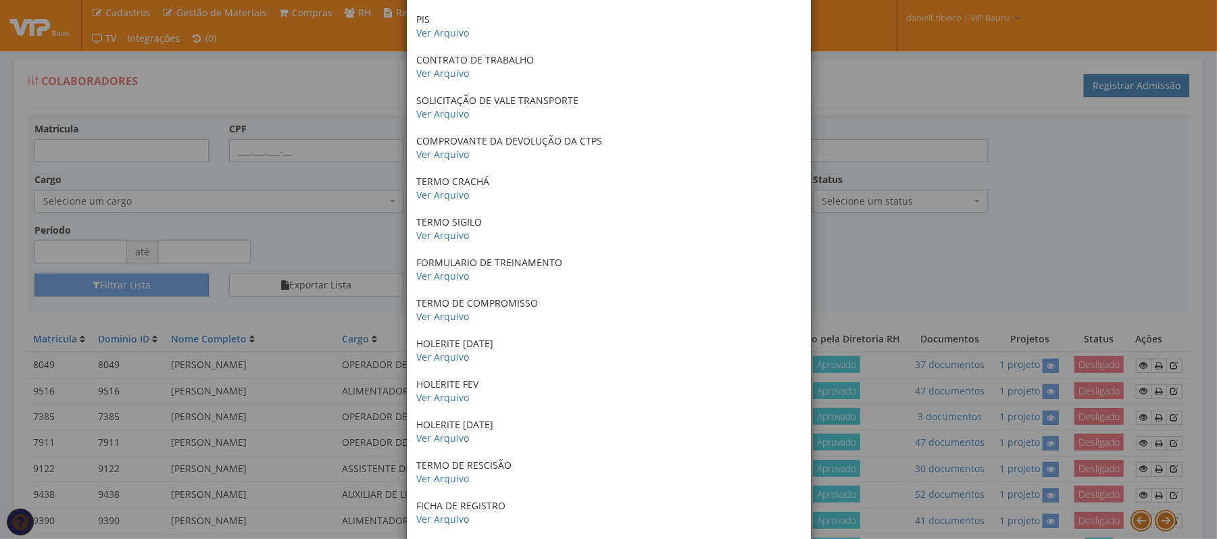
click at [958, 241] on div "× Documentos / Colaborador: 8049 - JOSE ABRAAO BEZERRA DA SILVA POP- PROCEDIMEN…" at bounding box center [608, 269] width 1217 height 539
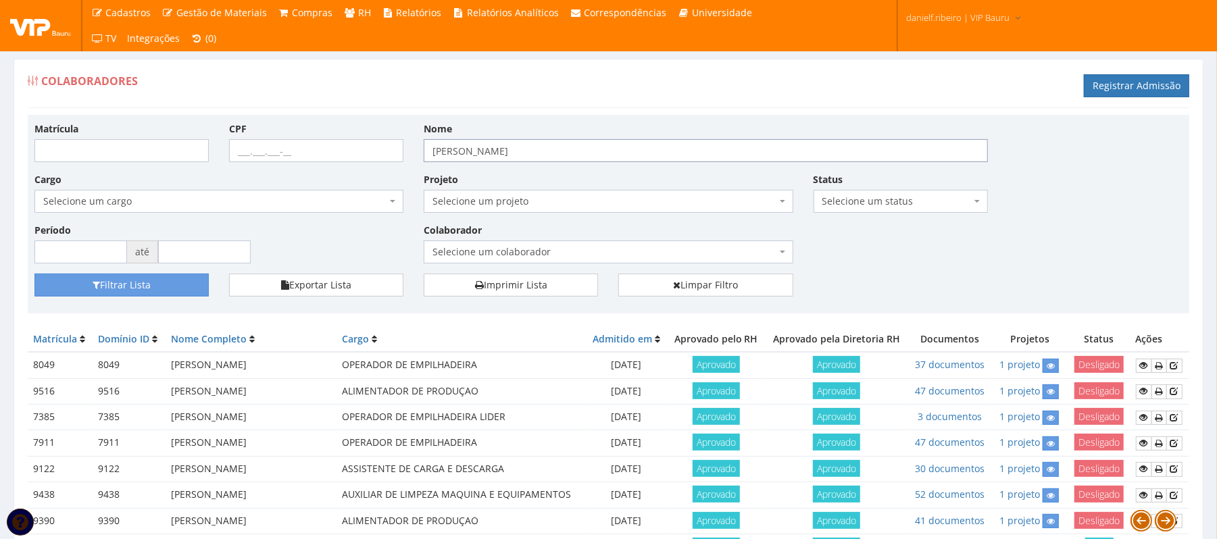
drag, startPoint x: 568, startPoint y: 149, endPoint x: 410, endPoint y: 161, distance: 158.6
click at [410, 161] on div "Matrícula CPF Nome PEDRO JOSE DA SILVA Cargo Selecione um cargo G1225 D0029 - 4…" at bounding box center [608, 198] width 1168 height 152
type input "MARIA MADALENA"
click at [34, 274] on button "Filtrar Lista" at bounding box center [121, 285] width 174 height 23
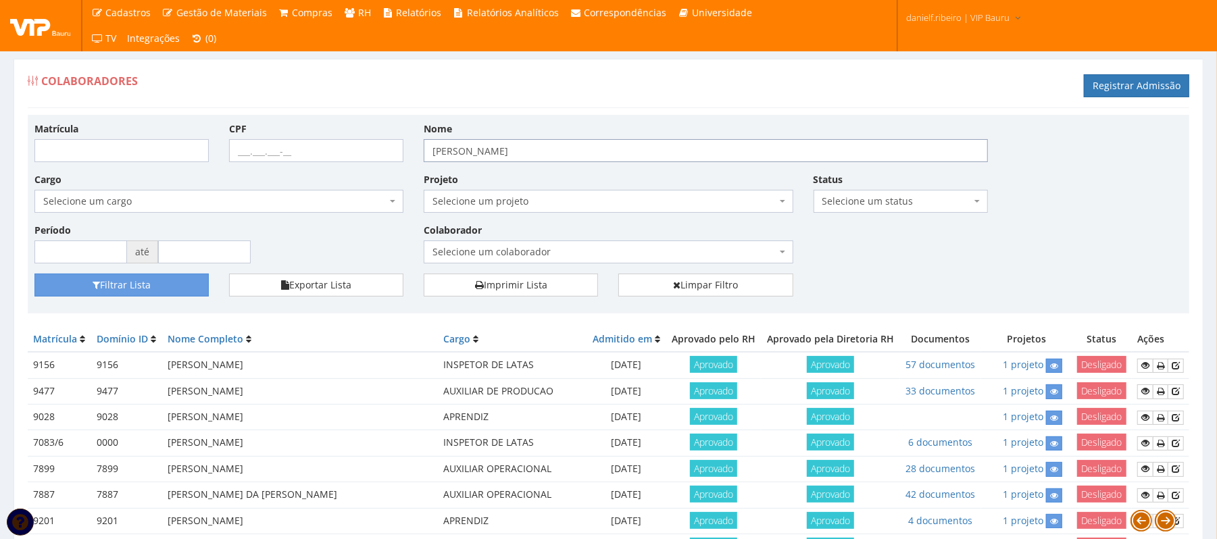
drag, startPoint x: 566, startPoint y: 147, endPoint x: 393, endPoint y: 150, distance: 173.0
click at [393, 150] on div "Matrícula CPF Nome MARIA MADALENA Cargo Selecione um cargo G1225 D0029 - 4110-0…" at bounding box center [608, 198] width 1168 height 152
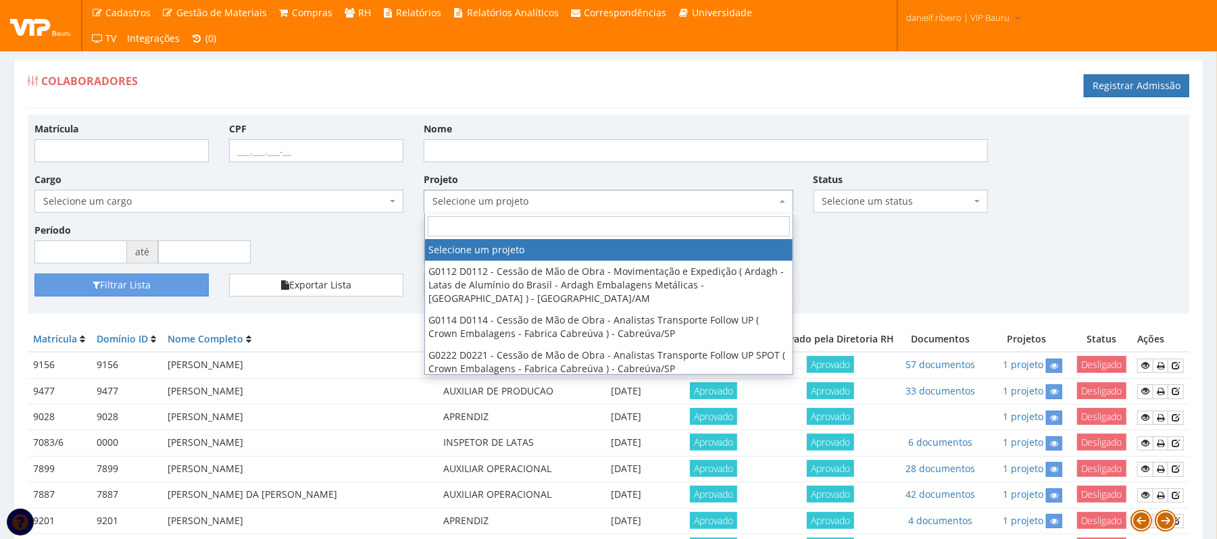
click at [485, 193] on span "Selecione um projeto" at bounding box center [608, 201] width 369 height 23
click at [651, 192] on span "Selecione um projeto" at bounding box center [608, 201] width 369 height 23
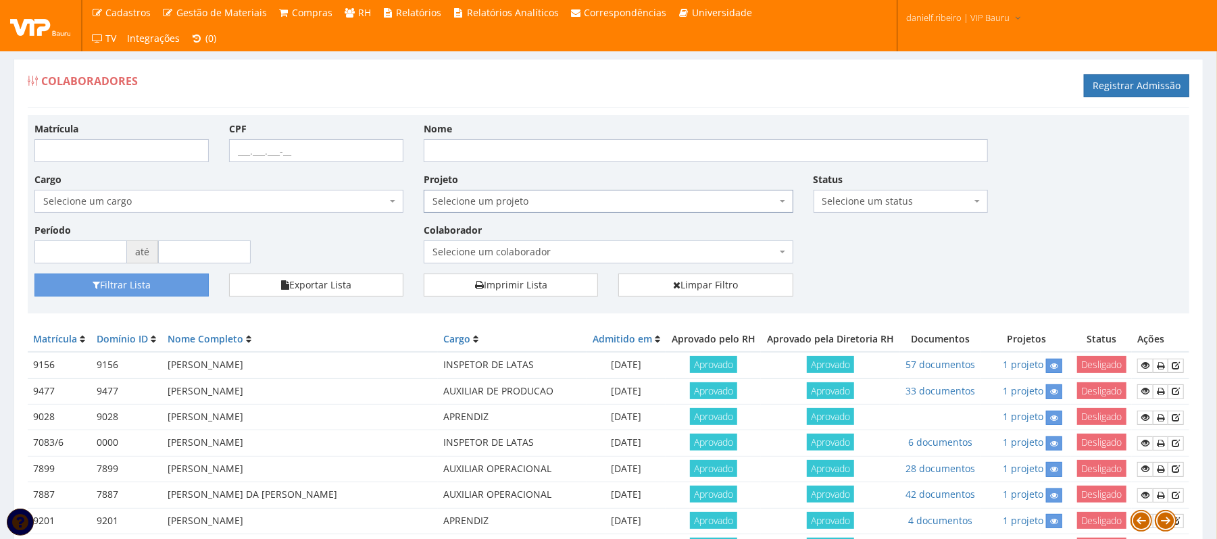
click at [910, 198] on span "Selecione um status" at bounding box center [896, 202] width 149 height 14
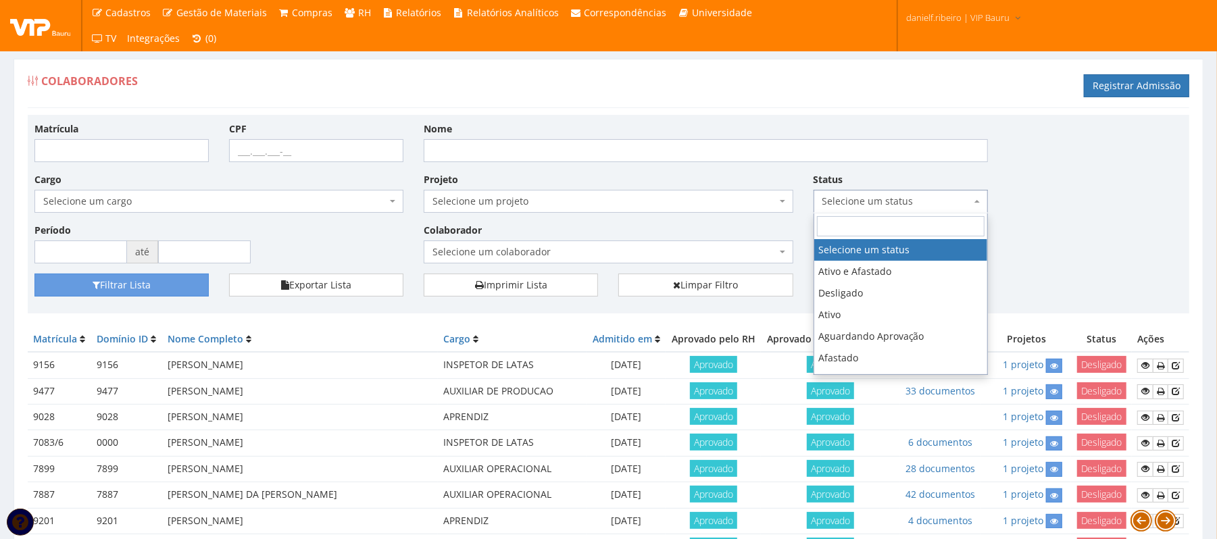
click at [114, 203] on span "Selecione um cargo" at bounding box center [214, 202] width 343 height 14
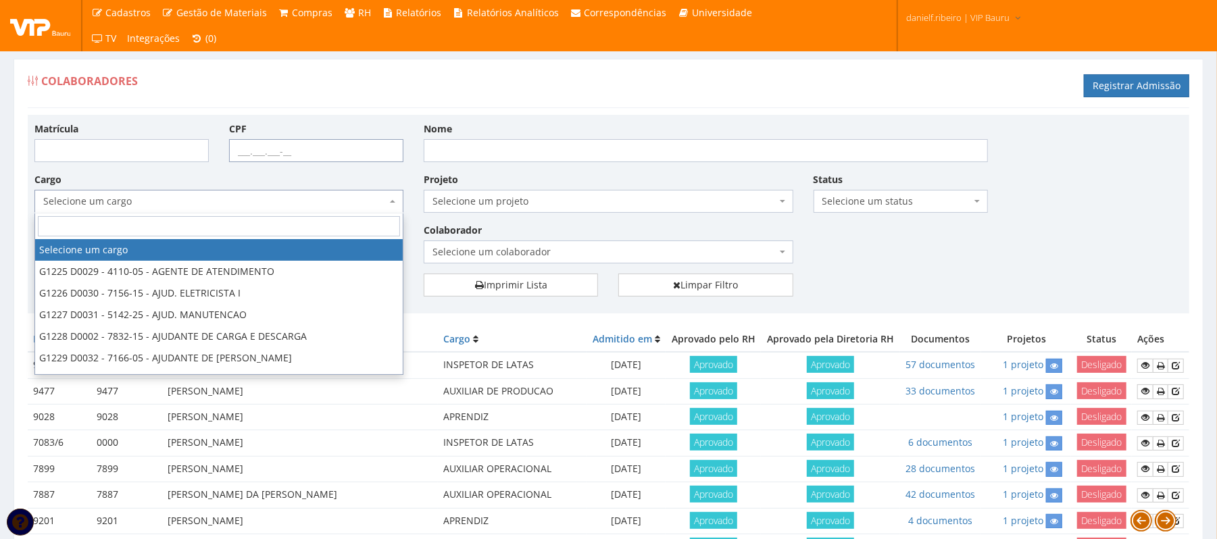
click at [293, 157] on input "CPF" at bounding box center [316, 150] width 174 height 23
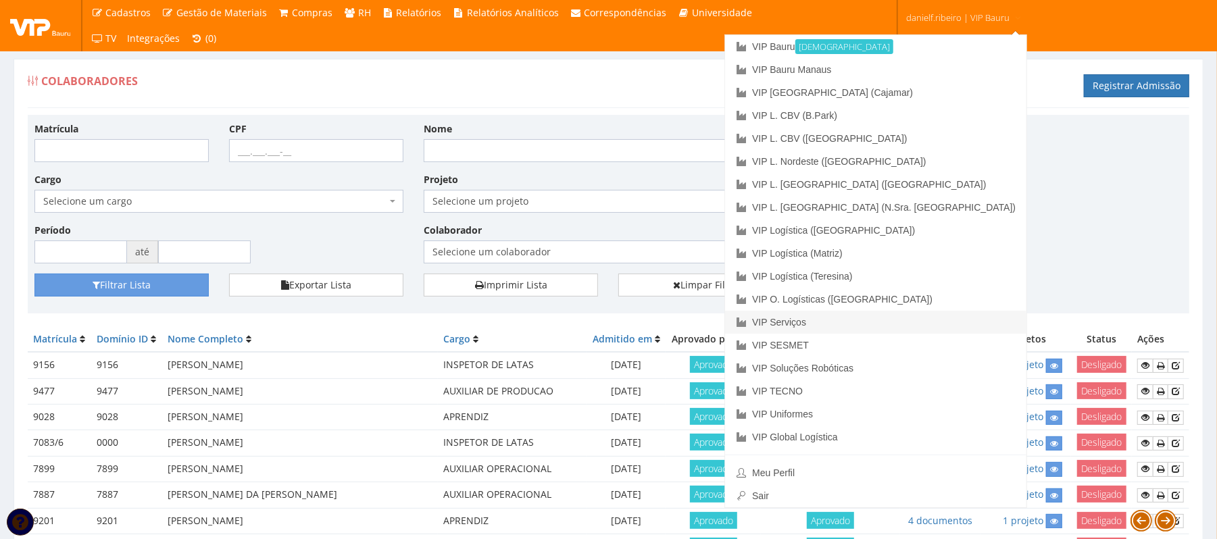
click at [935, 312] on link "VIP Serviços" at bounding box center [875, 322] width 301 height 23
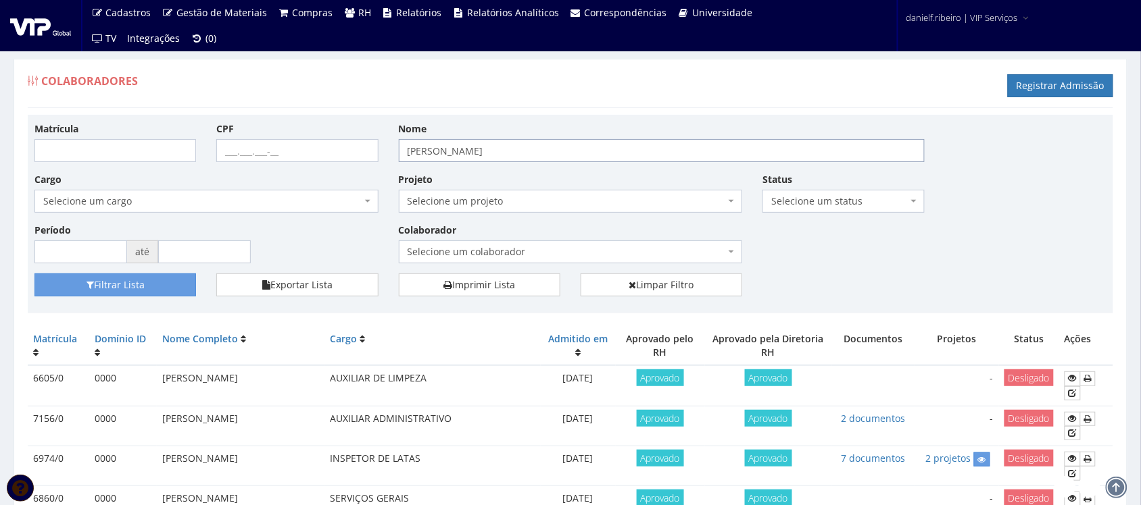
drag, startPoint x: 484, startPoint y: 154, endPoint x: 289, endPoint y: 167, distance: 195.1
click at [289, 167] on div "Matrícula CPF Nome [PERSON_NAME] Cargo Selecione um cargo G0610 D0029 - 4110-05…" at bounding box center [570, 198] width 1092 height 152
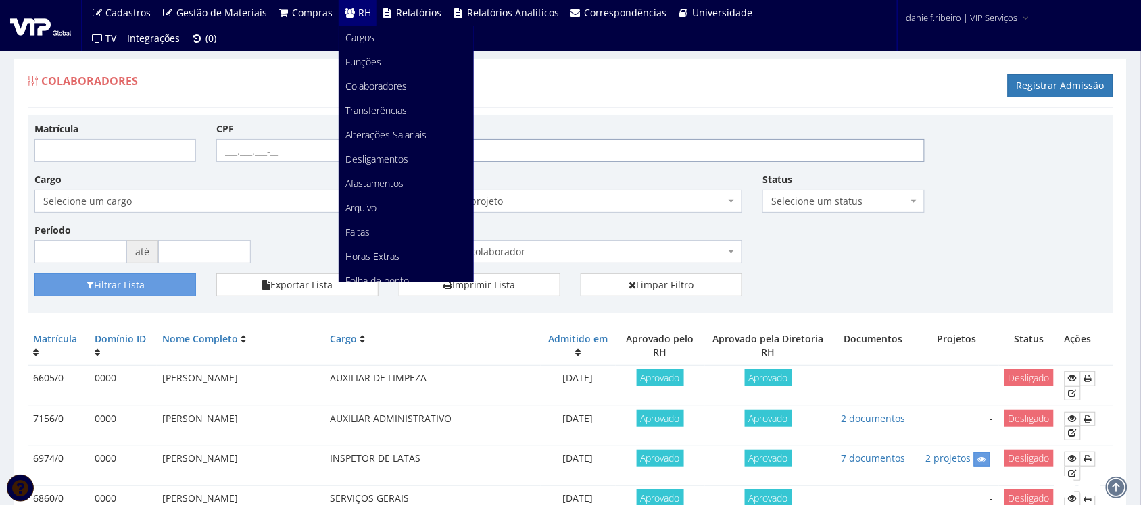
scroll to position [170, 0]
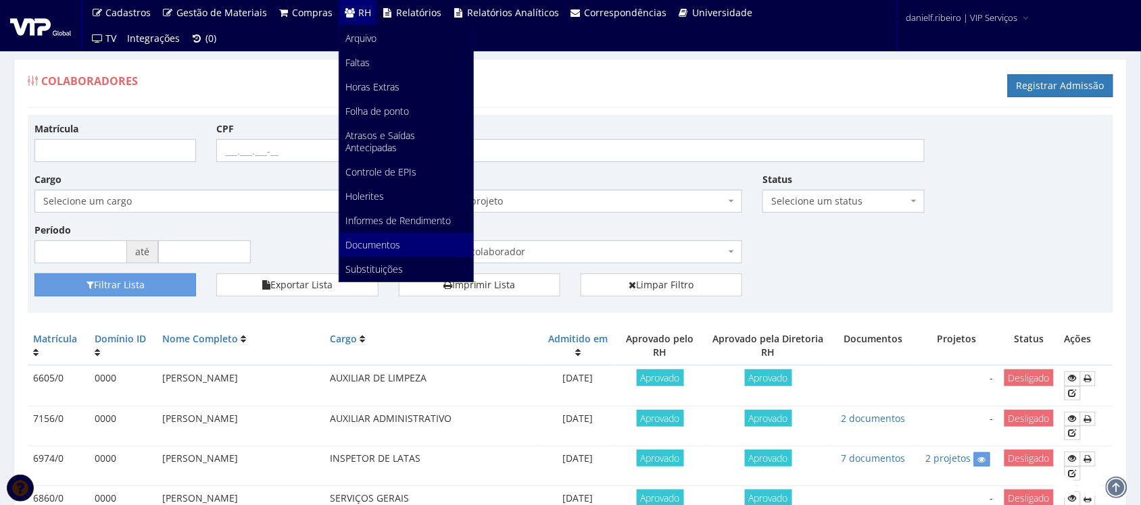
click at [387, 234] on link "Documentos" at bounding box center [406, 245] width 134 height 24
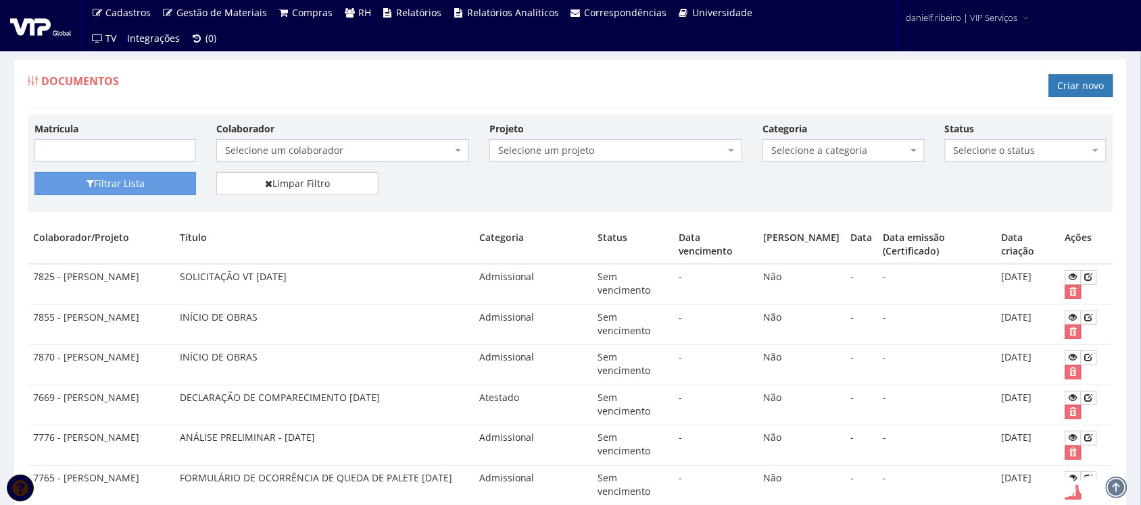
click at [349, 143] on span "Selecione um colaborador" at bounding box center [342, 150] width 253 height 23
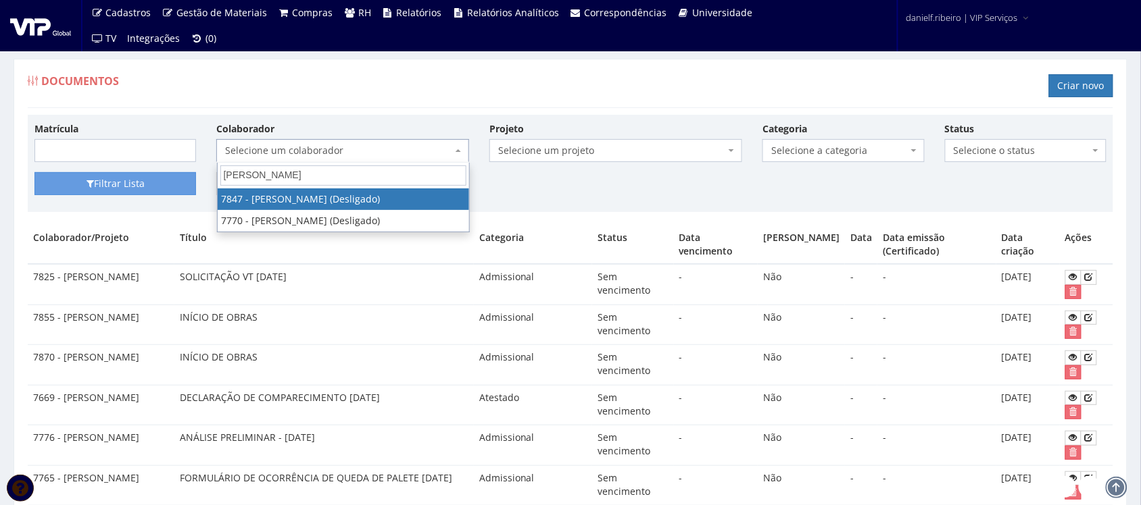
type input "luis gus"
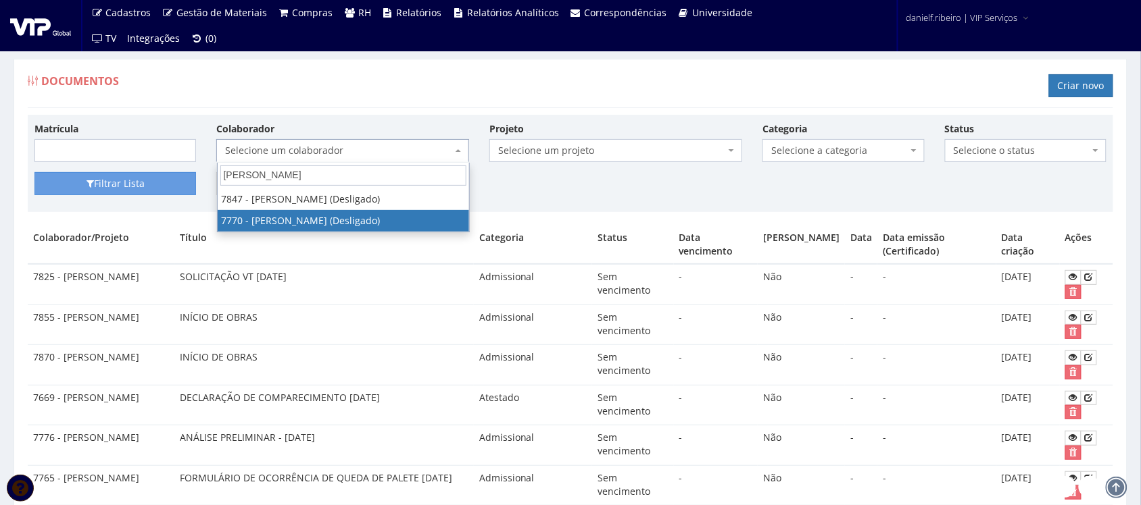
select select "2457"
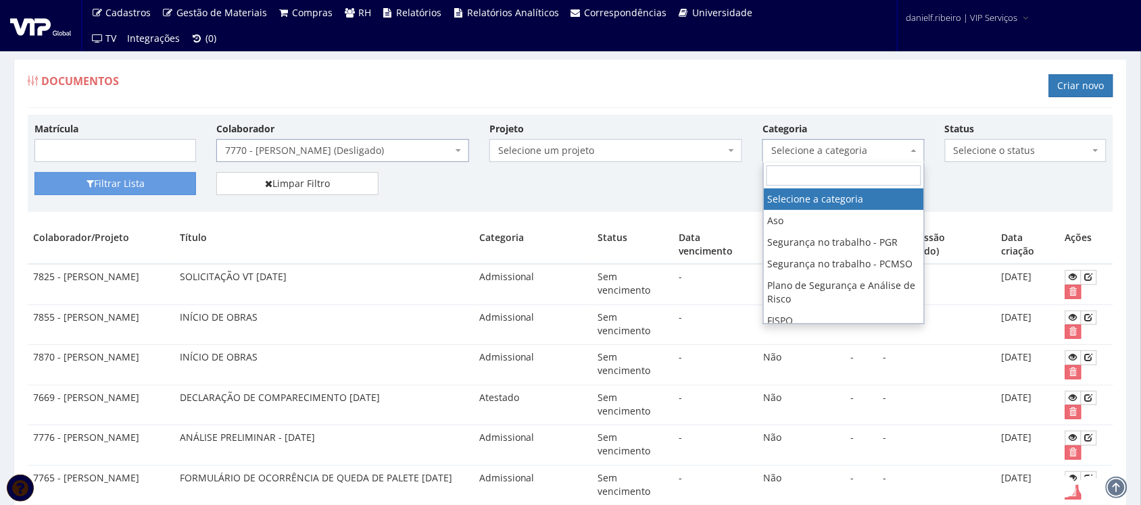
click at [858, 144] on span "Selecione a categoria" at bounding box center [839, 151] width 136 height 14
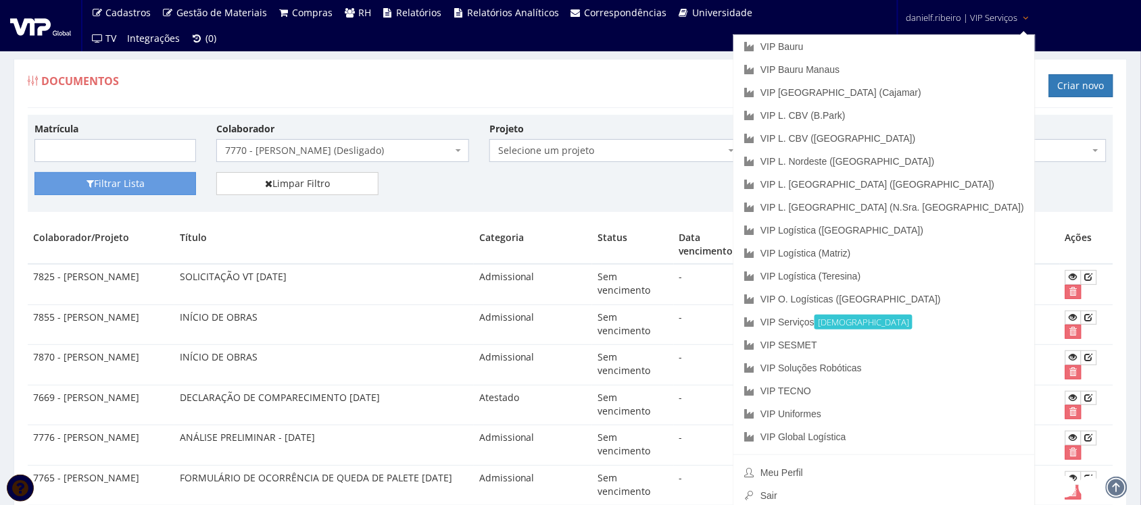
type input "hol"
select select "holerite"
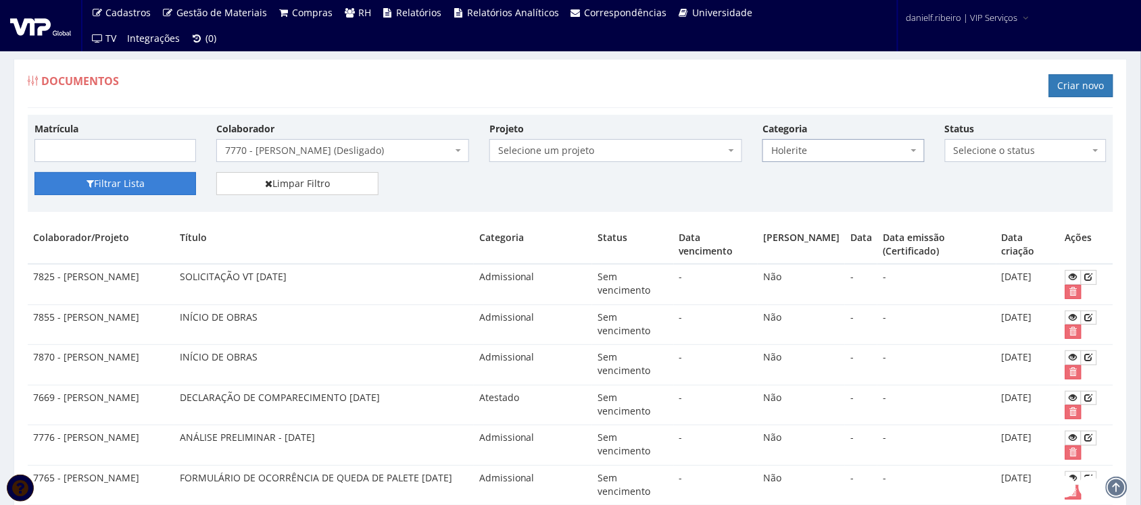
click at [103, 183] on button "Filtrar Lista" at bounding box center [115, 183] width 162 height 23
